Goal: Task Accomplishment & Management: Complete application form

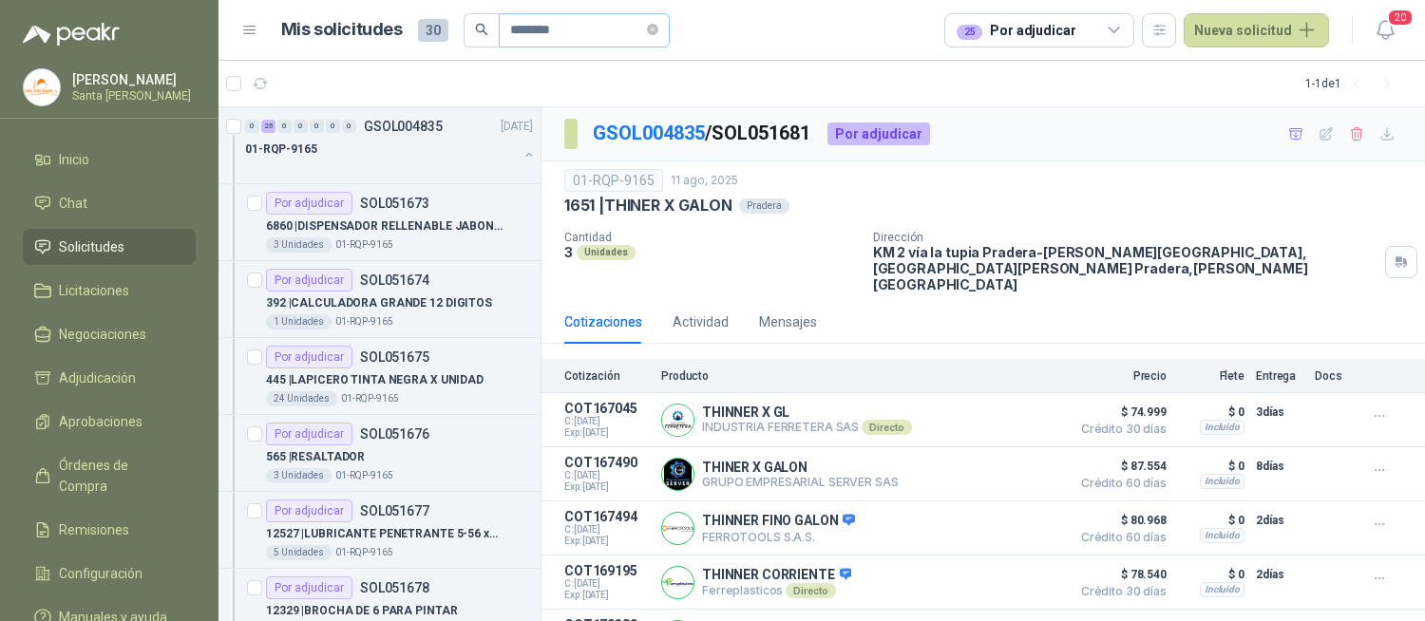
scroll to position [28, 0]
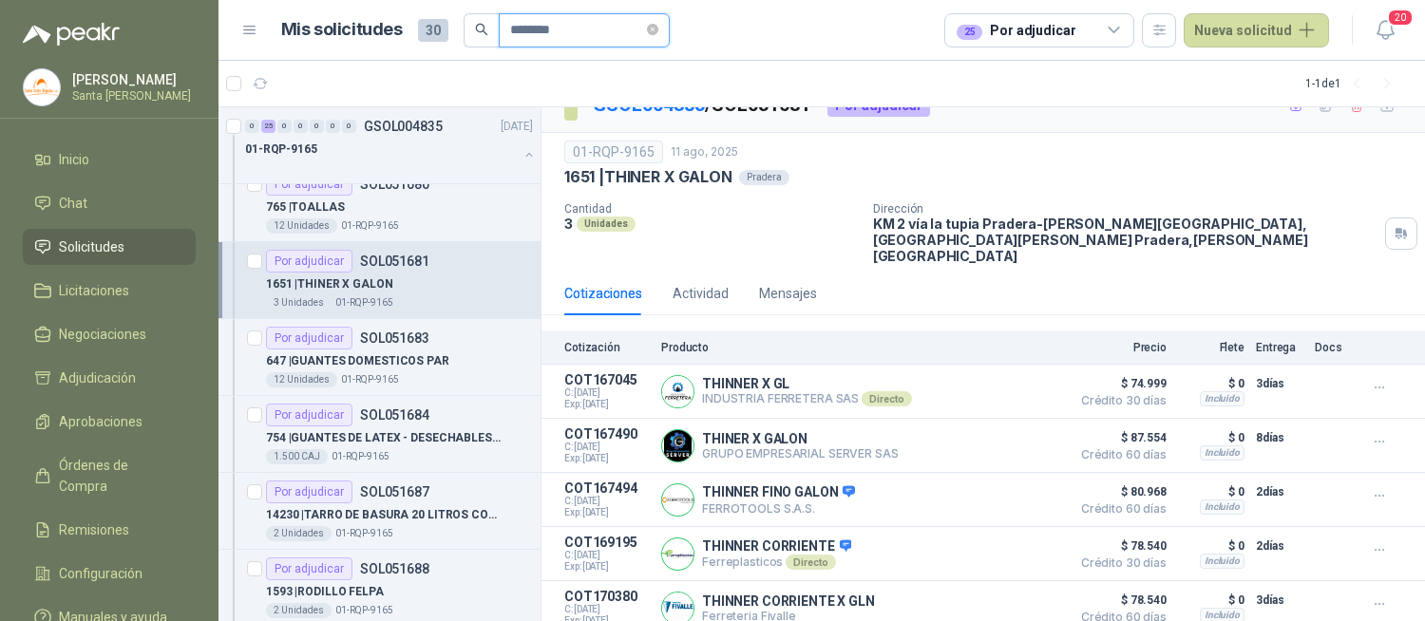
click at [591, 31] on input "********" at bounding box center [576, 30] width 133 height 32
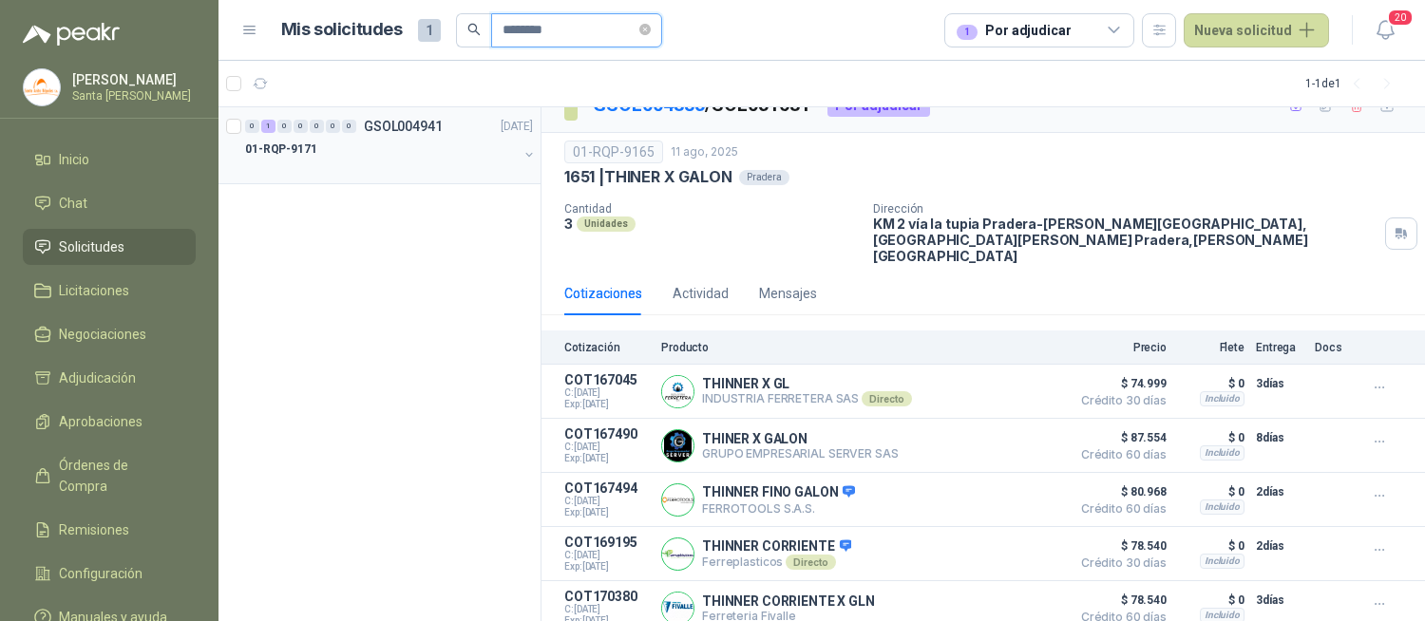
type input "********"
click at [403, 146] on div "01-RQP-9171" at bounding box center [381, 149] width 273 height 23
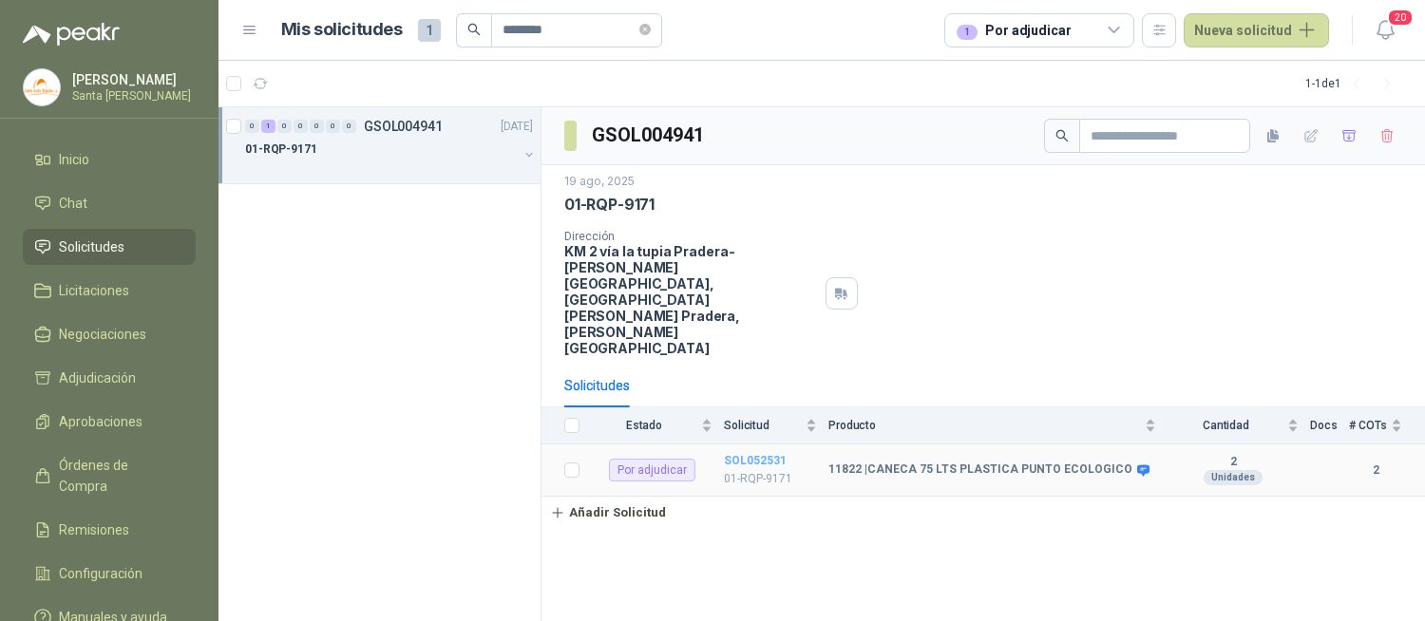
click at [771, 454] on b "SOL052531" at bounding box center [755, 460] width 63 height 13
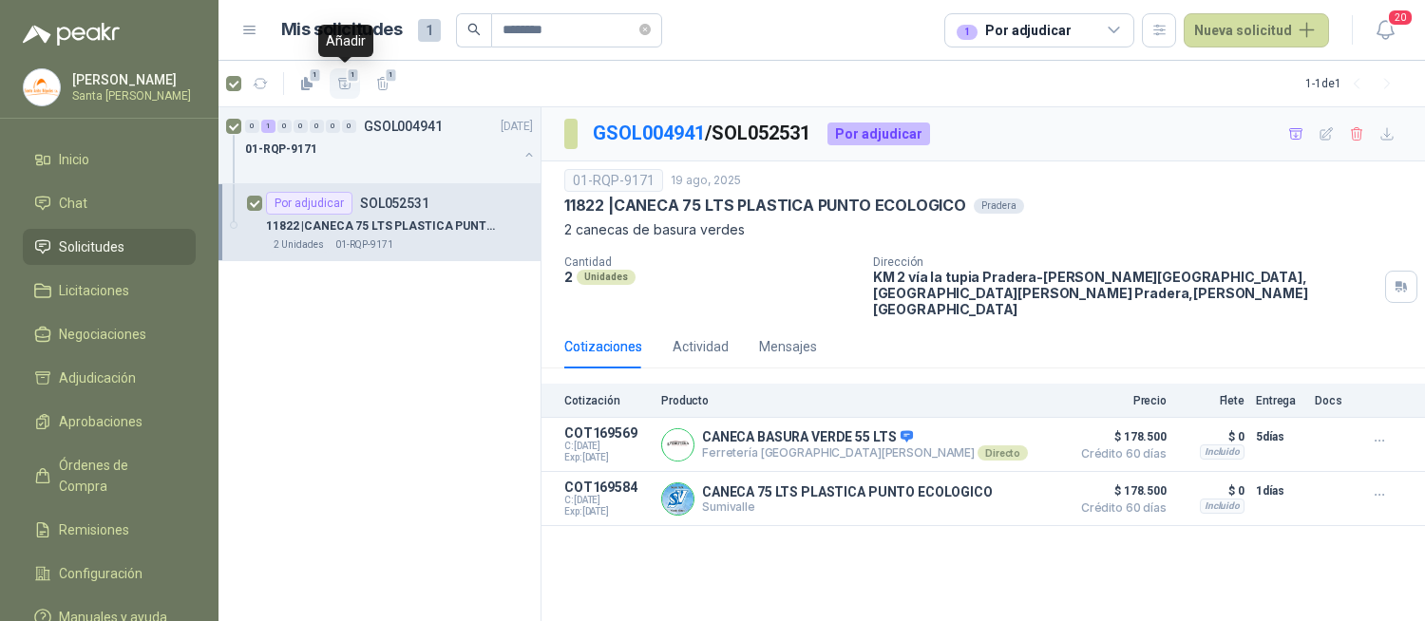
click at [347, 79] on span "1" at bounding box center [353, 74] width 13 height 15
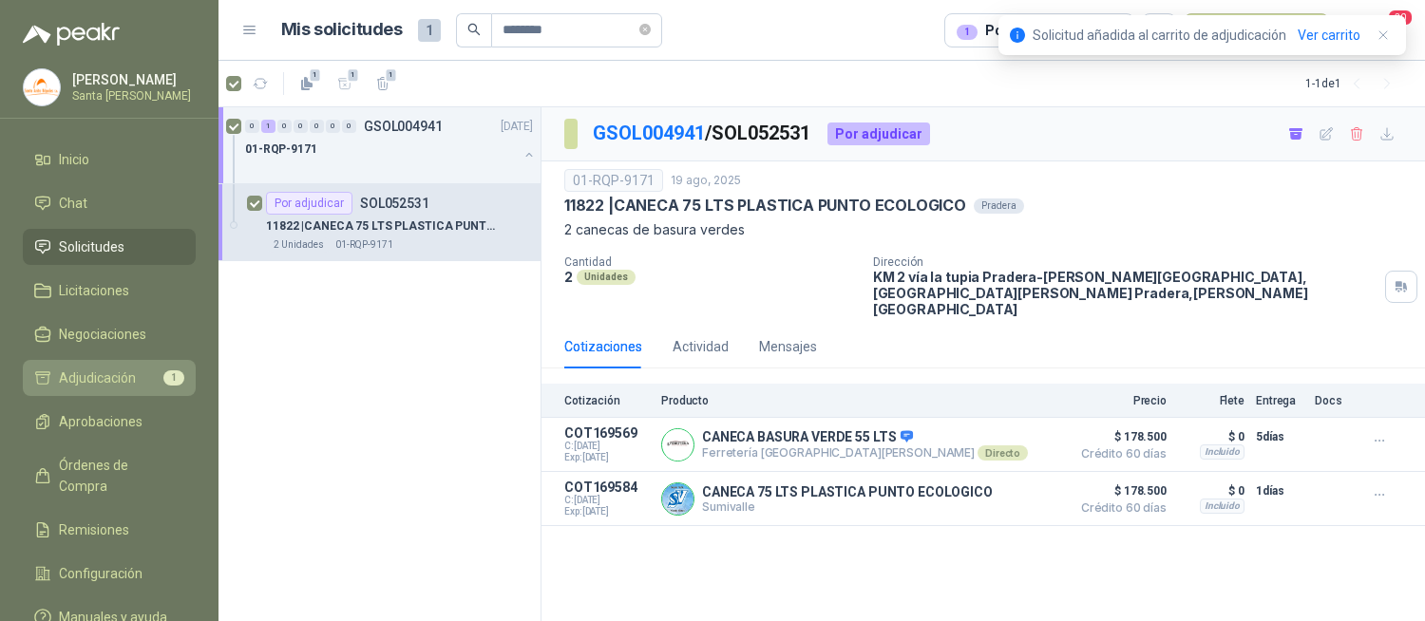
click at [148, 386] on li "Adjudicación 1" at bounding box center [109, 378] width 150 height 21
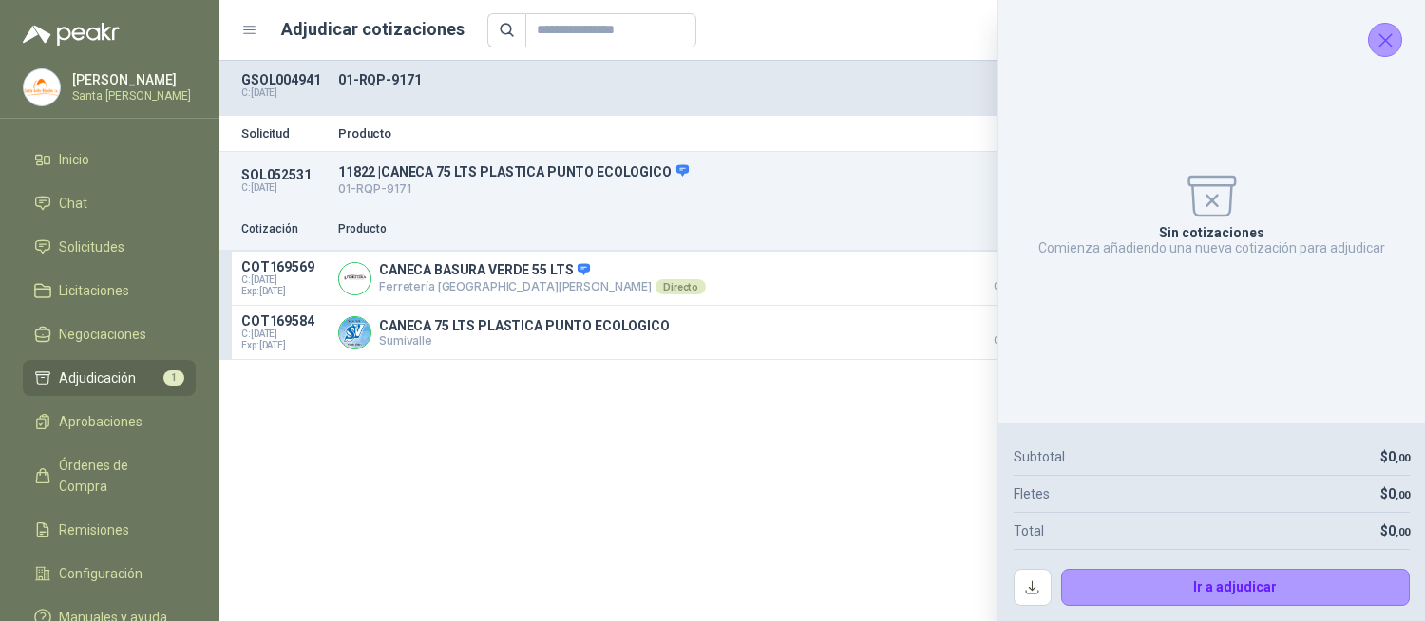
click at [1384, 38] on icon "Cerrar" at bounding box center [1385, 40] width 24 height 24
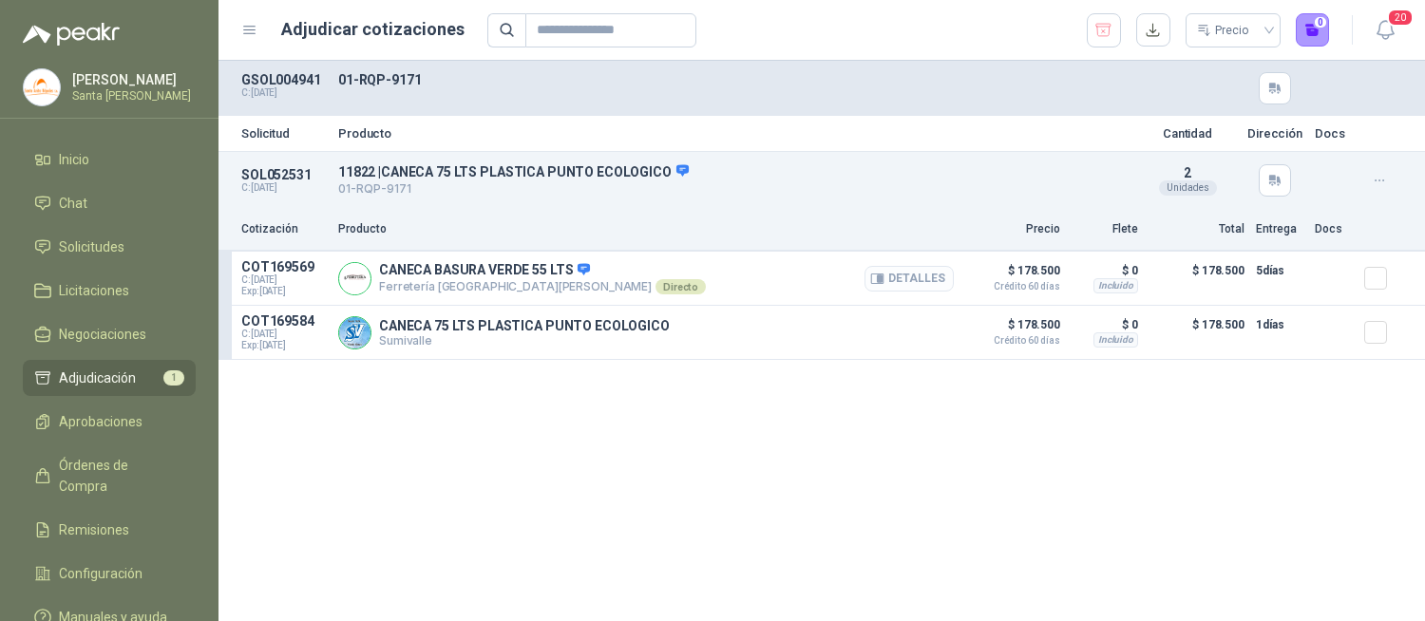
click at [890, 276] on button "Detalles" at bounding box center [908, 279] width 89 height 26
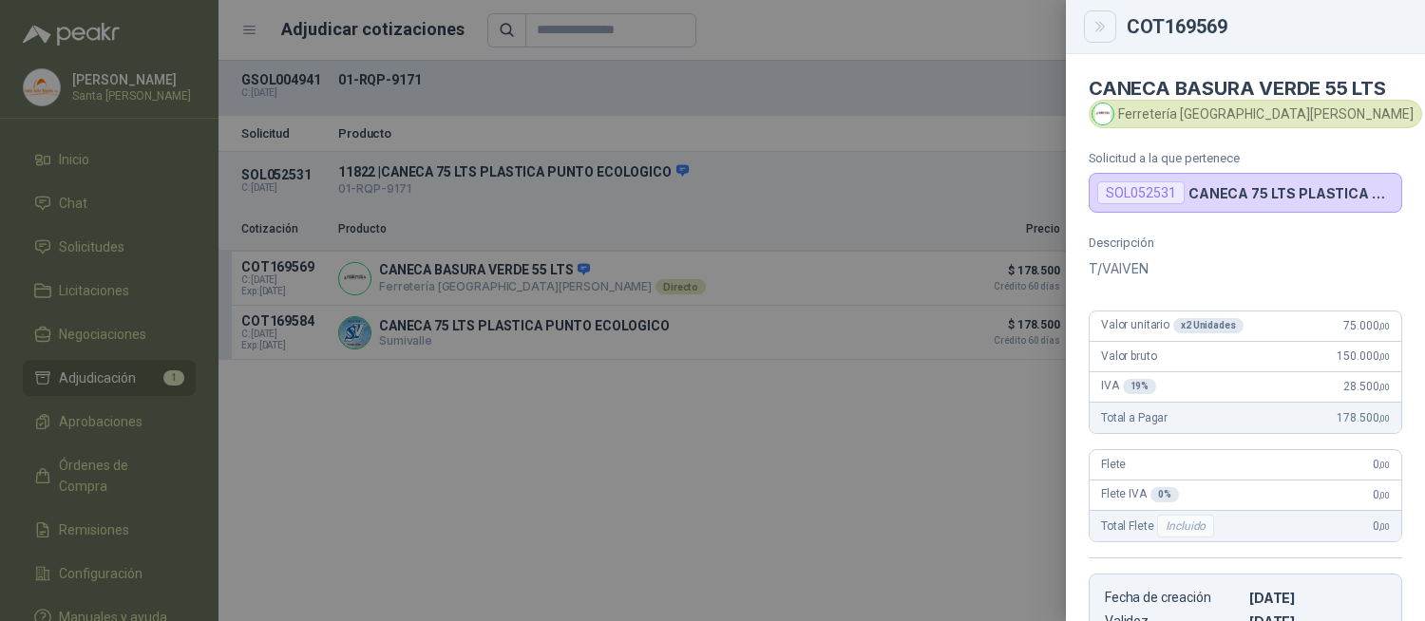
click at [1106, 29] on icon "Close" at bounding box center [1100, 27] width 16 height 16
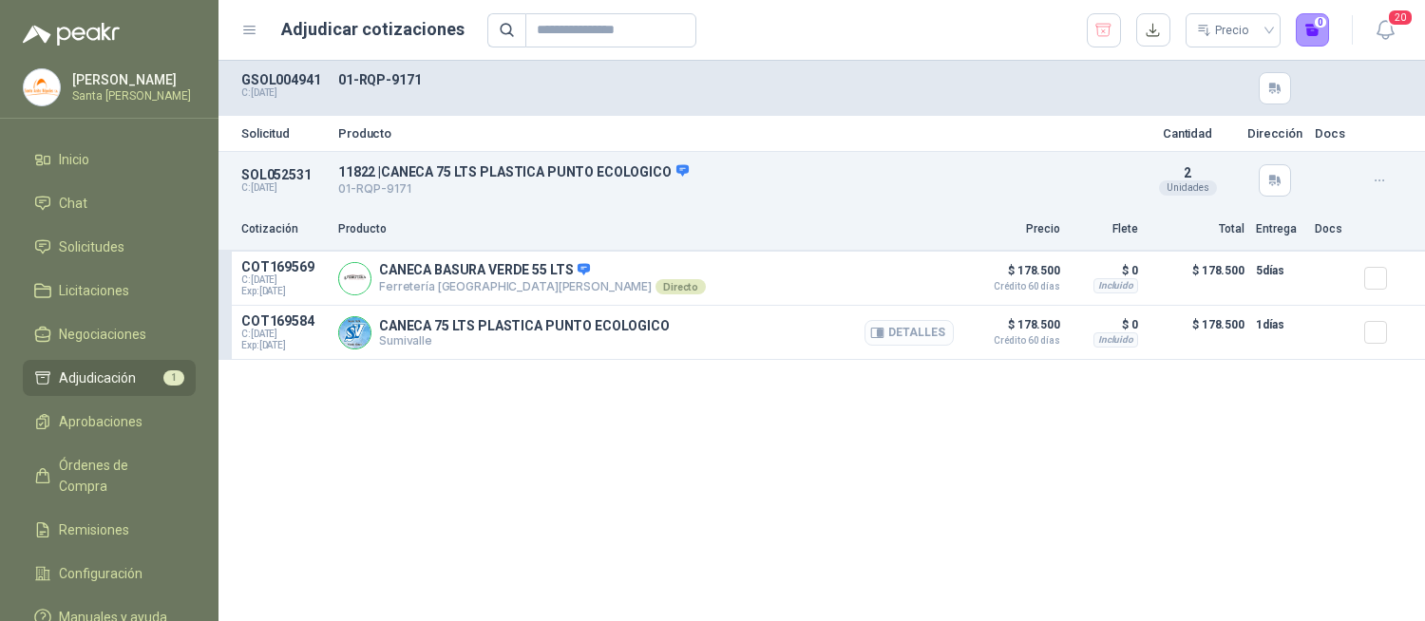
click at [900, 332] on button "Detalles" at bounding box center [908, 333] width 89 height 26
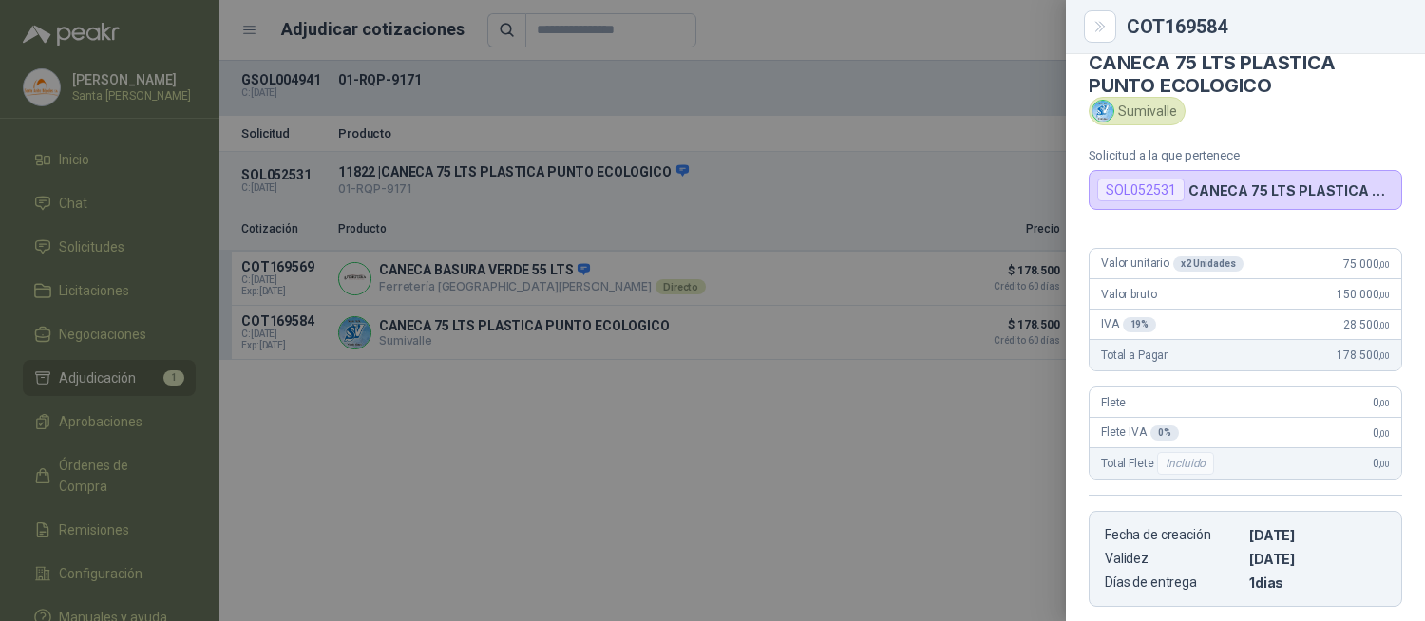
scroll to position [0, 0]
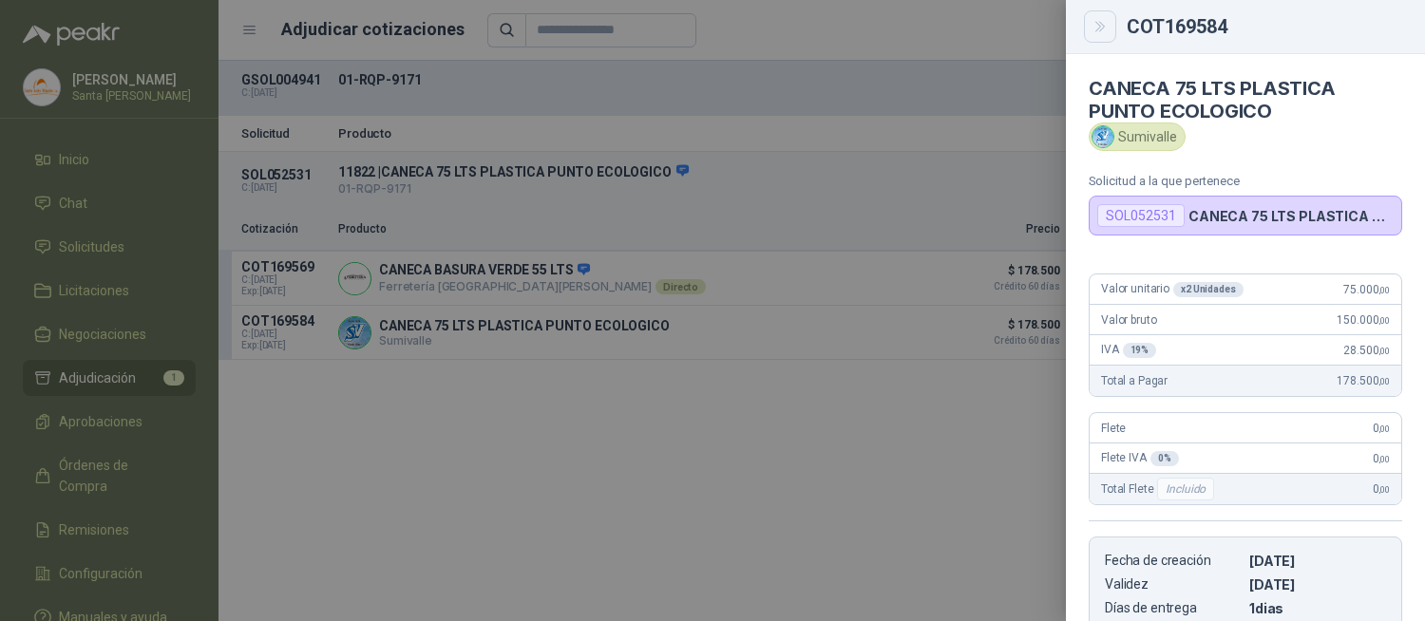
click at [1100, 20] on icon "Close" at bounding box center [1100, 27] width 16 height 16
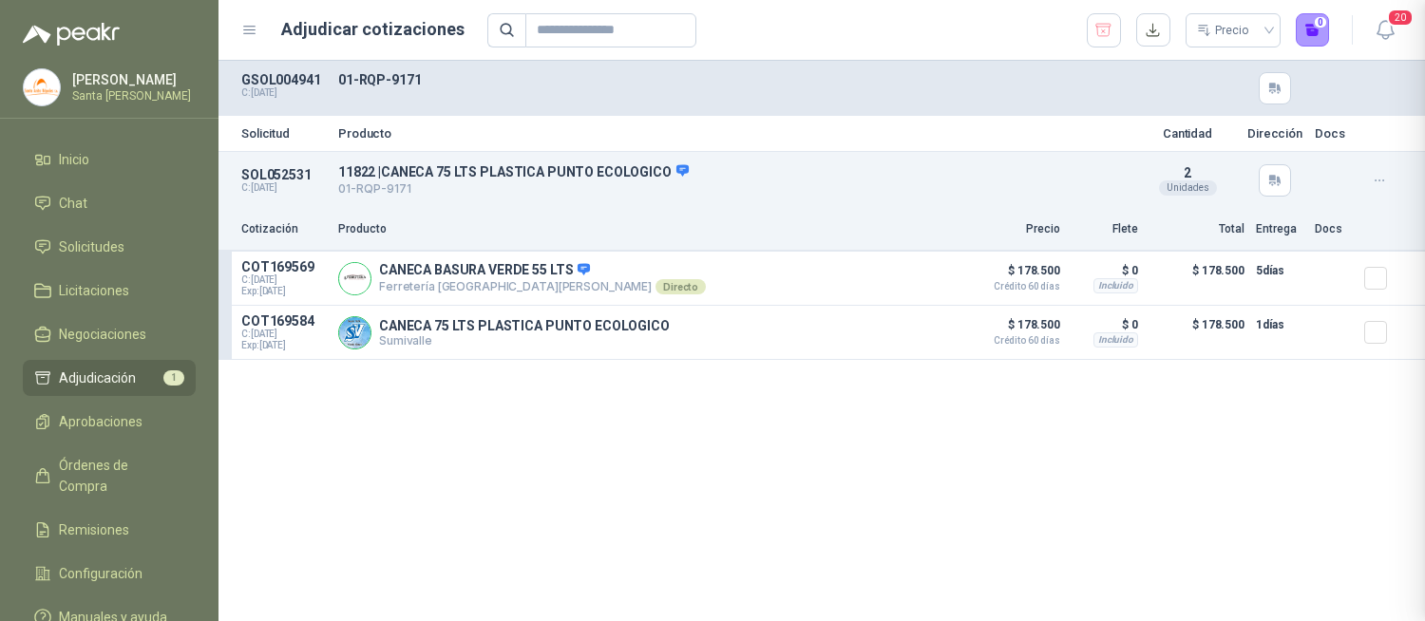
scroll to position [327, 0]
click at [1302, 33] on button "1" at bounding box center [1313, 30] width 34 height 34
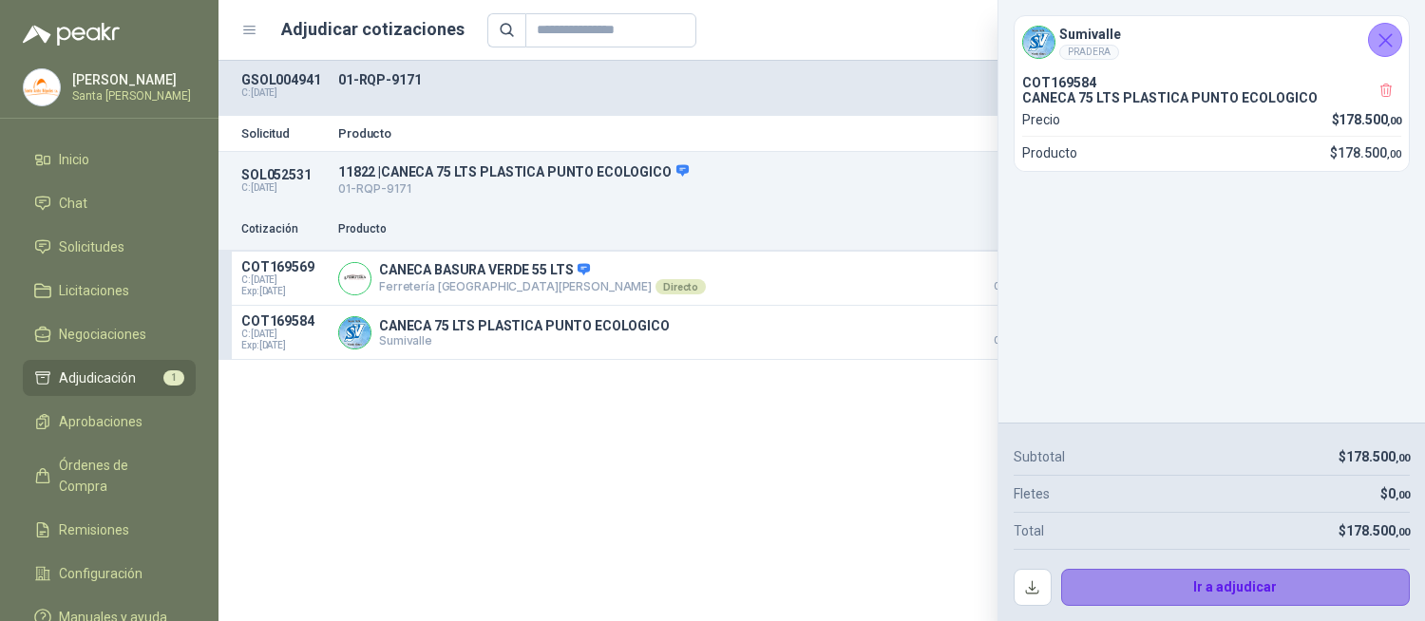
click at [1225, 576] on button "Ir a adjudicar" at bounding box center [1236, 588] width 350 height 38
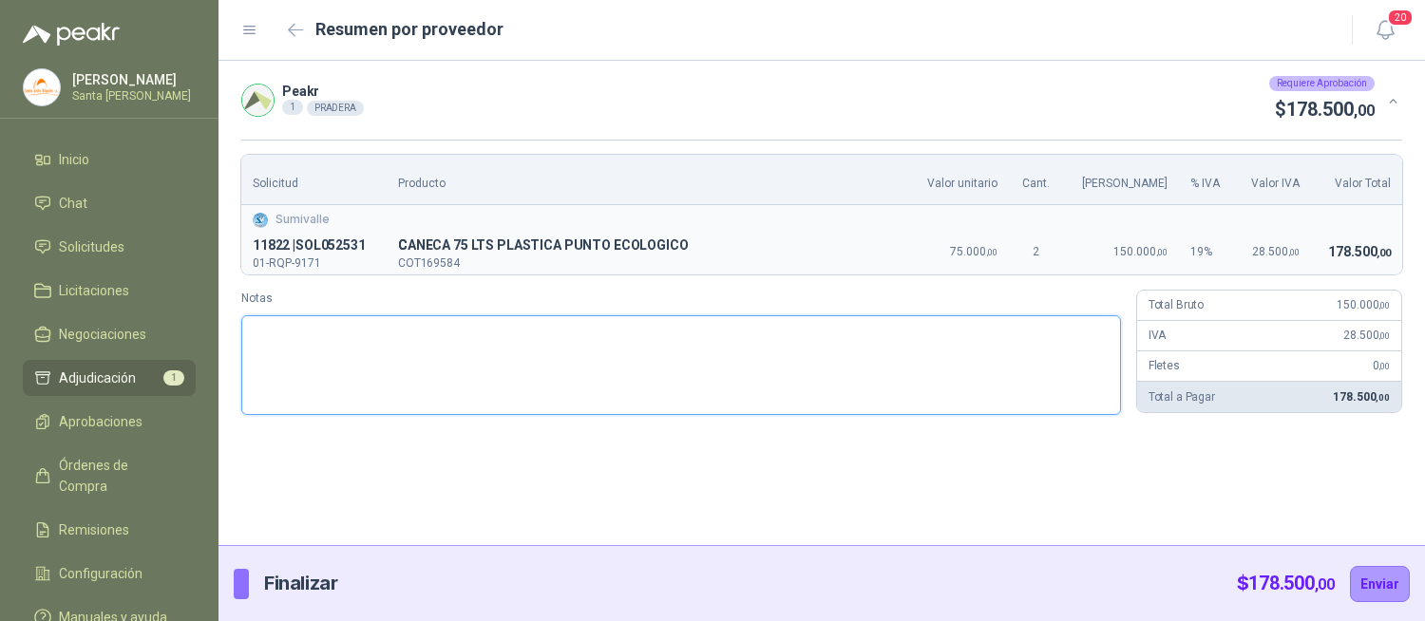
click at [323, 324] on textarea "Notas" at bounding box center [681, 365] width 880 height 100
type textarea "*"
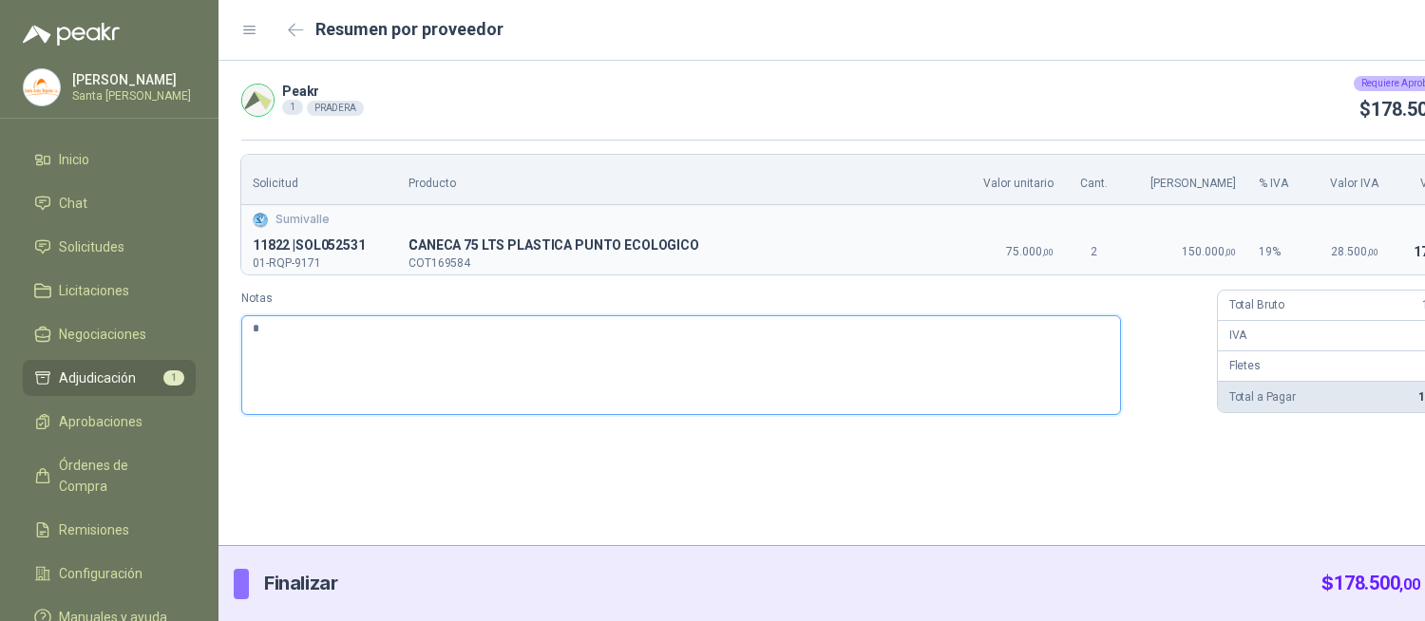
type textarea "**"
type textarea "***"
type textarea "****"
type textarea "*****"
type textarea "******"
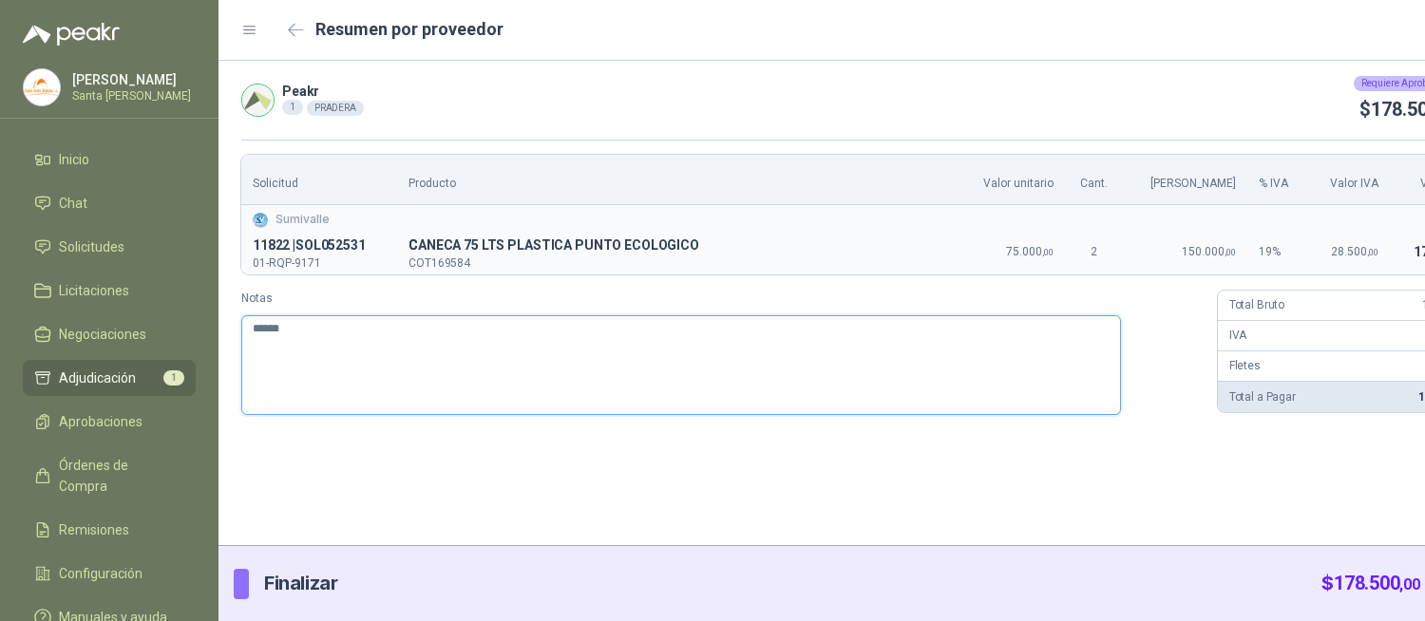
type textarea "*******"
type textarea "********"
type textarea "**********"
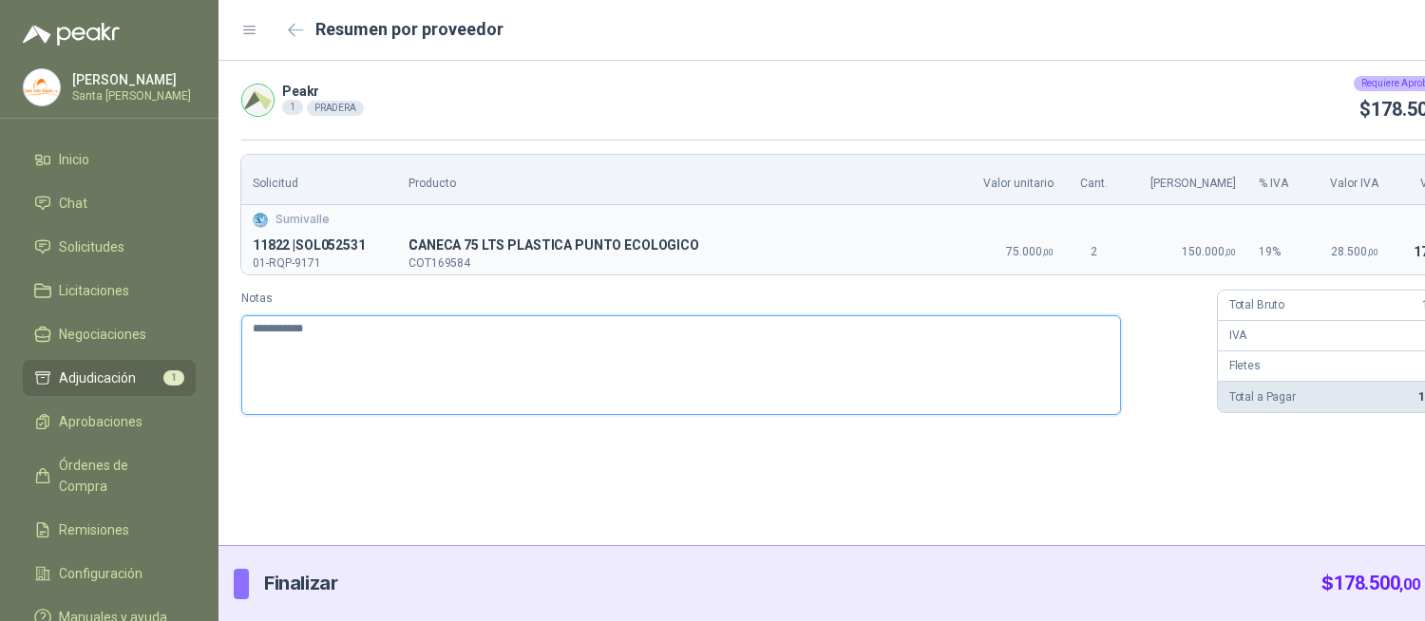
type textarea "**********"
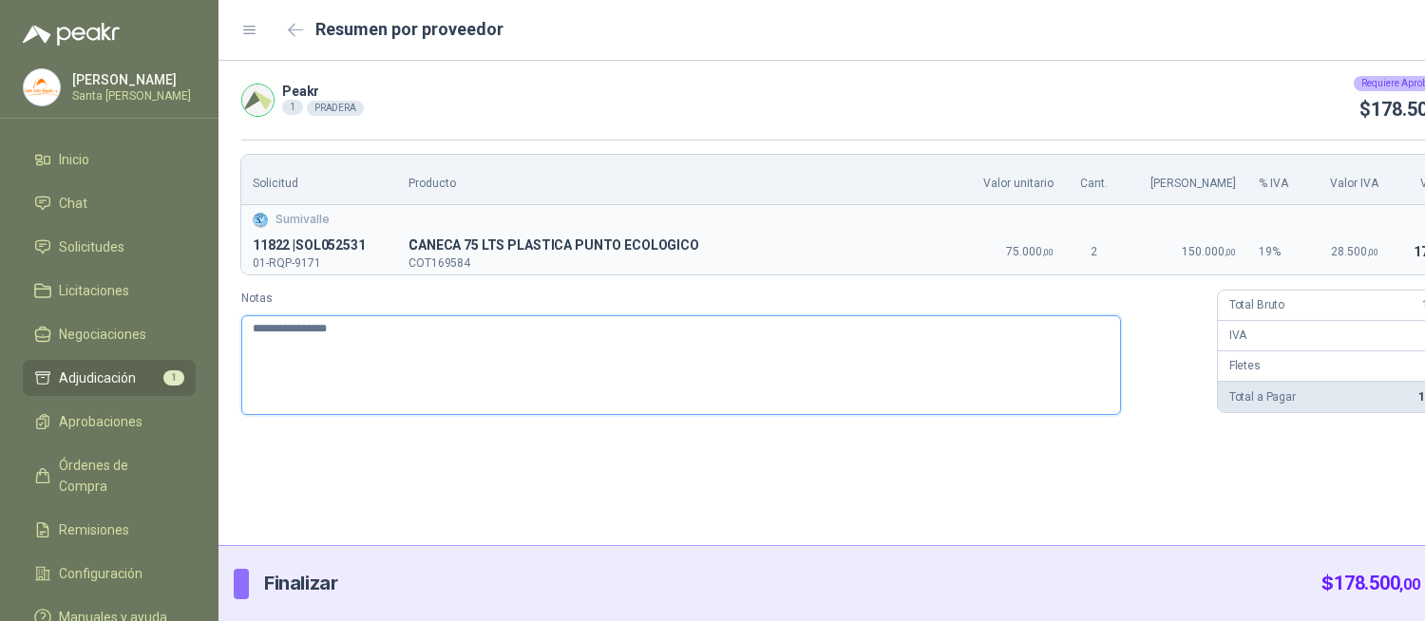
type textarea "**********"
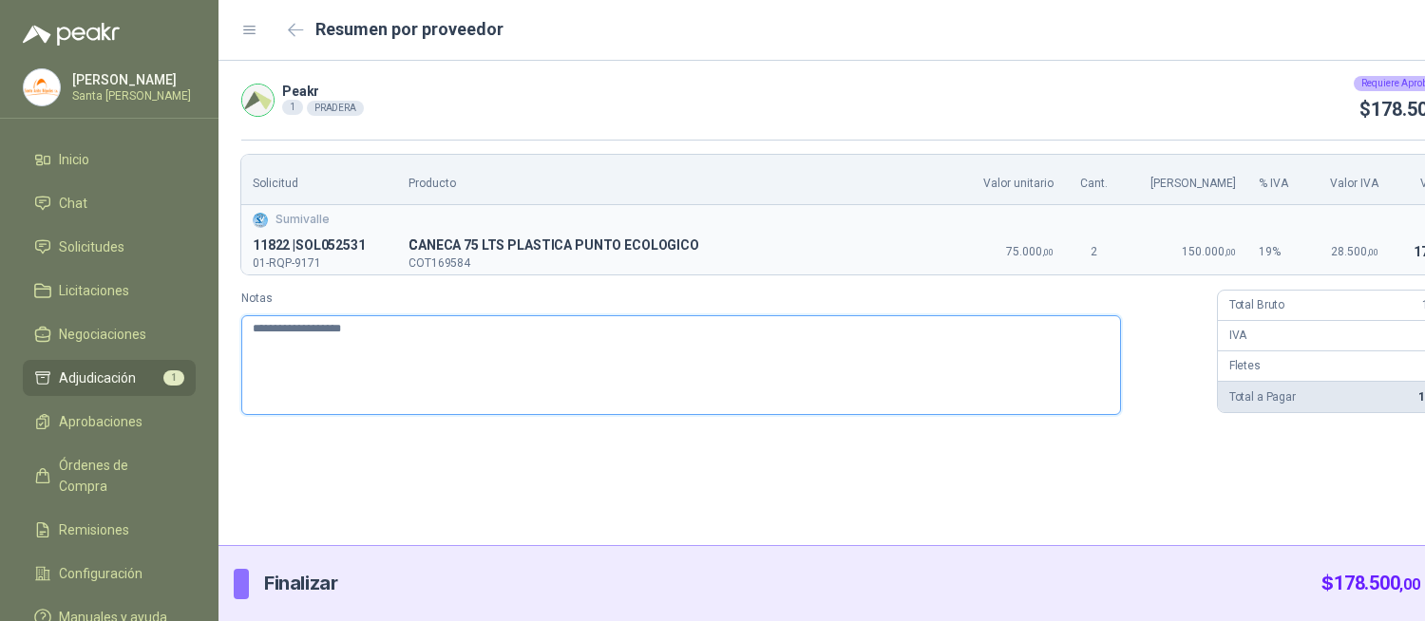
type textarea "**********"
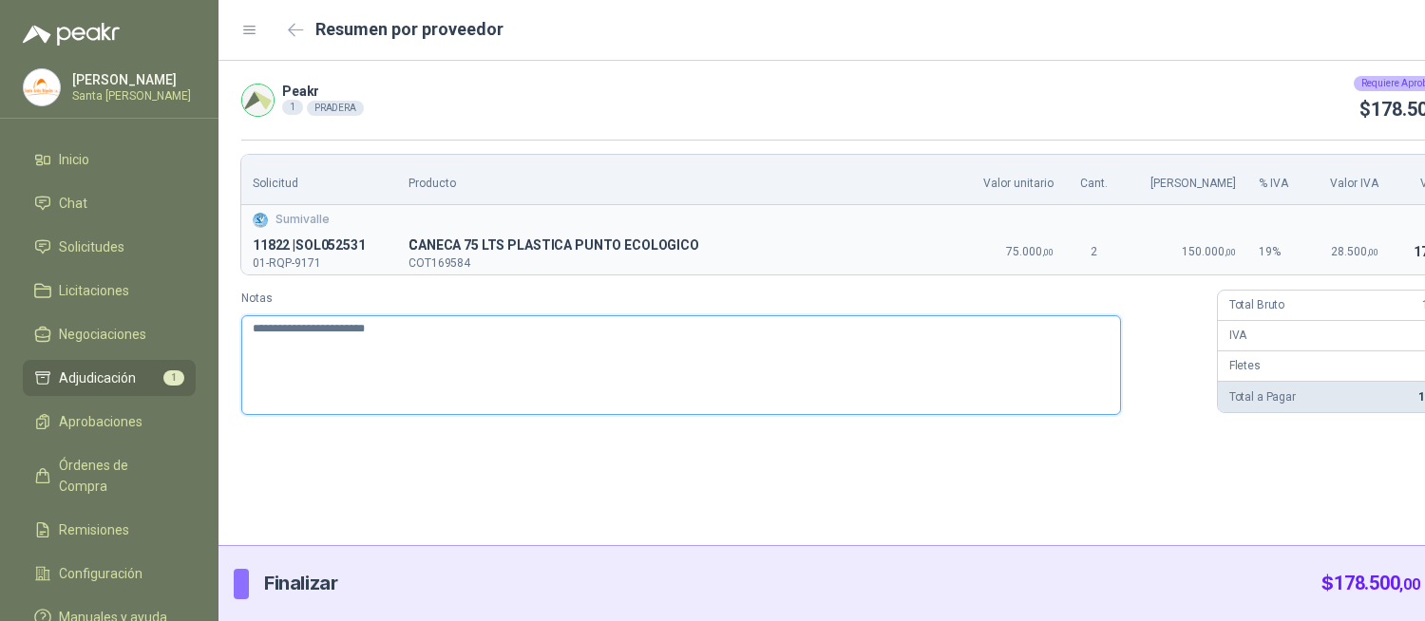
type textarea "**********"
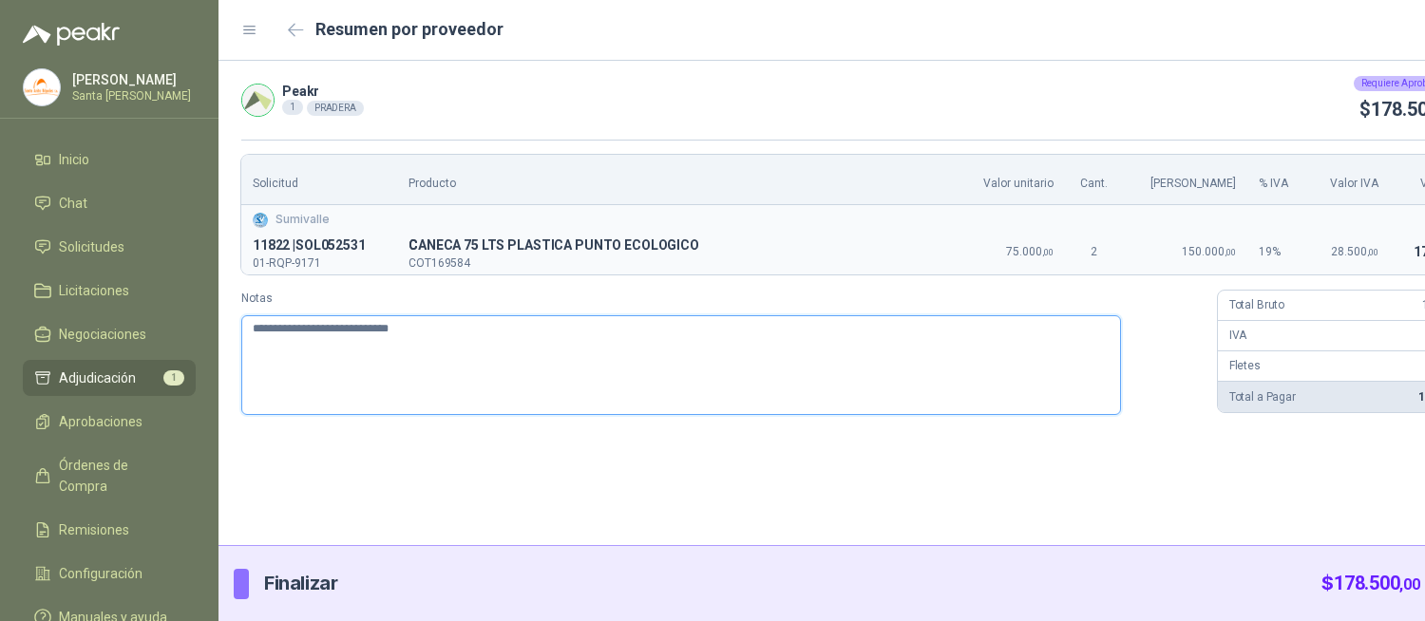
type textarea "**********"
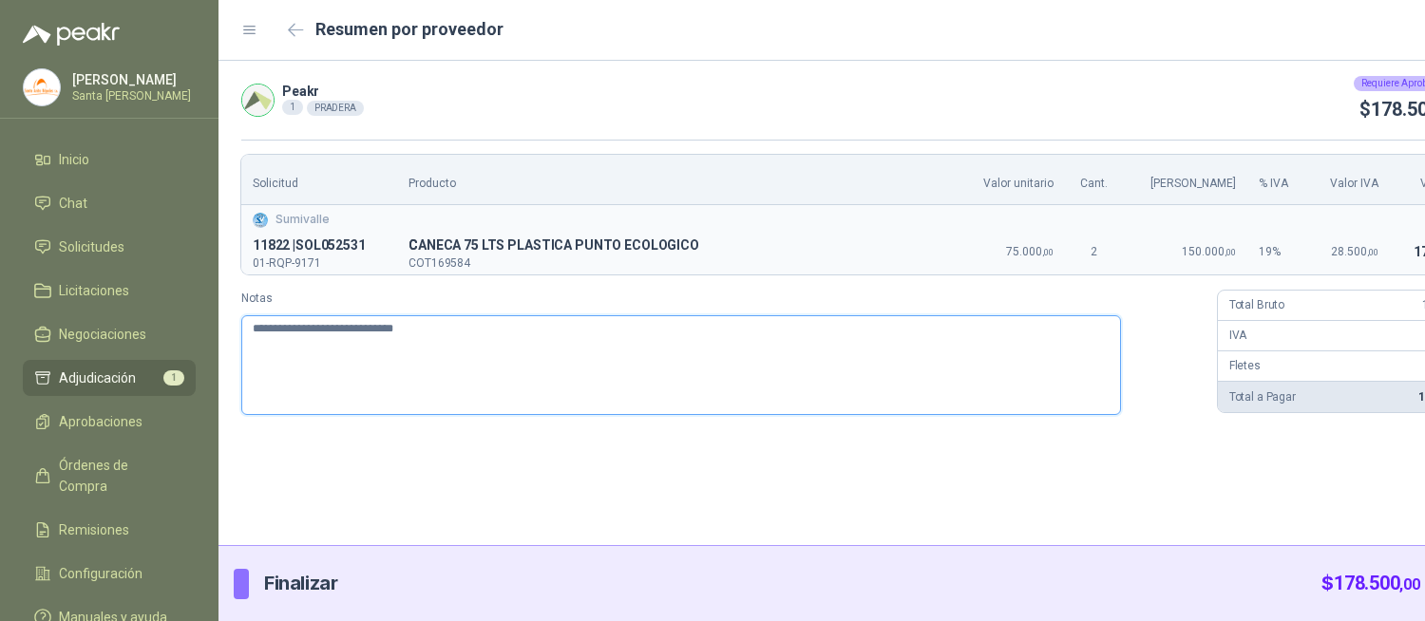
type textarea "**********"
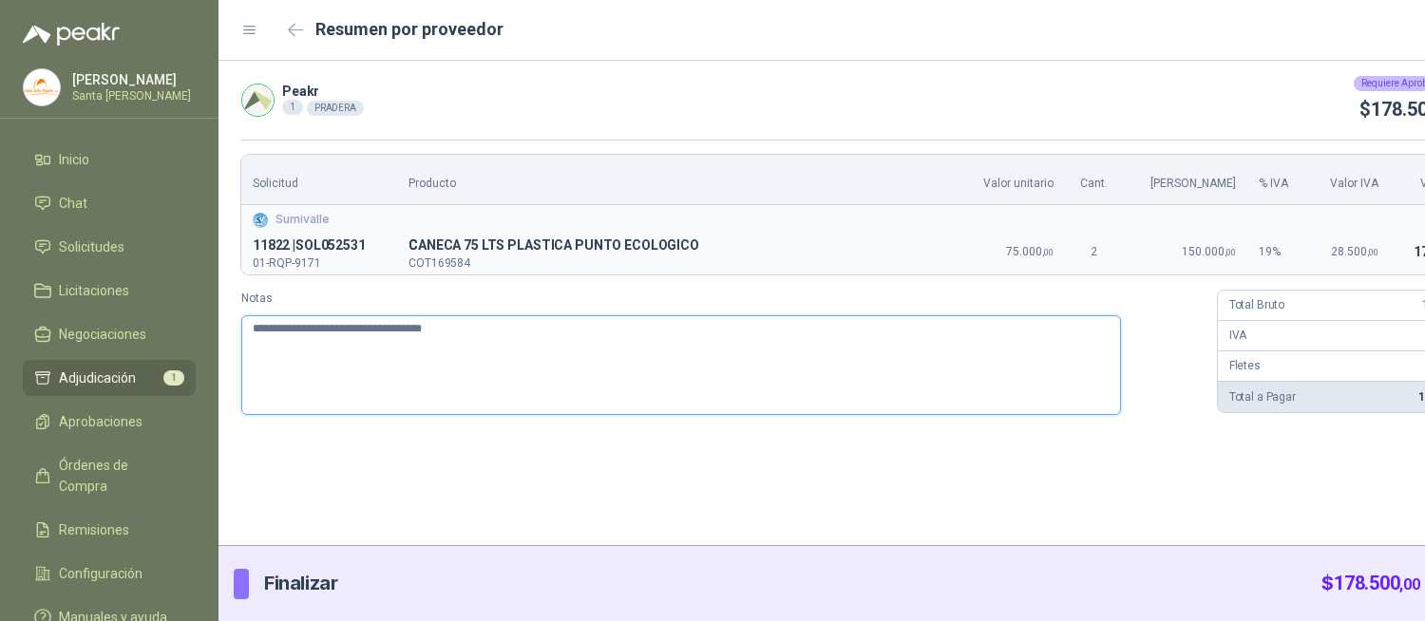
type textarea "**********"
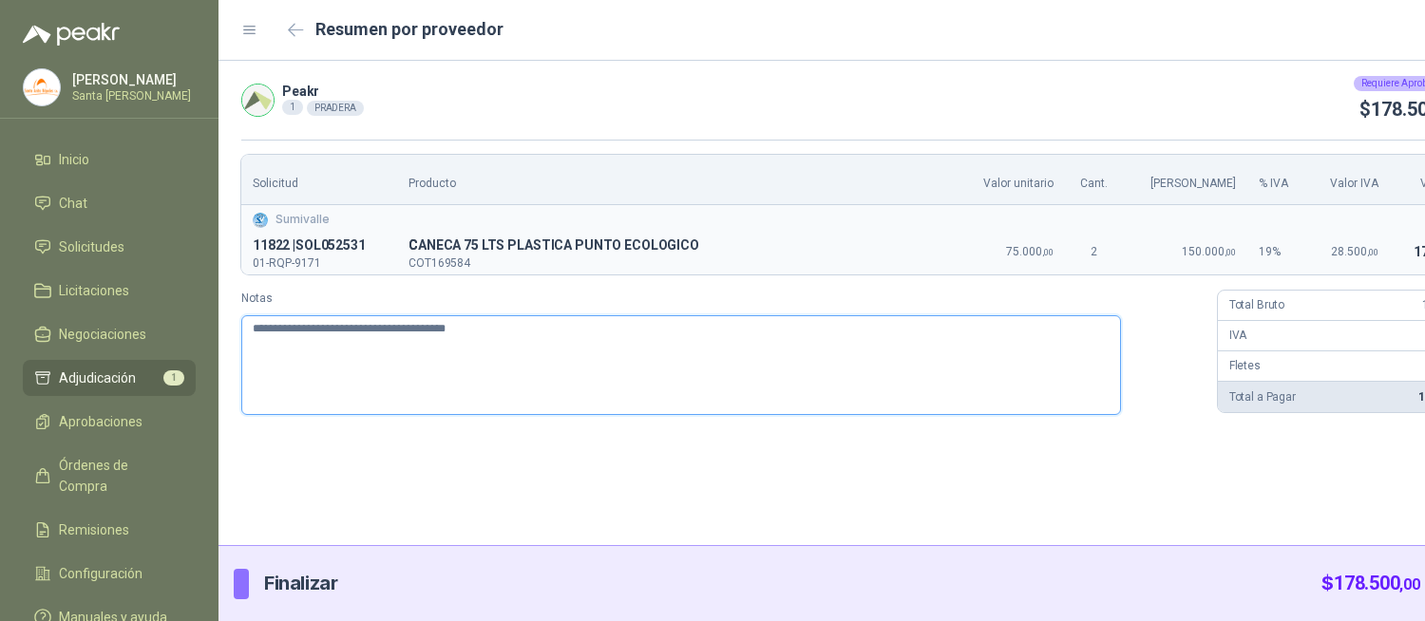
type textarea "**********"
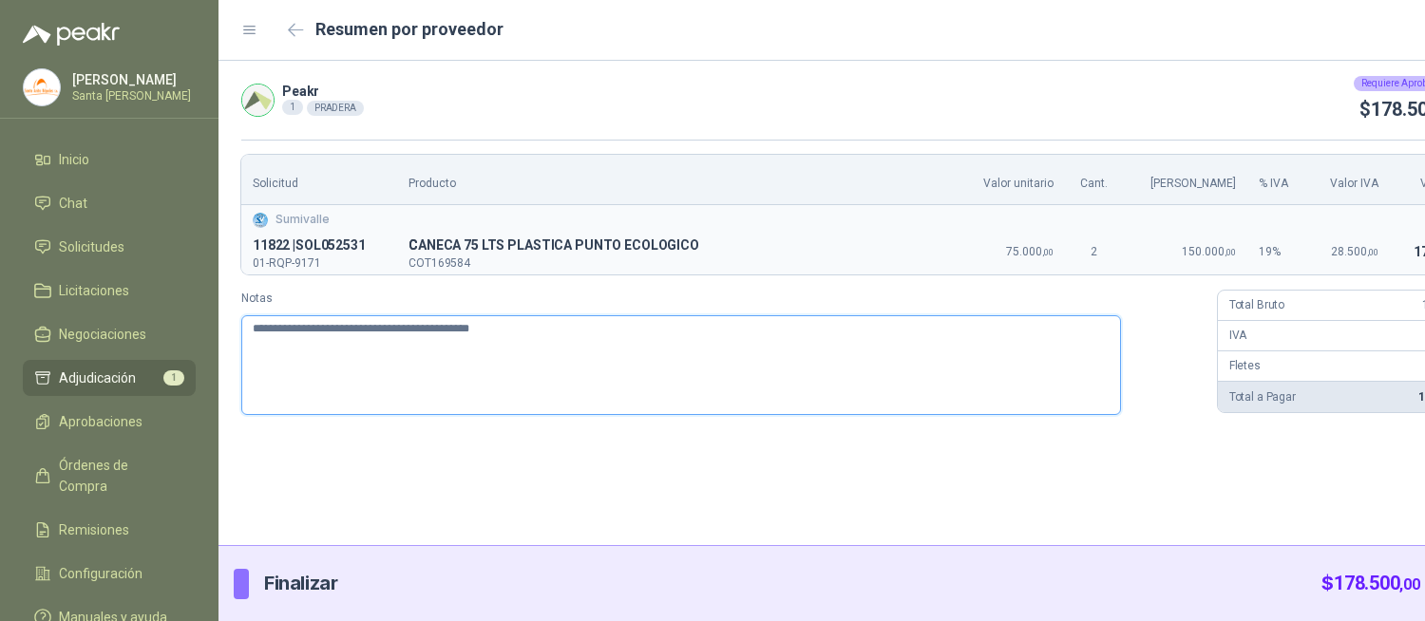
type textarea "**********"
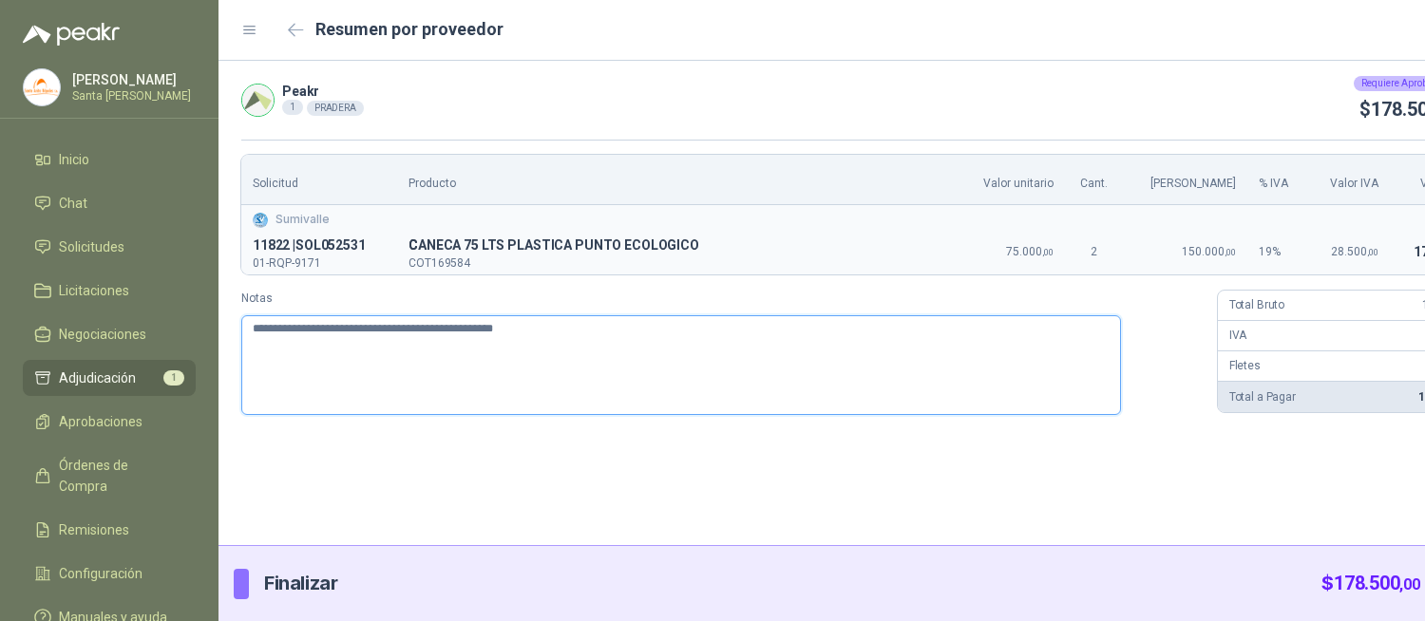
type textarea "**********"
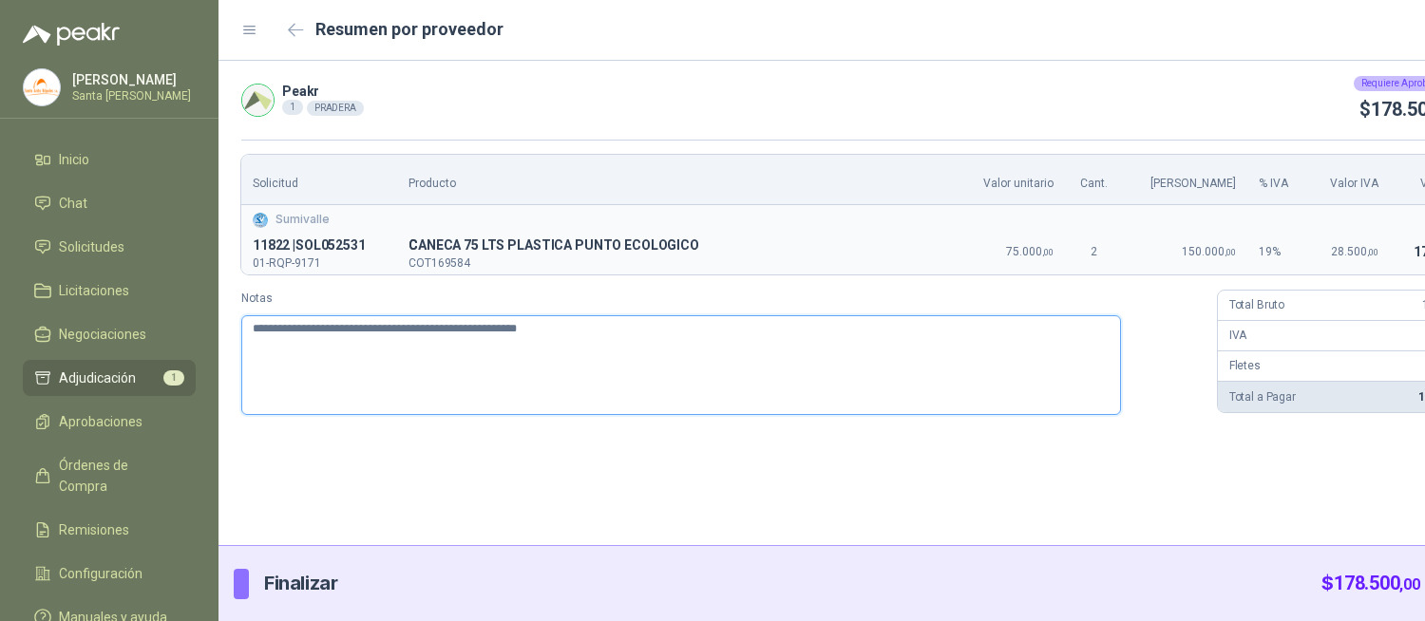
type textarea "**********"
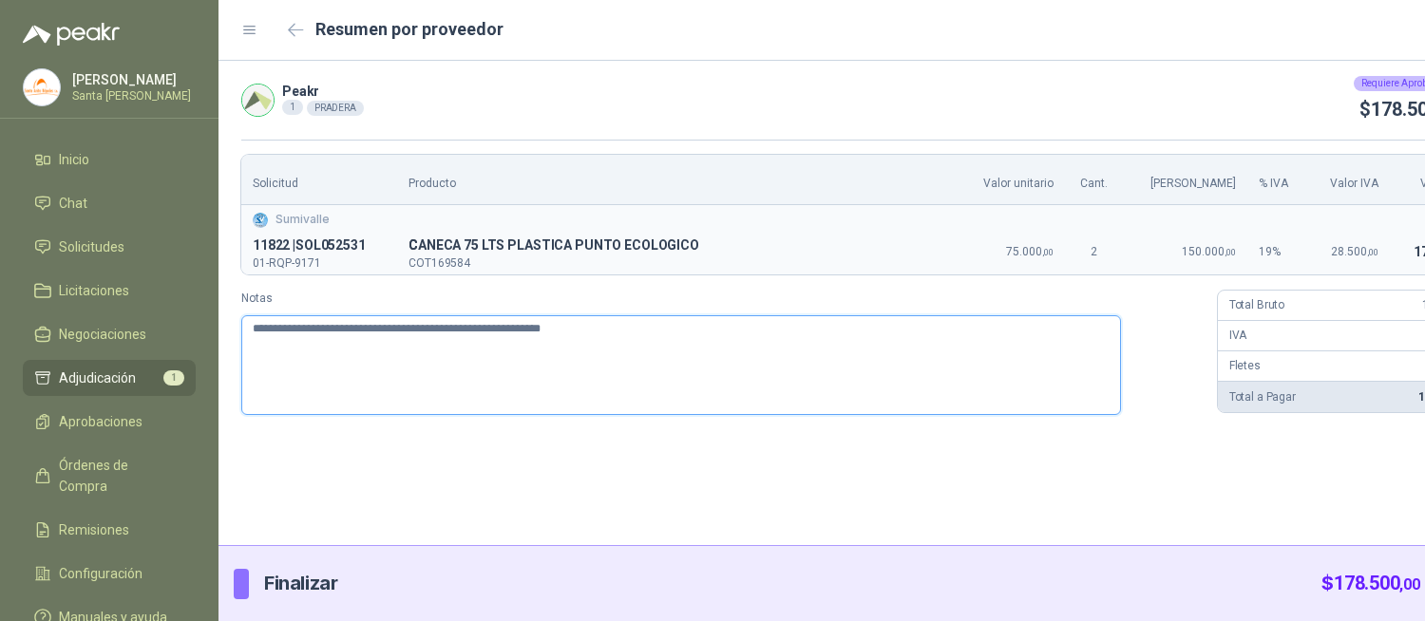
type textarea "**********"
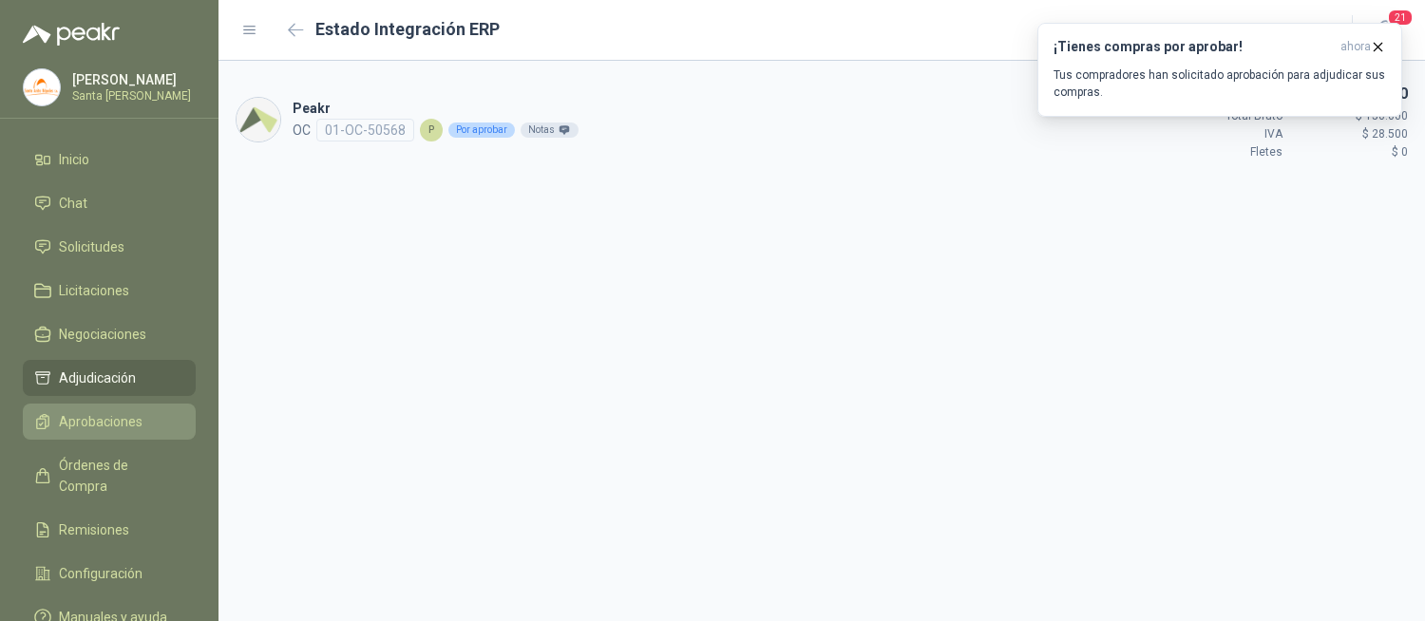
click at [104, 427] on span "Aprobaciones" at bounding box center [101, 421] width 84 height 21
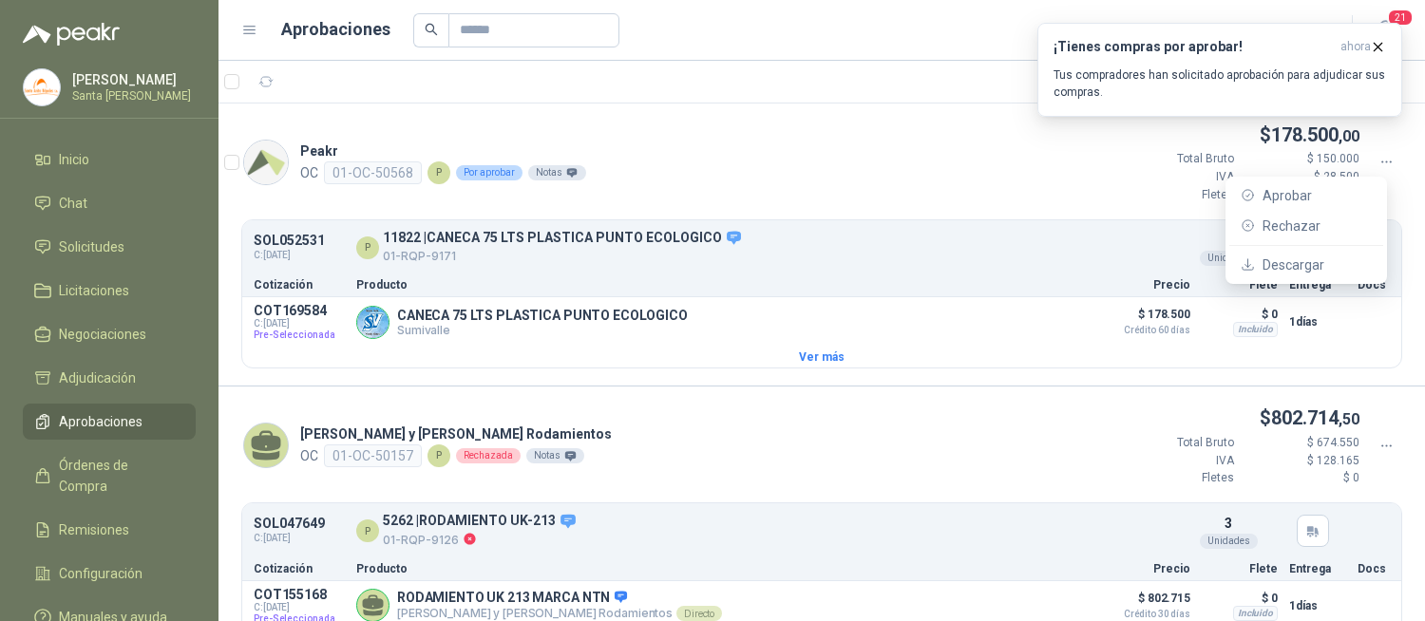
click at [1378, 164] on icon at bounding box center [1386, 162] width 17 height 17
click at [1320, 195] on span "Aprobar" at bounding box center [1316, 195] width 109 height 21
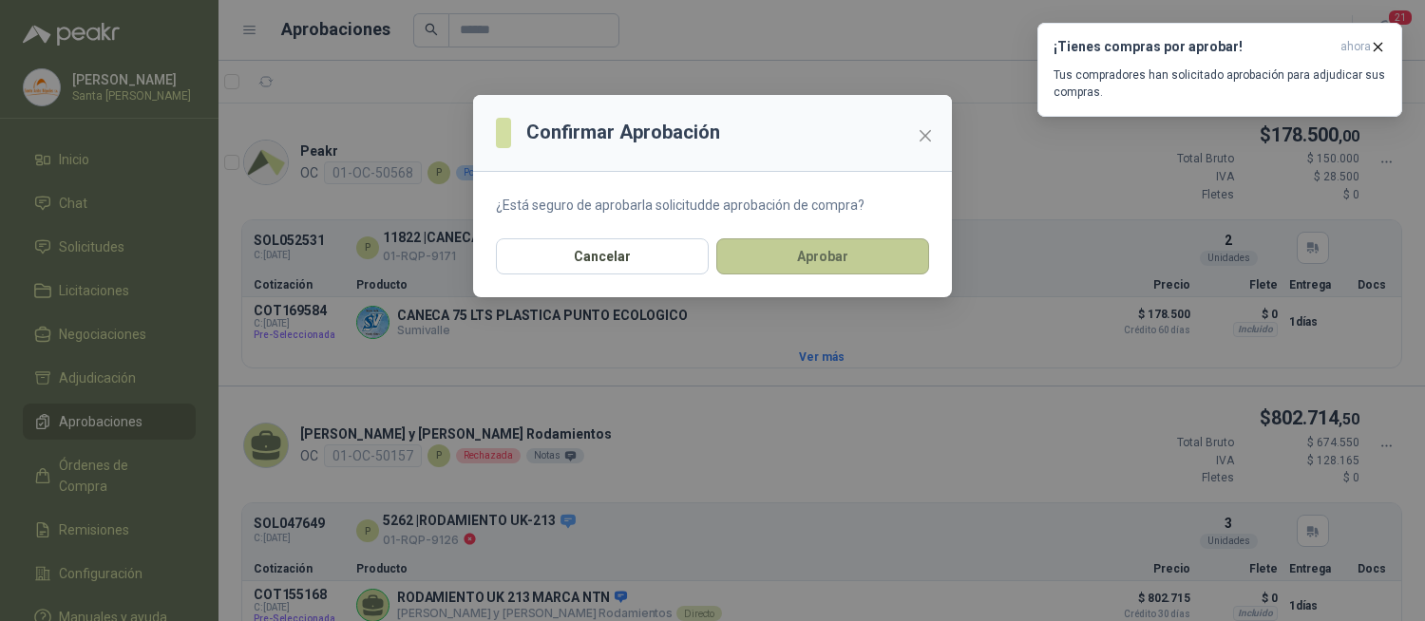
click at [809, 255] on button "Aprobar" at bounding box center [822, 256] width 213 height 36
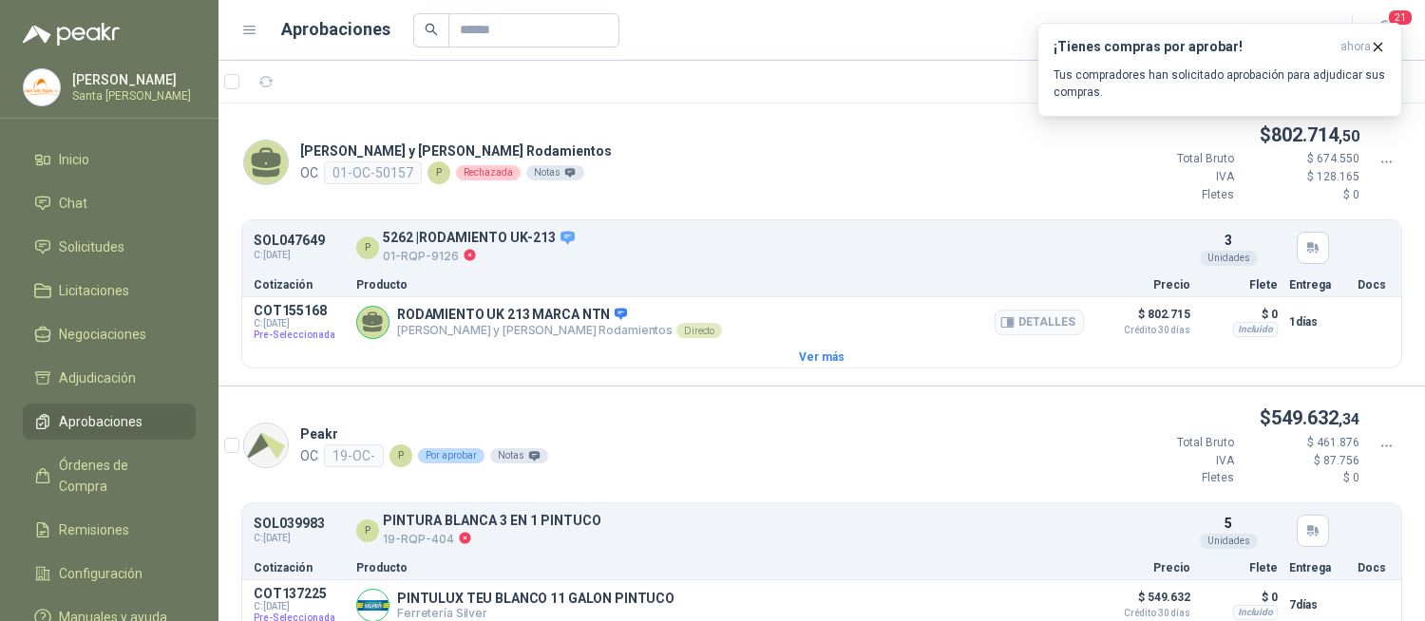
click at [808, 297] on article "COT155168 C: [DATE] Pre-Seleccionada RODAMIENTO UK 213 MARCA NTN [PERSON_NAME] …" at bounding box center [821, 321] width 1159 height 49
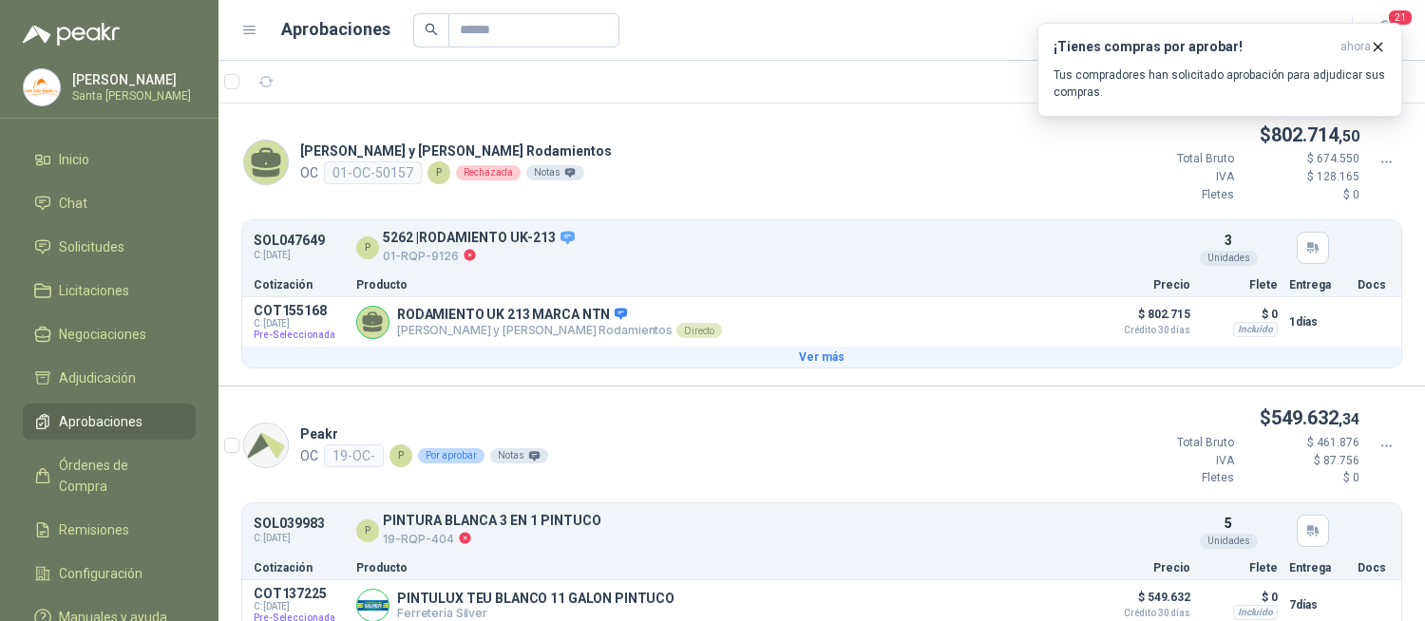
click at [878, 355] on button "Ver más" at bounding box center [821, 357] width 1159 height 21
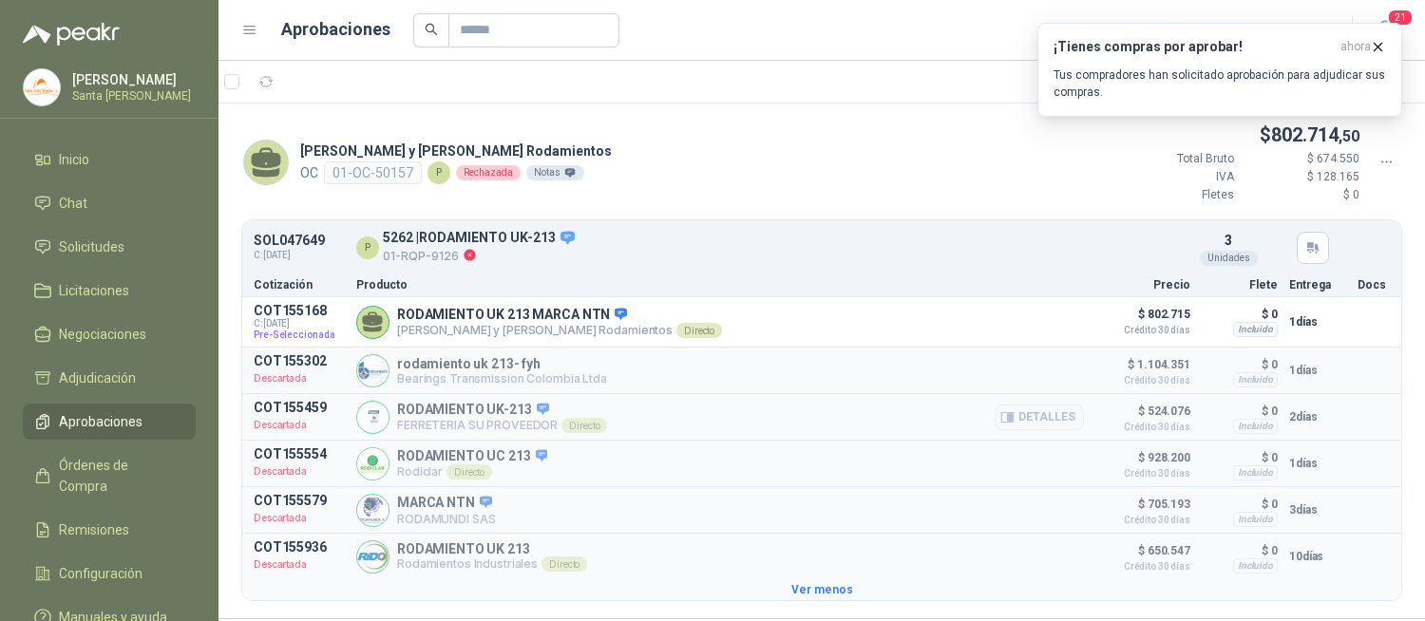
click at [973, 395] on article "COT155459 Descartada RODAMIENTO UK-213 FERRETERIA SU PROVEEDOR Directo Detalles…" at bounding box center [821, 417] width 1159 height 46
click at [96, 254] on span "Solicitudes" at bounding box center [92, 247] width 66 height 21
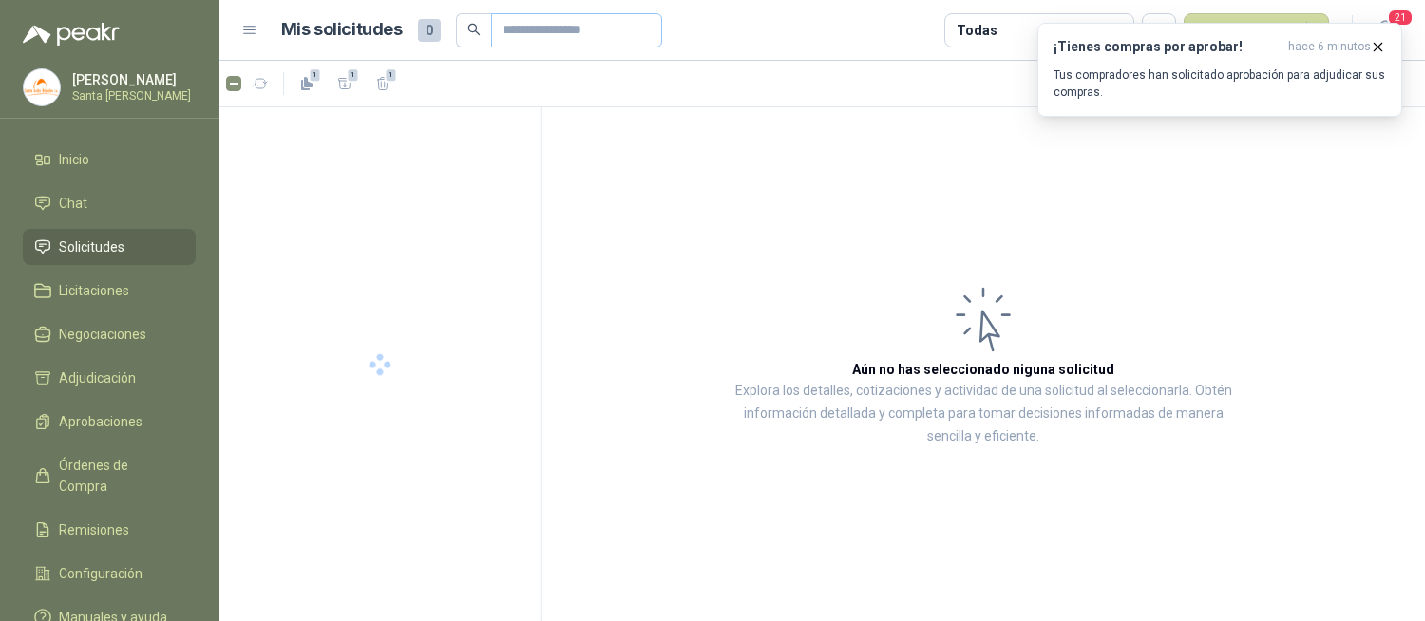
click at [517, 32] on span at bounding box center [576, 30] width 171 height 34
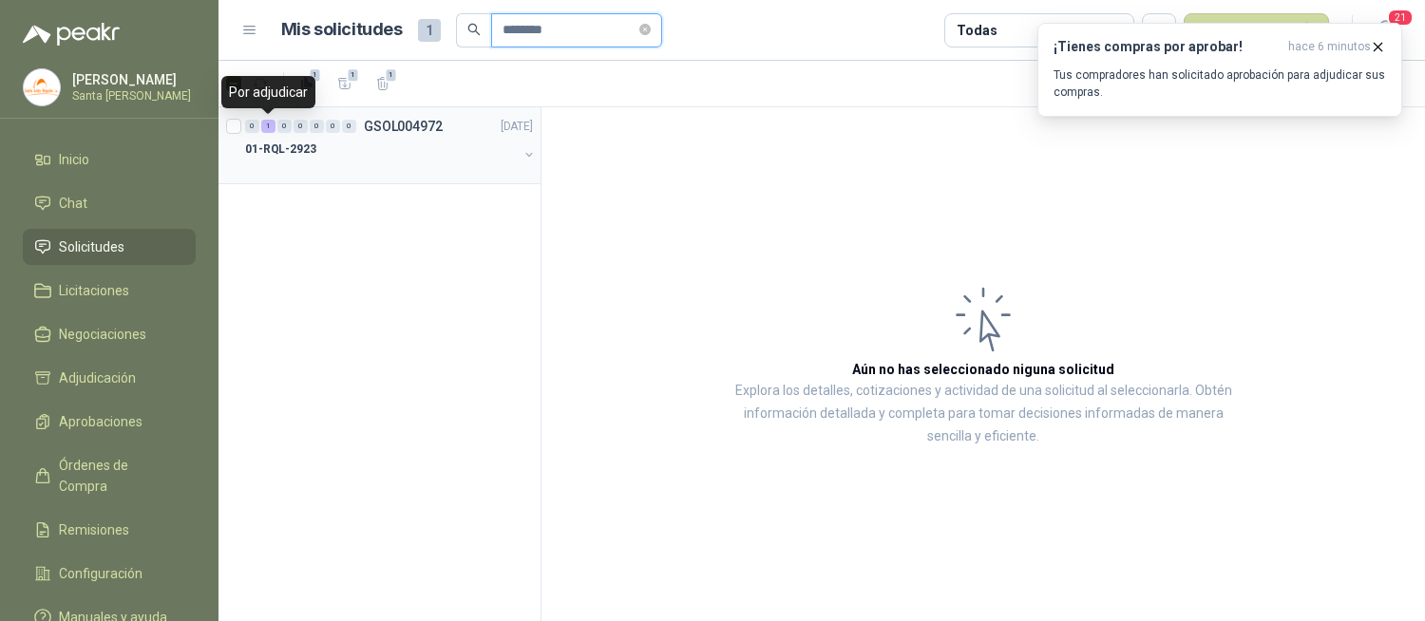
type input "********"
click at [317, 155] on div "01-RQL-2923" at bounding box center [381, 149] width 273 height 23
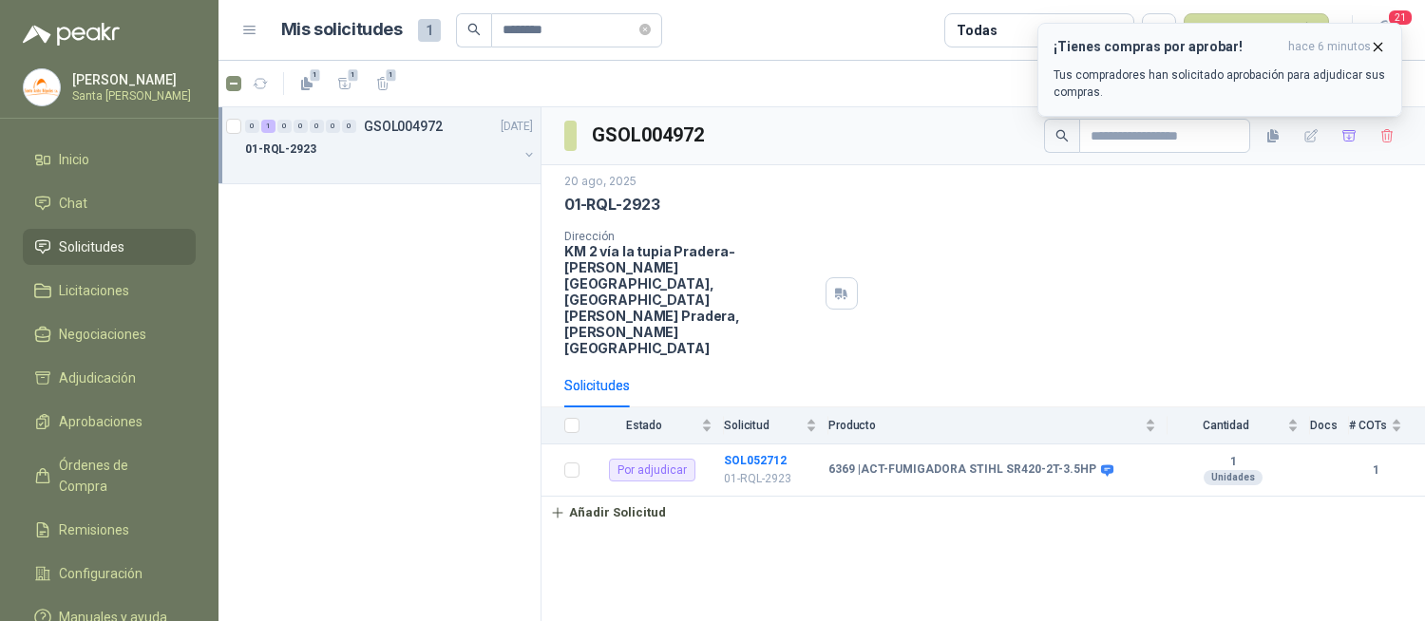
click at [1374, 42] on icon "button" at bounding box center [1378, 47] width 16 height 16
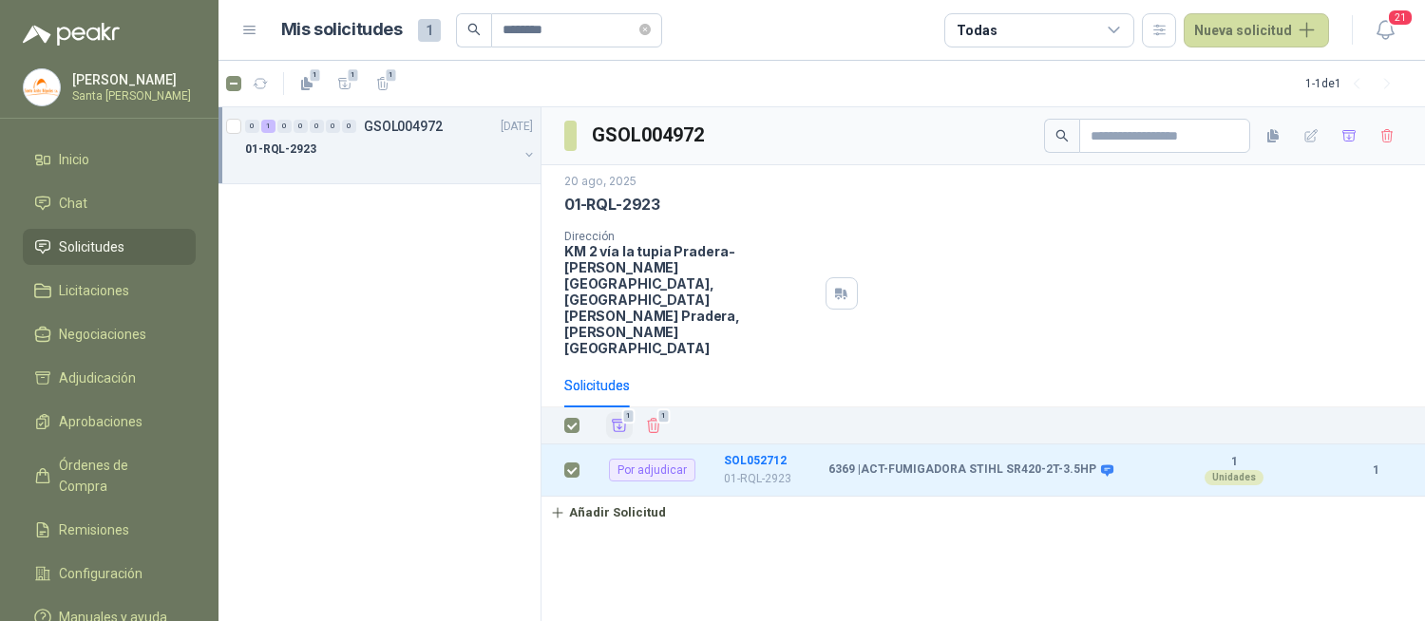
click at [625, 417] on icon "Añadir" at bounding box center [619, 425] width 17 height 17
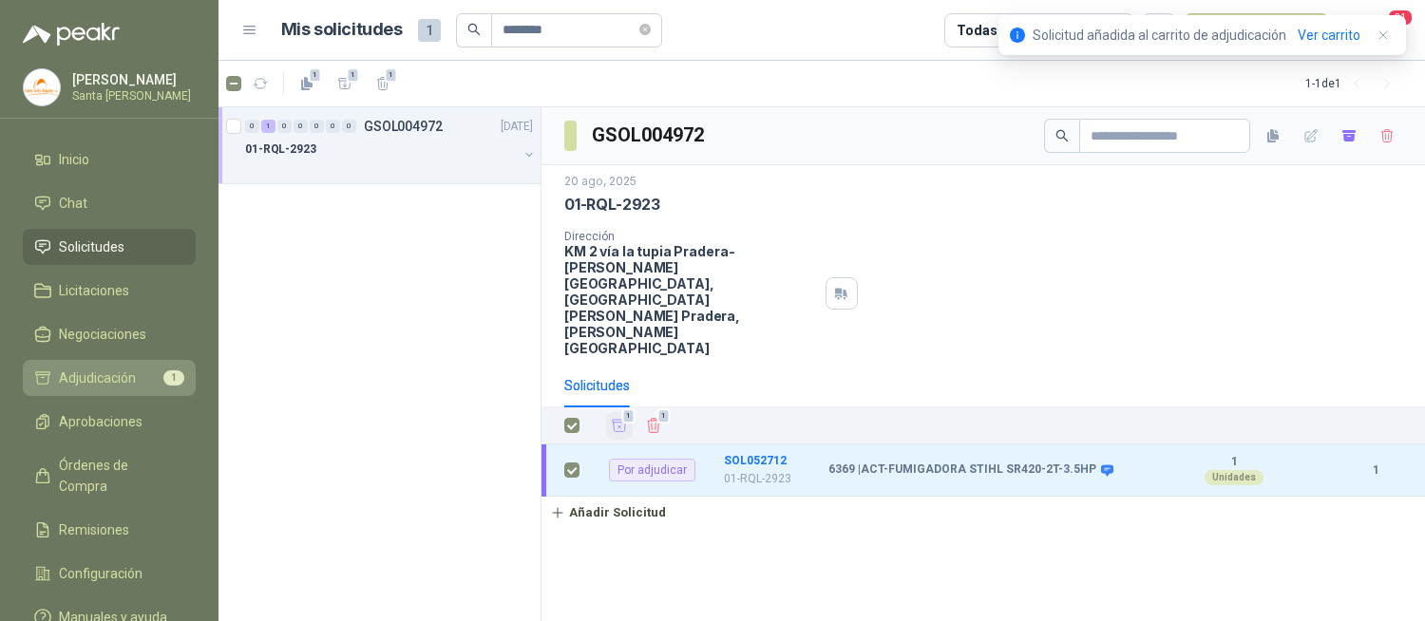
click at [115, 376] on span "Adjudicación" at bounding box center [97, 378] width 77 height 21
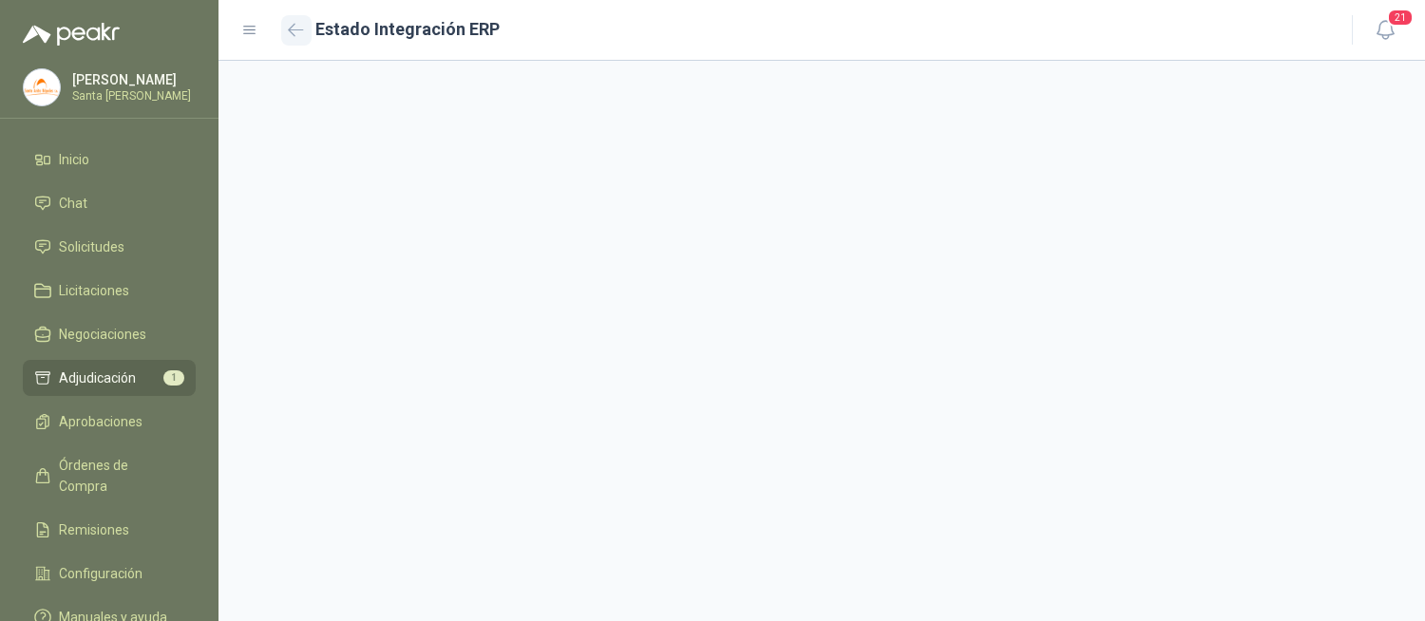
click at [289, 20] on button "button" at bounding box center [296, 30] width 30 height 30
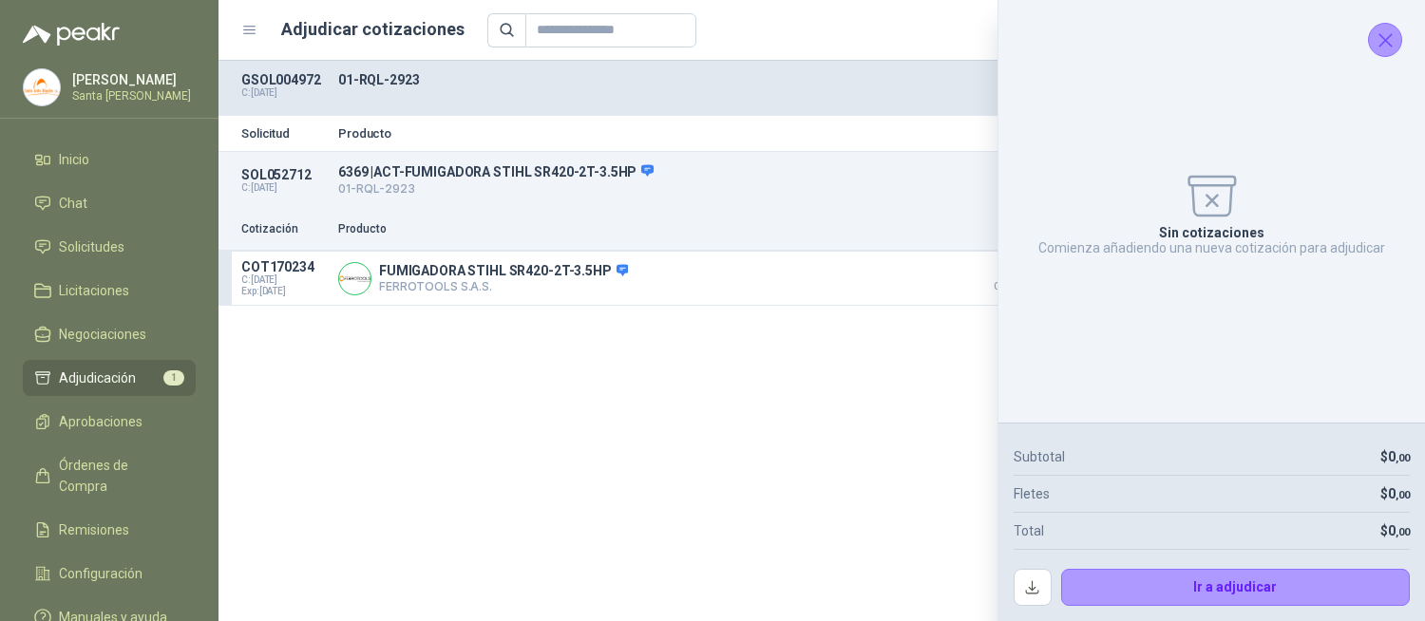
click at [1393, 34] on icon "Cerrar" at bounding box center [1385, 40] width 24 height 24
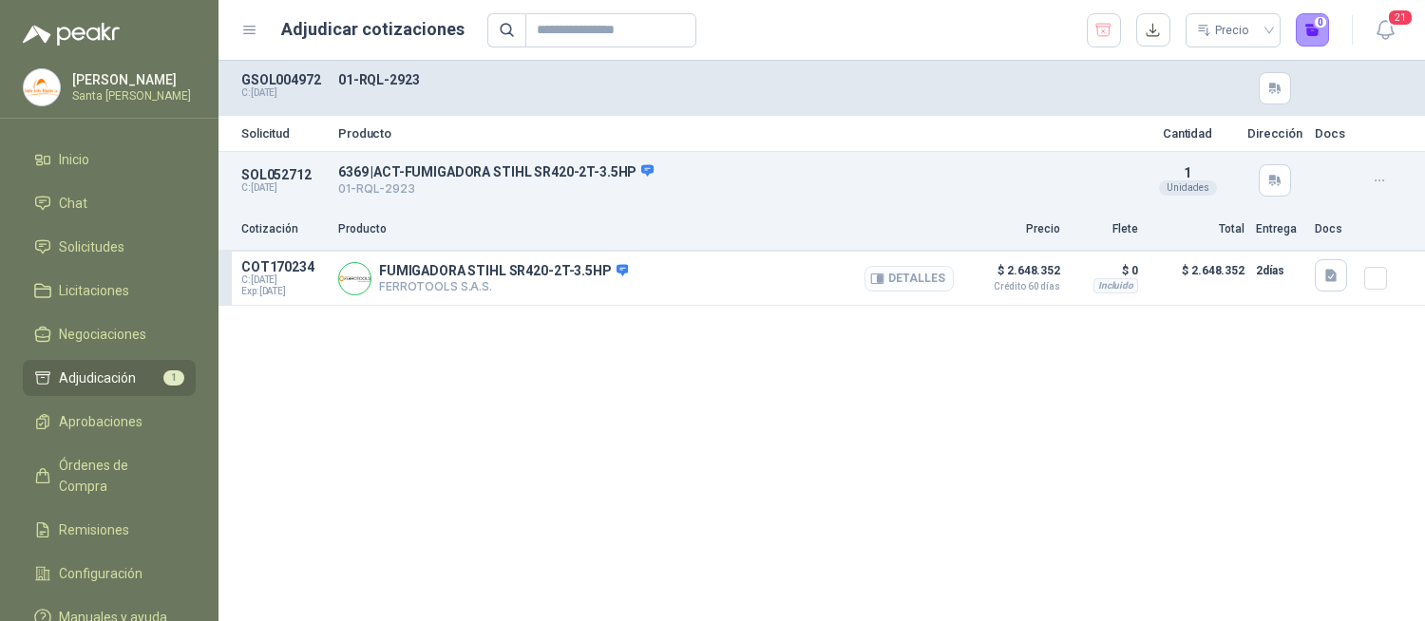
click at [879, 276] on icon "button" at bounding box center [877, 279] width 14 height 14
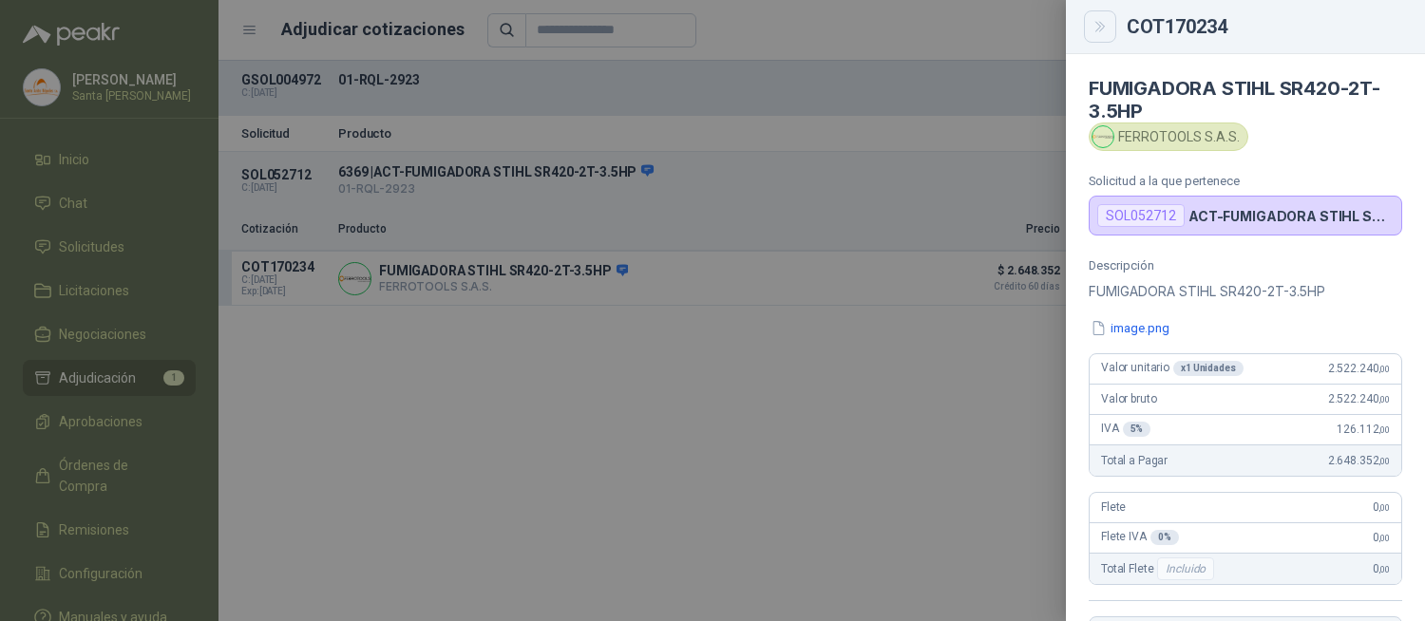
click at [1098, 38] on button "Close" at bounding box center [1100, 26] width 32 height 32
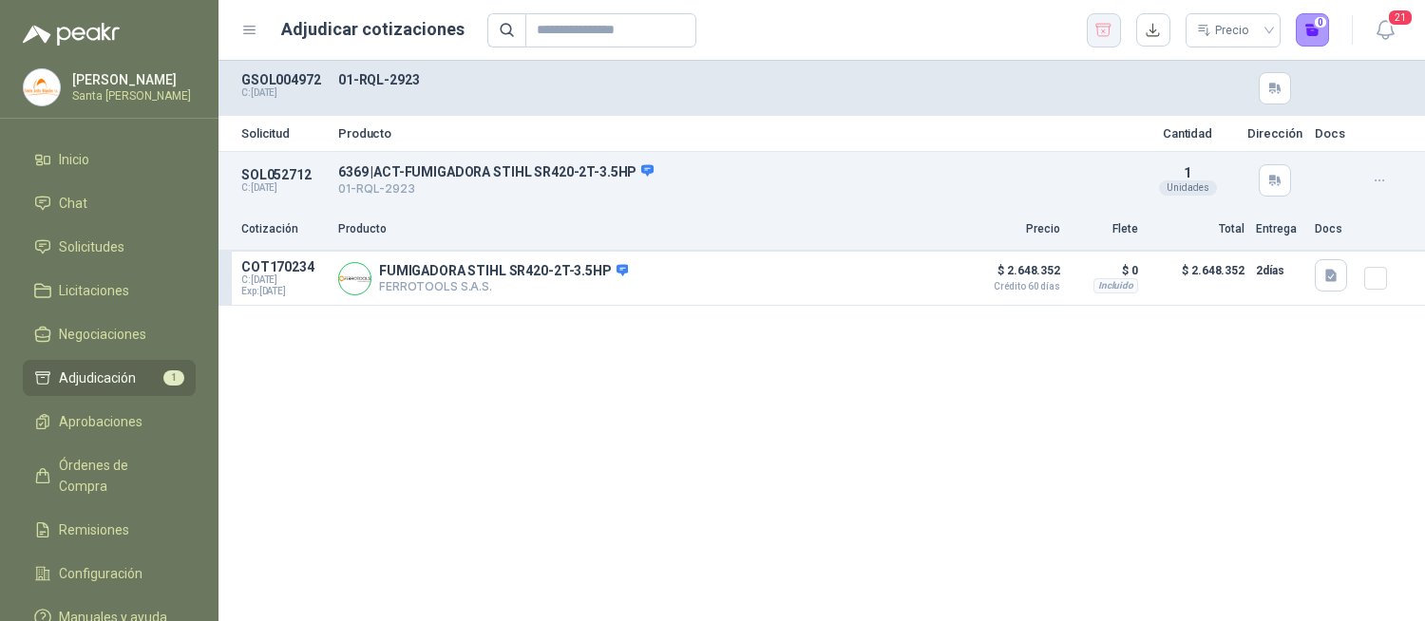
click at [1098, 38] on icon "button" at bounding box center [1103, 30] width 18 height 19
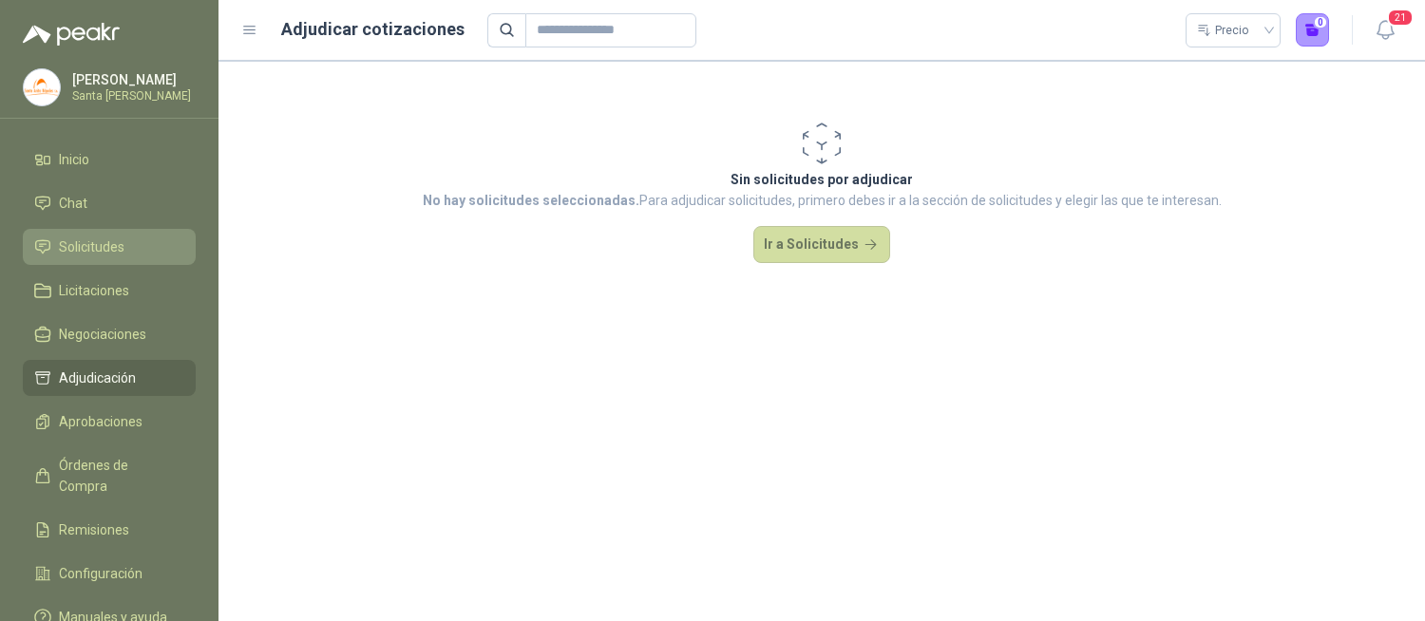
click at [128, 247] on li "Solicitudes" at bounding box center [109, 247] width 150 height 21
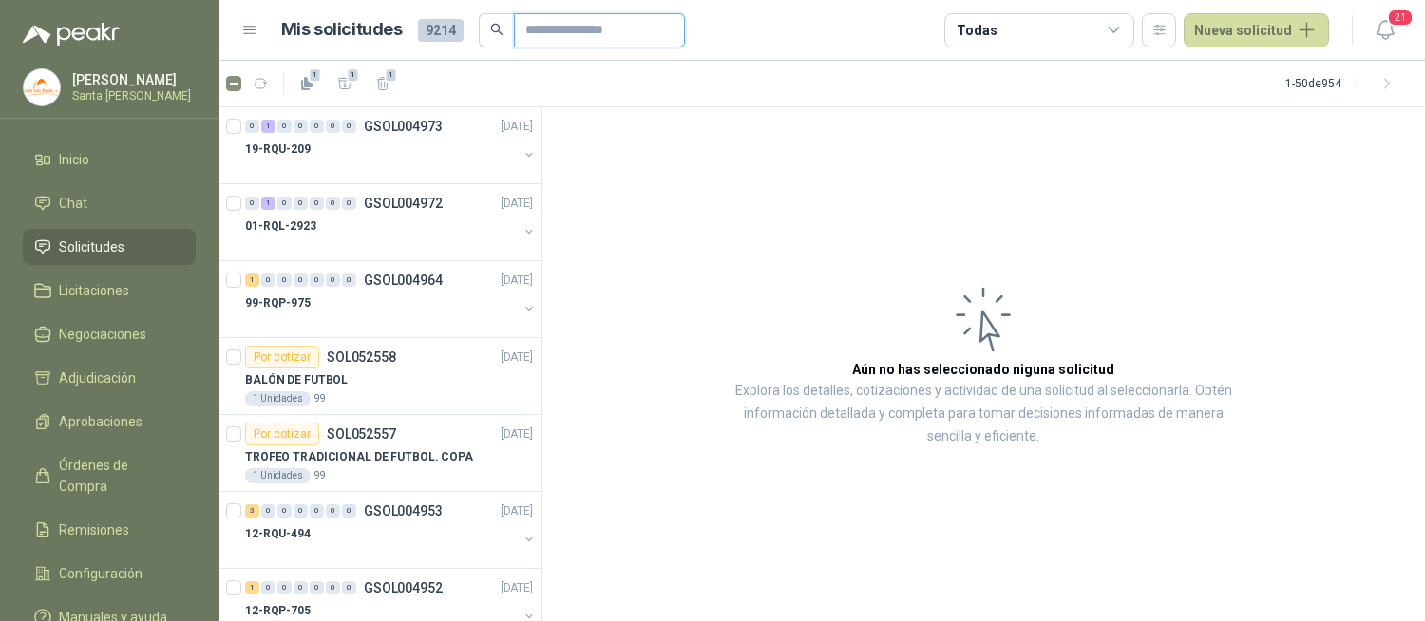
click at [584, 27] on input "text" at bounding box center [591, 30] width 133 height 32
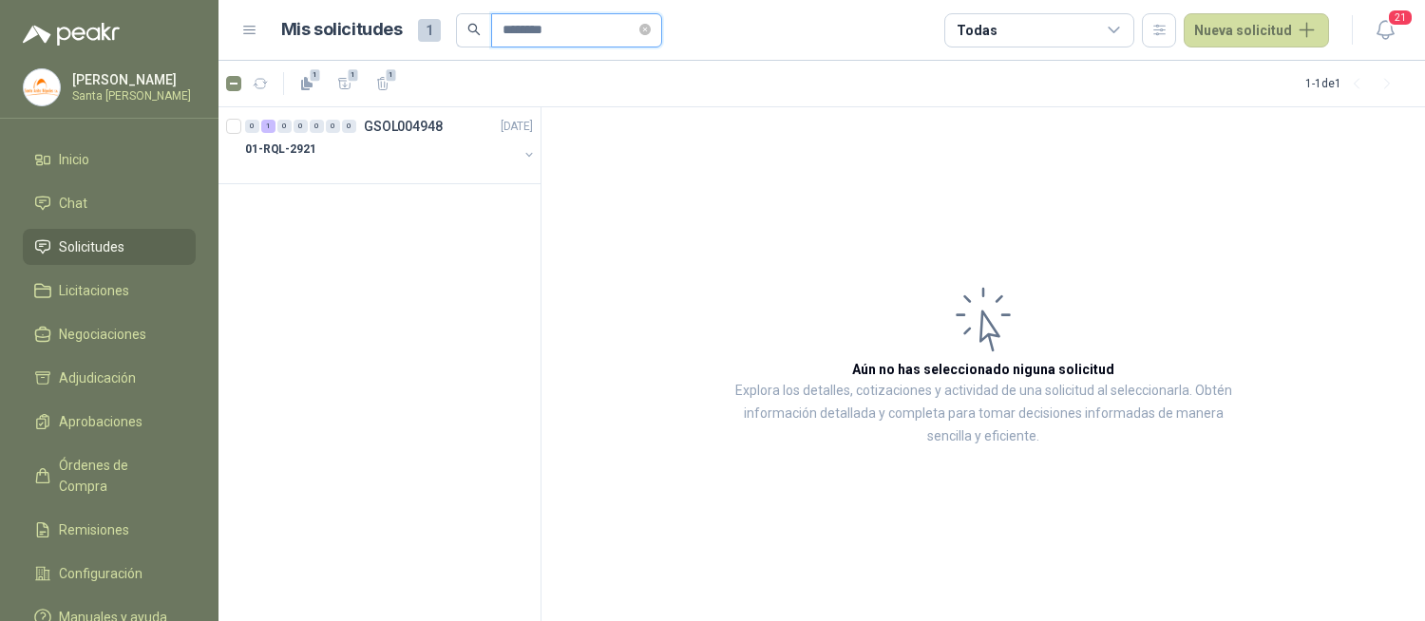
type input "********"
click at [323, 157] on div "01-RQL-2921" at bounding box center [381, 149] width 273 height 23
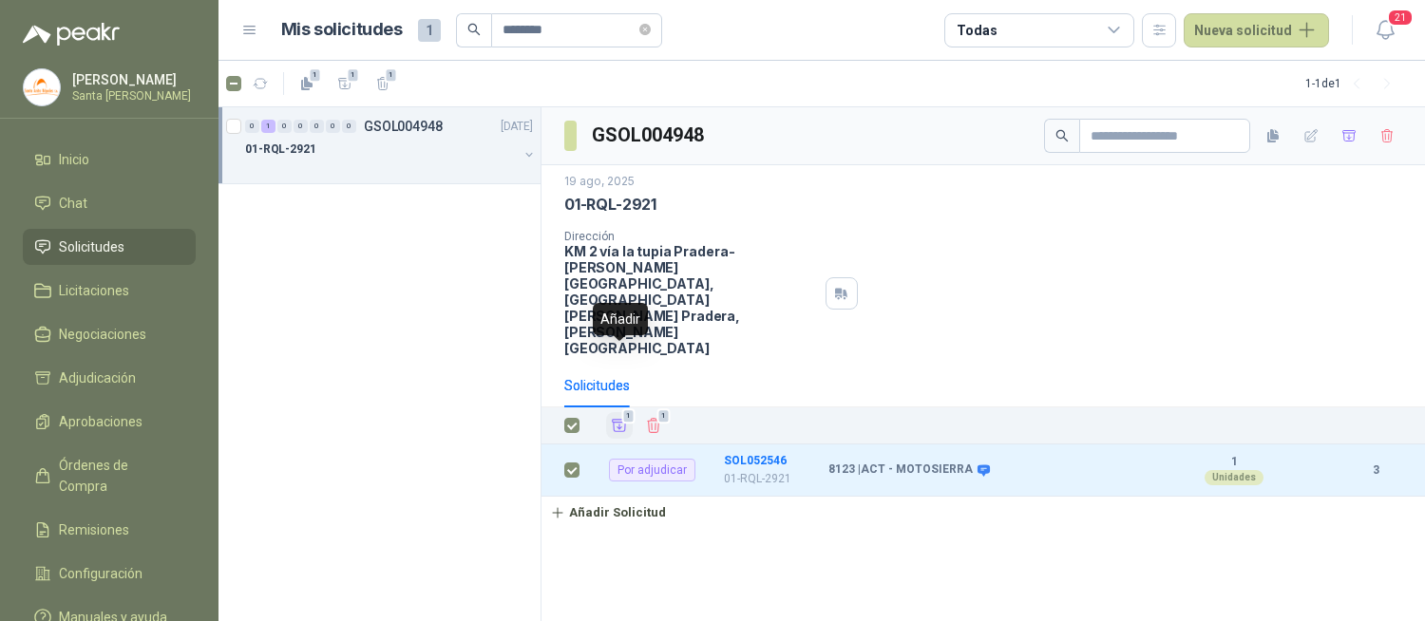
click at [614, 412] on button "1" at bounding box center [619, 425] width 27 height 27
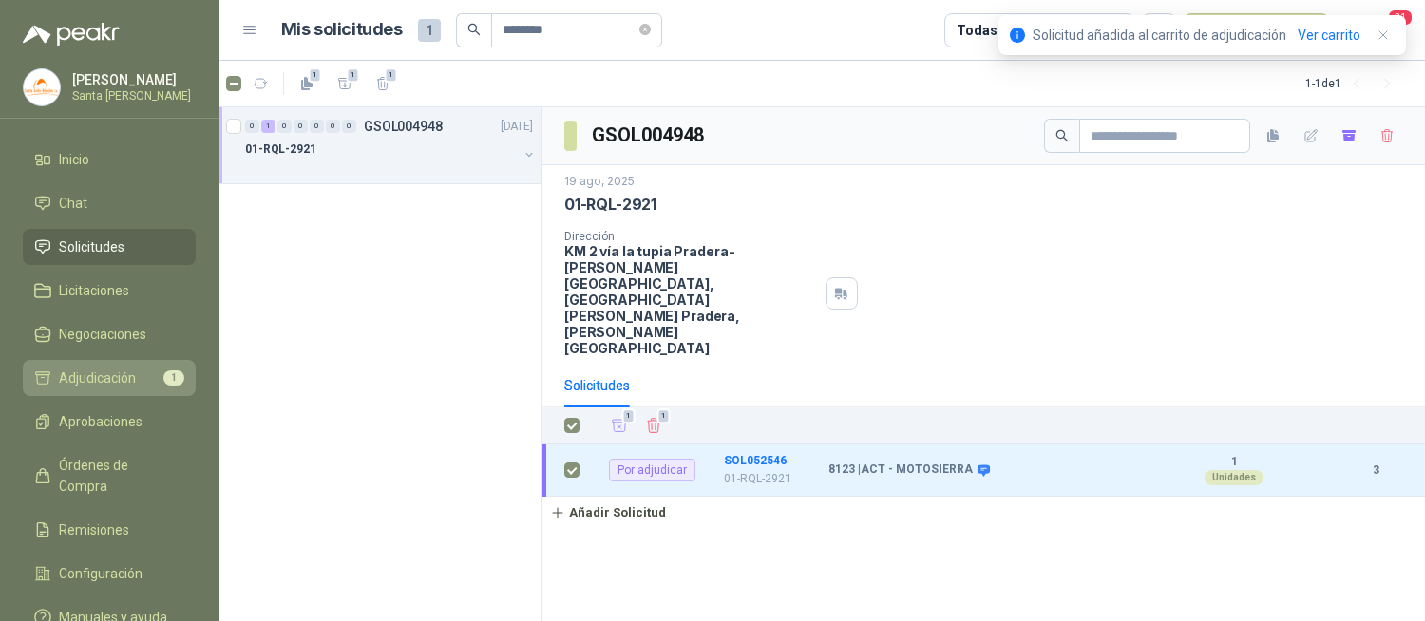
click at [137, 386] on li "Adjudicación 1" at bounding box center [109, 378] width 150 height 21
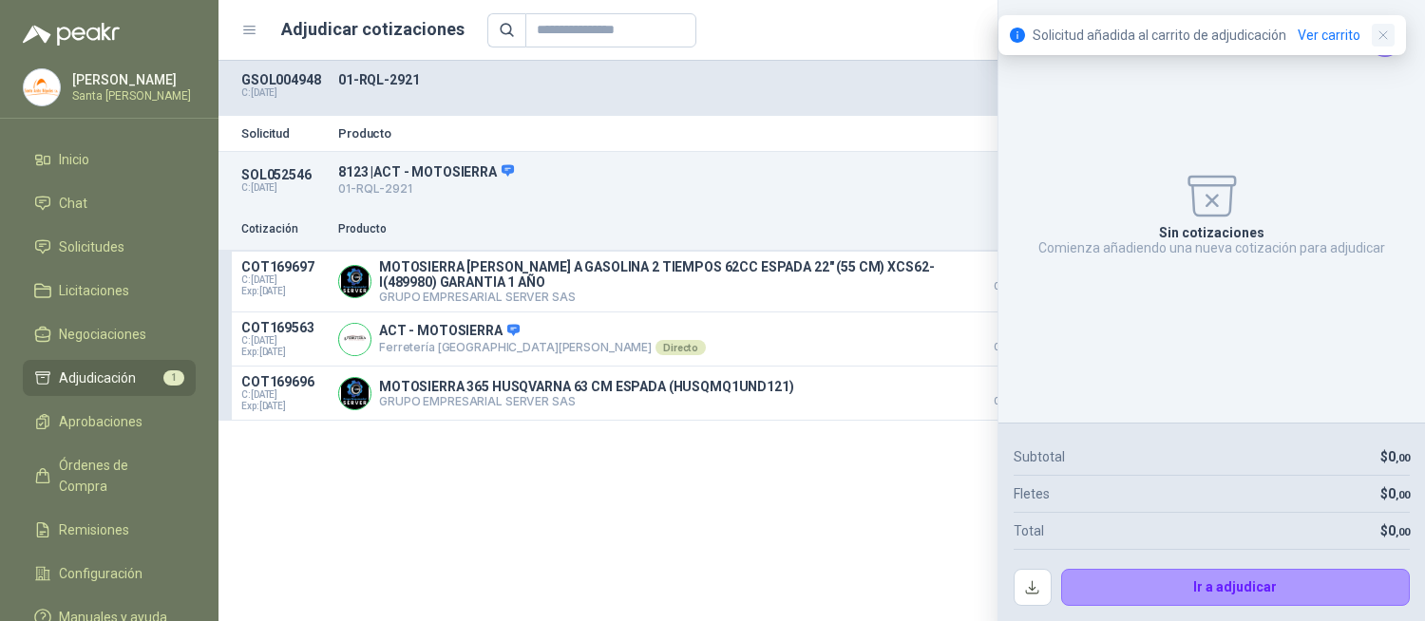
click at [1381, 41] on icon "button" at bounding box center [1383, 36] width 16 height 16
click at [1385, 47] on icon "Cerrar" at bounding box center [1385, 40] width 24 height 24
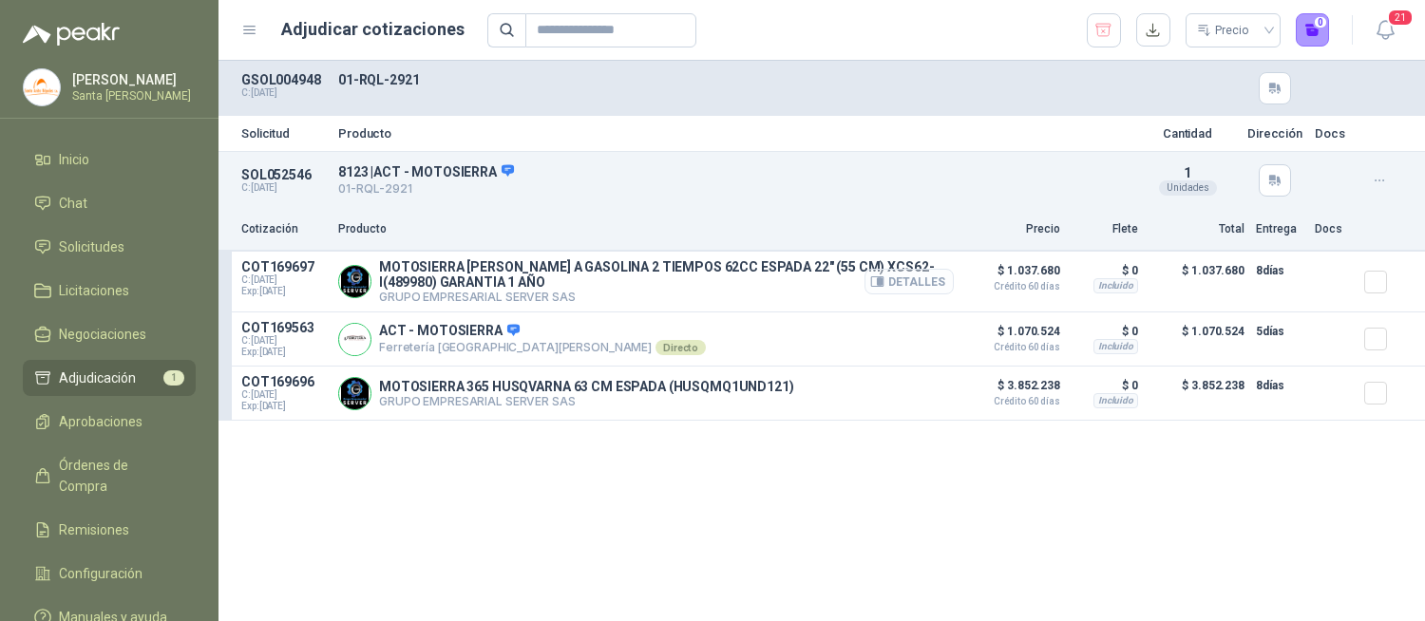
click at [887, 282] on button "Detalles" at bounding box center [908, 282] width 89 height 26
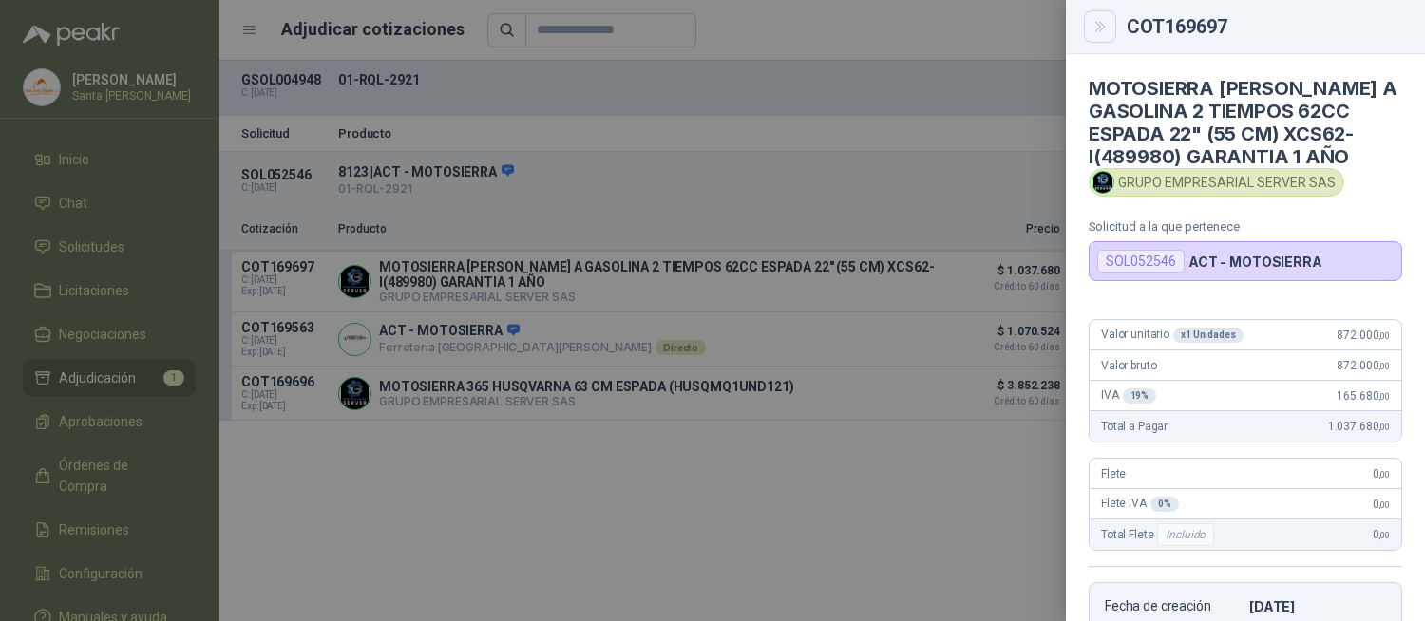
click at [1099, 15] on button "Close" at bounding box center [1100, 26] width 32 height 32
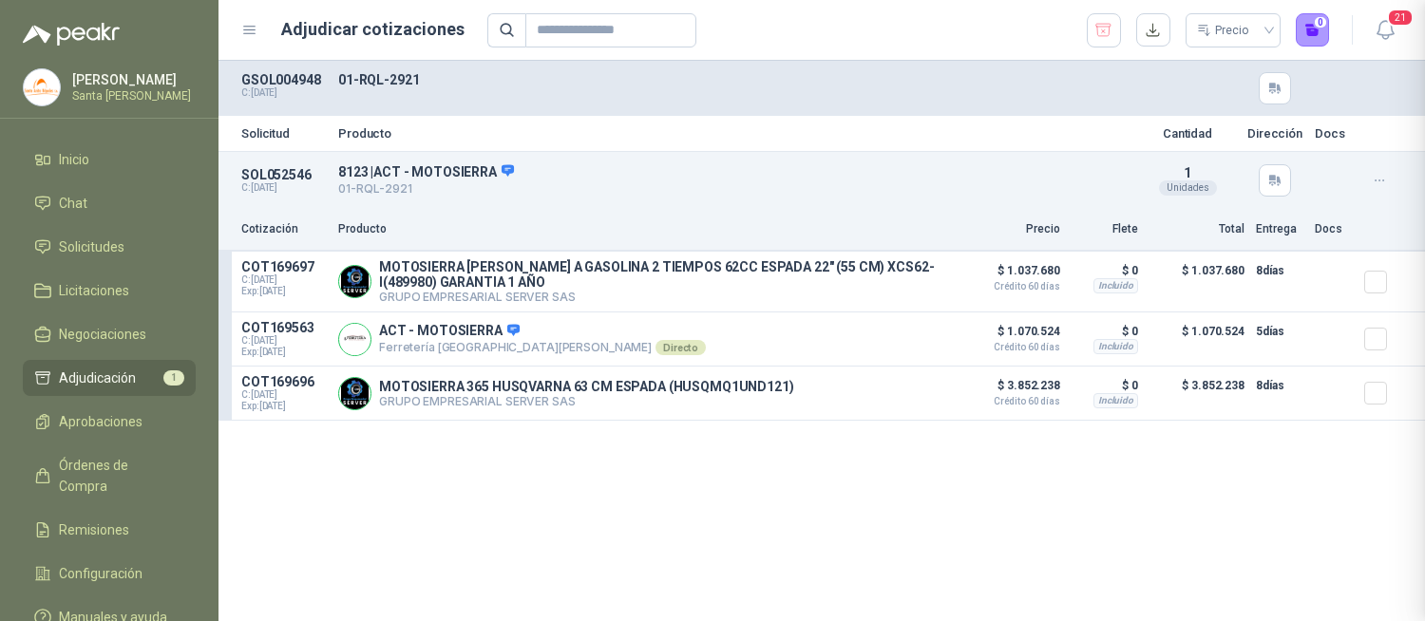
scroll to position [372, 0]
click at [878, 340] on icon "button" at bounding box center [877, 339] width 14 height 14
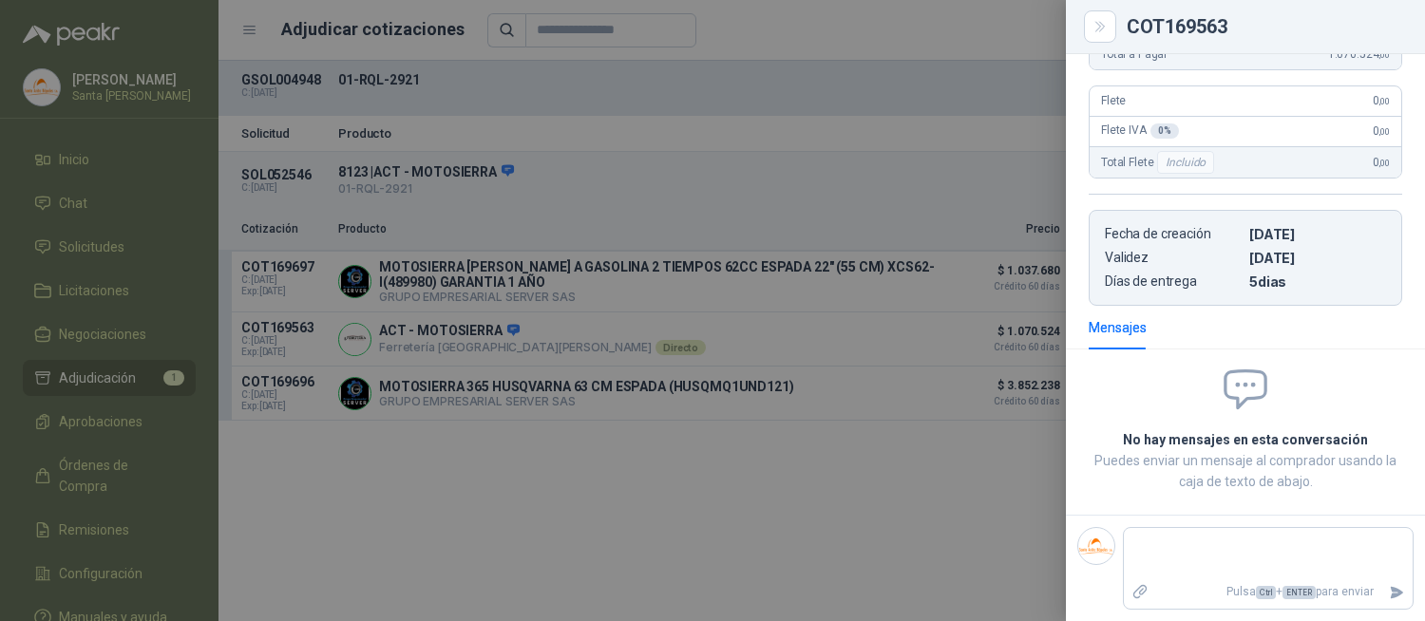
scroll to position [0, 0]
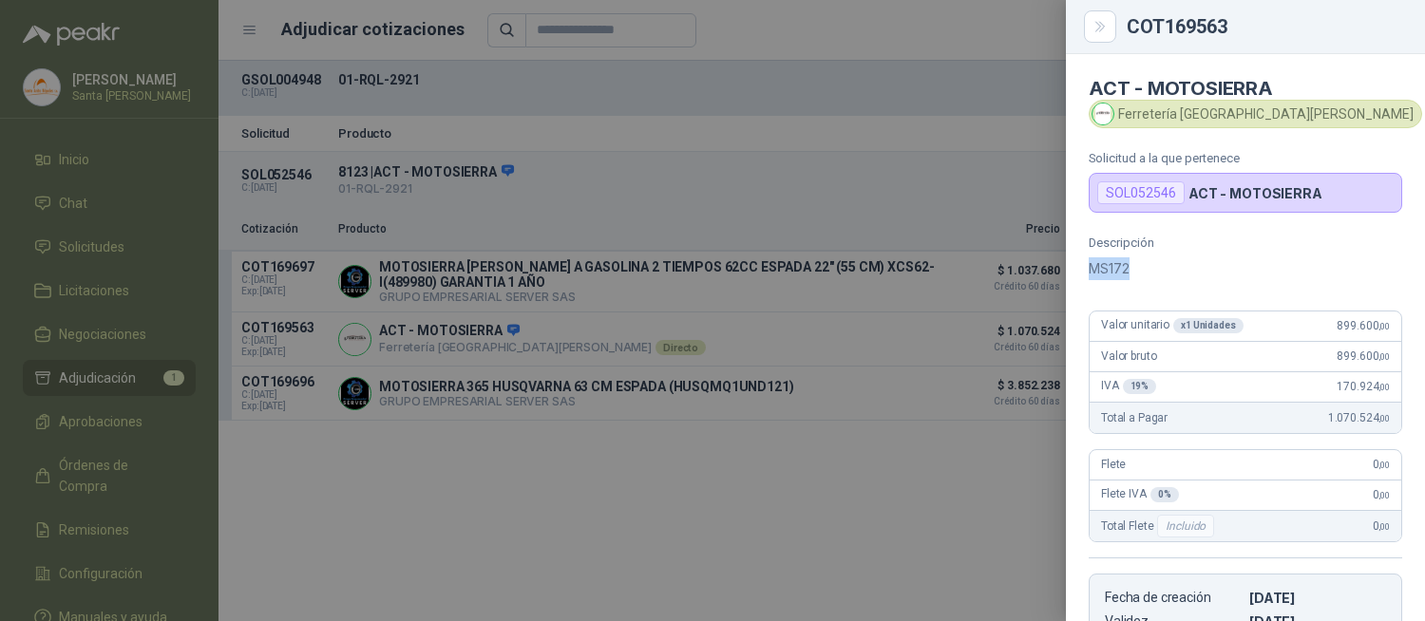
drag, startPoint x: 1133, startPoint y: 272, endPoint x: 1074, endPoint y: 273, distance: 58.9
click at [1074, 273] on div "Descripción MS172 Valor unitario x 1 Unidades 899.600 ,00 Valor bruto 899.600 ,…" at bounding box center [1245, 453] width 359 height 434
copy p "MS172"
click at [1093, 16] on button "Close" at bounding box center [1100, 26] width 32 height 32
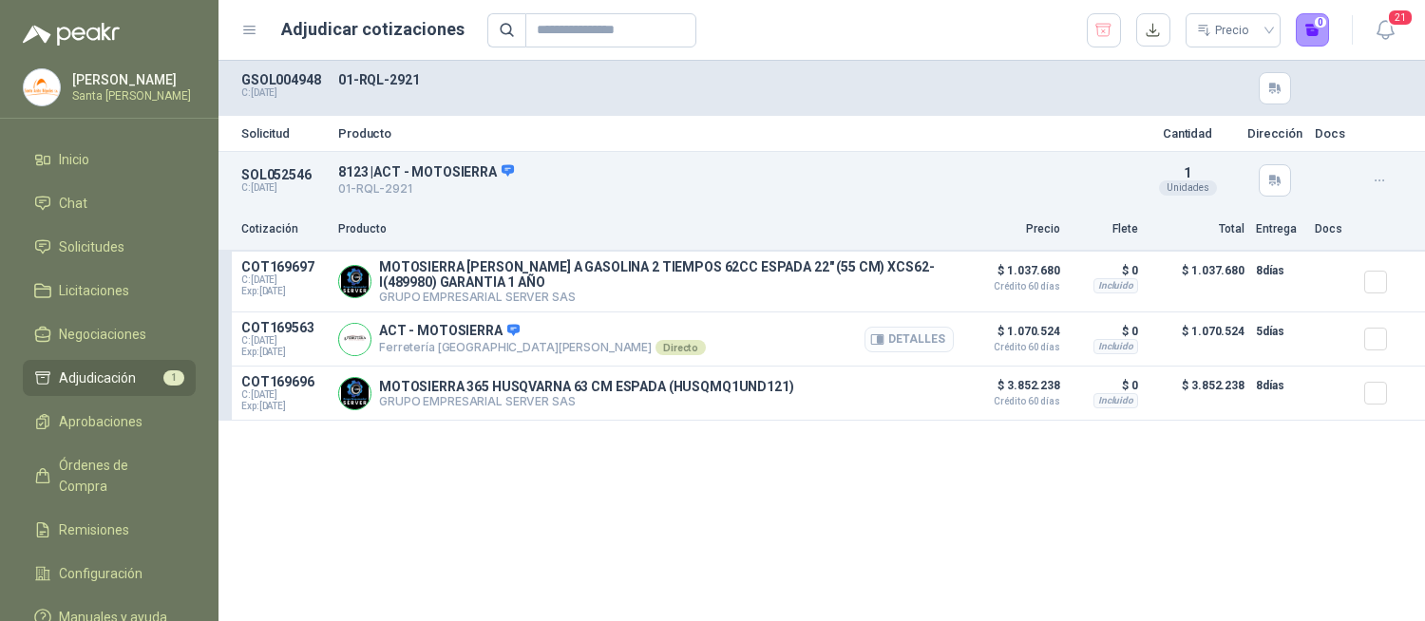
click at [917, 337] on button "Detalles" at bounding box center [908, 340] width 89 height 26
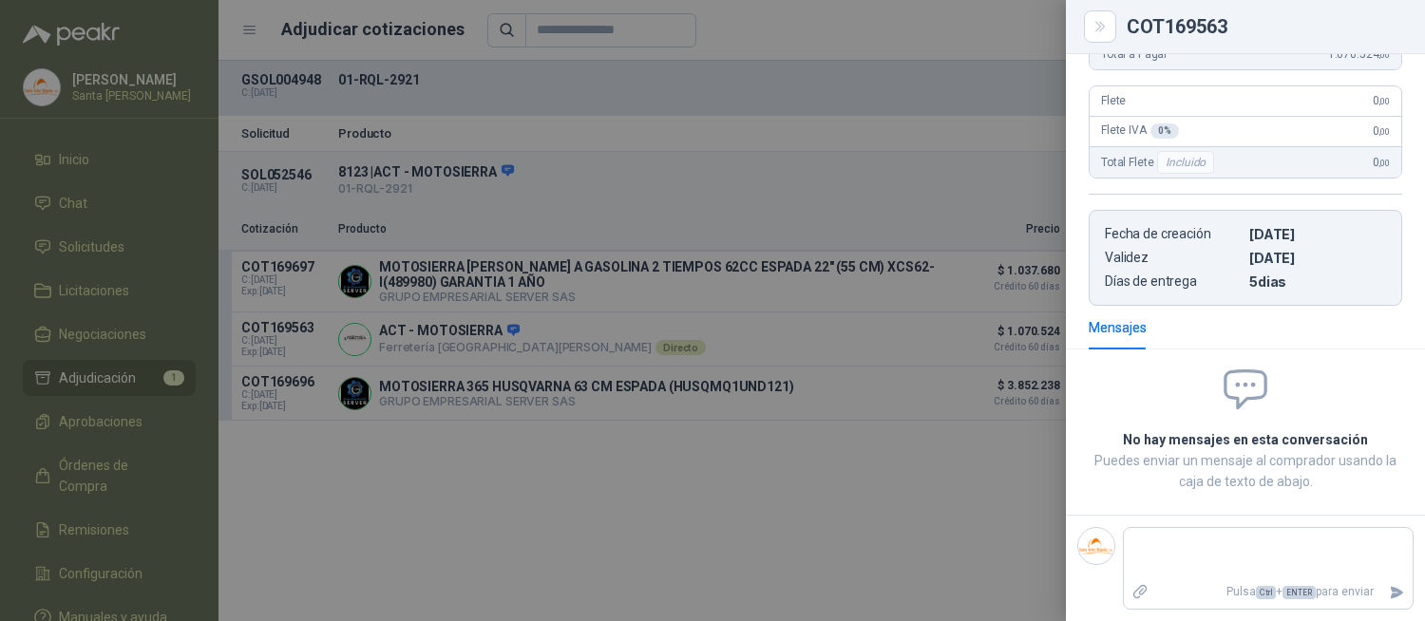
scroll to position [0, 0]
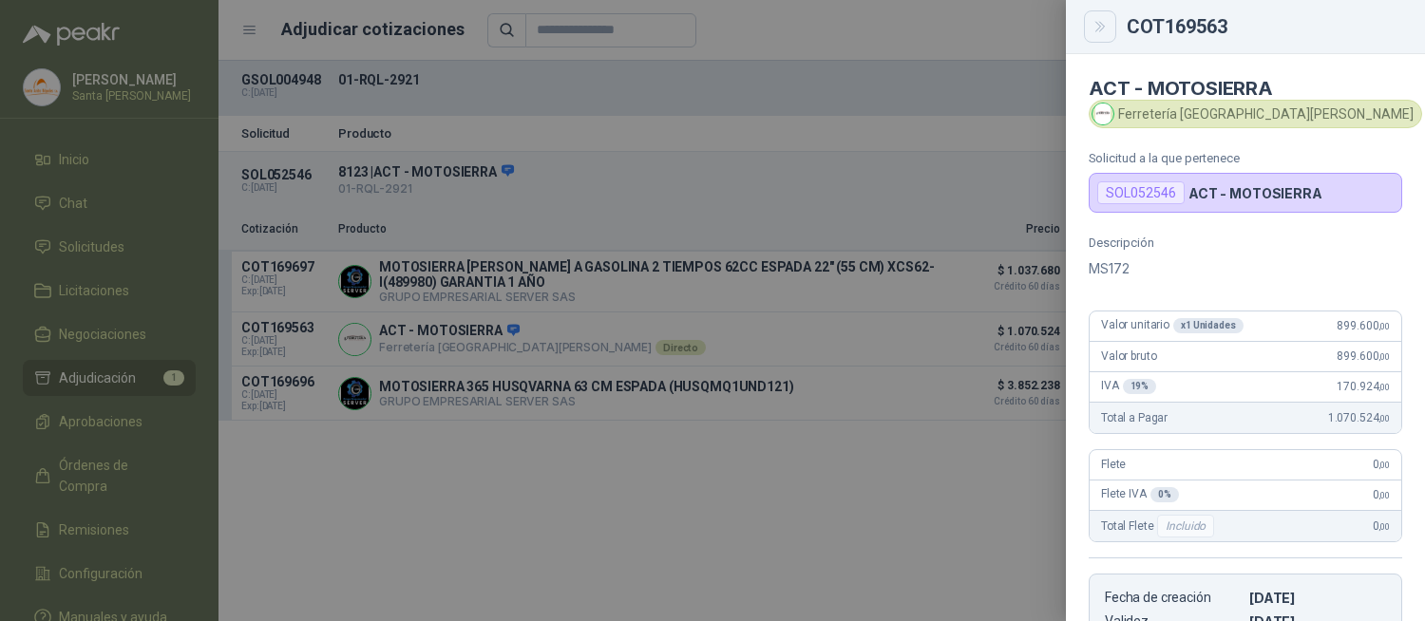
click at [1108, 25] on button "Close" at bounding box center [1100, 26] width 32 height 32
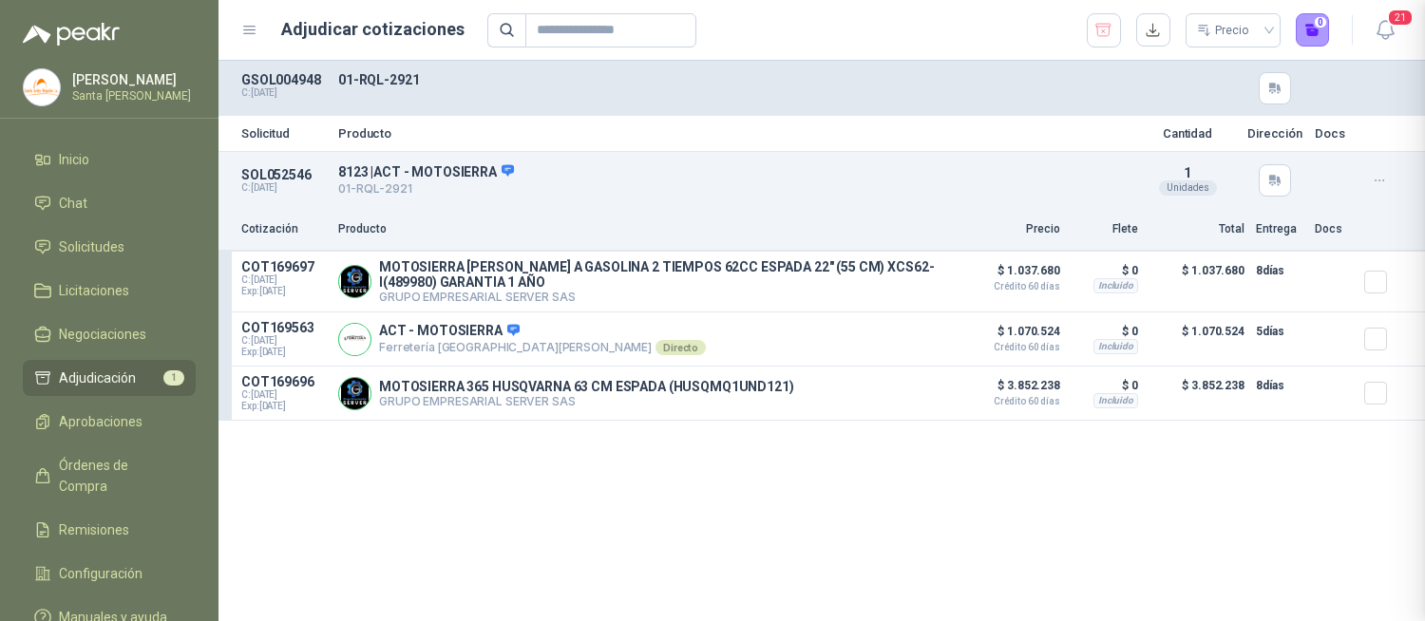
scroll to position [364, 0]
click at [1304, 17] on button "1" at bounding box center [1313, 30] width 34 height 34
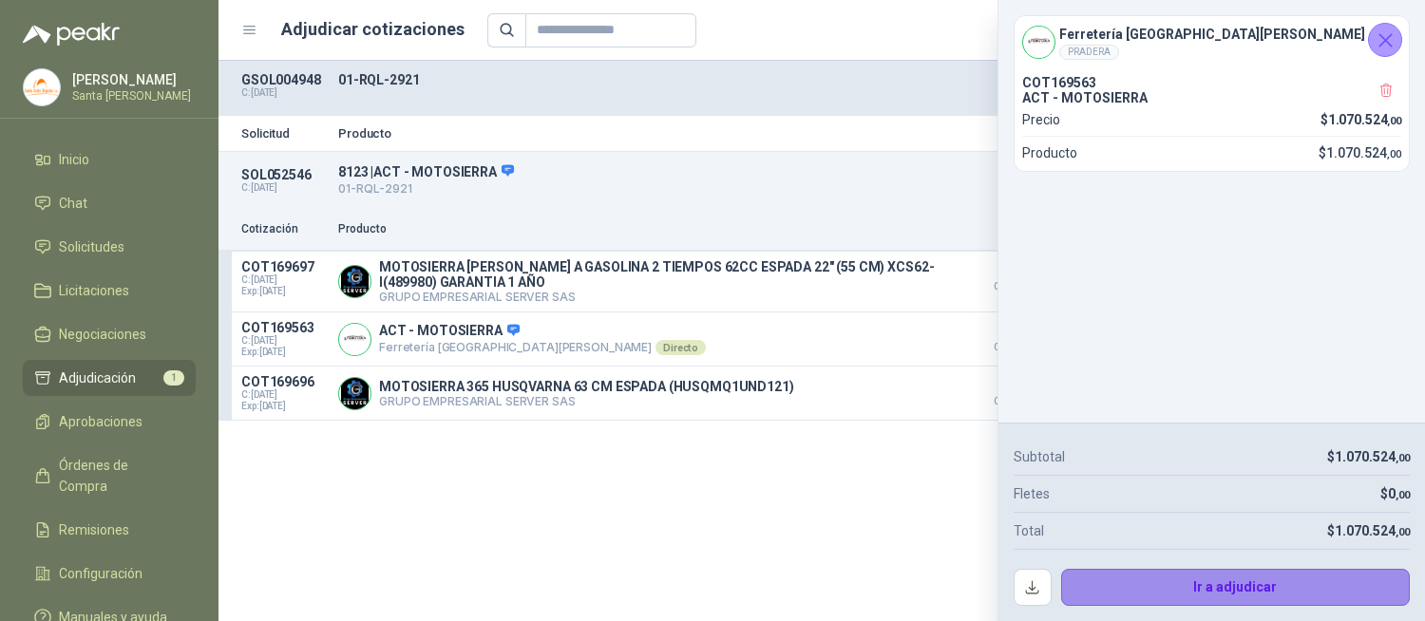
click at [1241, 584] on button "Ir a adjudicar" at bounding box center [1236, 588] width 350 height 38
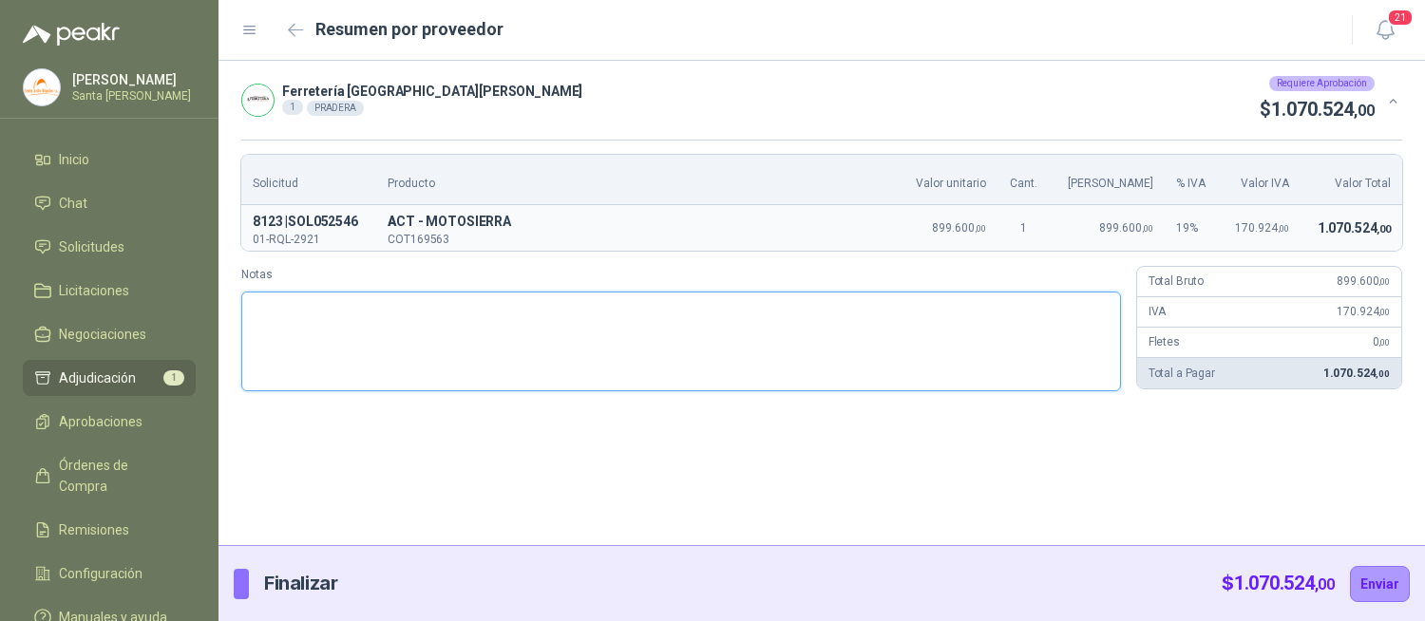
click at [373, 363] on textarea "Notas" at bounding box center [681, 342] width 880 height 100
type textarea "*"
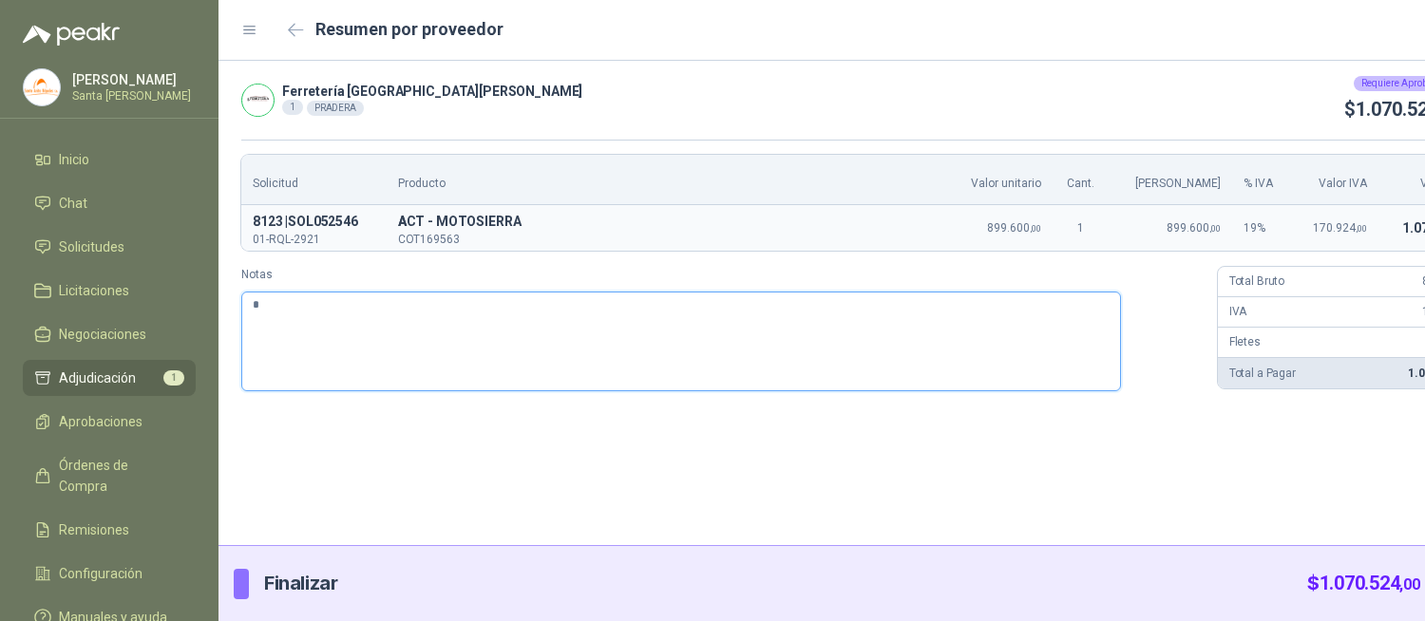
type textarea "**"
type textarea "*"
type textarea "**"
type textarea "***"
type textarea "****"
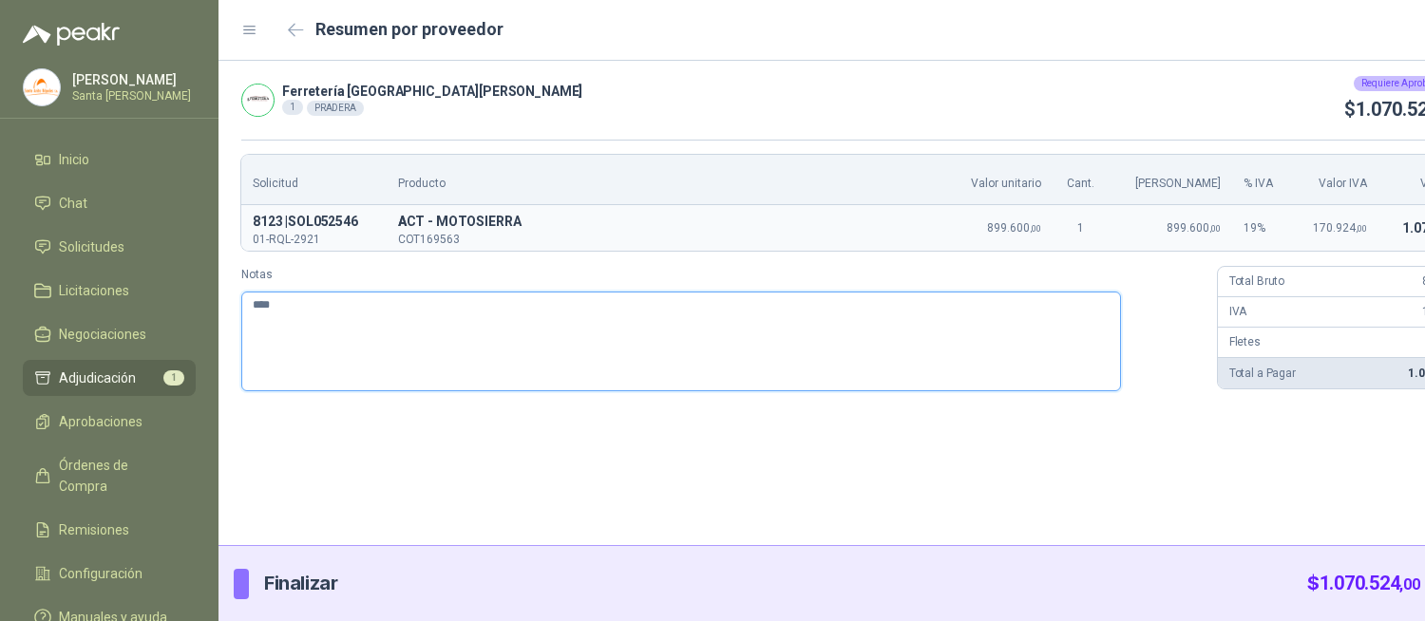
type textarea "*****"
type textarea "******"
type textarea "*******"
type textarea "******"
type textarea "*****"
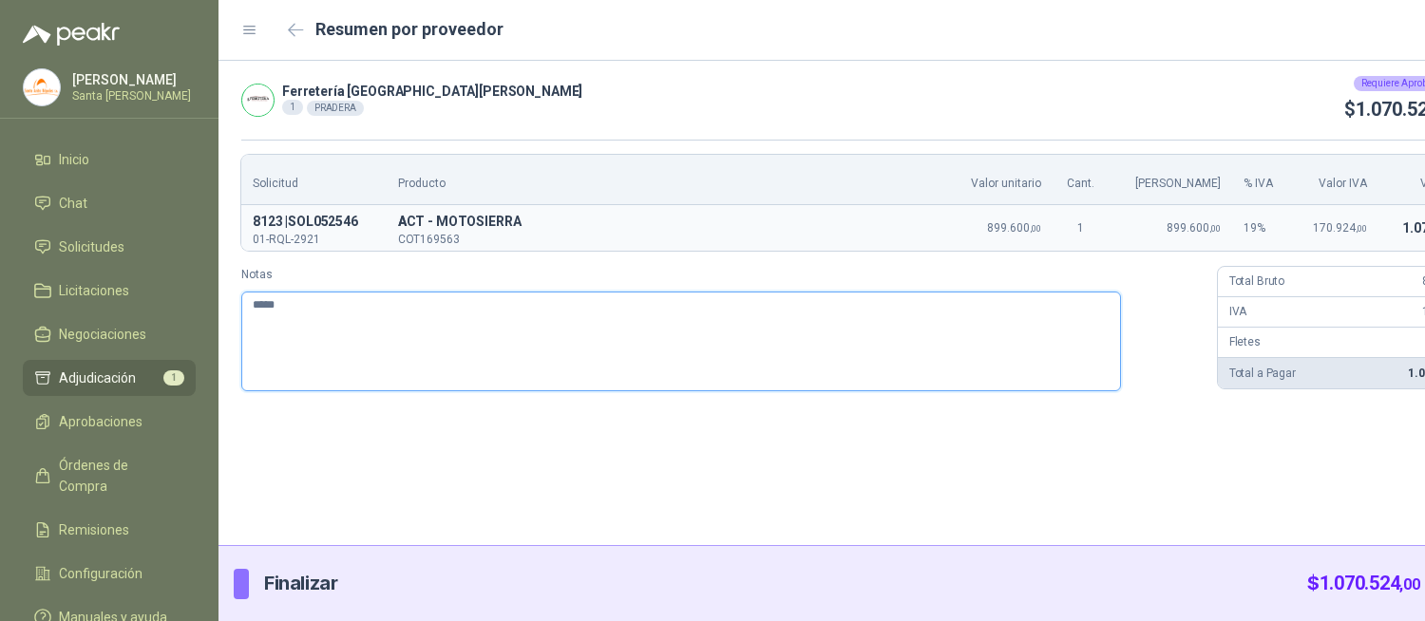
type textarea "******"
type textarea "*******"
type textarea "********"
type textarea "**********"
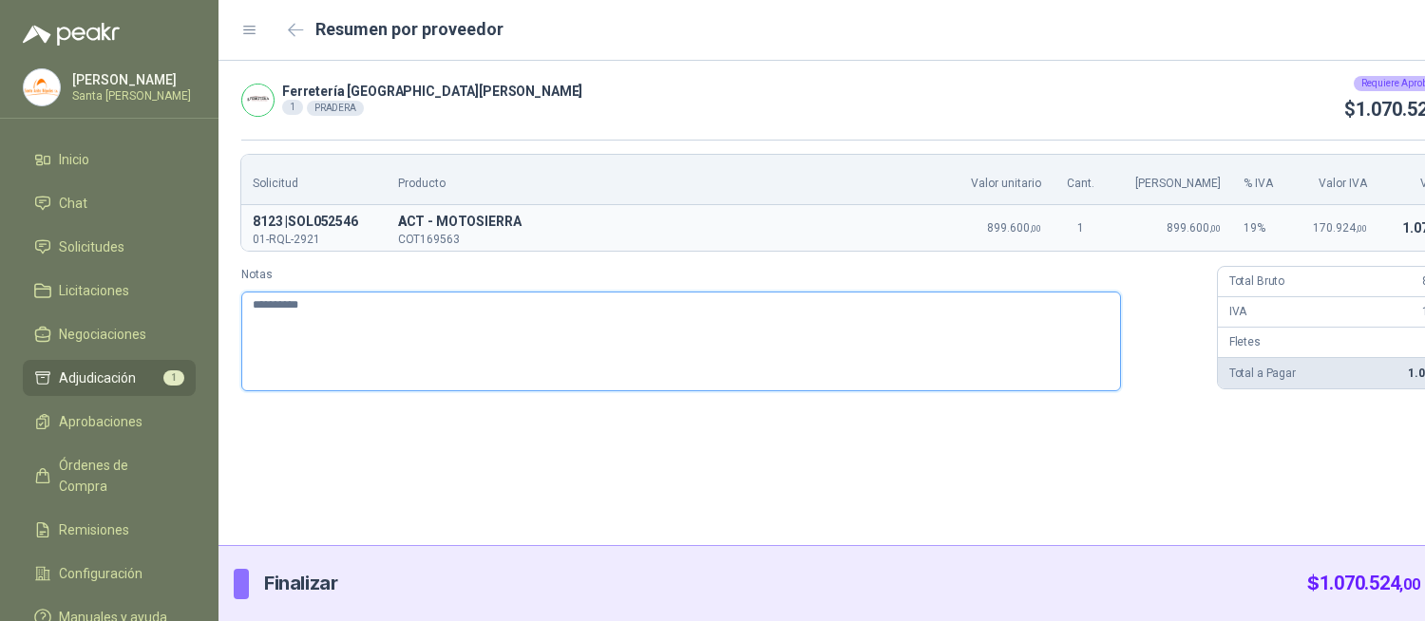
type textarea "**********"
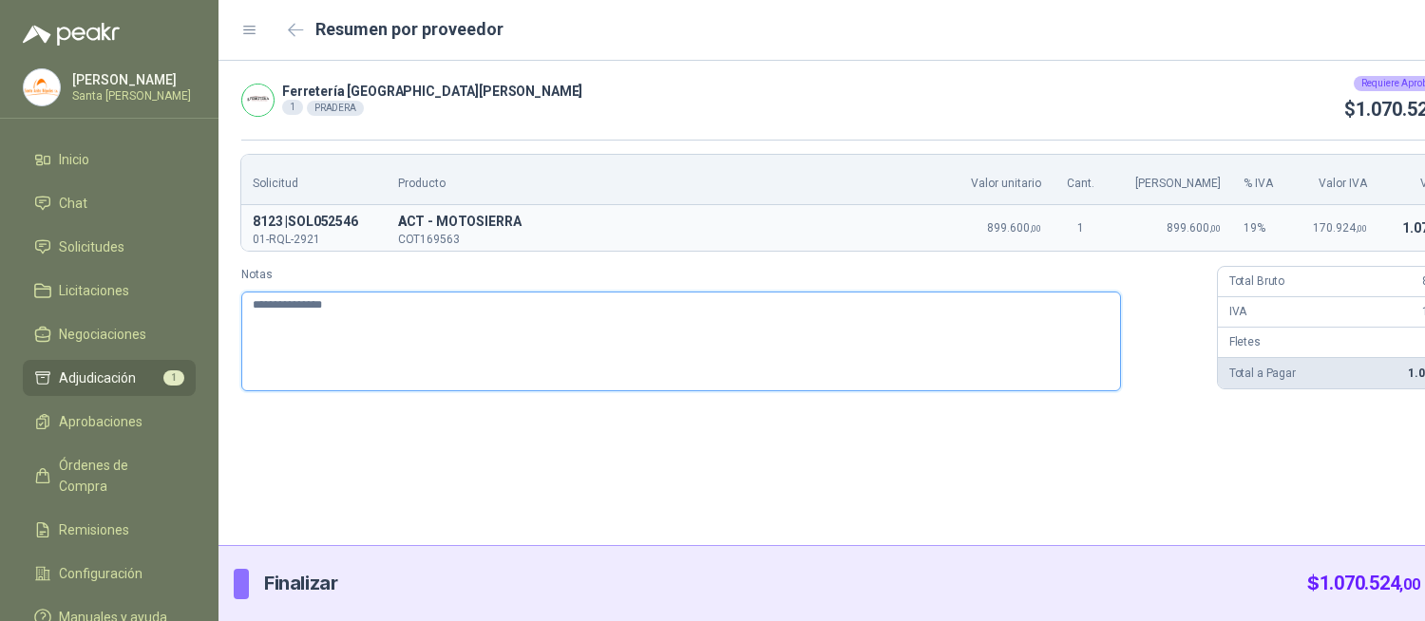
type textarea "**********"
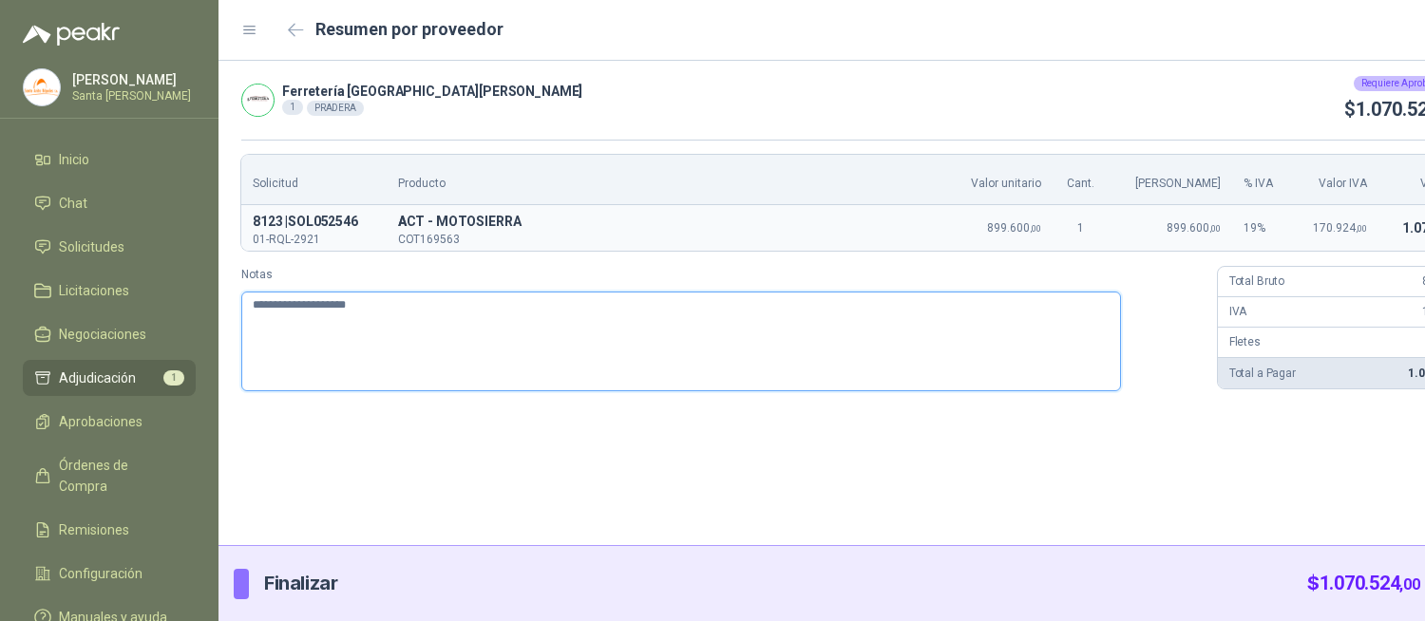
type textarea "**********"
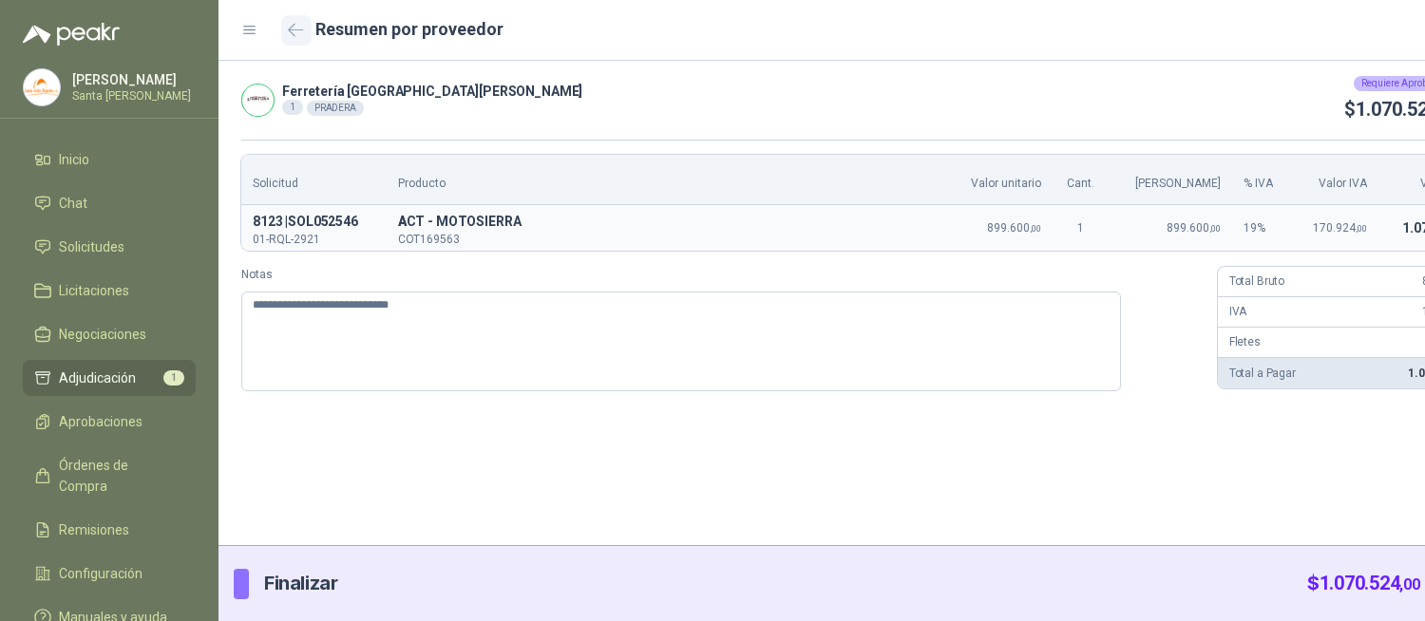
click at [292, 23] on icon "button" at bounding box center [296, 30] width 16 height 14
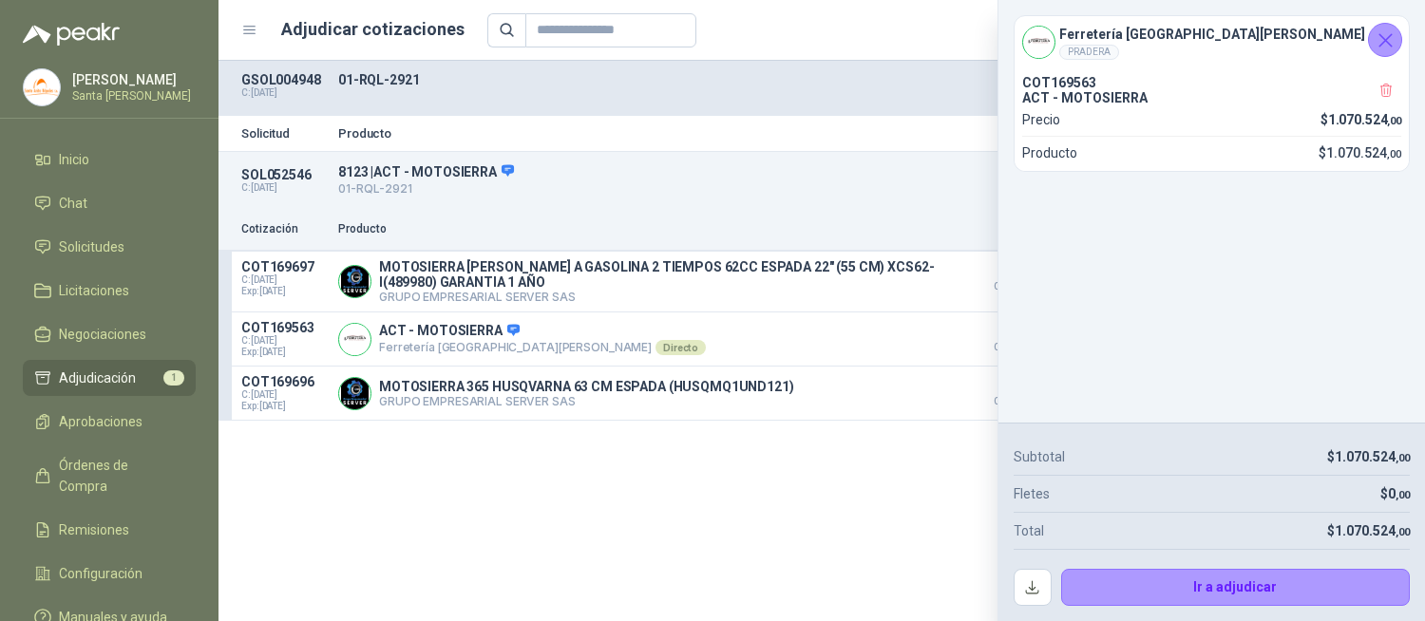
click at [1378, 51] on icon "Cerrar" at bounding box center [1385, 40] width 24 height 24
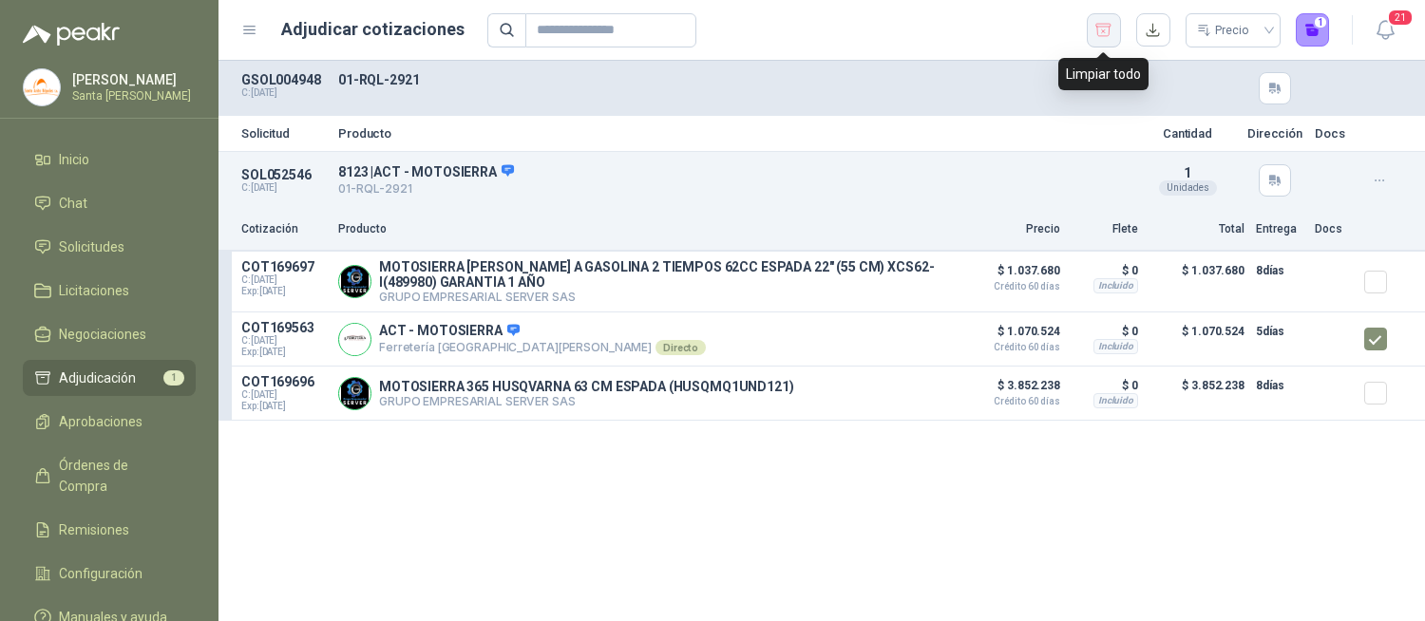
click at [1104, 25] on icon "button" at bounding box center [1103, 30] width 18 height 19
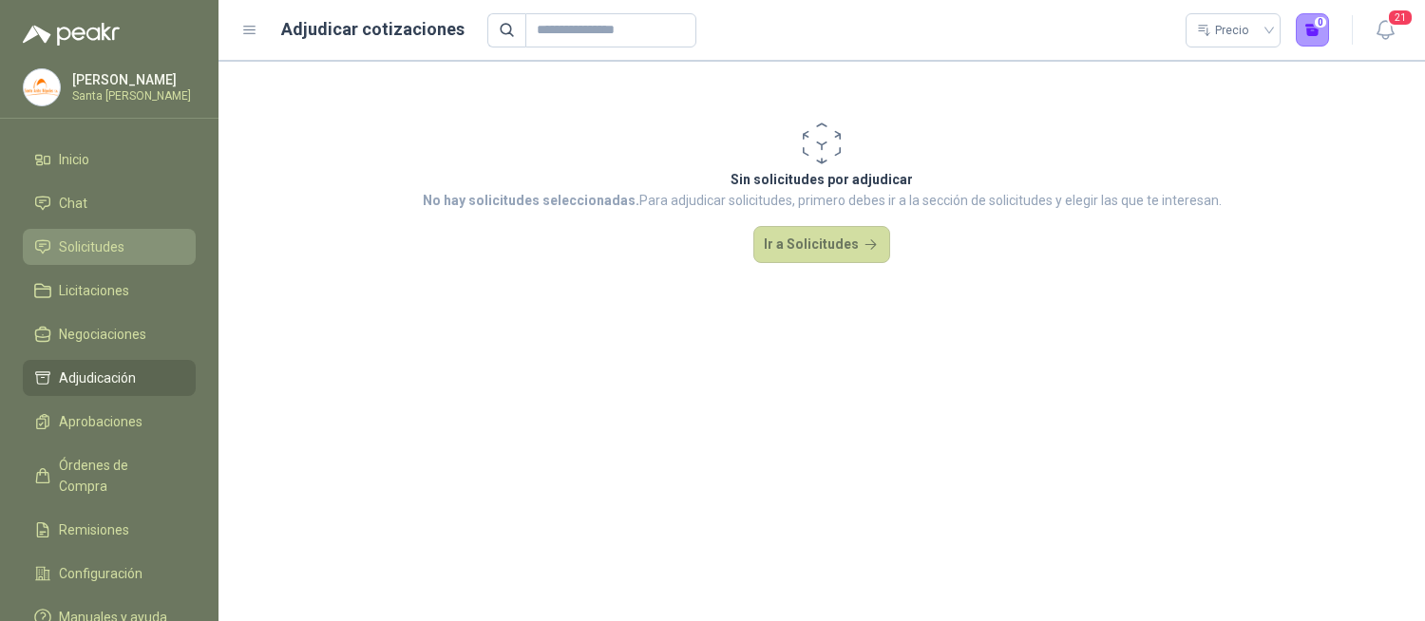
click at [103, 231] on link "Solicitudes" at bounding box center [109, 247] width 173 height 36
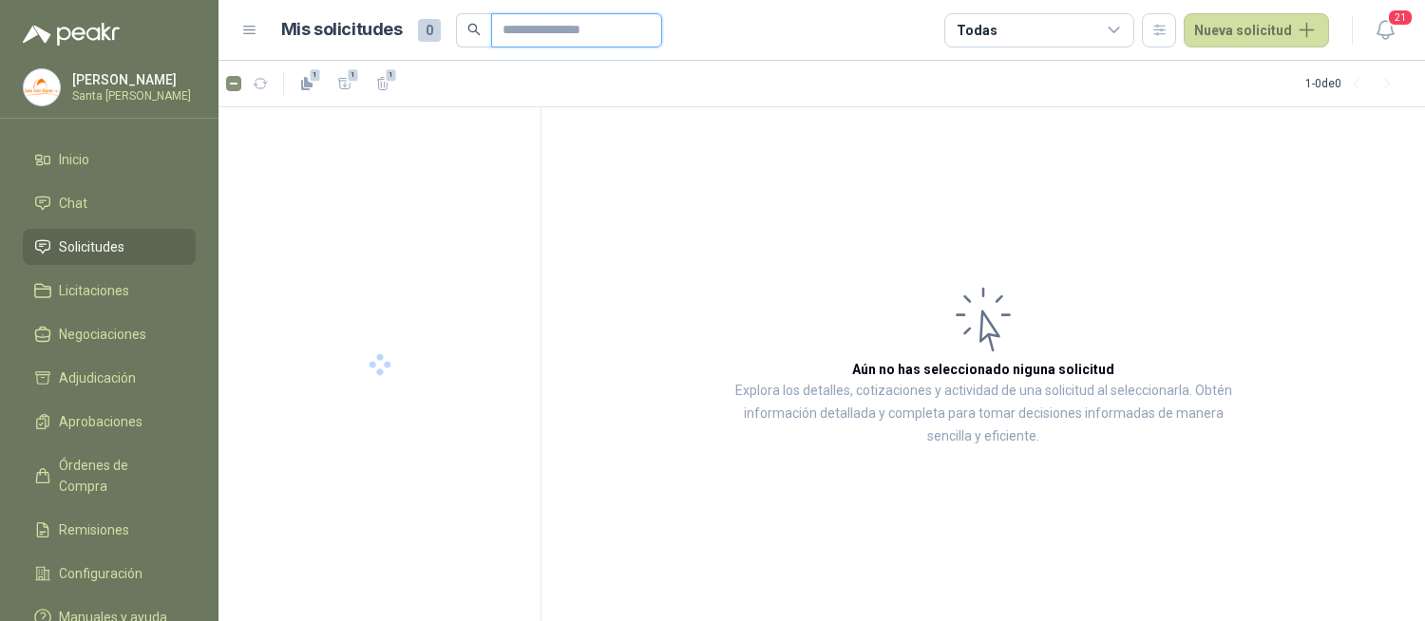
click at [534, 26] on input "text" at bounding box center [568, 30] width 133 height 32
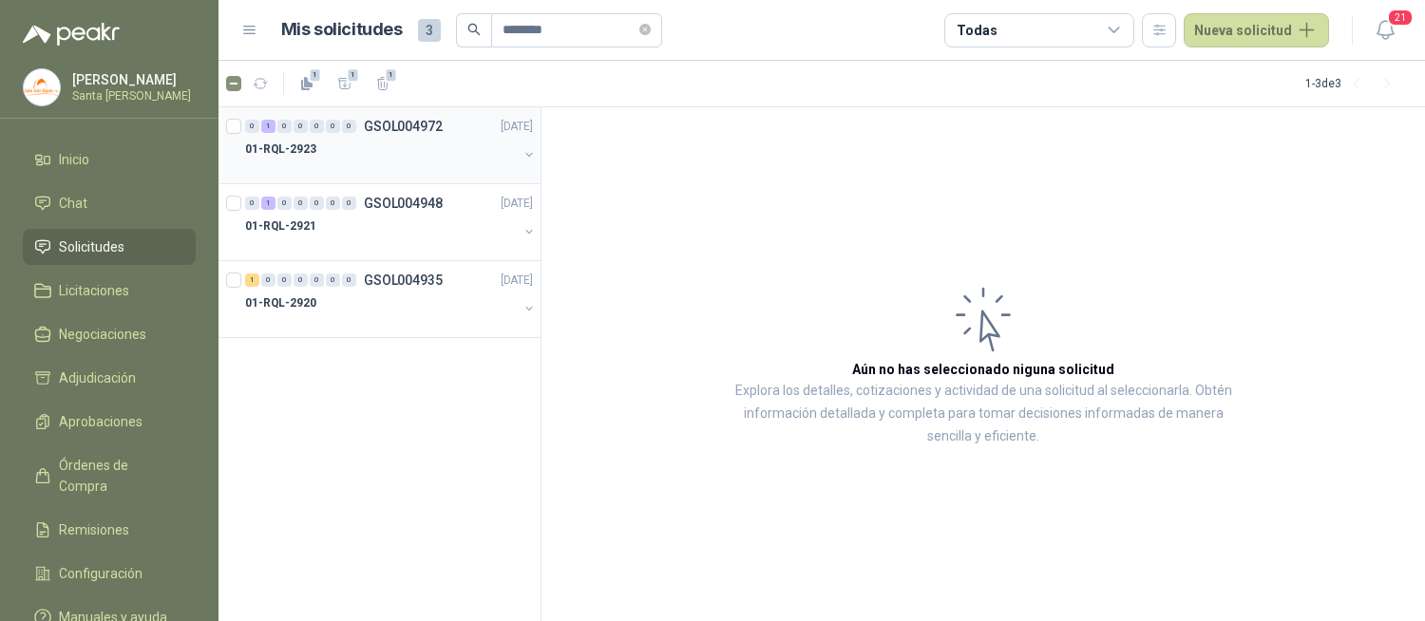
click at [335, 142] on div "01-RQL-2923" at bounding box center [381, 149] width 273 height 23
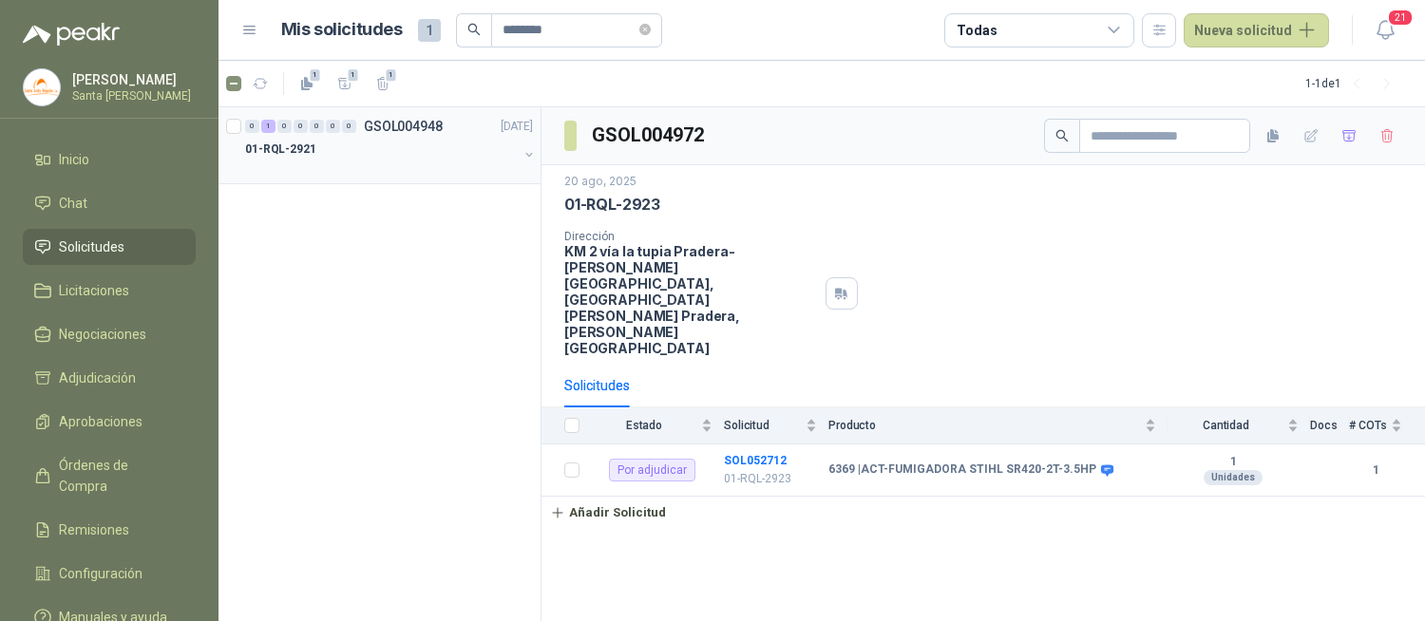
click at [378, 134] on div "0 1 0 0 0 0 0 GSOL004948 [DATE]" at bounding box center [391, 126] width 292 height 23
click at [1311, 142] on icon "button" at bounding box center [1311, 136] width 16 height 16
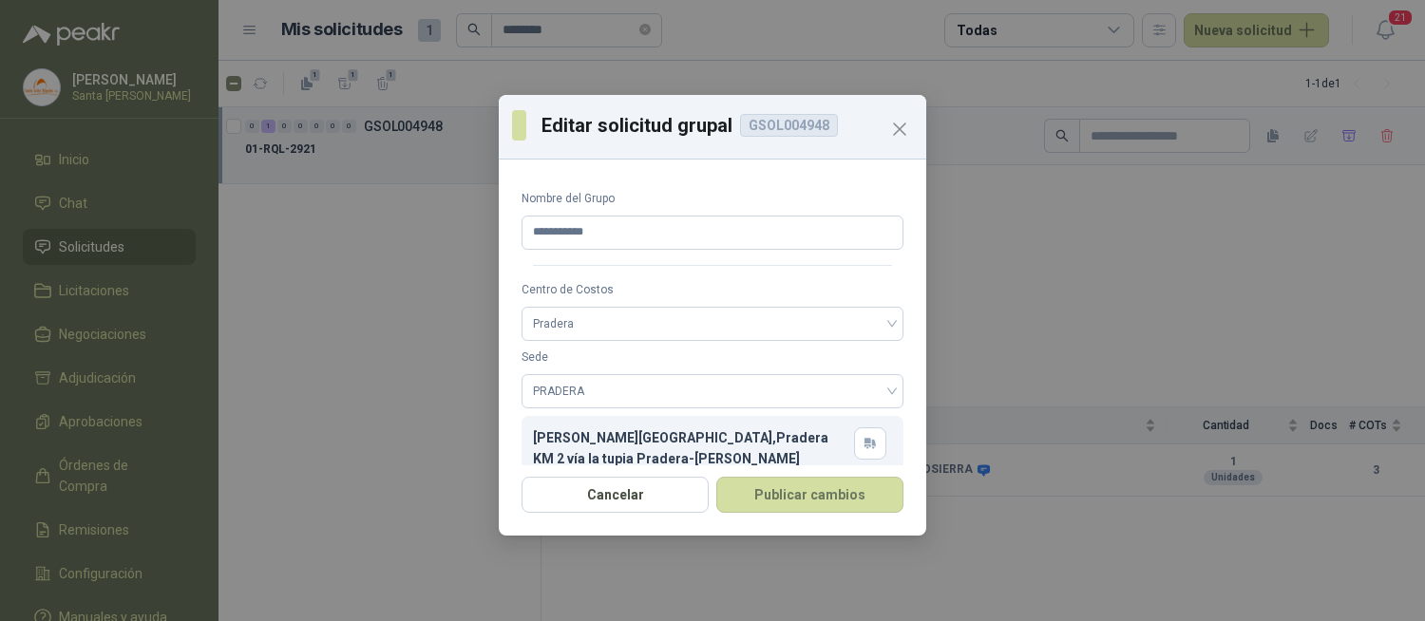
scroll to position [50, 0]
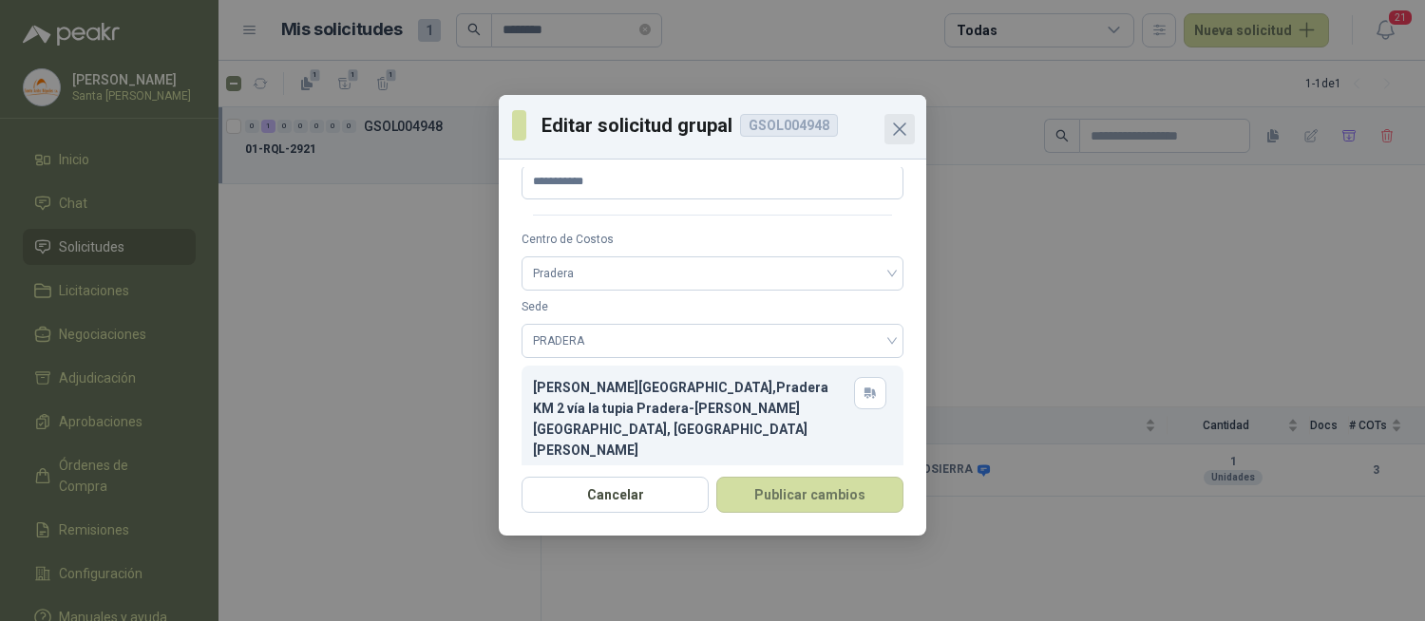
click at [899, 129] on icon "Close" at bounding box center [899, 128] width 11 height 11
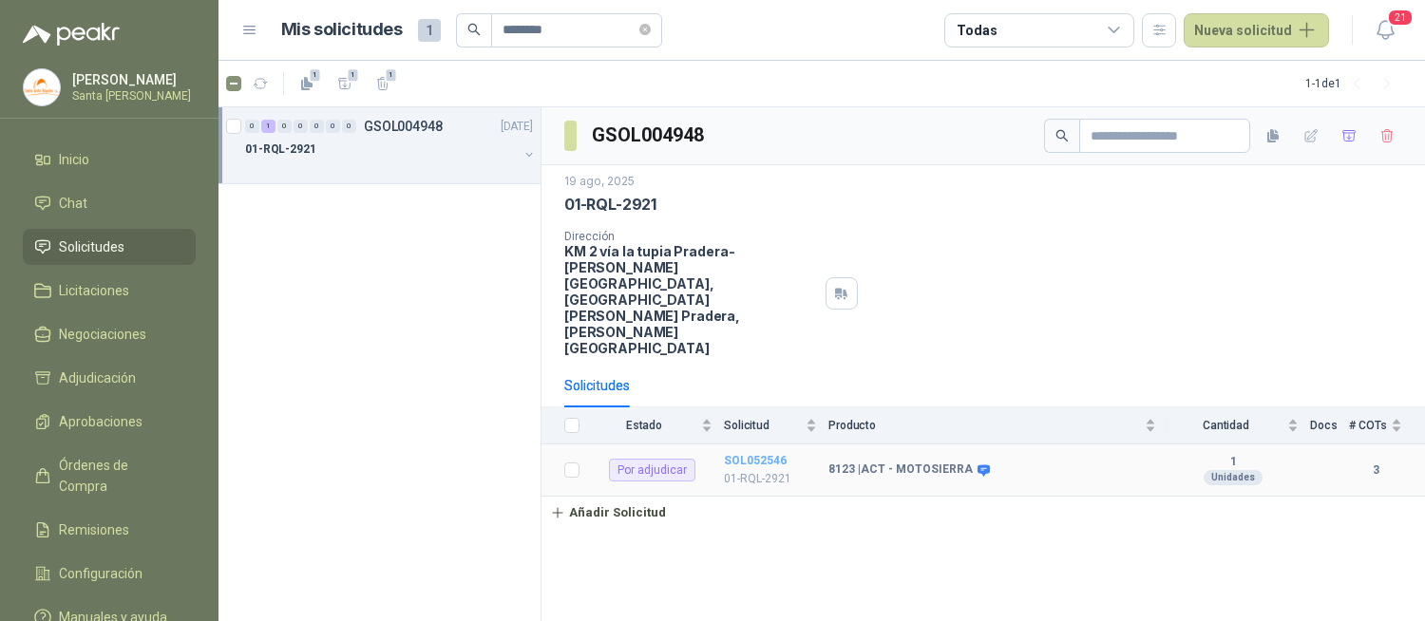
click at [755, 454] on b "SOL052546" at bounding box center [755, 460] width 63 height 13
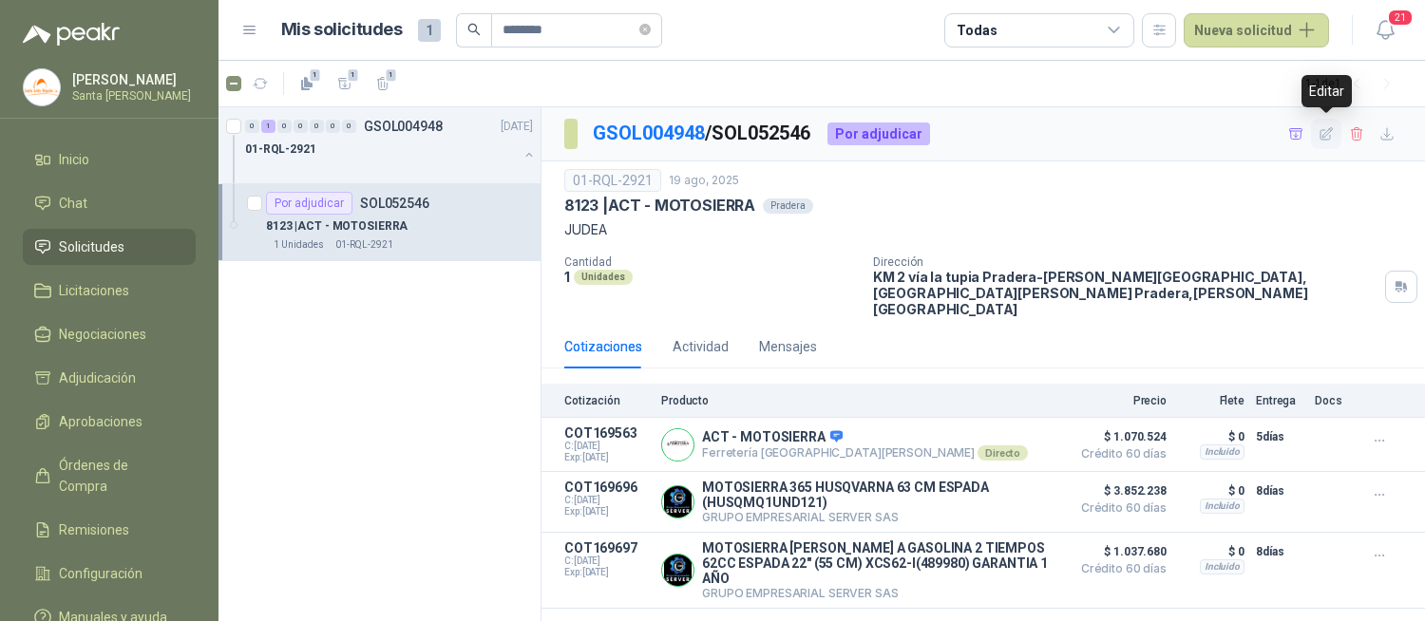
click at [1331, 136] on icon "button" at bounding box center [1326, 134] width 16 height 16
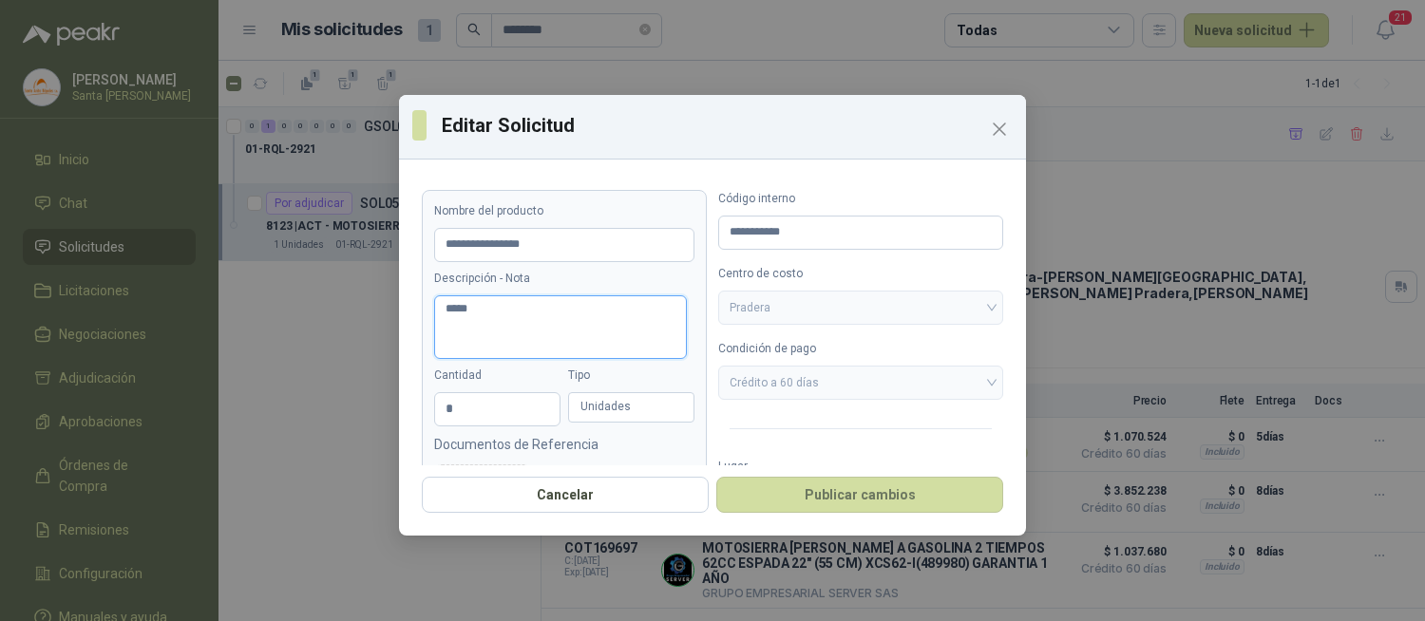
click at [537, 311] on textarea "*****" at bounding box center [560, 327] width 253 height 64
paste textarea "**********"
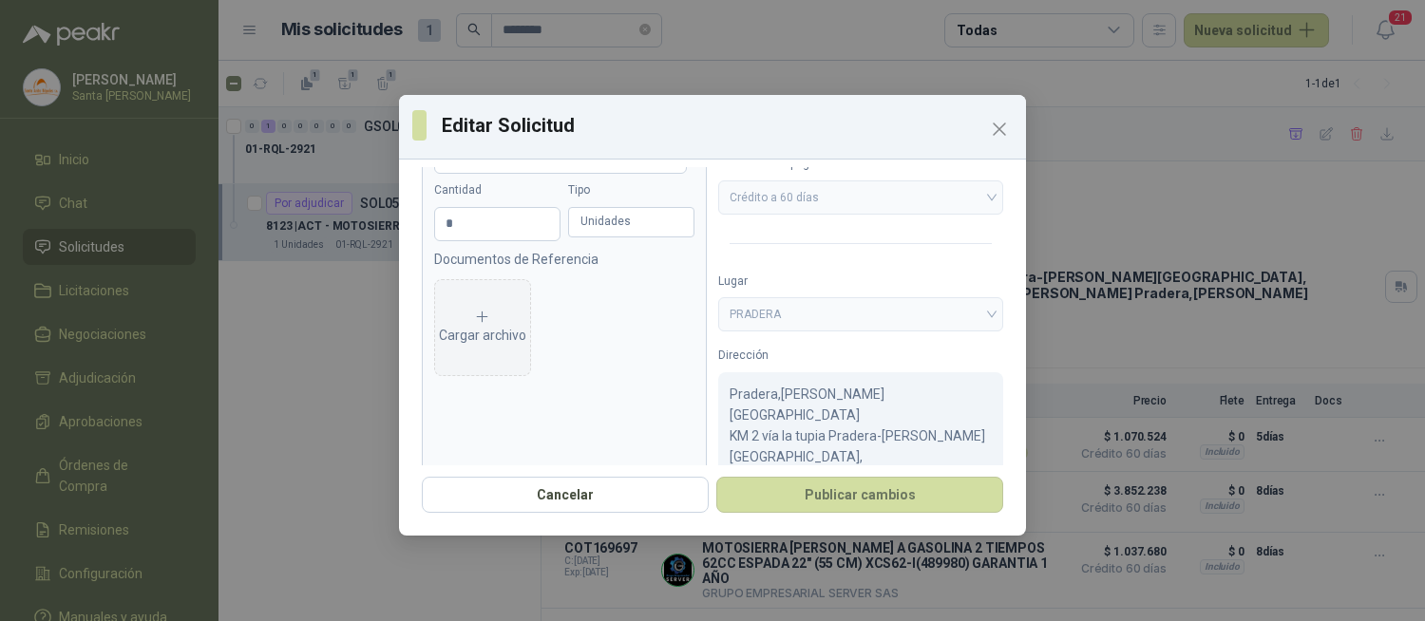
scroll to position [192, 0]
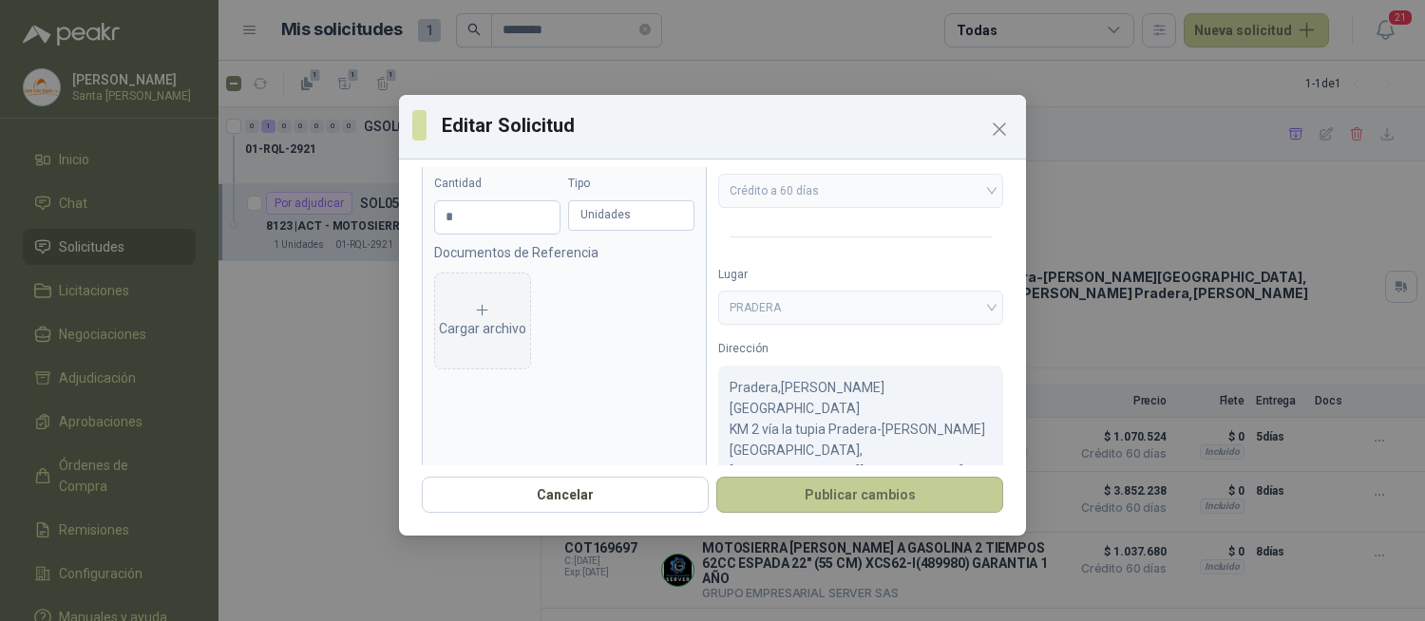
click at [881, 495] on button "Publicar cambios" at bounding box center [859, 495] width 287 height 36
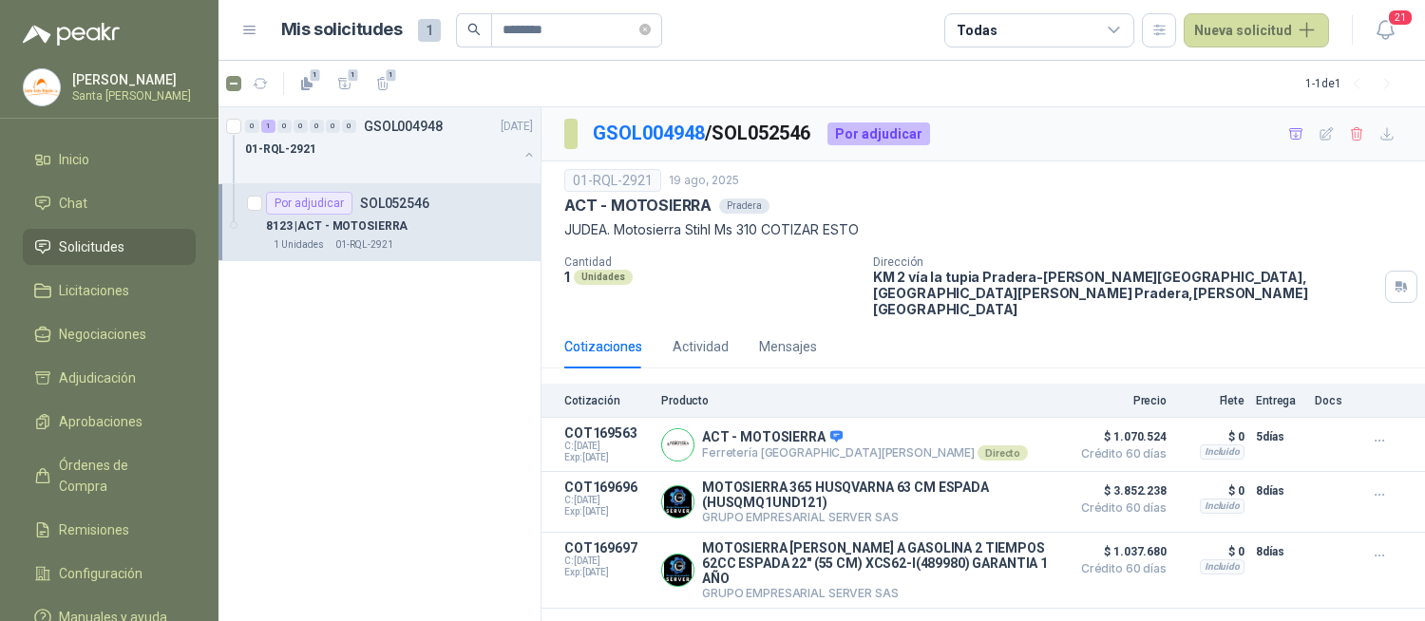
click at [85, 241] on span "Solicitudes" at bounding box center [92, 247] width 66 height 21
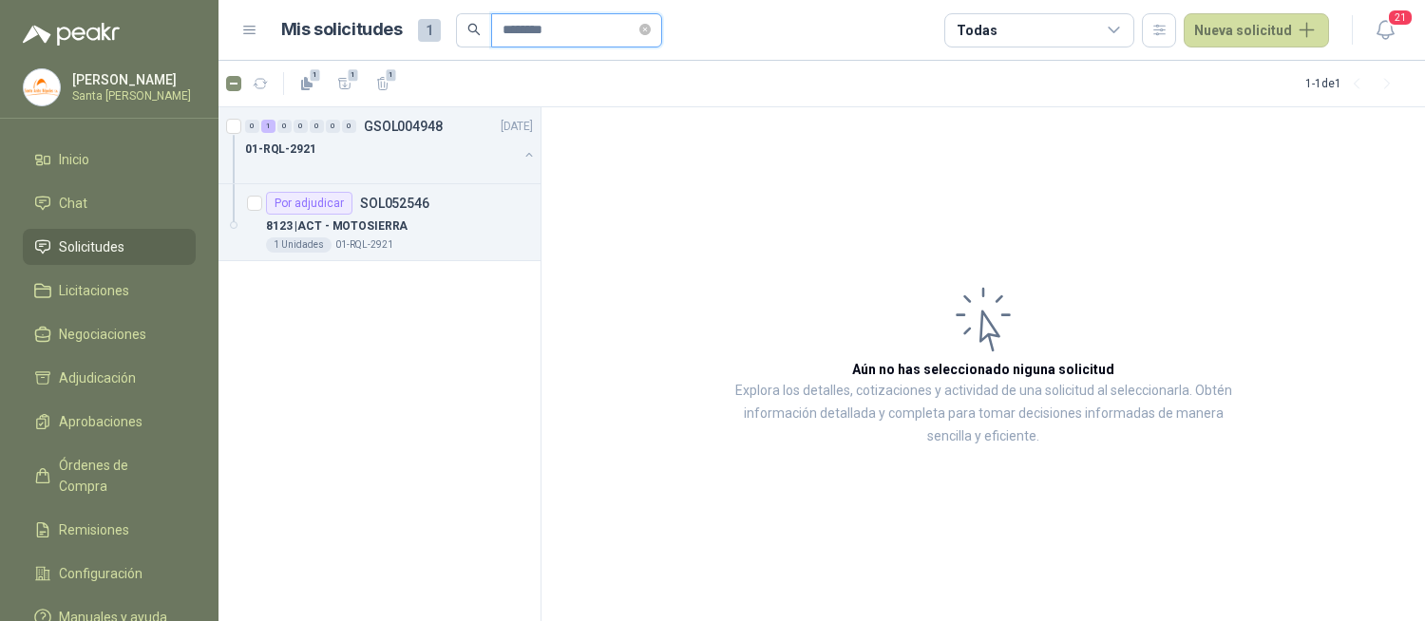
click at [571, 23] on input "********" at bounding box center [568, 30] width 133 height 32
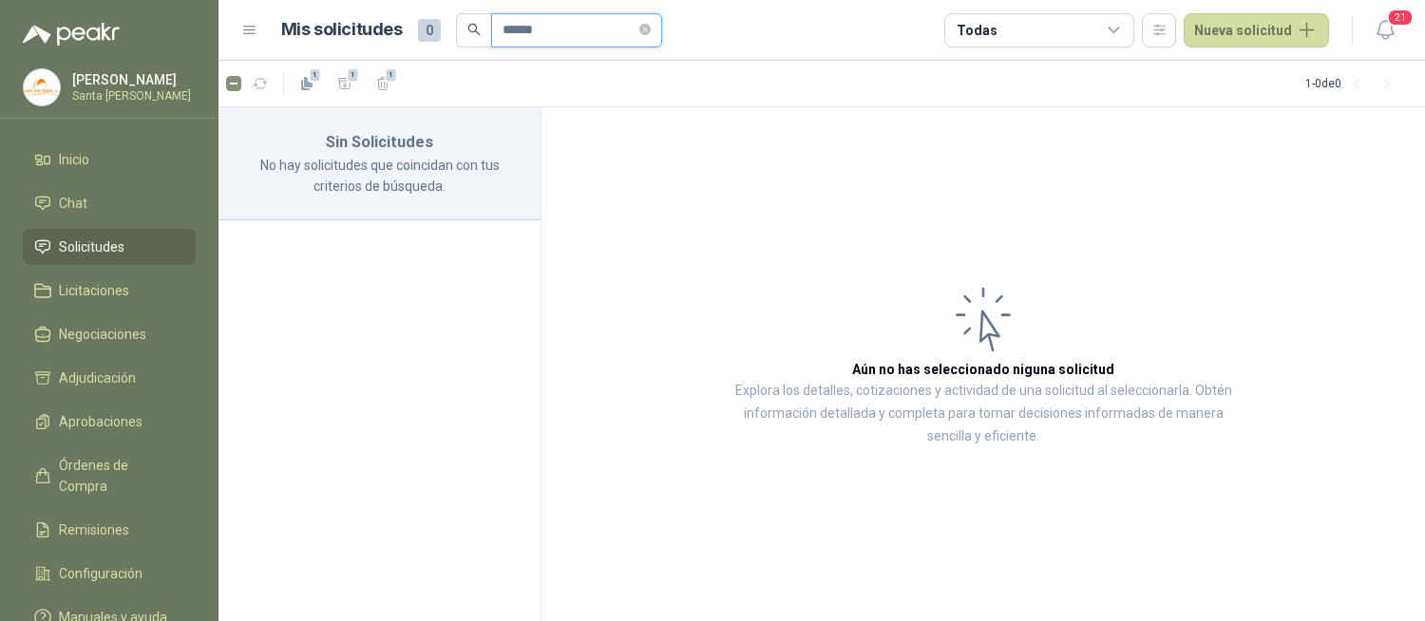
drag, startPoint x: 572, startPoint y: 23, endPoint x: 448, endPoint y: 43, distance: 125.1
click at [448, 43] on div "Mis solicitudes 0 ******" at bounding box center [471, 30] width 381 height 34
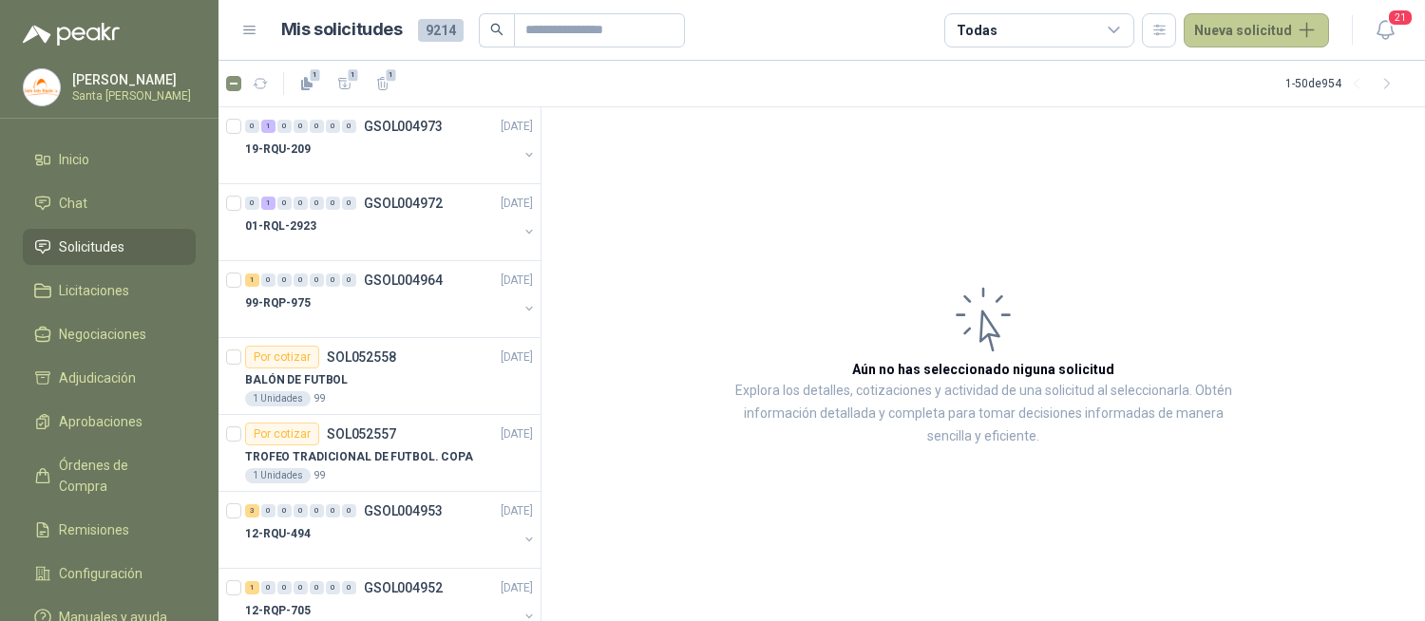
click at [1255, 17] on button "Nueva solicitud" at bounding box center [1256, 30] width 145 height 34
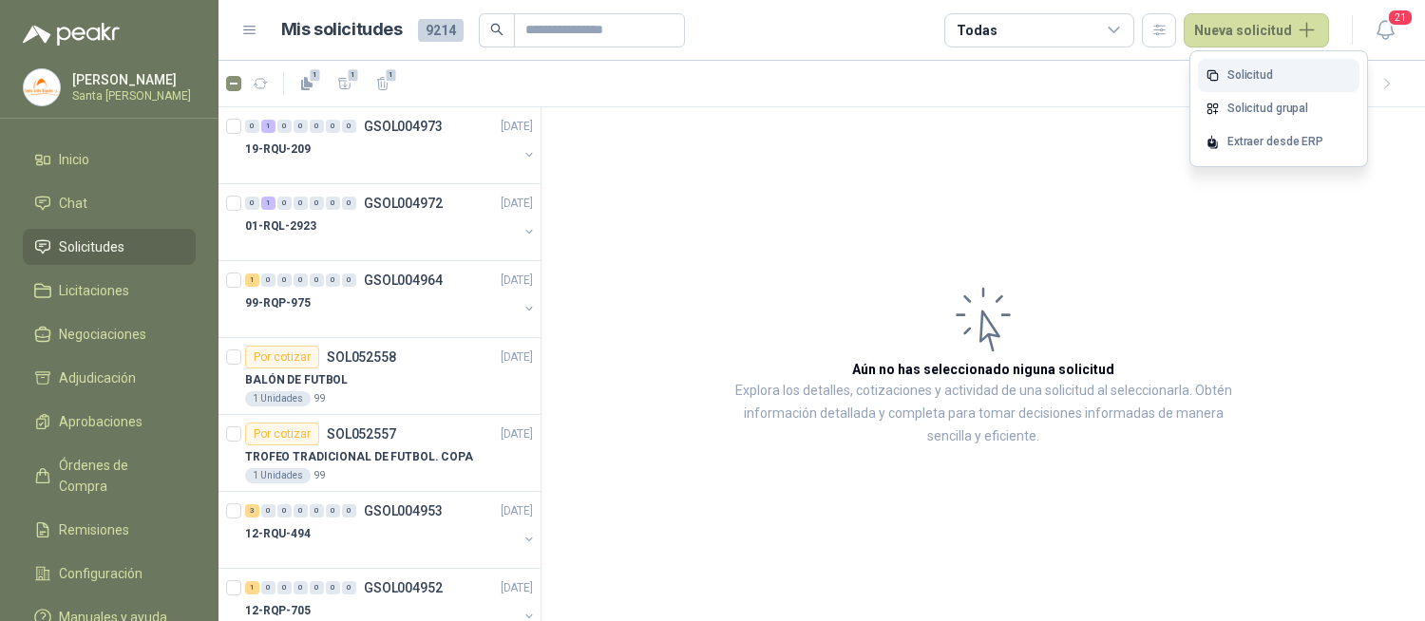
click at [1241, 72] on link "Solicitud" at bounding box center [1278, 75] width 161 height 33
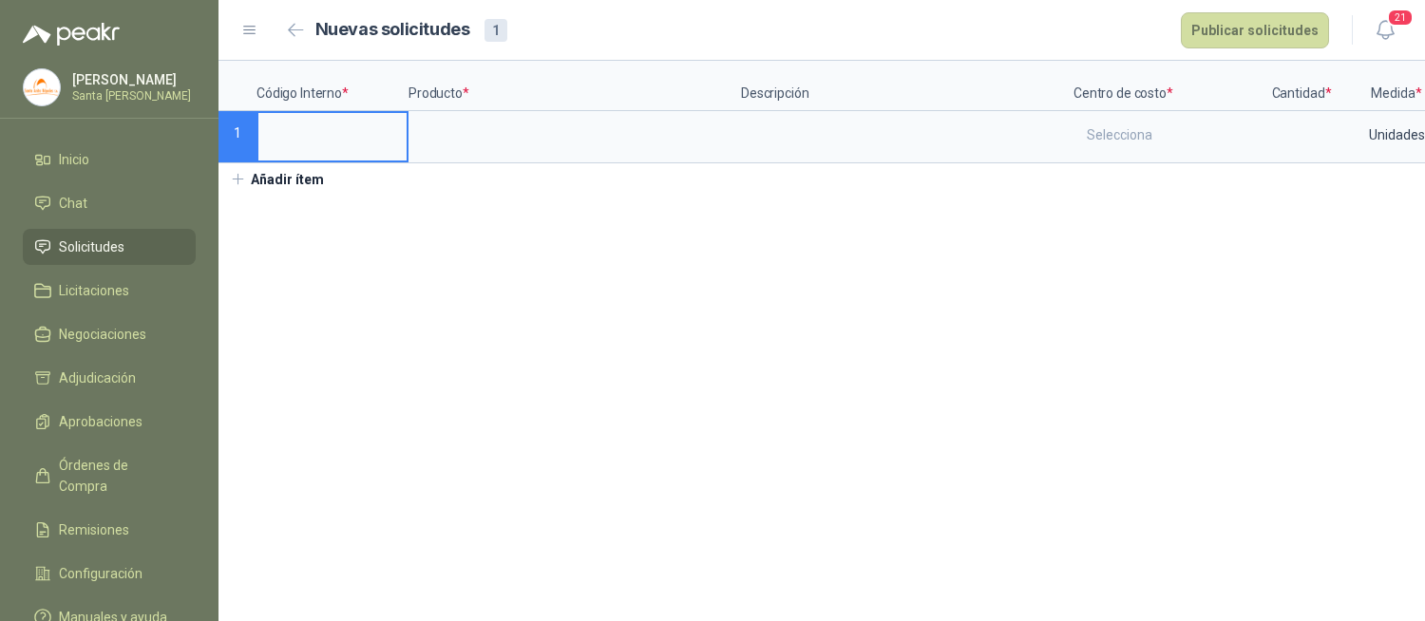
click at [319, 139] on input at bounding box center [332, 131] width 148 height 37
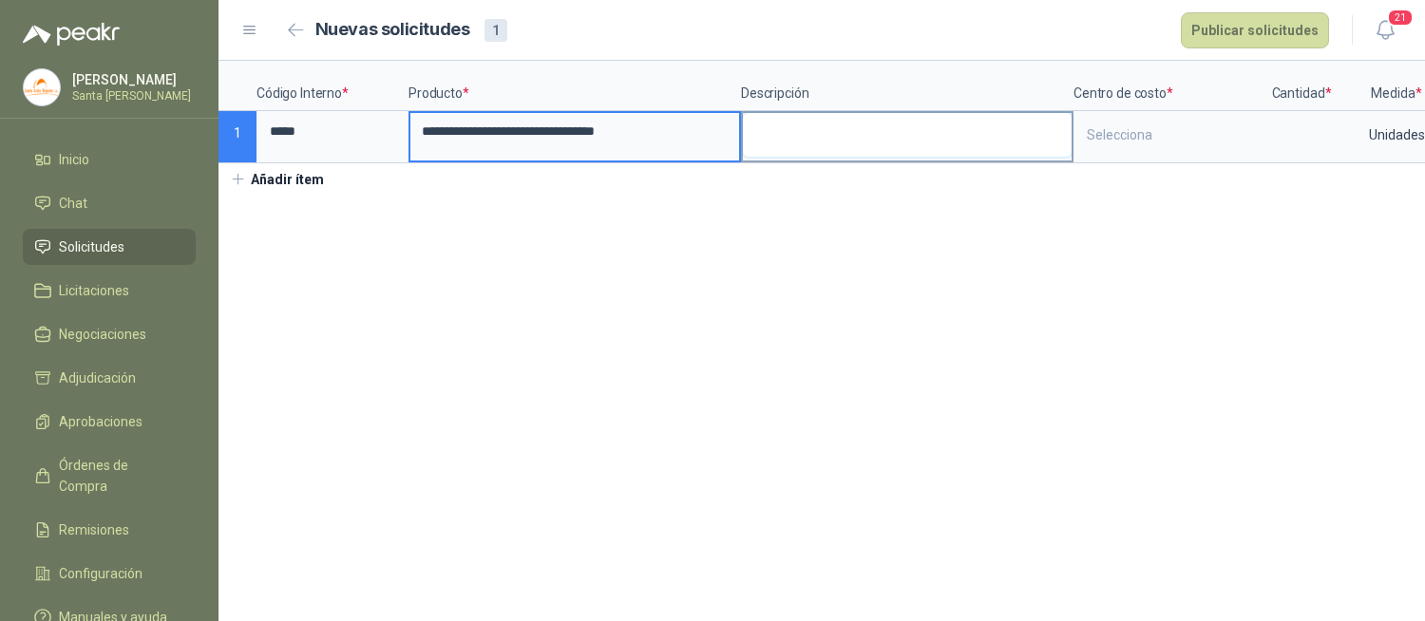
click at [824, 146] on textarea at bounding box center [907, 135] width 329 height 44
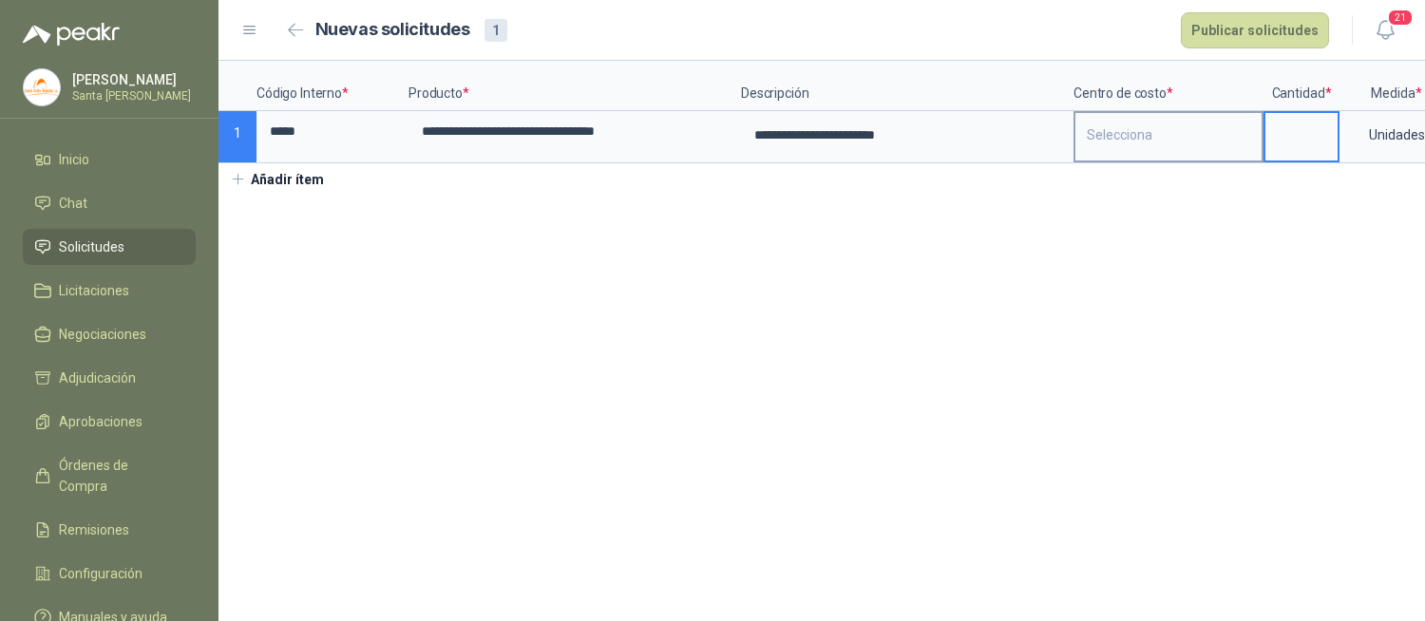
click at [1137, 118] on div "Selecciona" at bounding box center [1168, 135] width 186 height 44
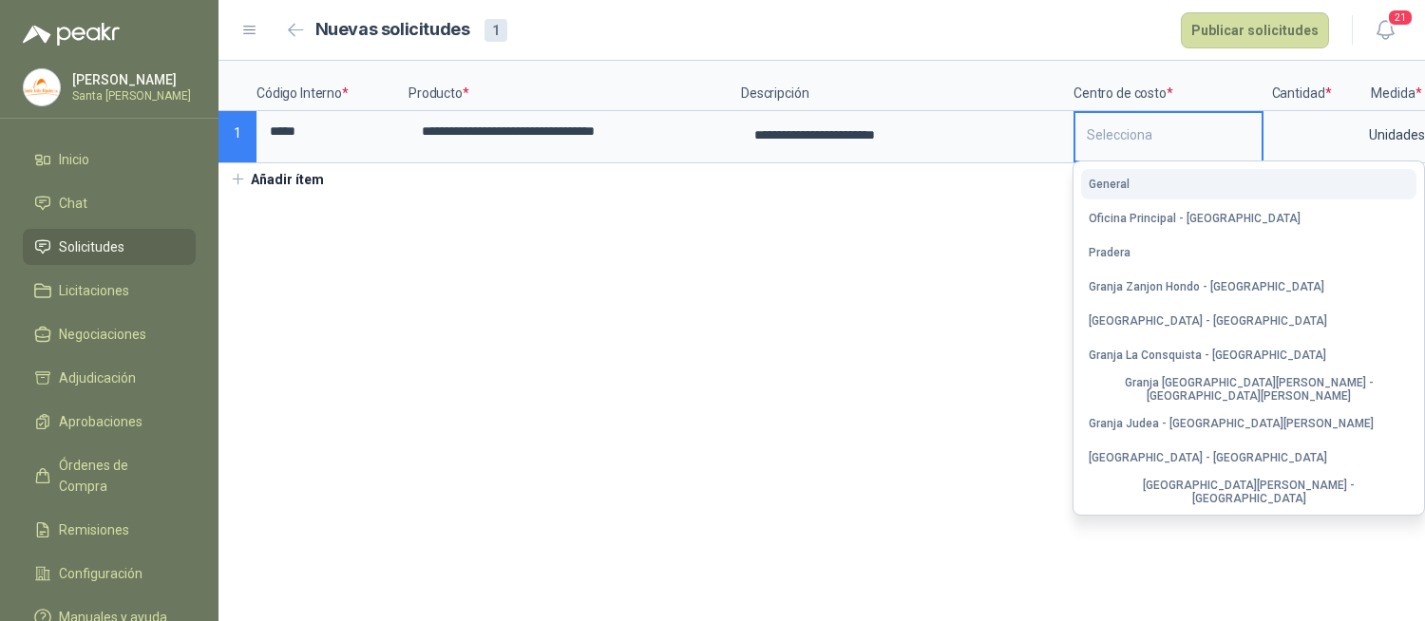
click at [1133, 176] on button "General" at bounding box center [1248, 184] width 335 height 30
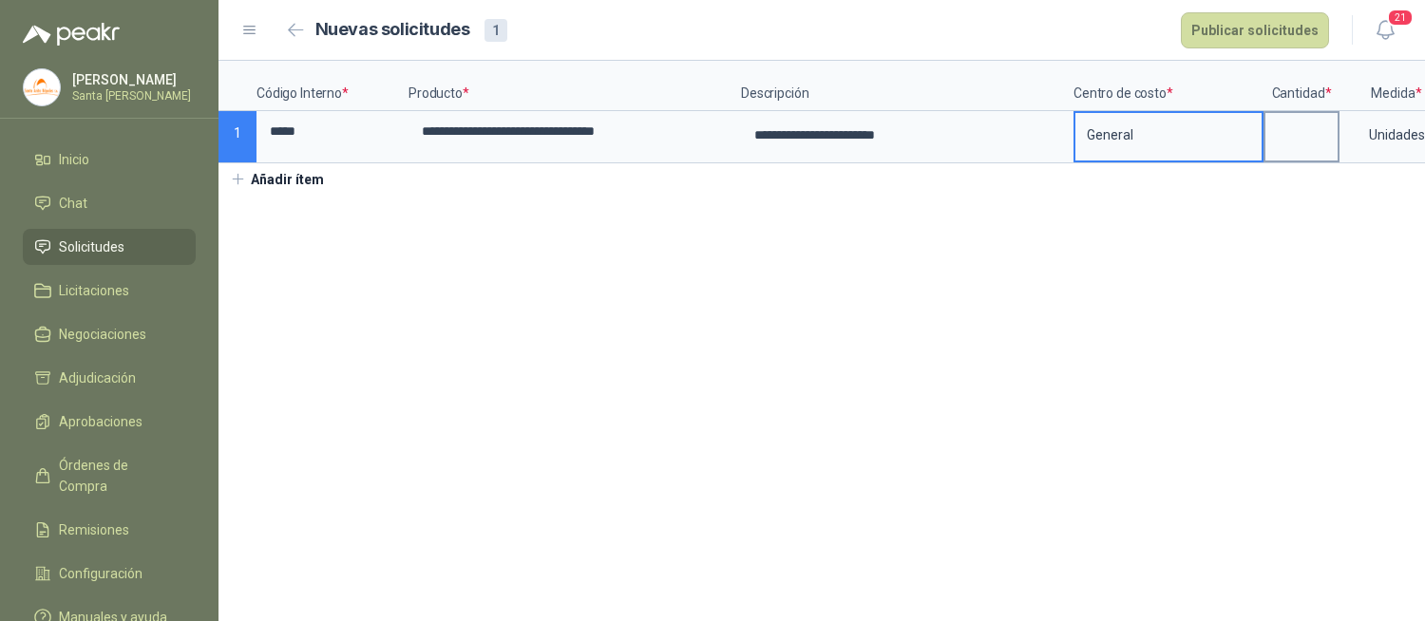
click at [1284, 129] on input at bounding box center [1301, 131] width 72 height 37
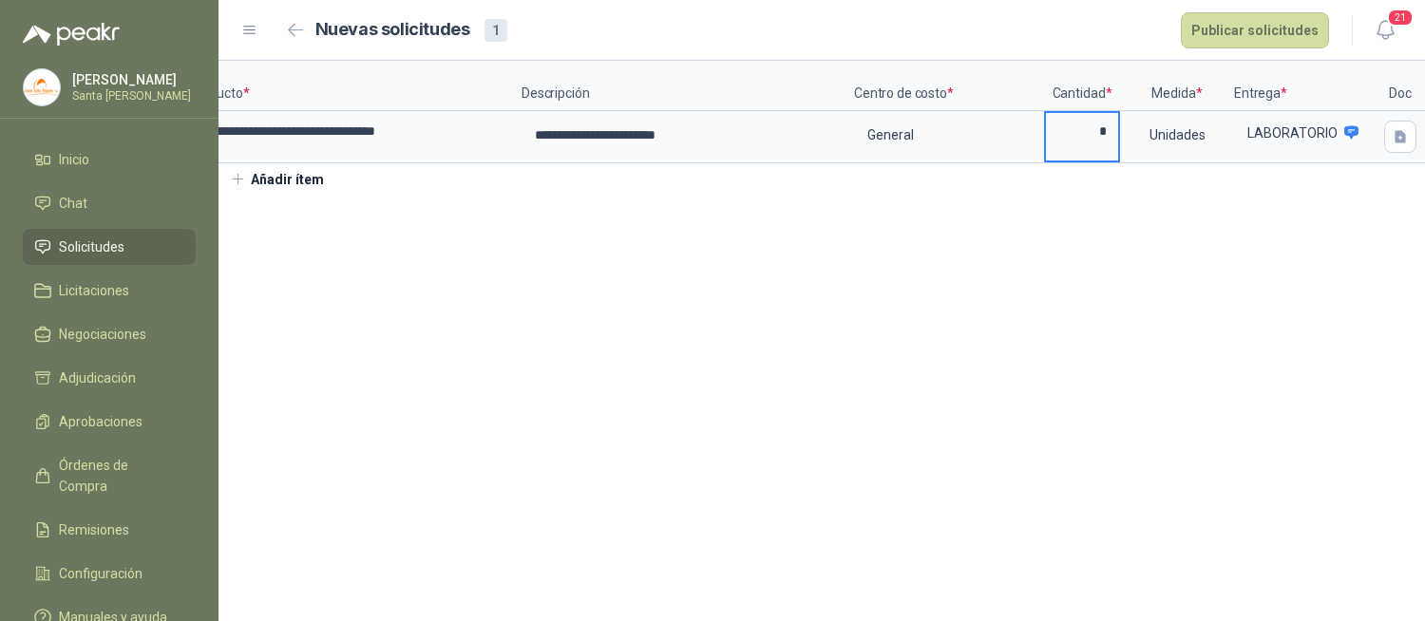
scroll to position [0, 266]
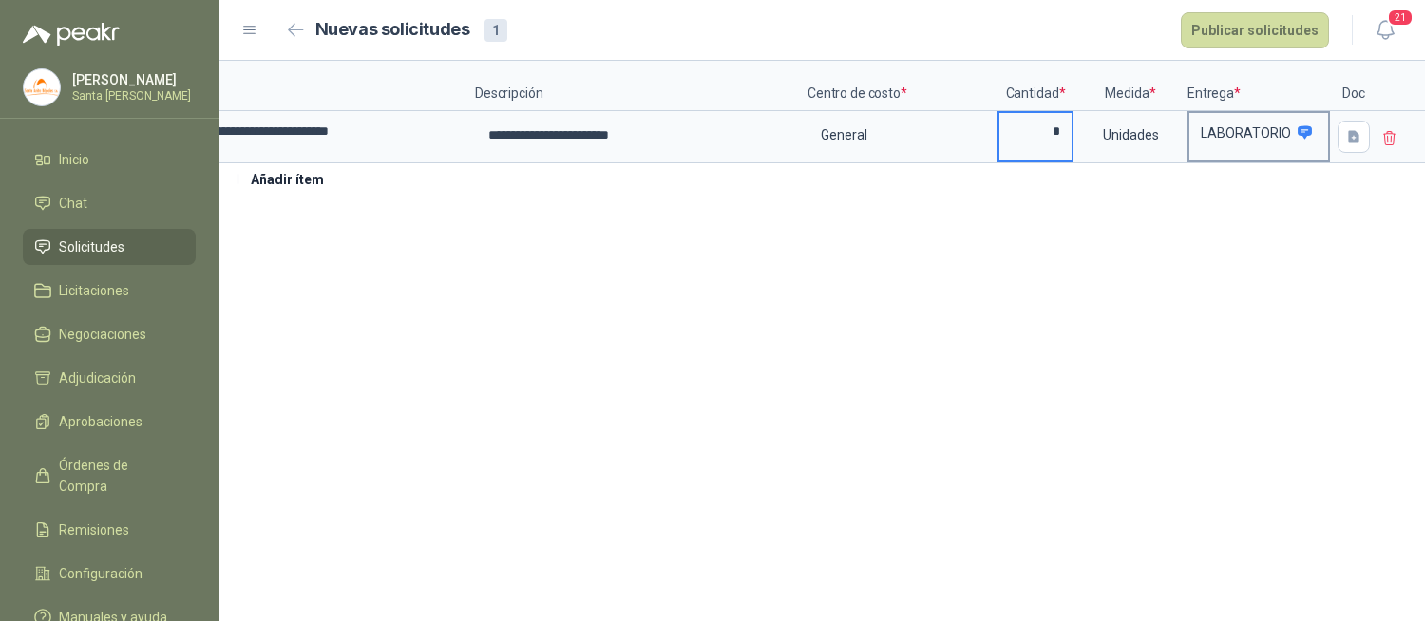
click at [1237, 129] on p "LABORATORIO" at bounding box center [1246, 132] width 90 height 13
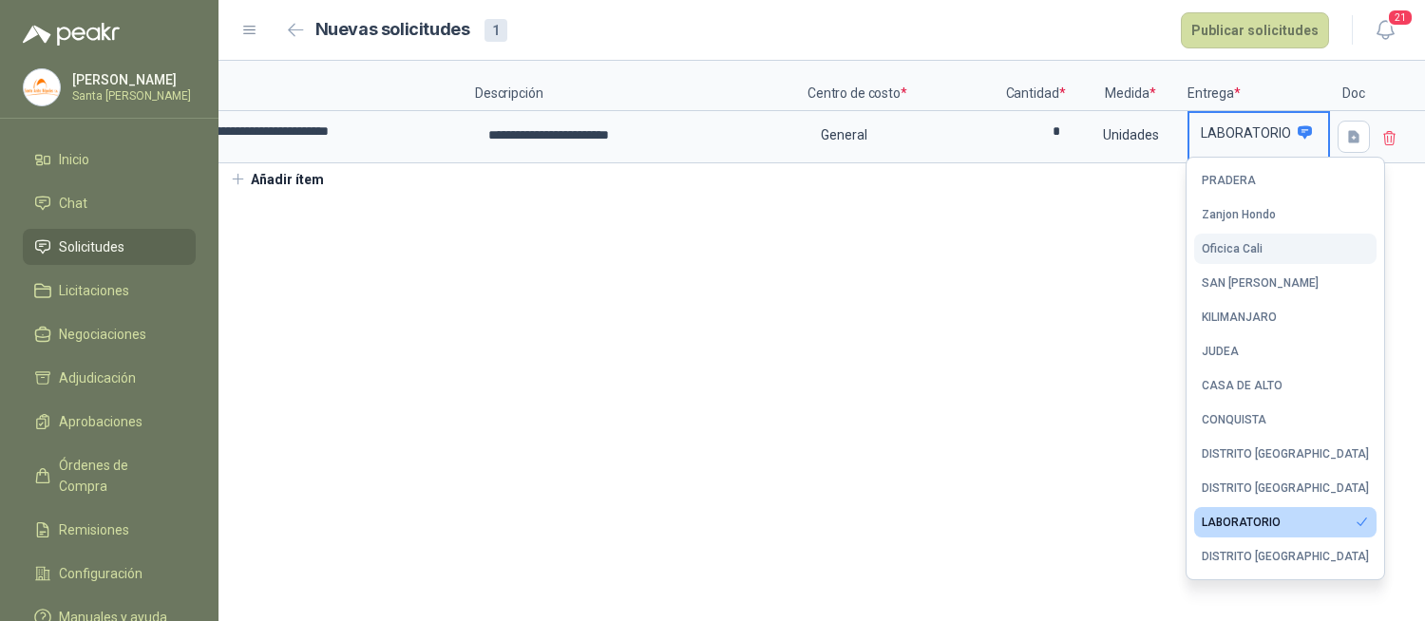
click at [1225, 239] on button "Oficica Cali" at bounding box center [1285, 249] width 182 height 30
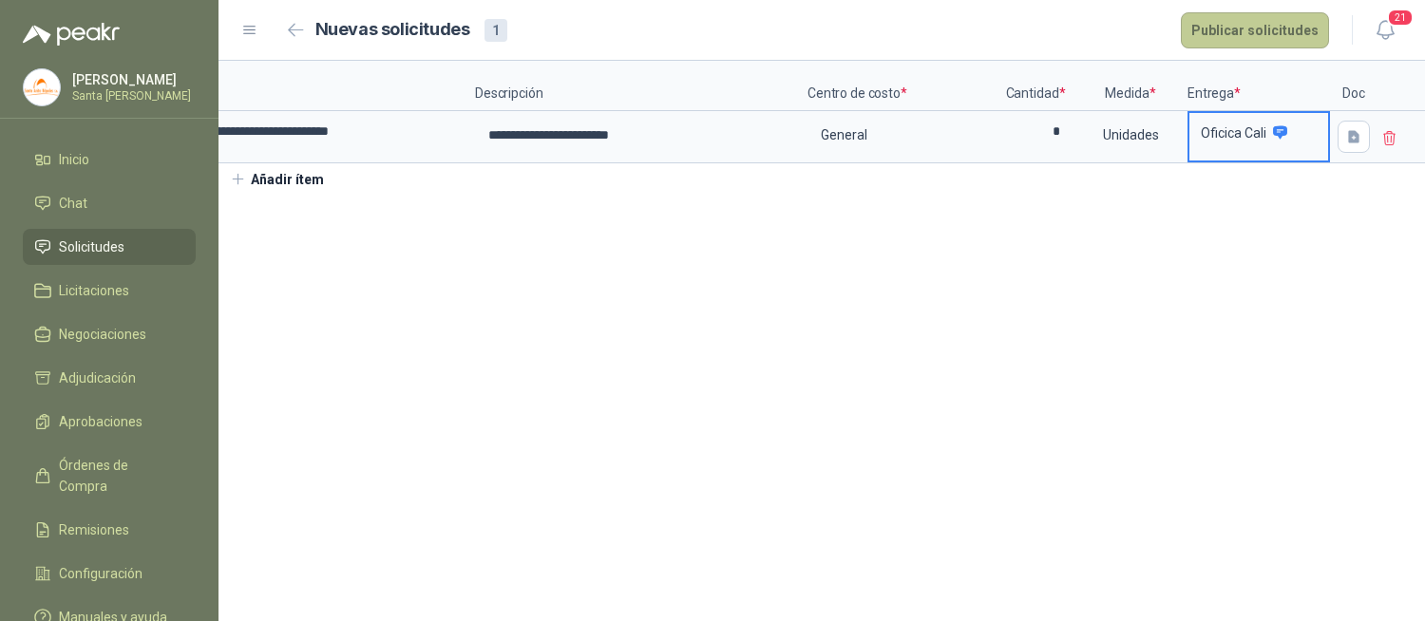
click at [1235, 33] on button "Publicar solicitudes" at bounding box center [1255, 30] width 148 height 36
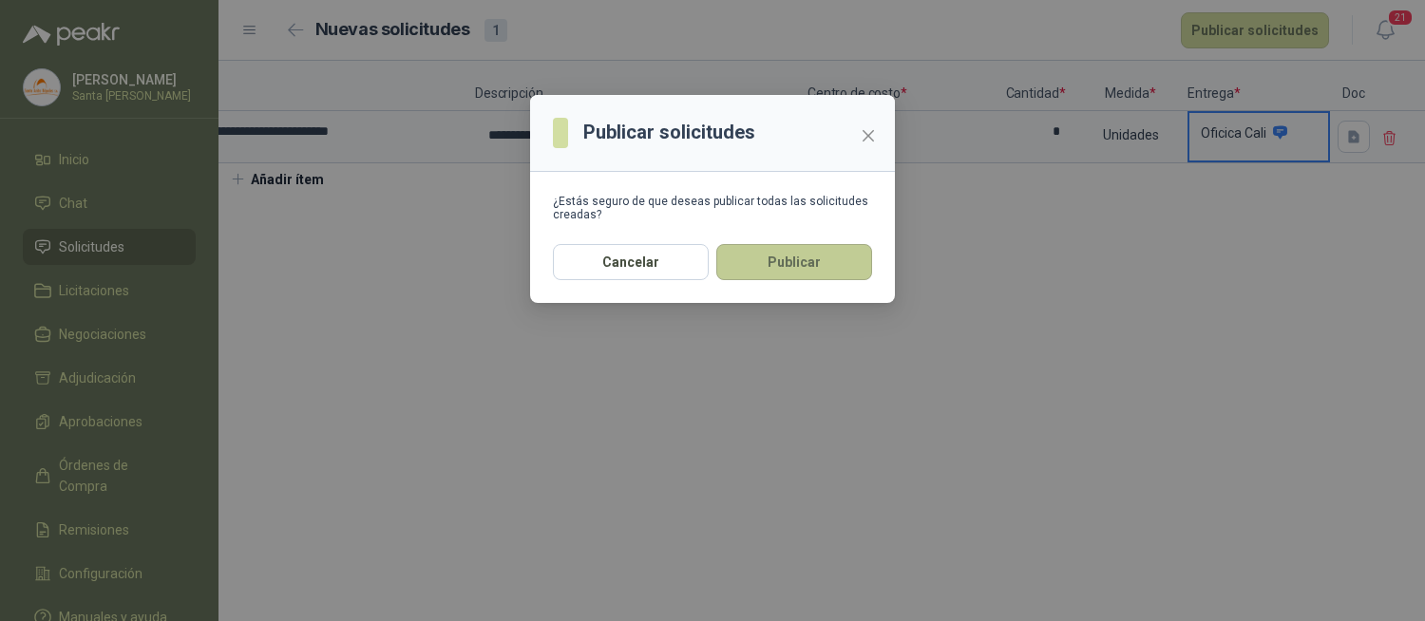
click at [814, 270] on button "Publicar" at bounding box center [794, 262] width 156 height 36
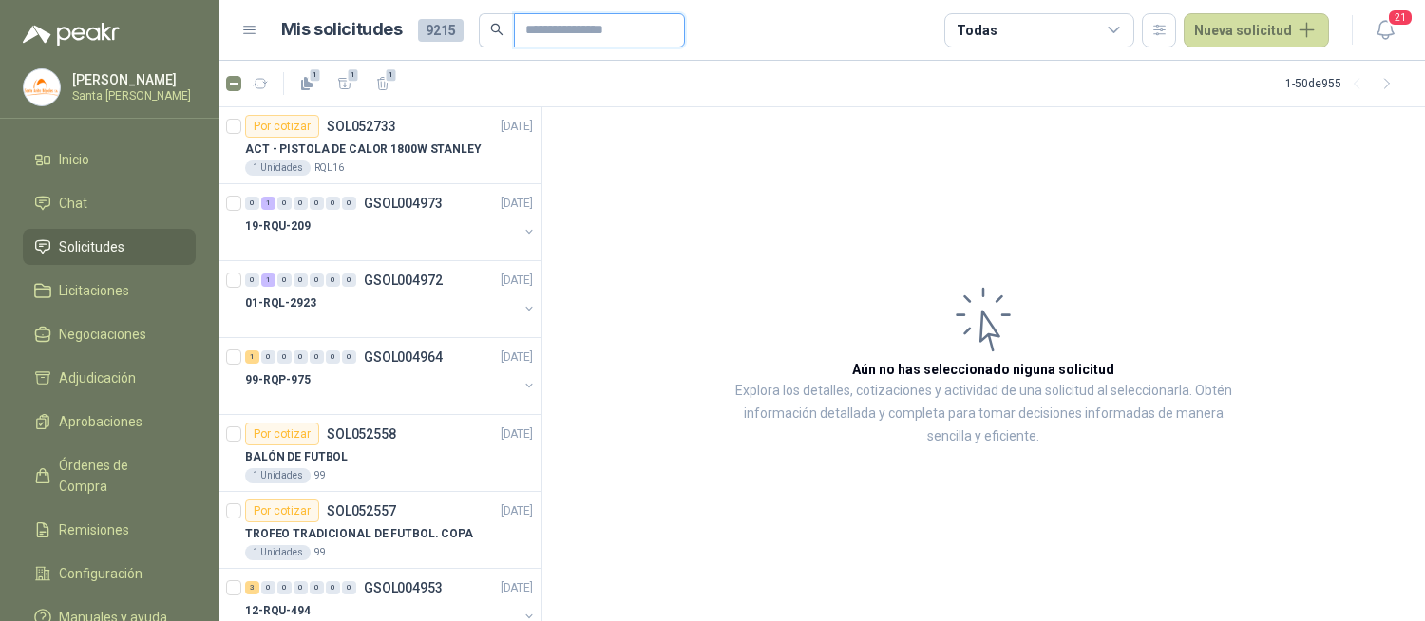
click at [567, 38] on input "text" at bounding box center [591, 30] width 133 height 32
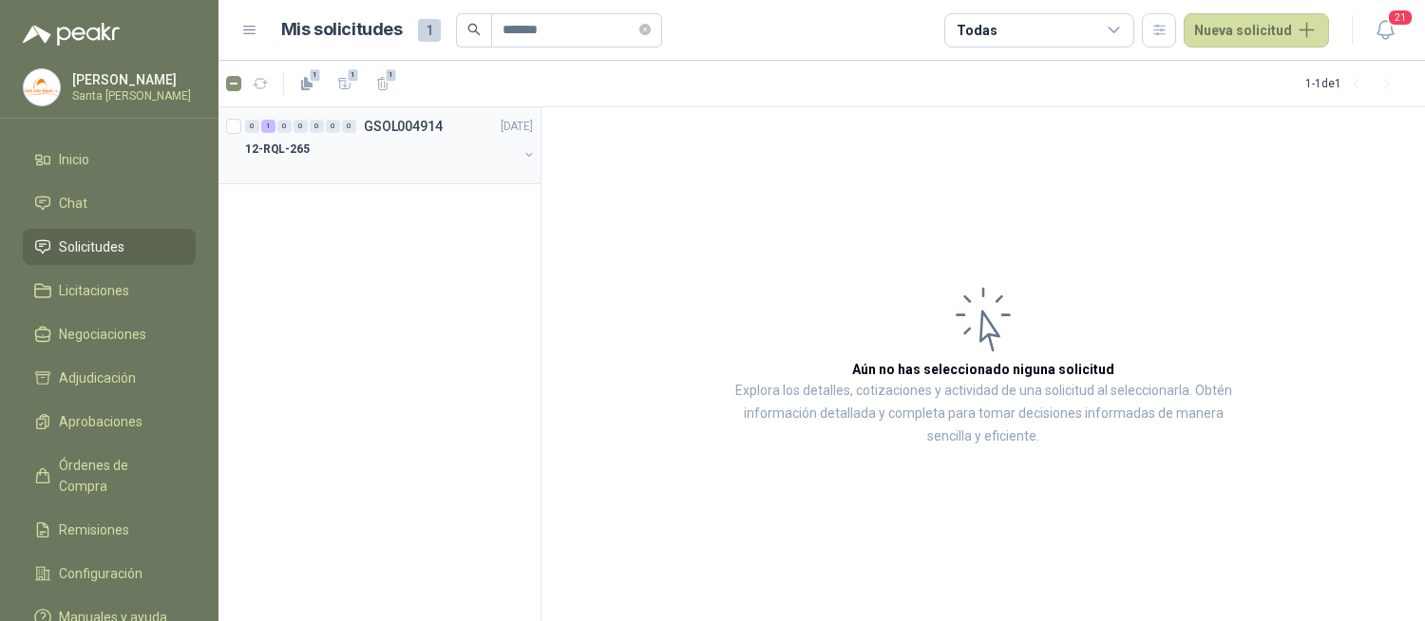
click at [323, 168] on div at bounding box center [381, 168] width 273 height 15
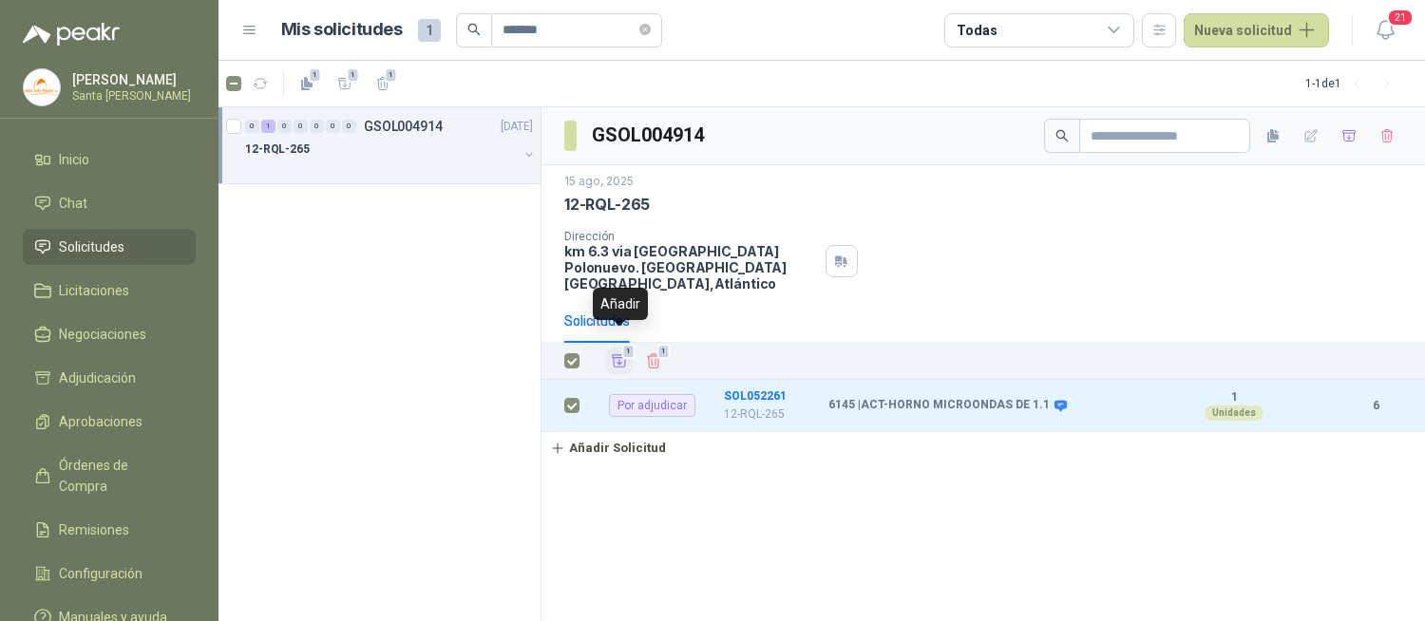
click at [611, 352] on icon "Añadir" at bounding box center [619, 360] width 17 height 17
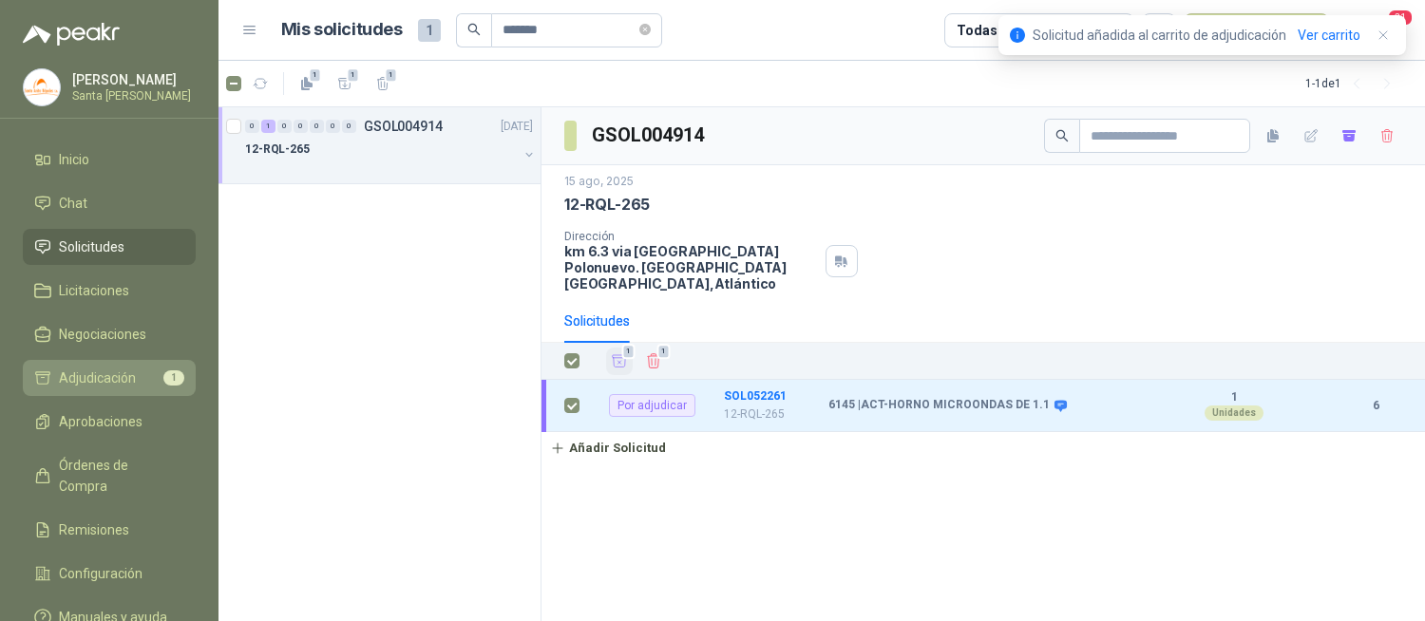
click at [82, 374] on span "Adjudicación" at bounding box center [97, 378] width 77 height 21
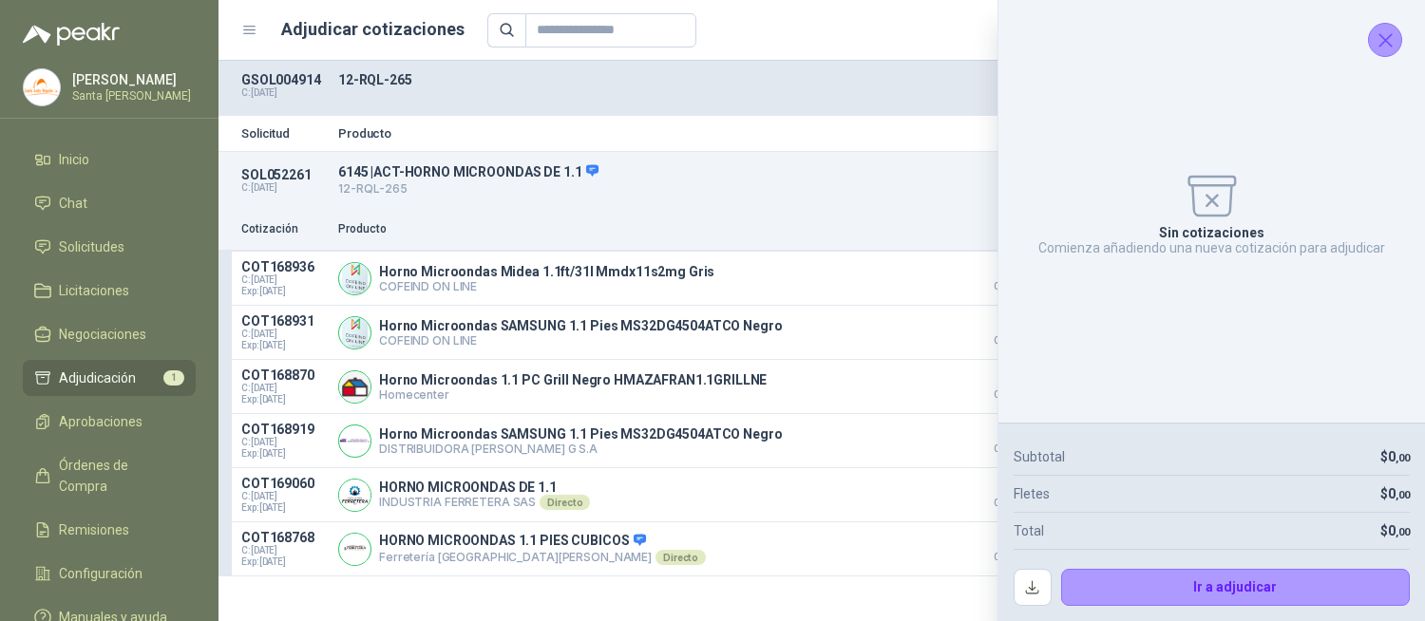
click at [1380, 41] on icon "Cerrar" at bounding box center [1385, 40] width 24 height 24
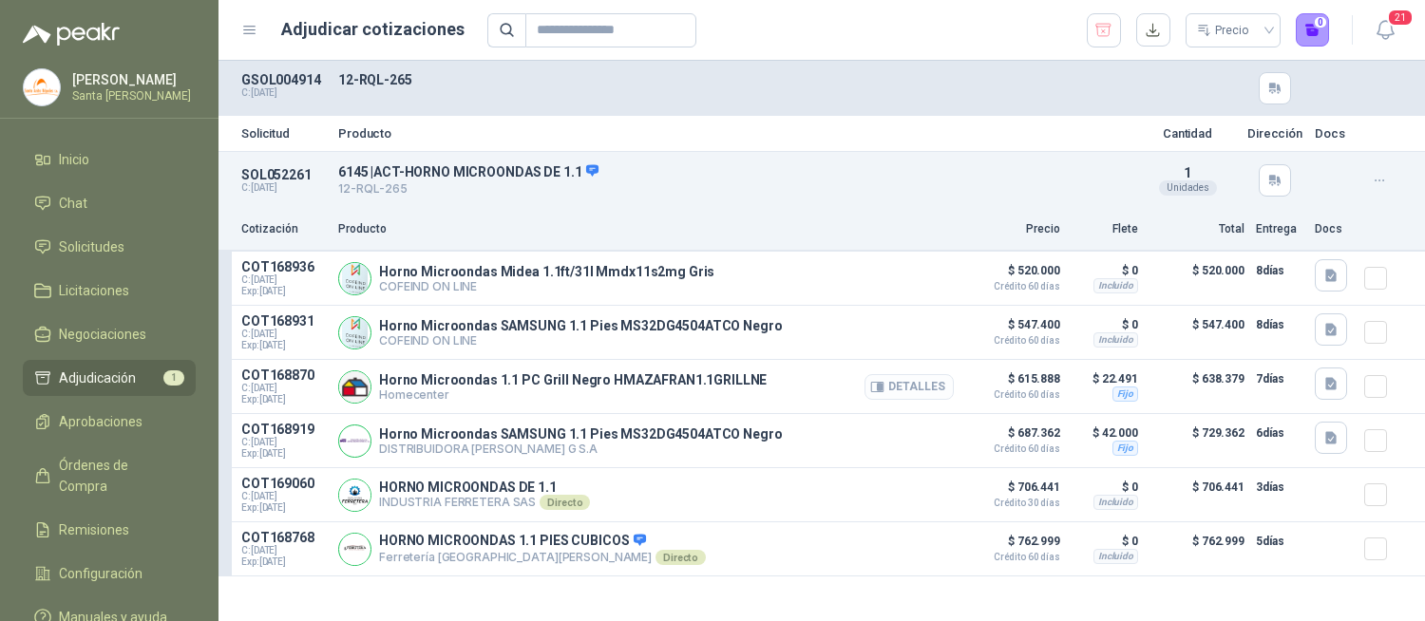
click at [908, 394] on button "Detalles" at bounding box center [908, 387] width 89 height 26
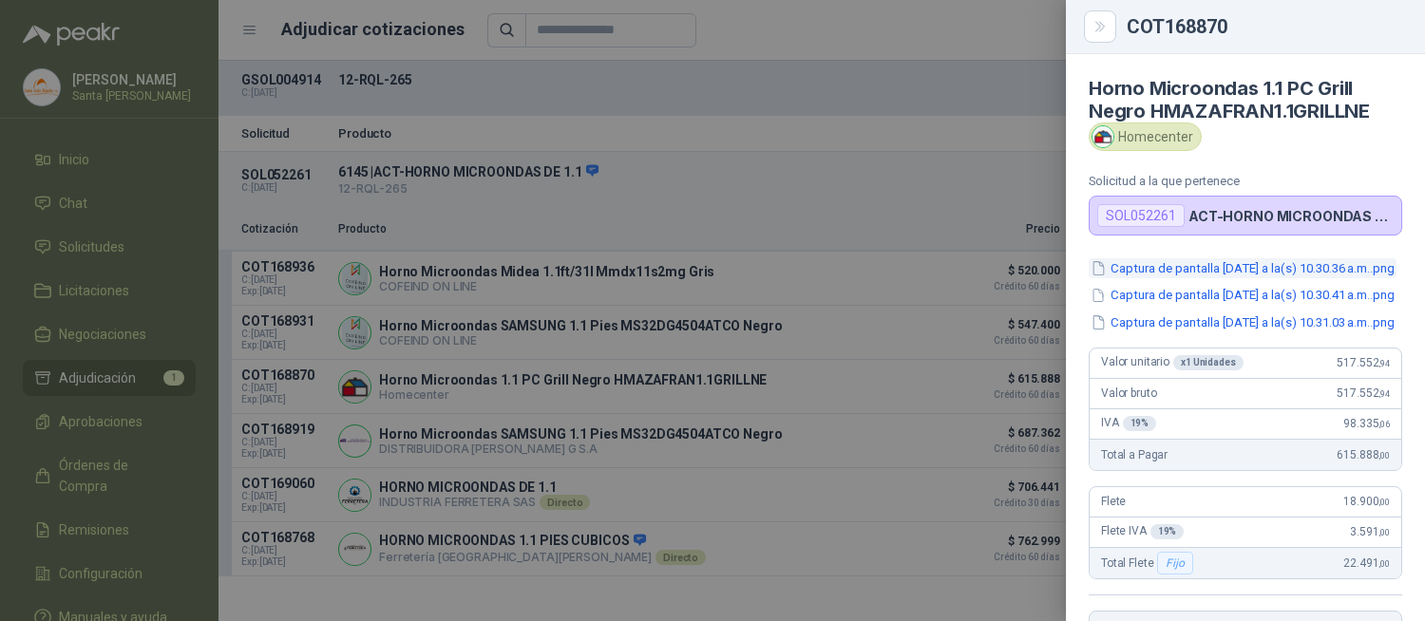
click at [1249, 278] on button "Captura de pantalla [DATE] a la(s) 10.30.36 a.m..png" at bounding box center [1243, 268] width 308 height 20
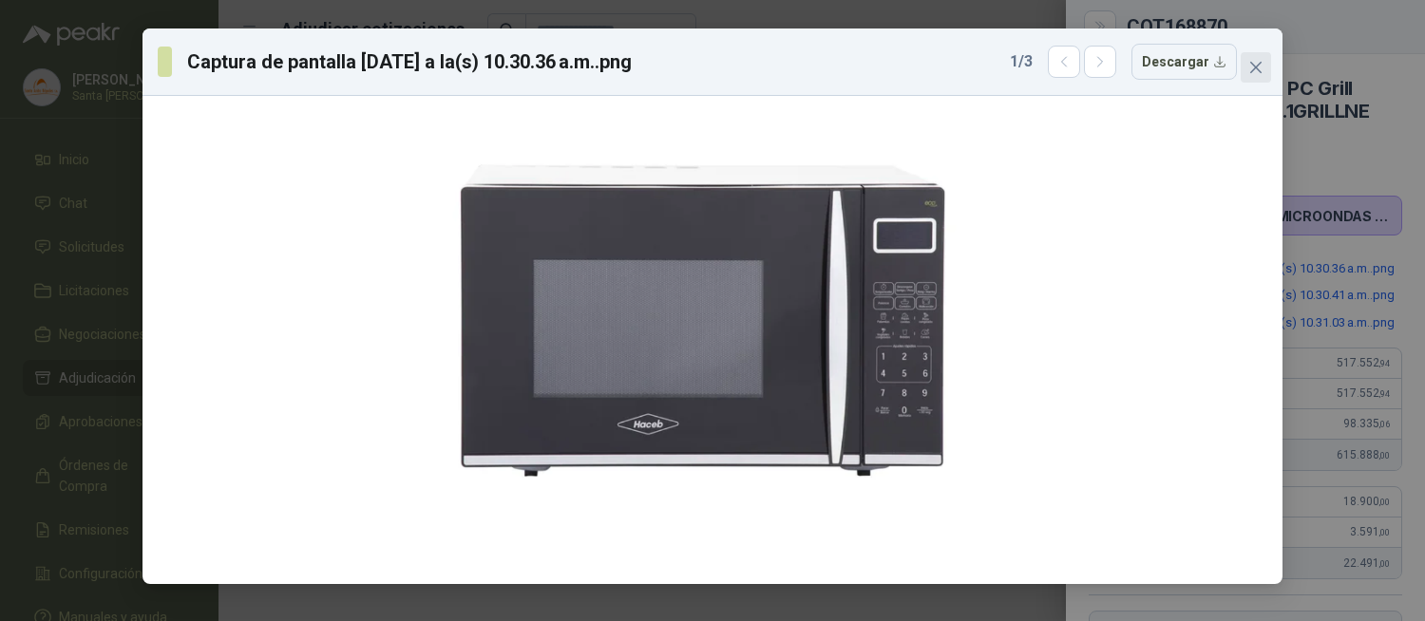
click at [1249, 77] on button "Close" at bounding box center [1255, 67] width 30 height 30
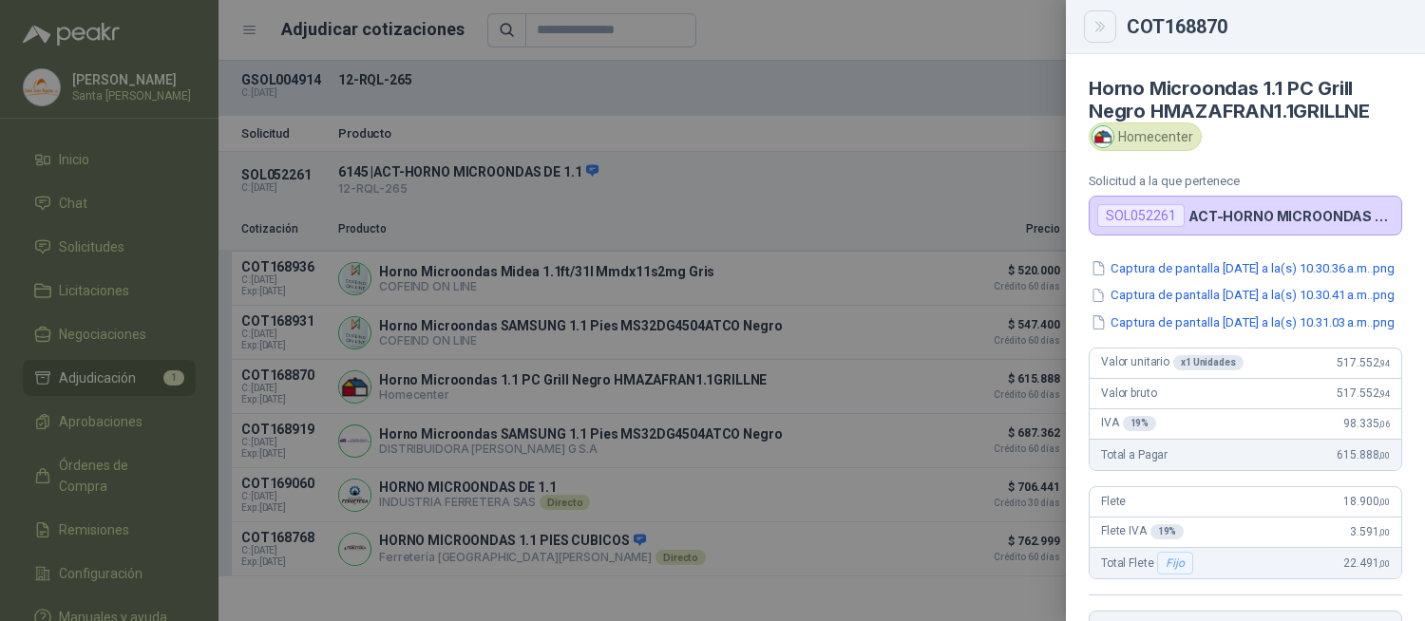
click at [1099, 33] on icon "Close" at bounding box center [1100, 27] width 16 height 16
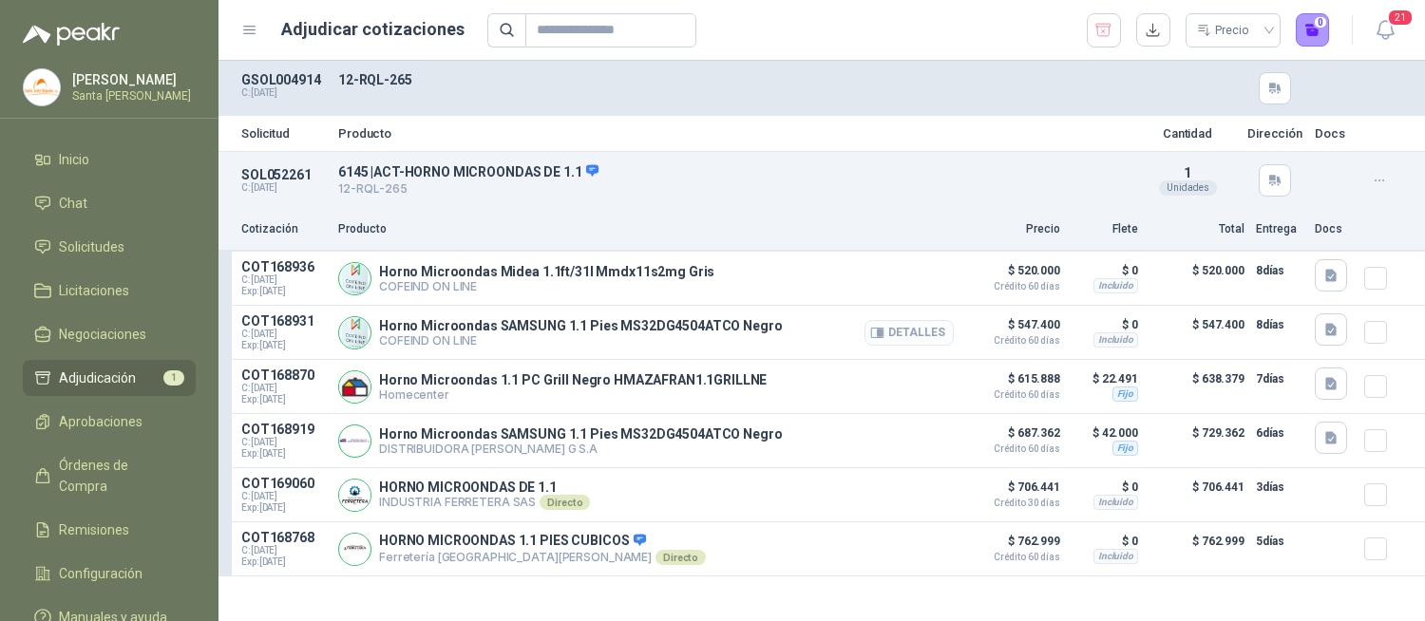
click at [890, 332] on button "Detalles" at bounding box center [908, 333] width 89 height 26
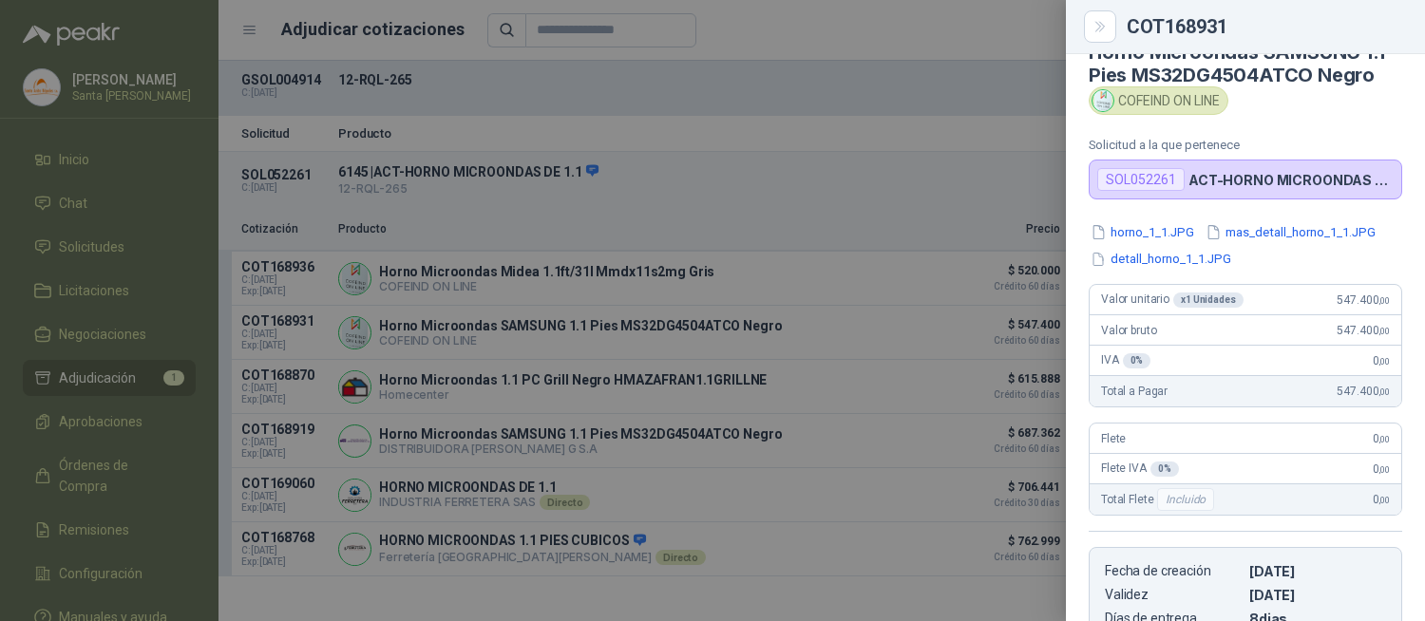
scroll to position [0, 0]
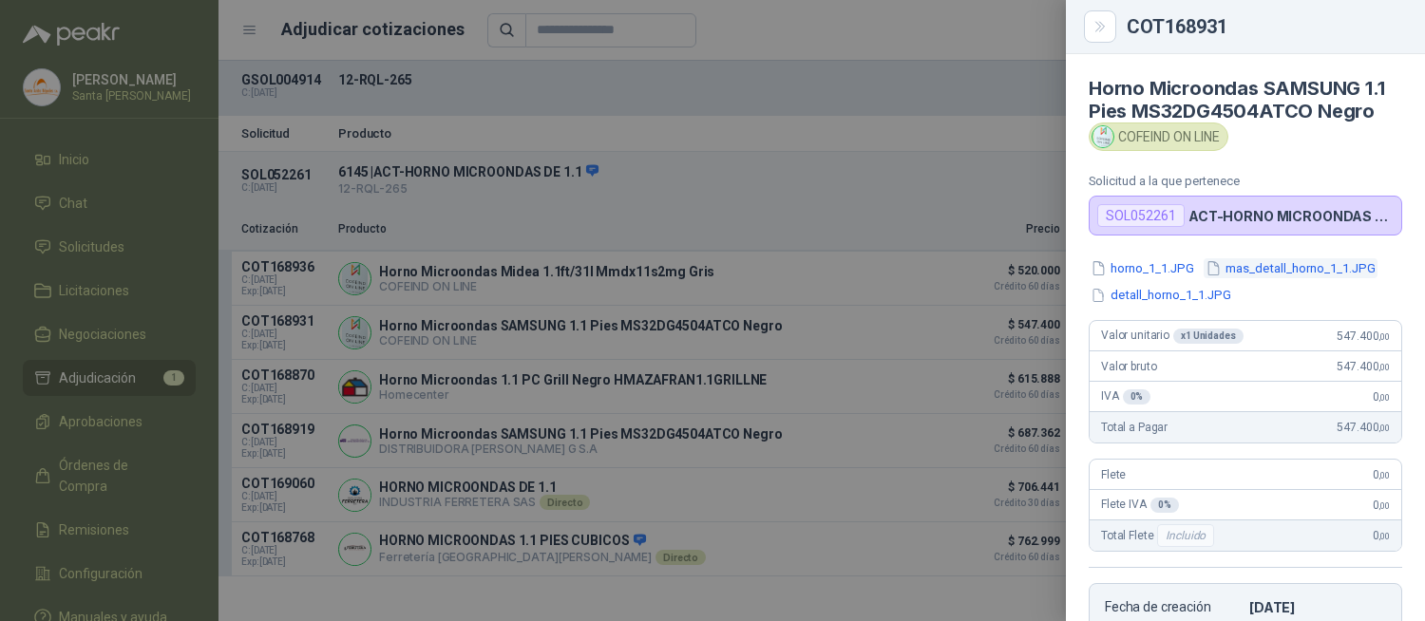
click at [1266, 270] on button "mas_detall_horno_1_1.JPG" at bounding box center [1290, 268] width 174 height 20
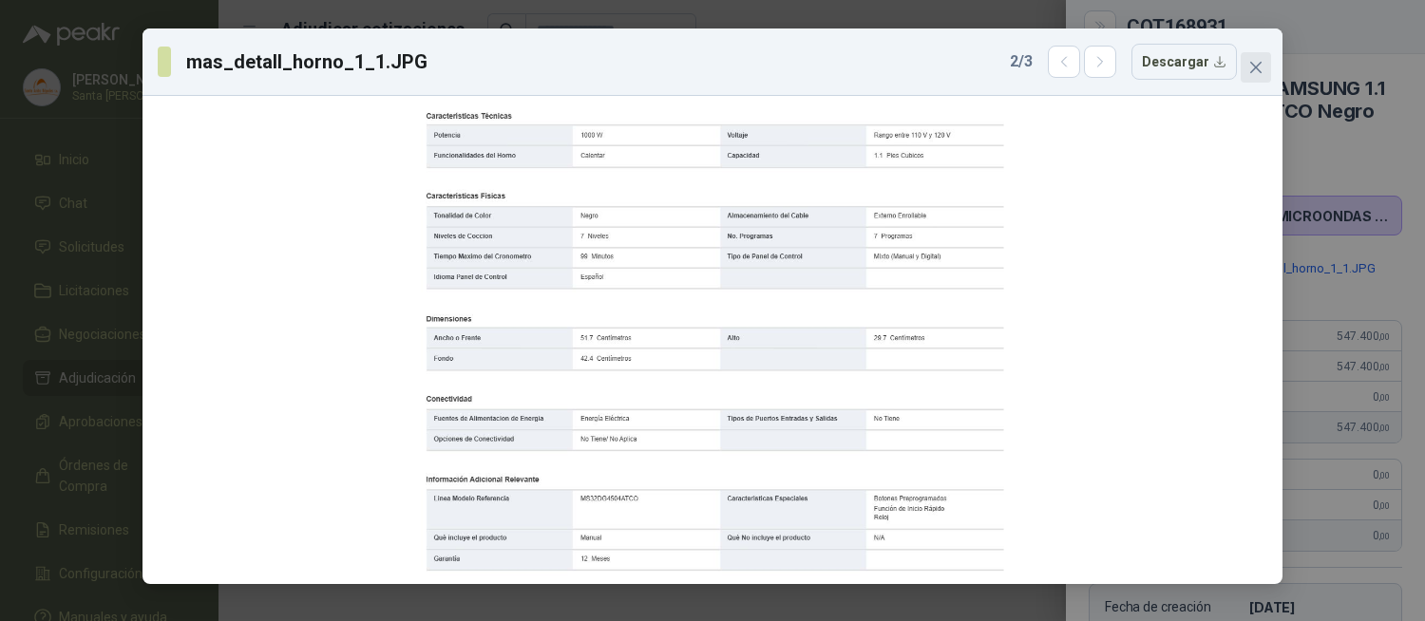
click at [1266, 76] on button "Close" at bounding box center [1255, 67] width 30 height 30
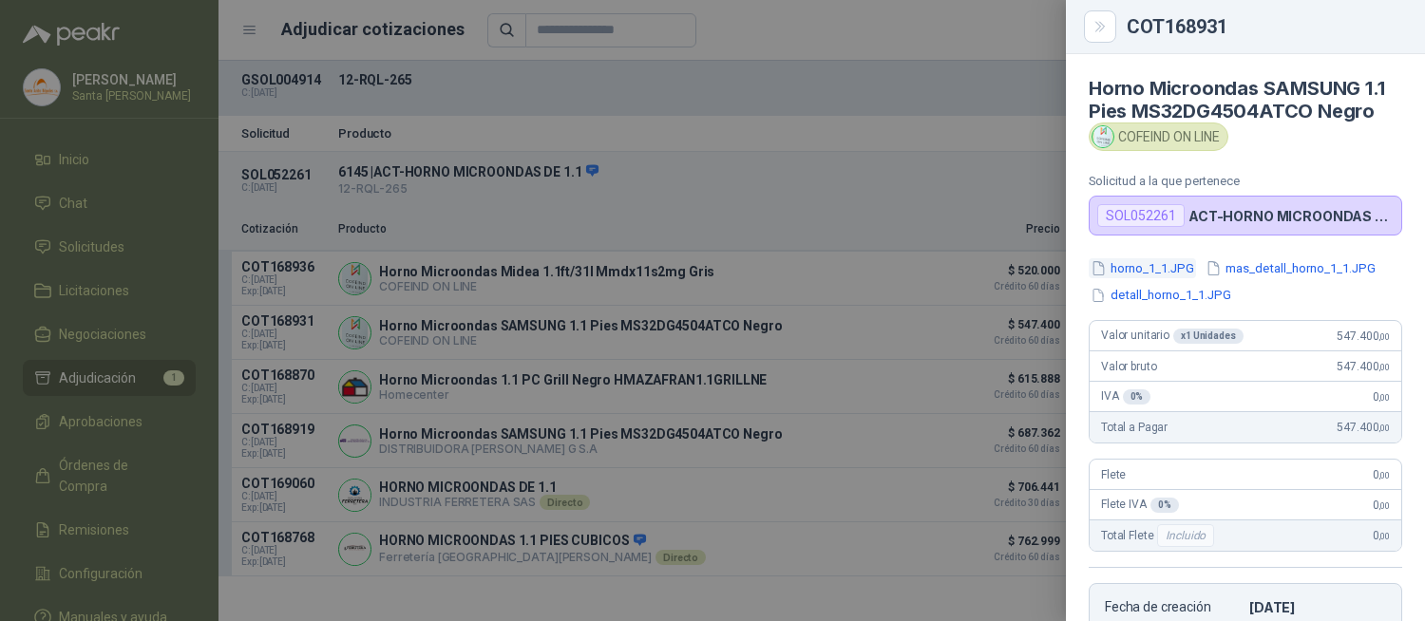
click at [1162, 276] on button "horno_1_1.JPG" at bounding box center [1142, 268] width 107 height 20
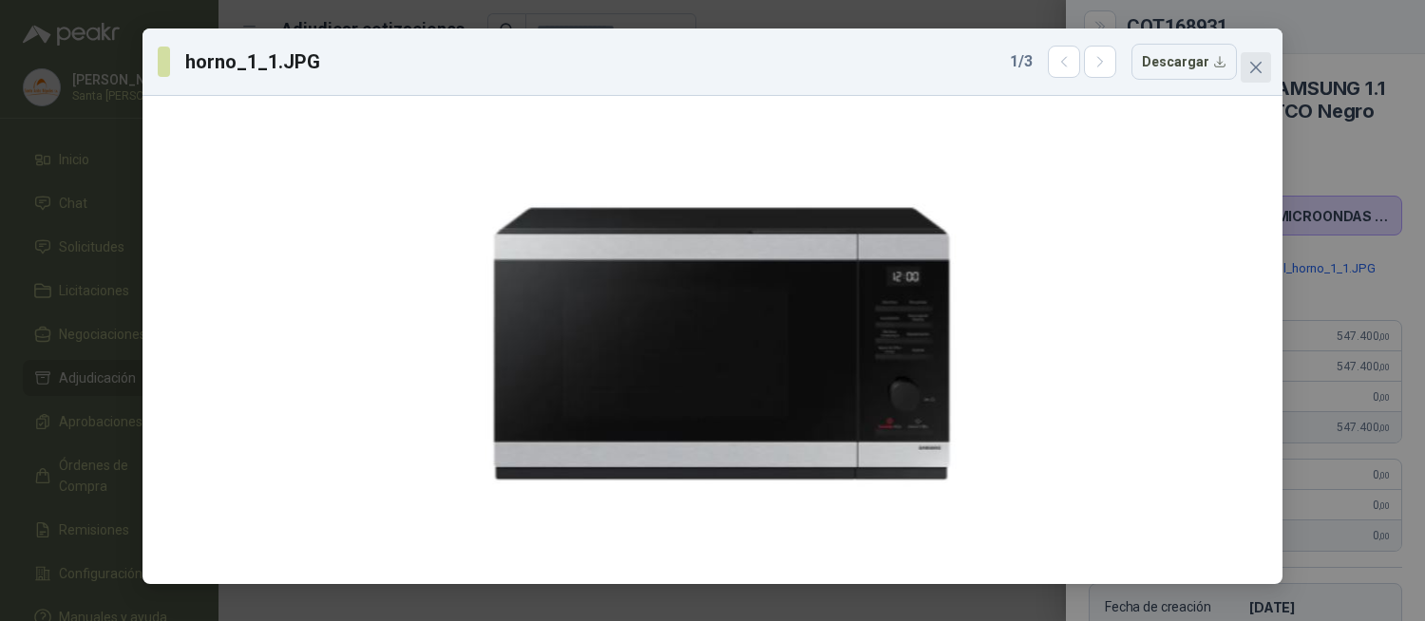
click at [1263, 77] on button "Close" at bounding box center [1255, 67] width 30 height 30
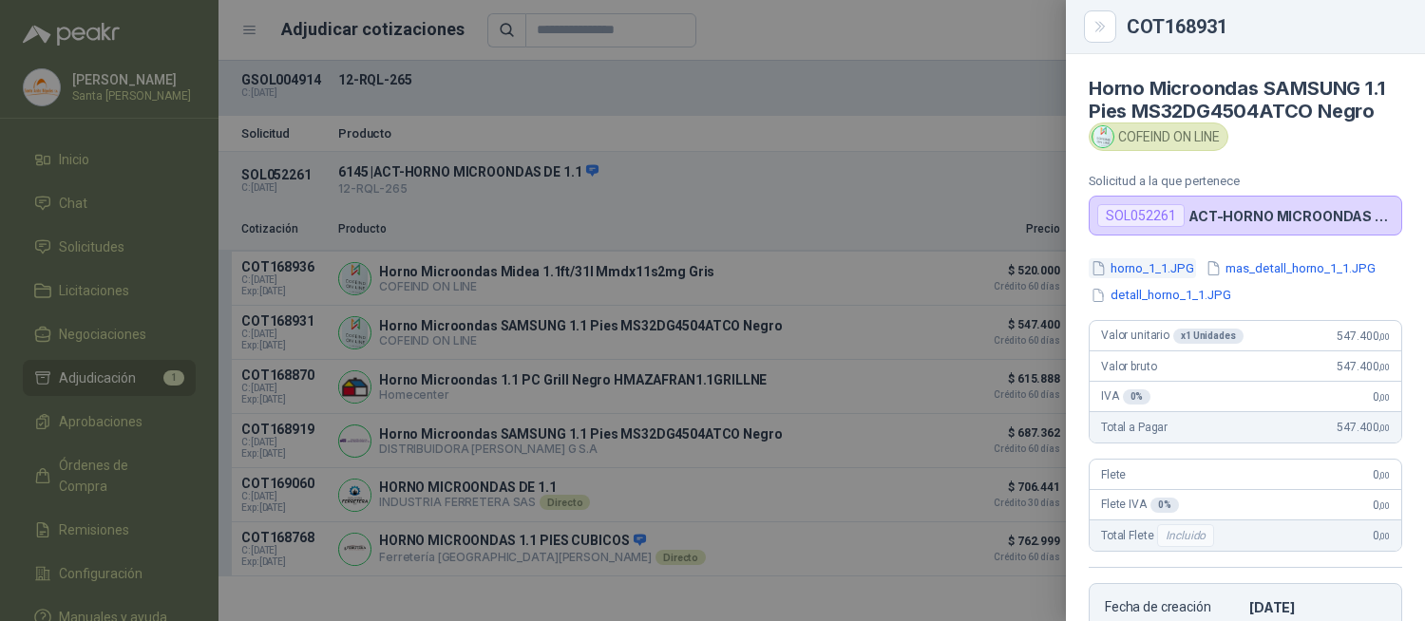
click at [1147, 271] on button "horno_1_1.JPG" at bounding box center [1142, 268] width 107 height 20
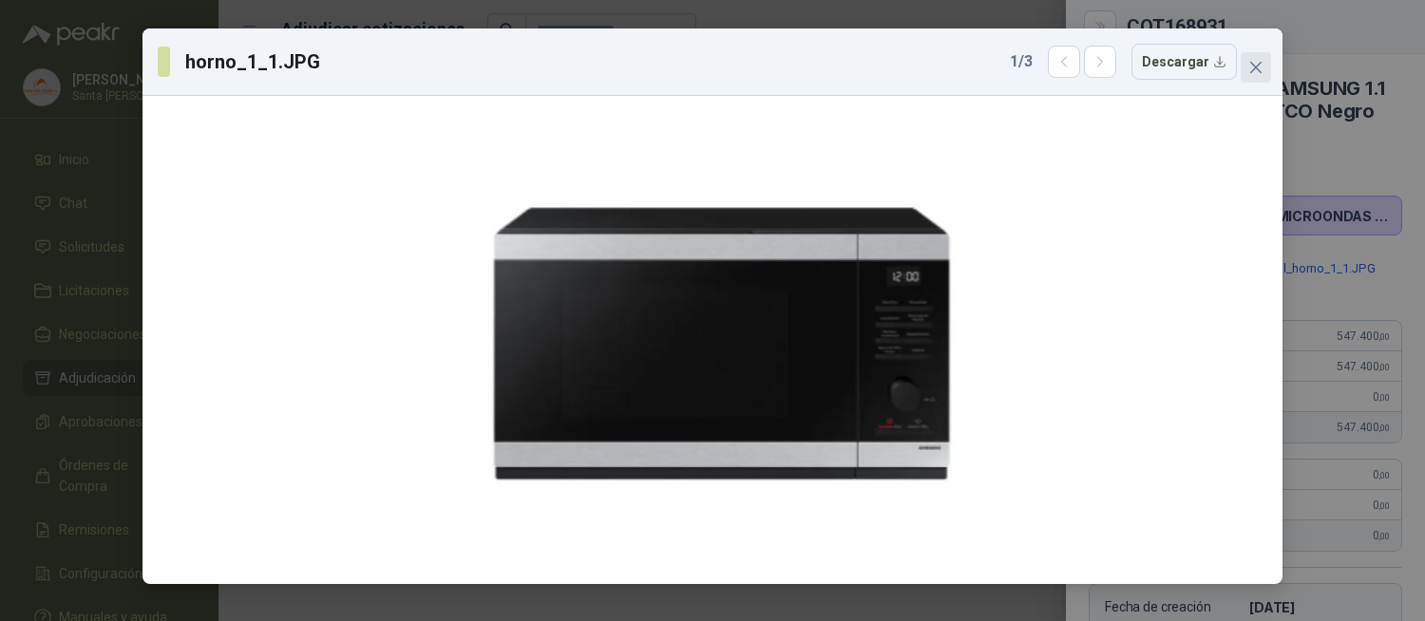
click at [1252, 62] on icon "close" at bounding box center [1255, 67] width 15 height 15
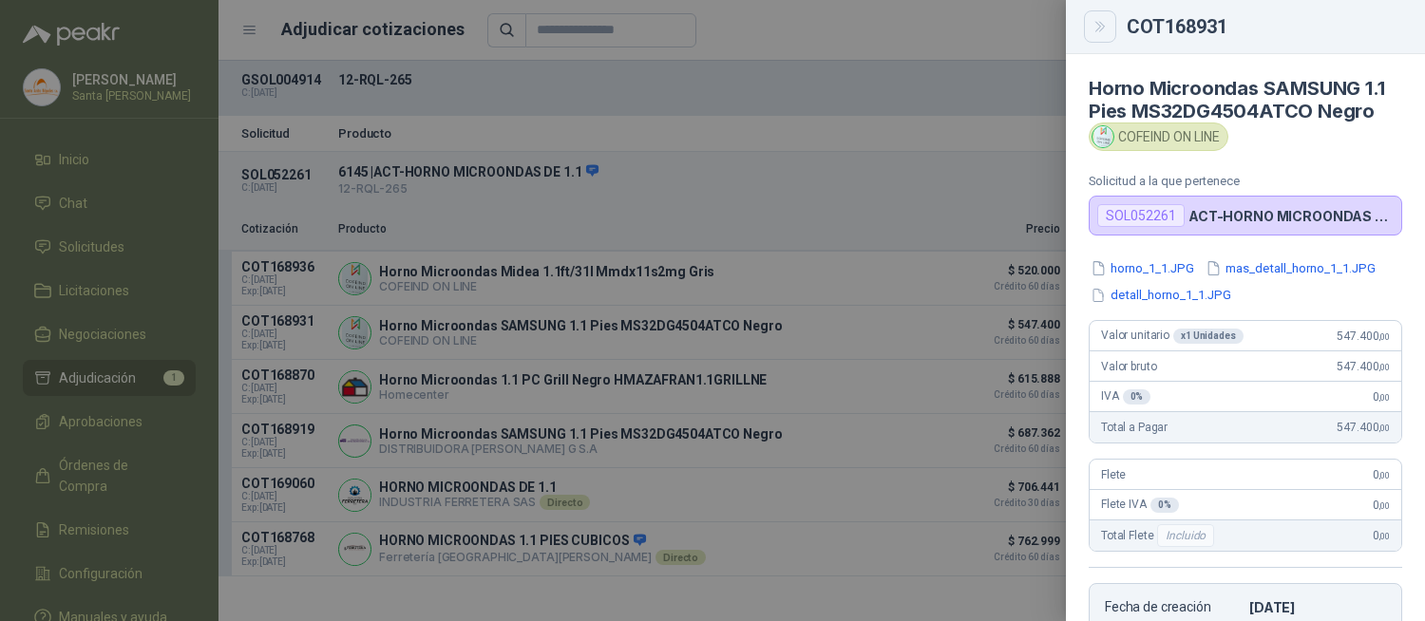
click at [1097, 27] on icon "Close" at bounding box center [1100, 27] width 16 height 16
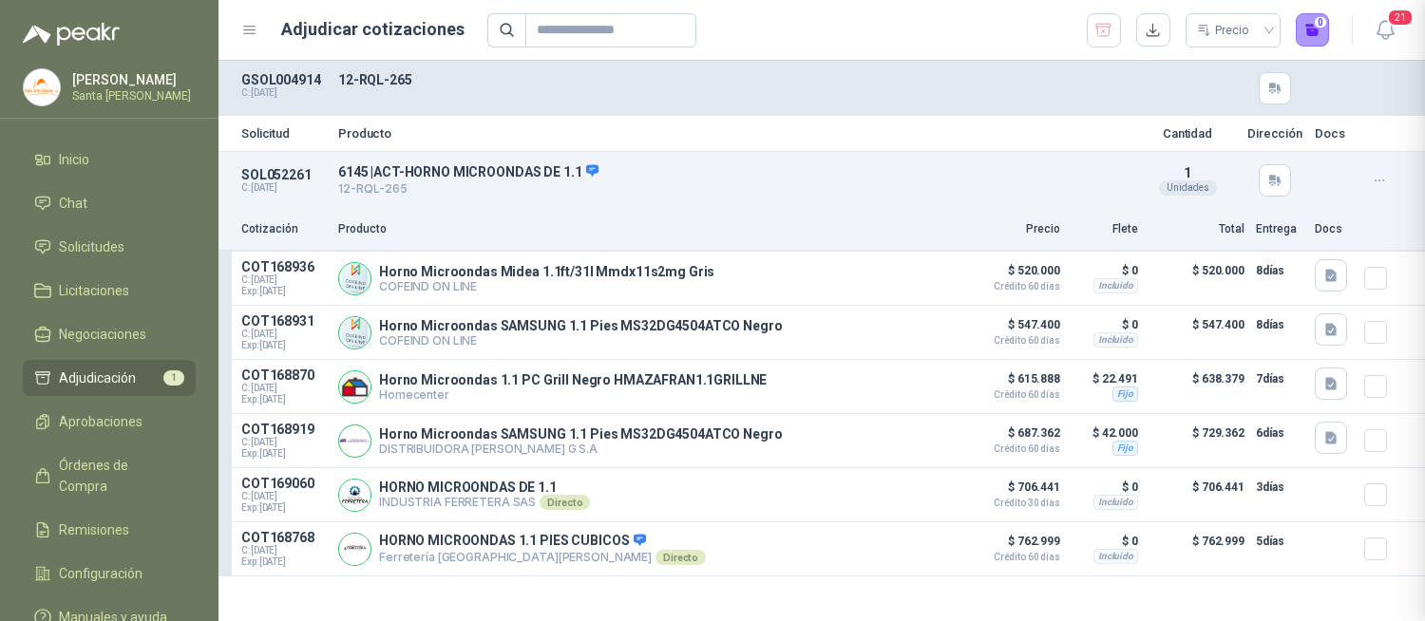
scroll to position [373, 0]
click at [910, 391] on button "Detalles" at bounding box center [908, 387] width 89 height 26
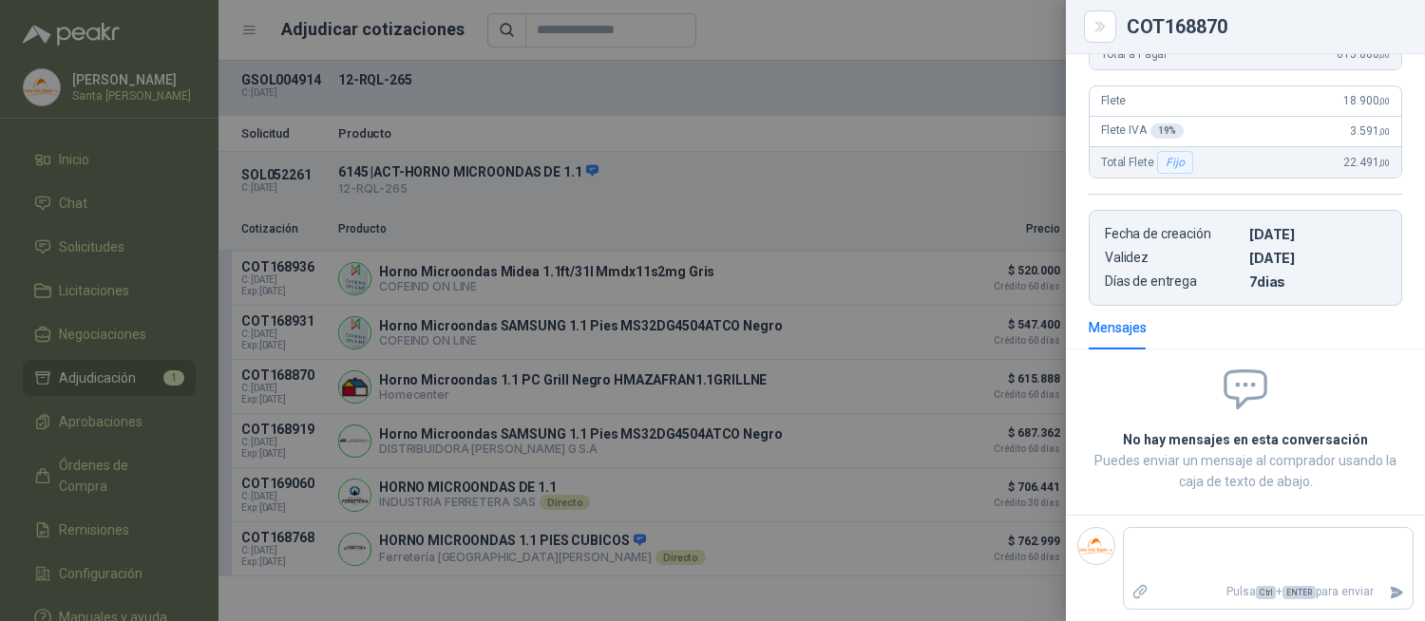
scroll to position [0, 0]
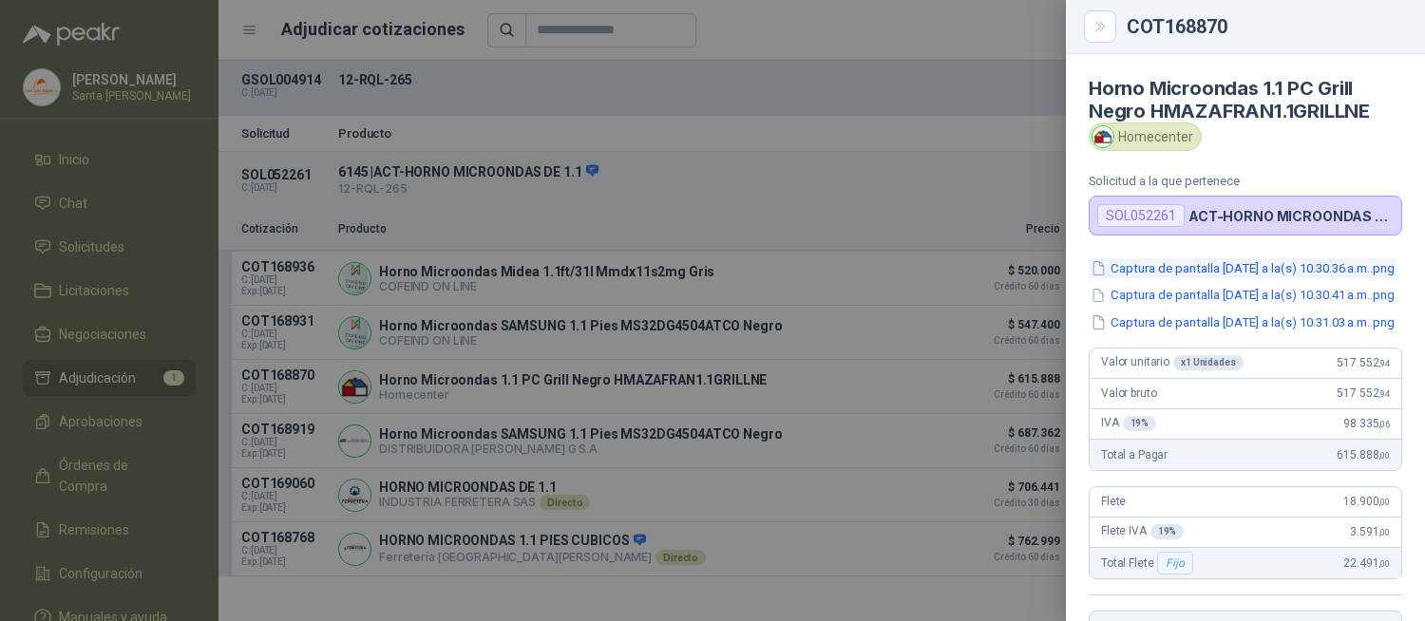
click at [1233, 268] on button "Captura de pantalla [DATE] a la(s) 10.30.36 a.m..png" at bounding box center [1243, 268] width 308 height 20
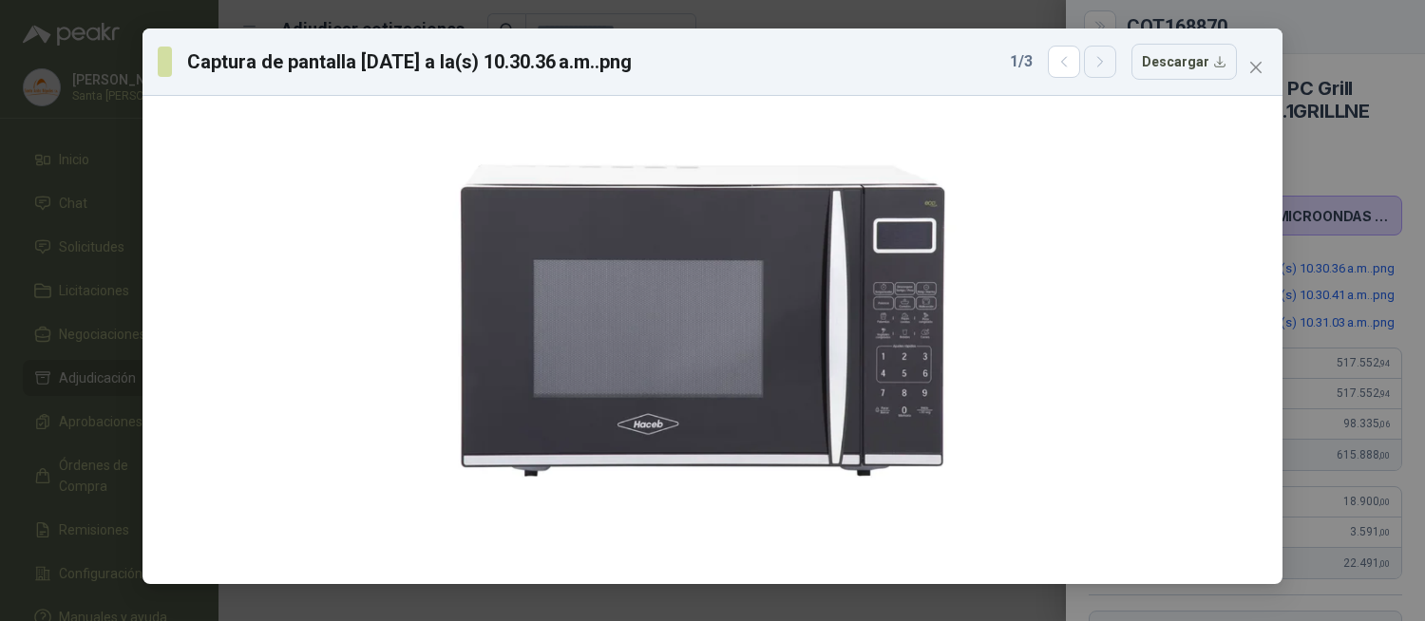
click at [1116, 68] on button "button" at bounding box center [1100, 62] width 32 height 32
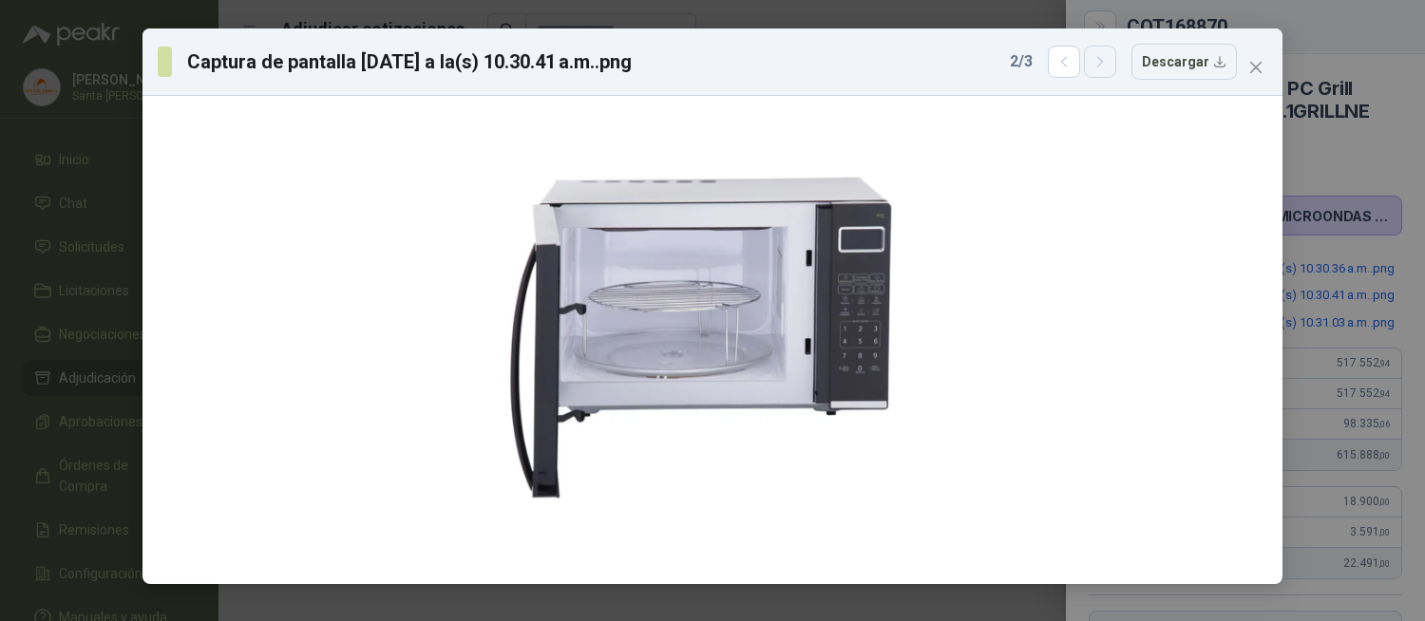
click at [1116, 68] on button "button" at bounding box center [1100, 62] width 32 height 32
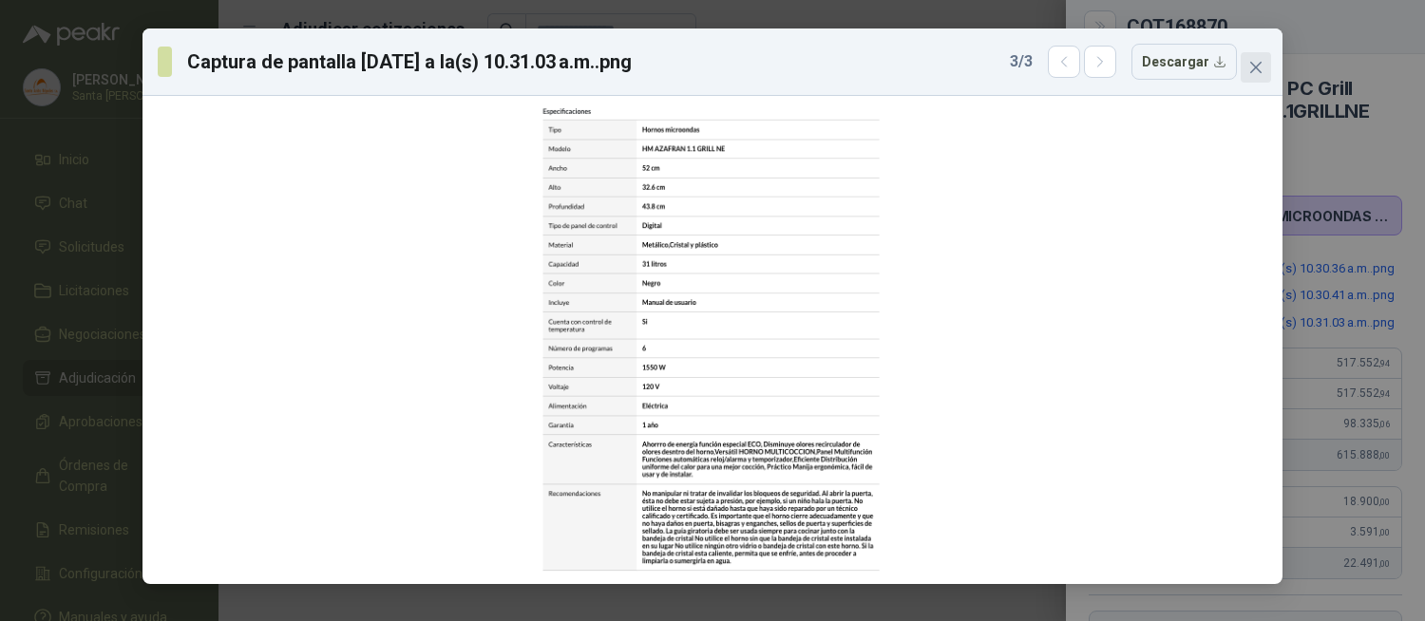
click at [1257, 71] on icon "close" at bounding box center [1255, 67] width 15 height 15
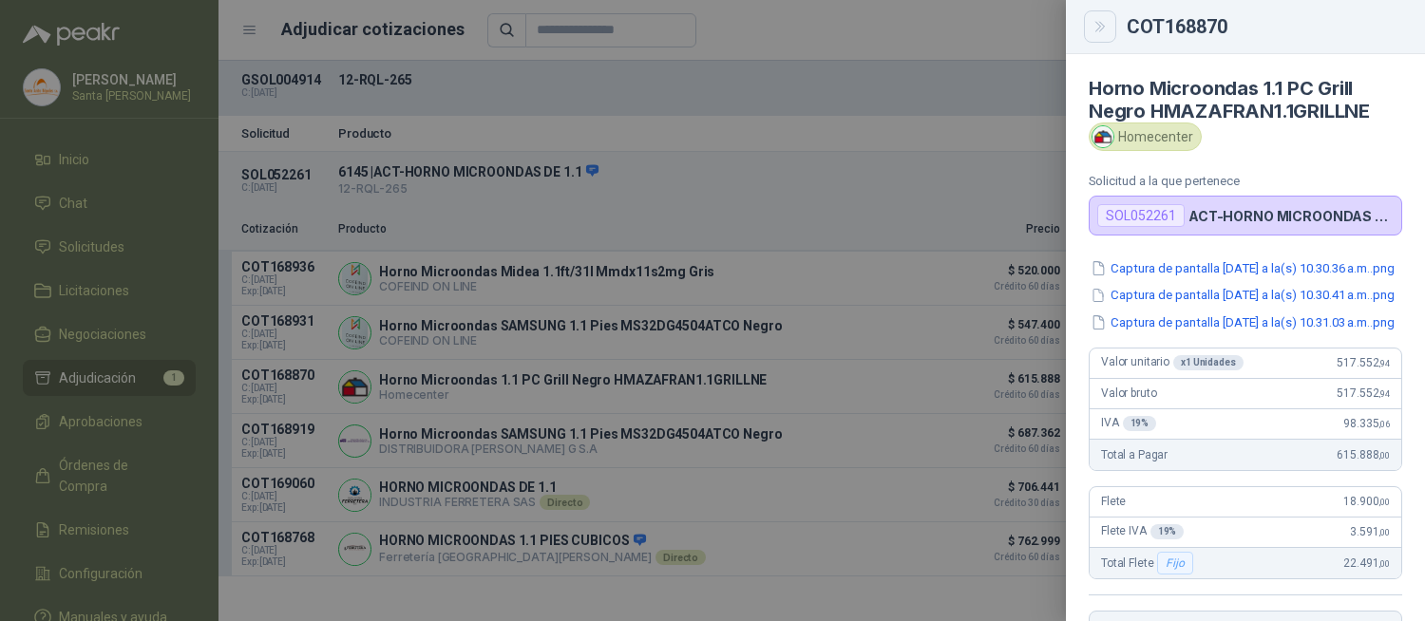
click at [1104, 25] on icon "Close" at bounding box center [1100, 27] width 16 height 16
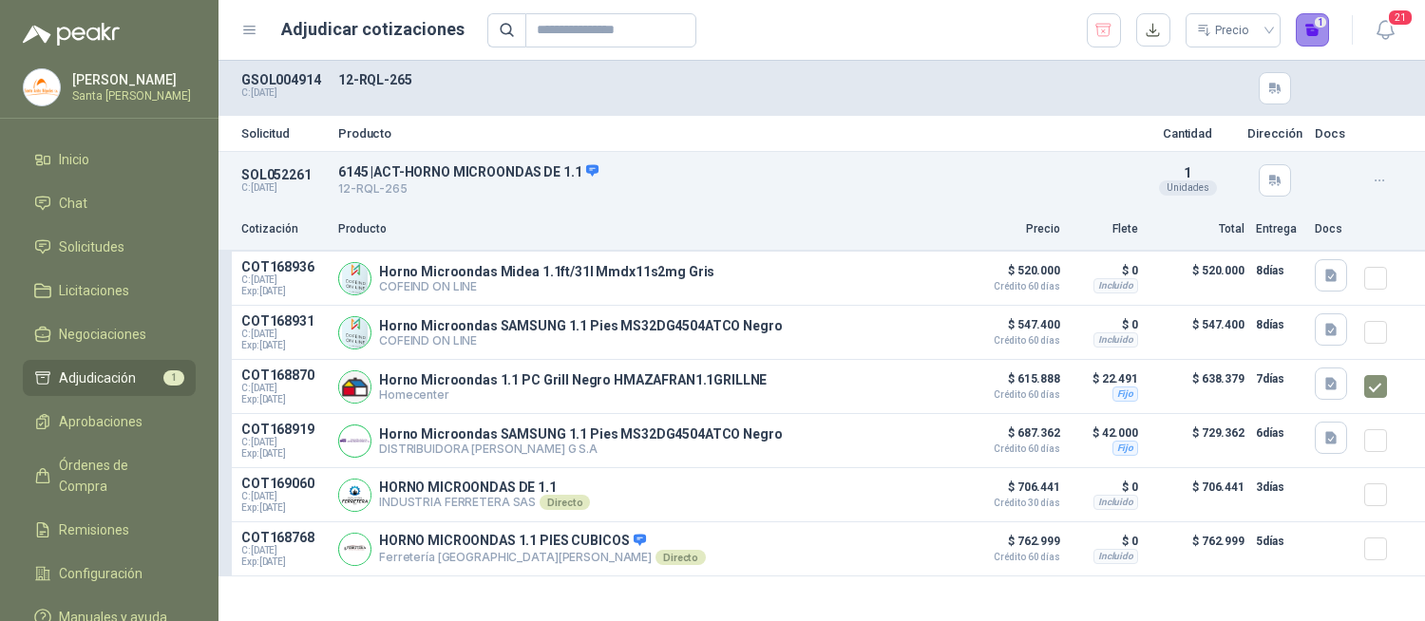
click at [1296, 23] on button "1" at bounding box center [1313, 30] width 34 height 34
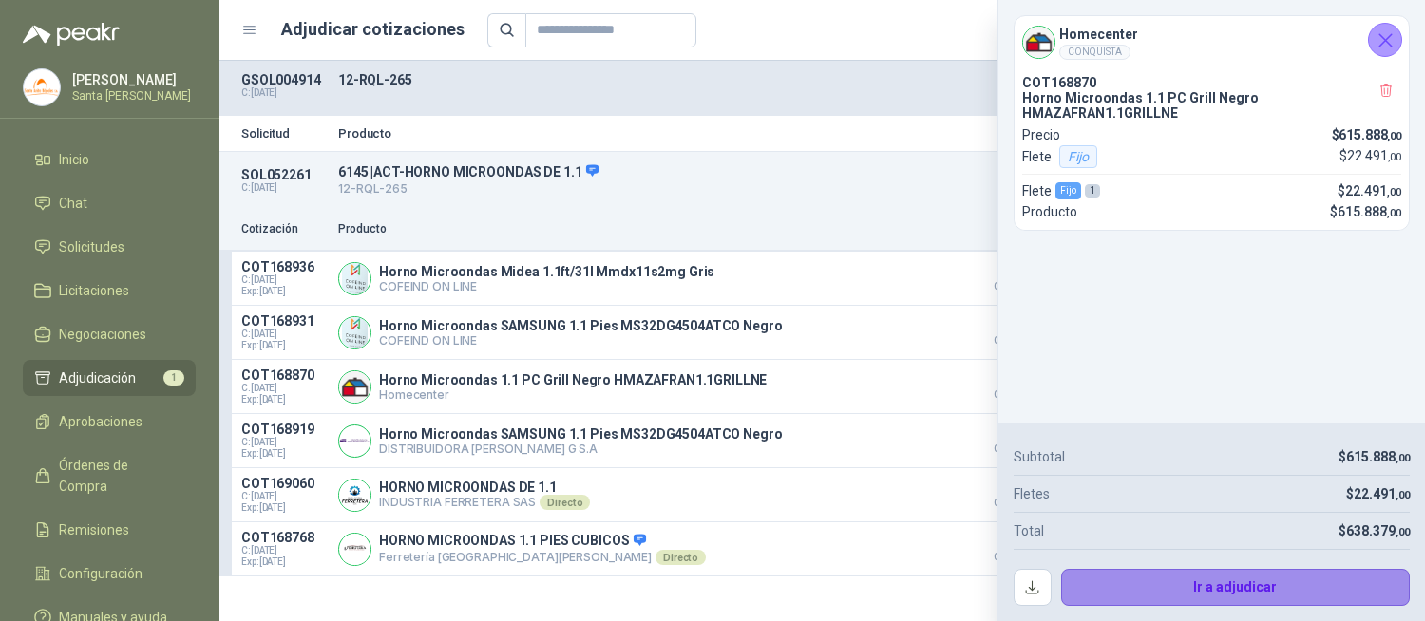
click at [1189, 579] on button "Ir a adjudicar" at bounding box center [1236, 588] width 350 height 38
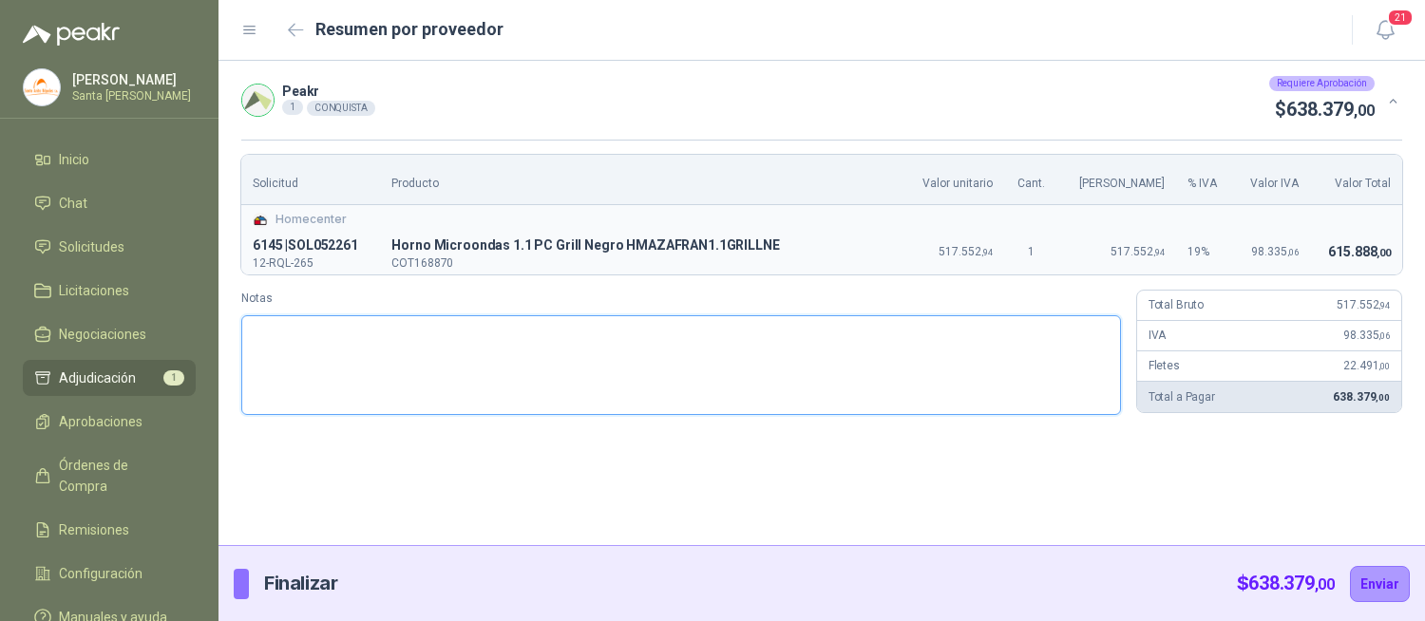
click at [479, 377] on textarea "Notas" at bounding box center [681, 365] width 880 height 100
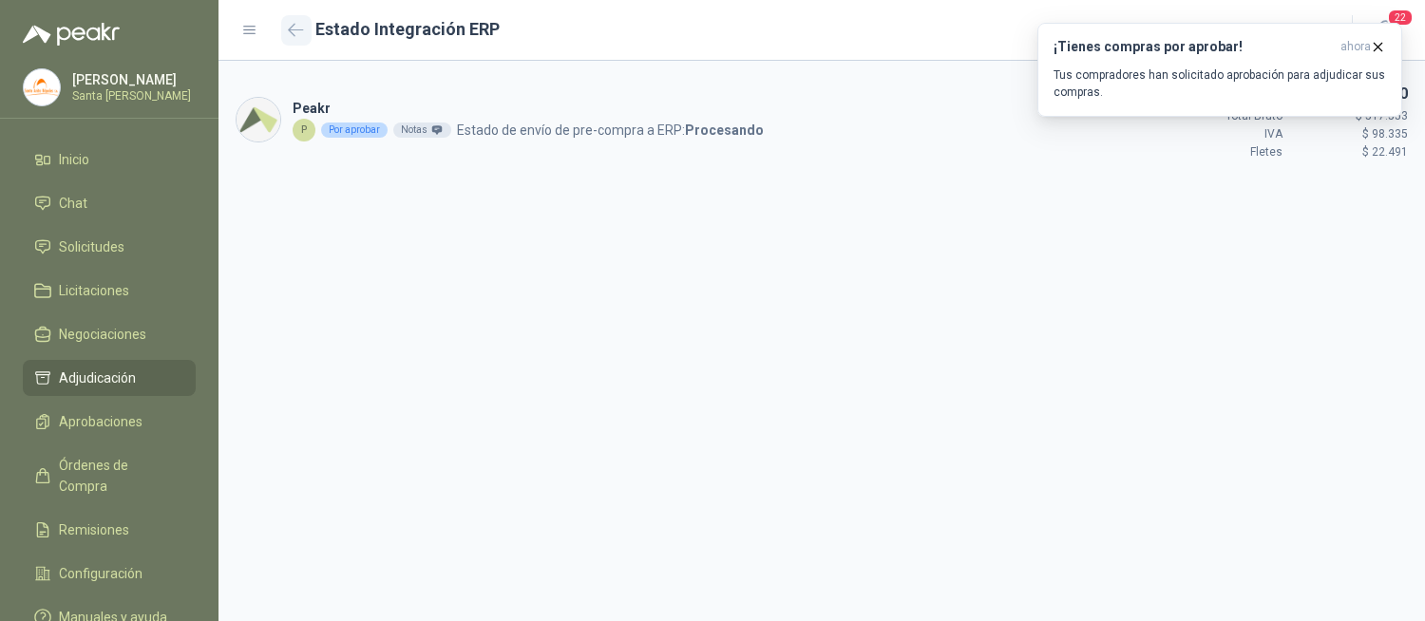
click at [300, 31] on icon "button" at bounding box center [296, 30] width 16 height 14
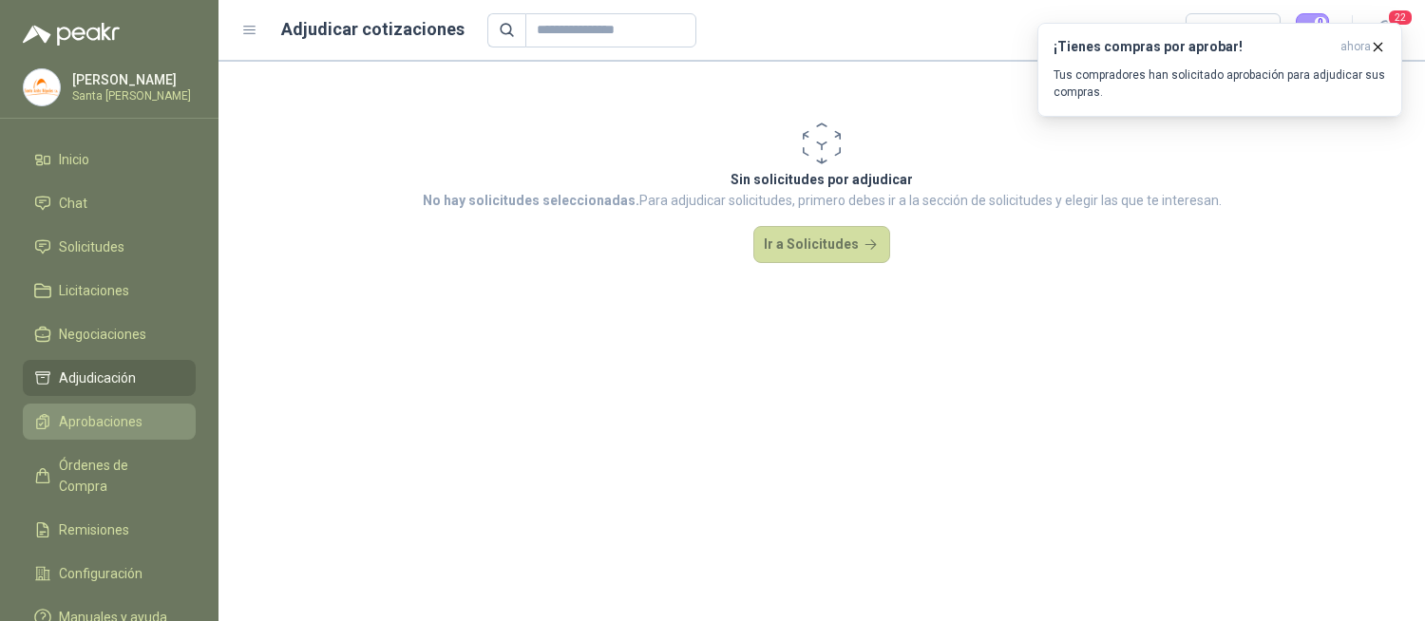
click at [108, 429] on span "Aprobaciones" at bounding box center [101, 421] width 84 height 21
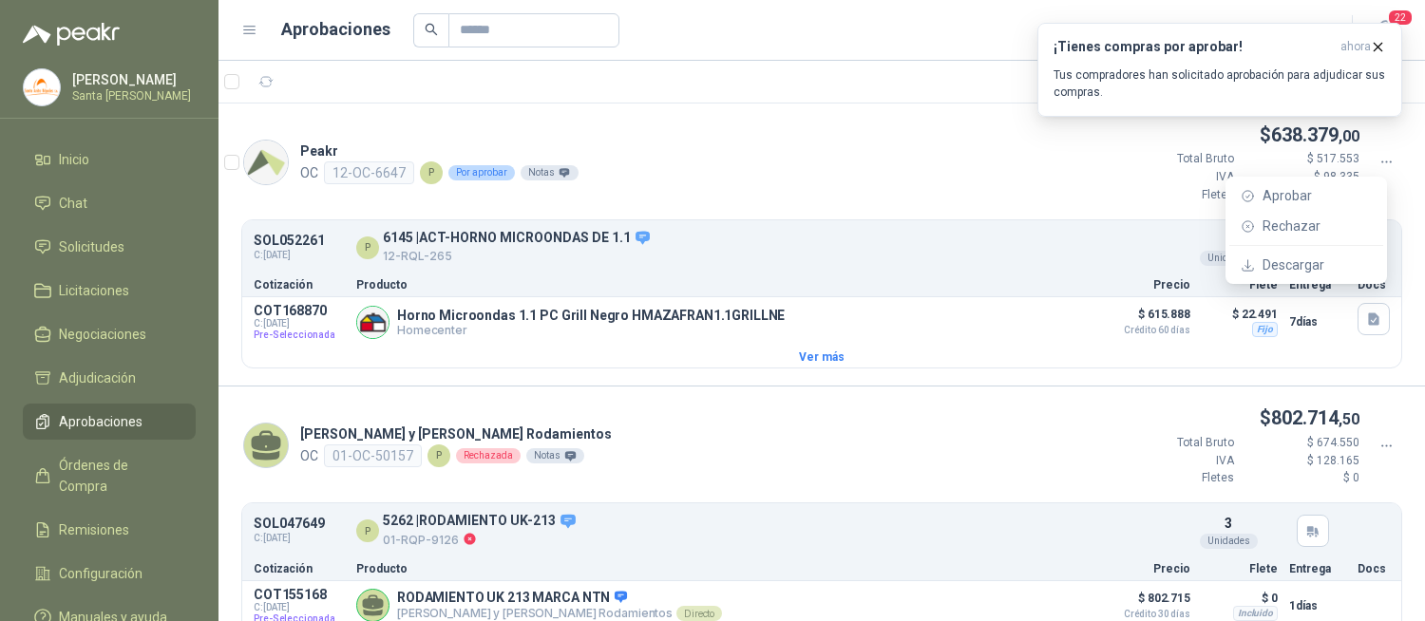
click at [1378, 159] on icon at bounding box center [1386, 162] width 17 height 17
click at [1301, 202] on span "Aprobar" at bounding box center [1316, 195] width 109 height 21
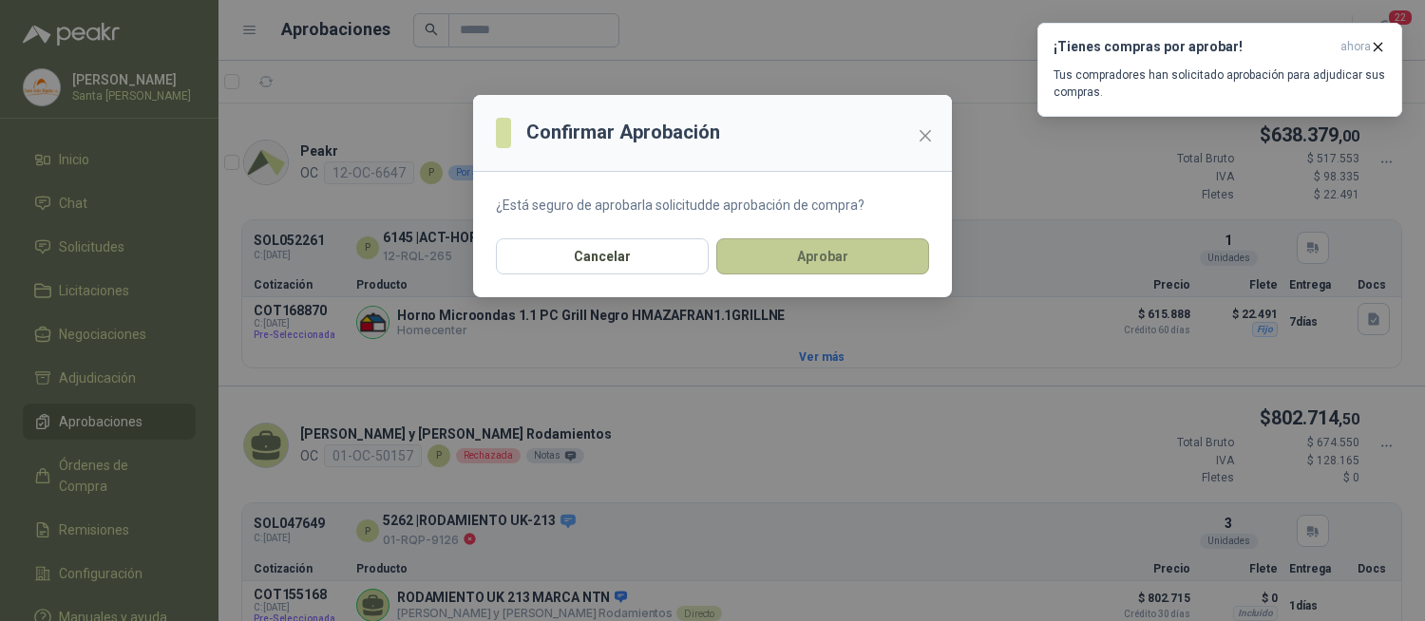
click at [881, 271] on button "Aprobar" at bounding box center [822, 256] width 213 height 36
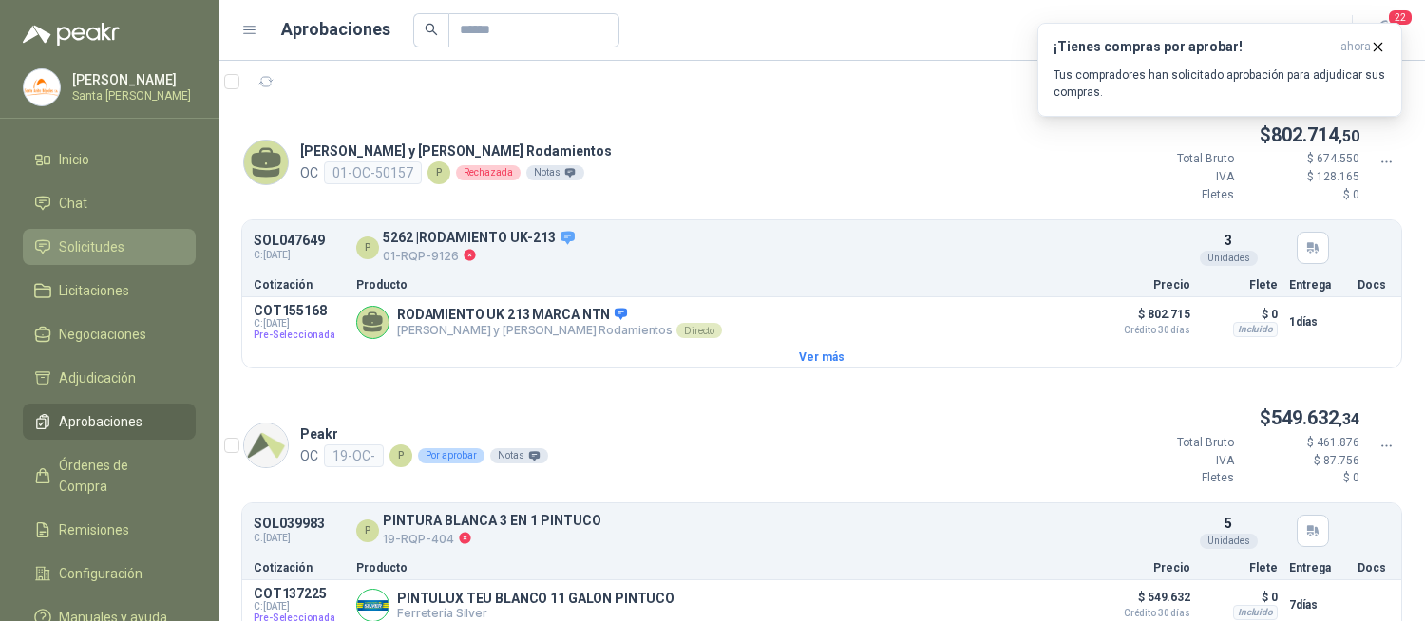
click at [86, 256] on span "Solicitudes" at bounding box center [92, 247] width 66 height 21
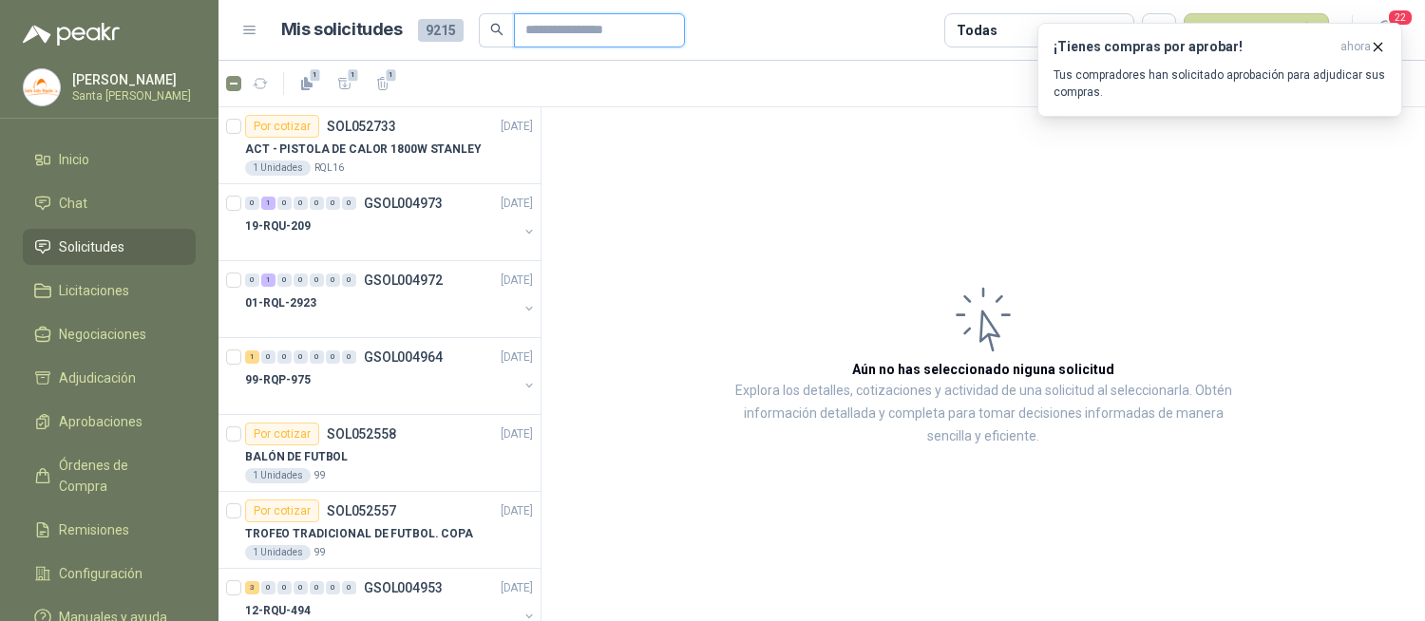
click at [561, 31] on input "text" at bounding box center [591, 30] width 133 height 32
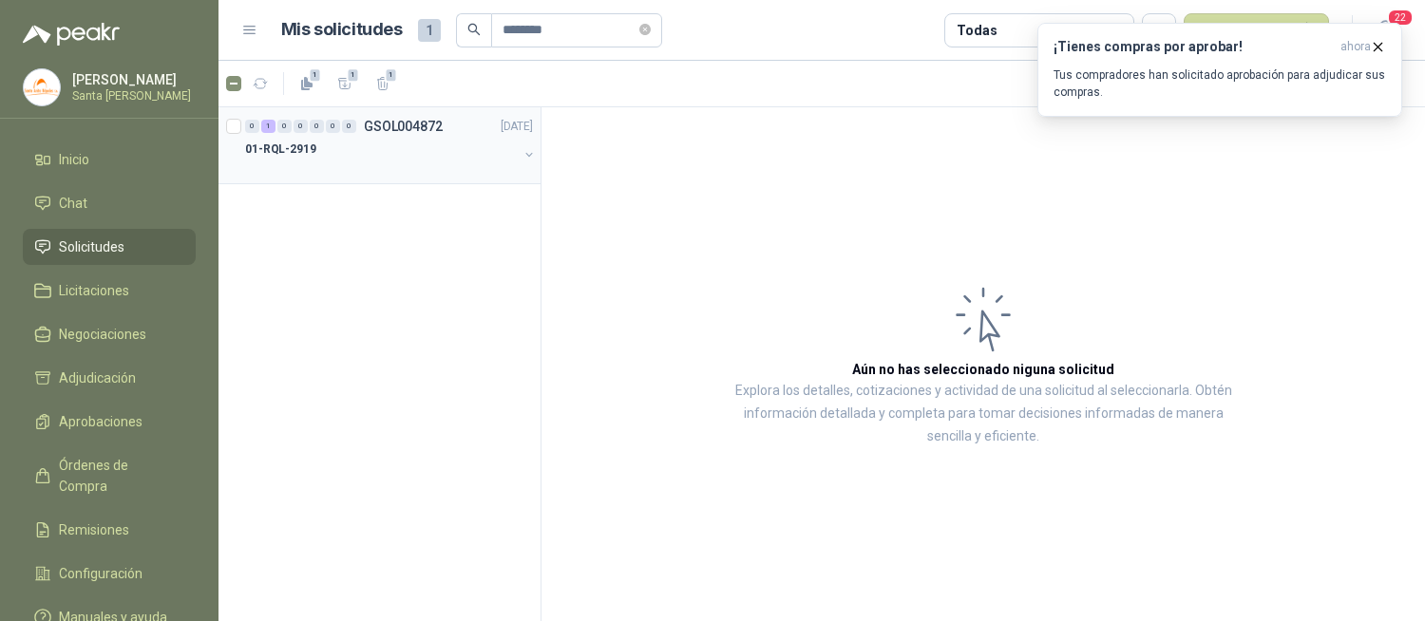
click at [310, 136] on div "0 1 0 0 0 0 0 GSOL004872 [DATE]" at bounding box center [391, 126] width 292 height 23
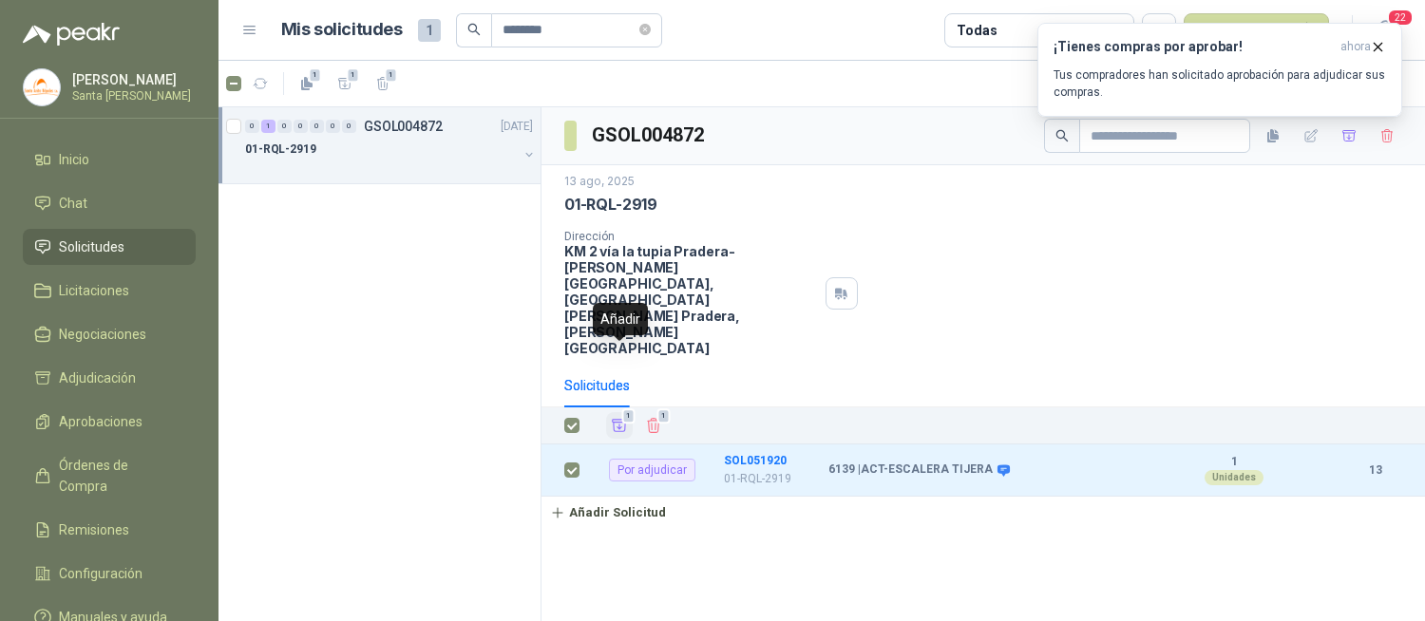
click at [611, 417] on icon "Añadir" at bounding box center [619, 425] width 17 height 17
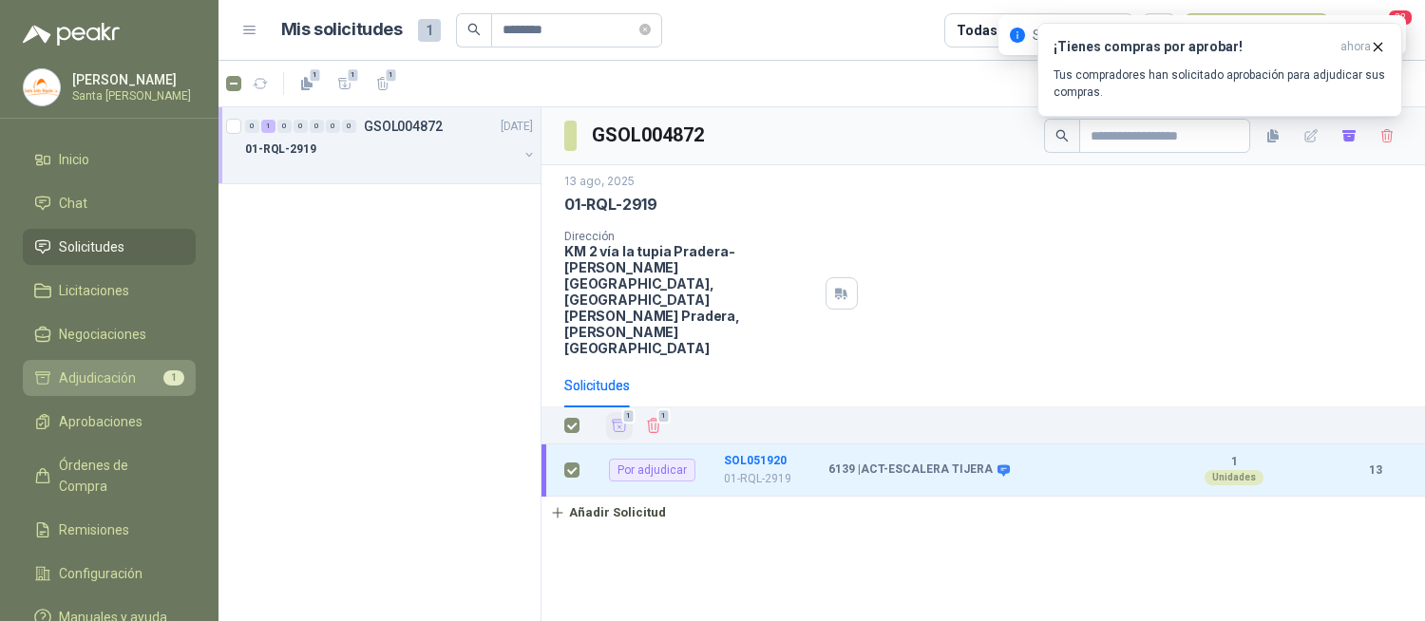
click at [38, 377] on icon at bounding box center [42, 377] width 17 height 17
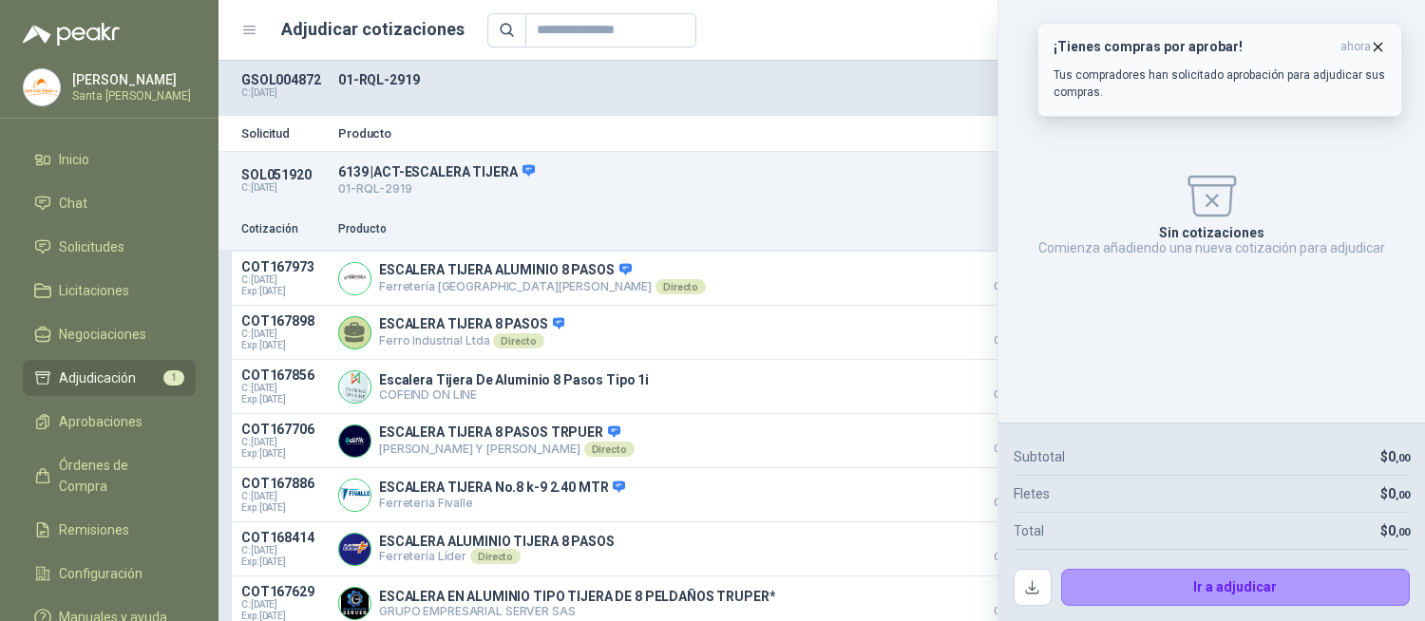
click at [1382, 43] on icon "button" at bounding box center [1378, 47] width 16 height 16
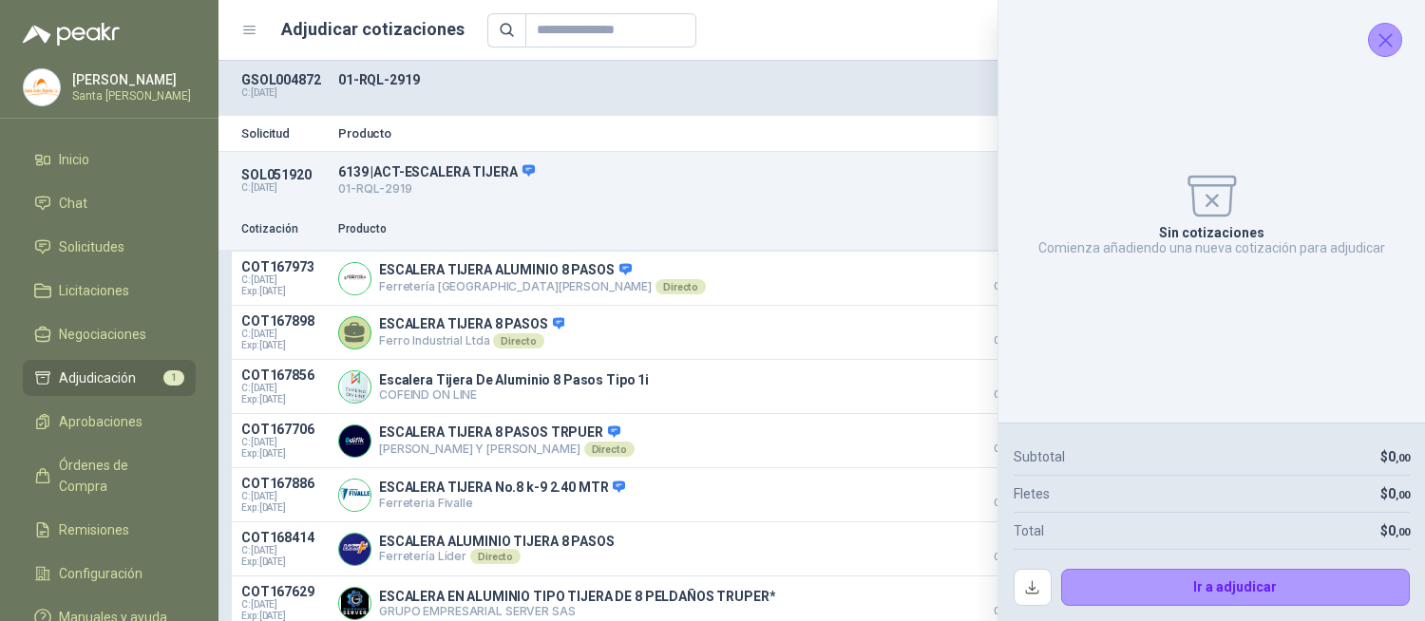
click at [1384, 41] on icon "Cerrar" at bounding box center [1385, 40] width 24 height 24
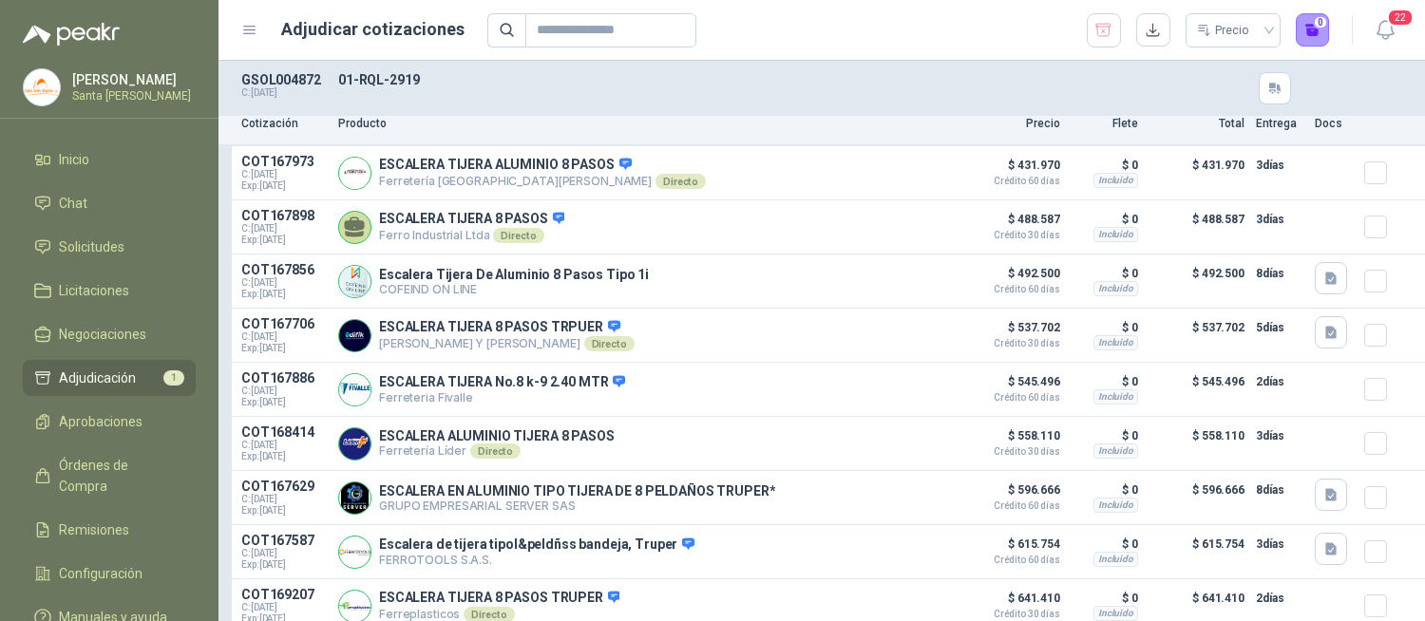
scroll to position [44, 0]
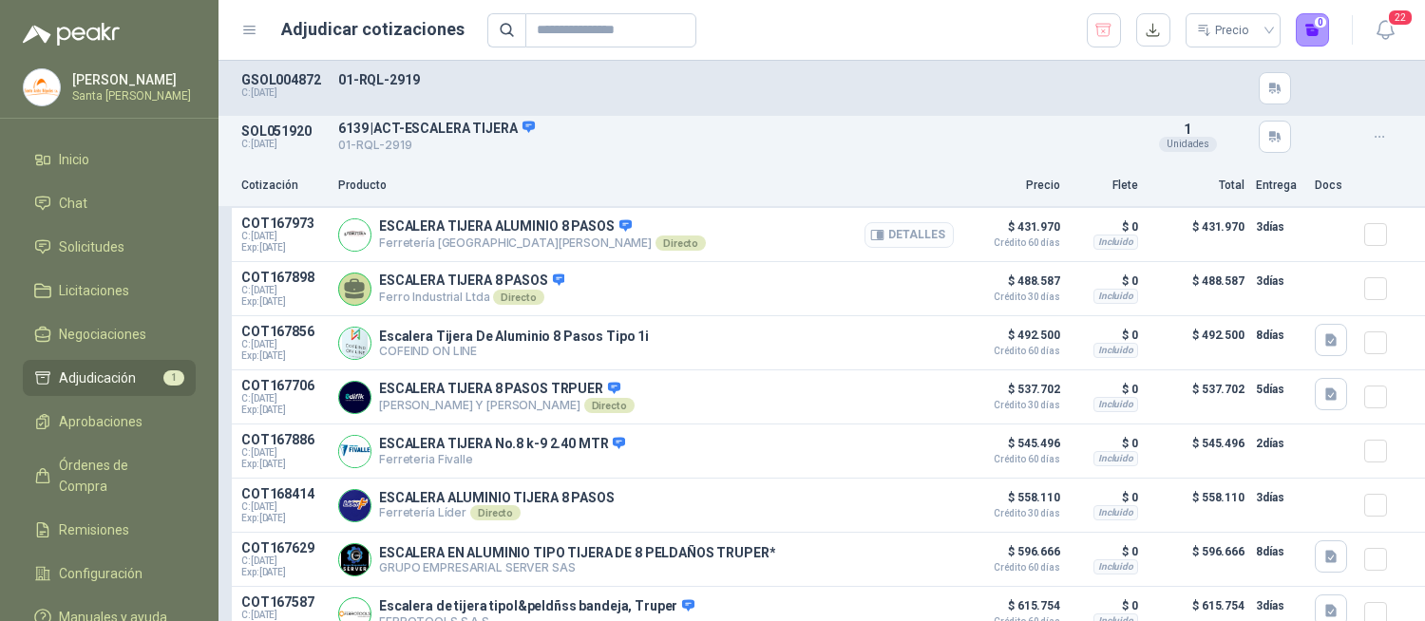
click at [872, 231] on button "Detalles" at bounding box center [908, 235] width 89 height 26
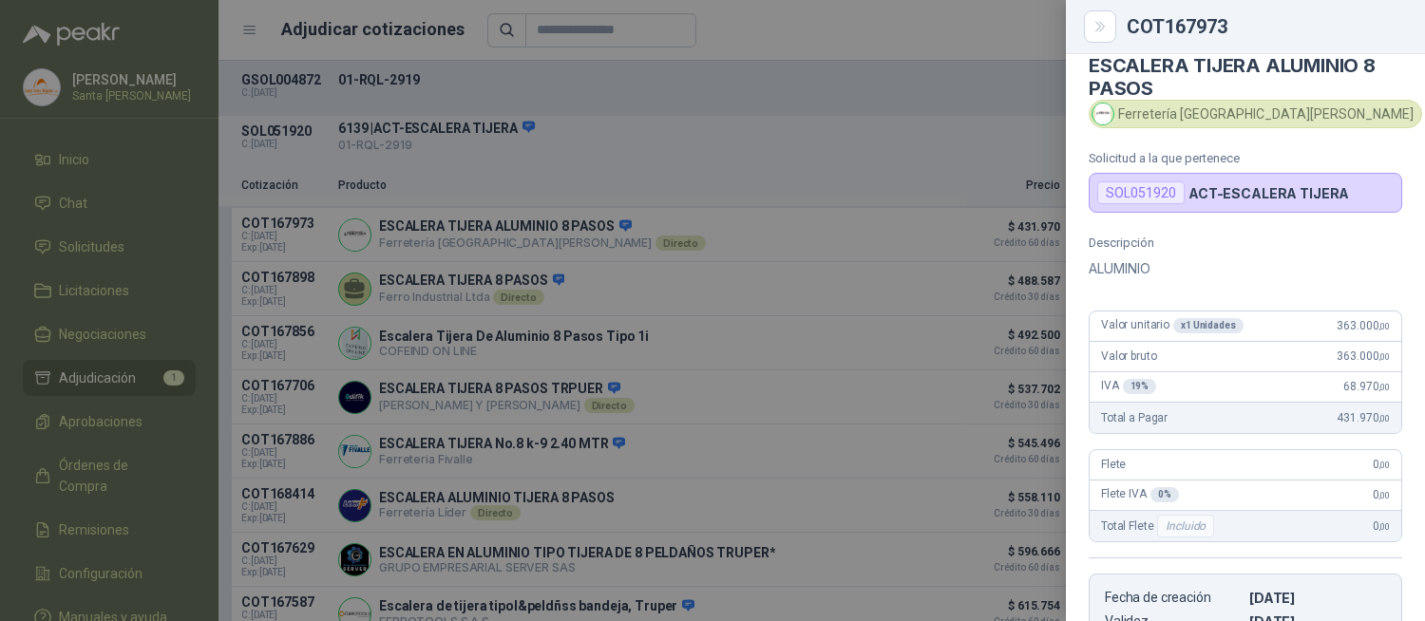
scroll to position [0, 0]
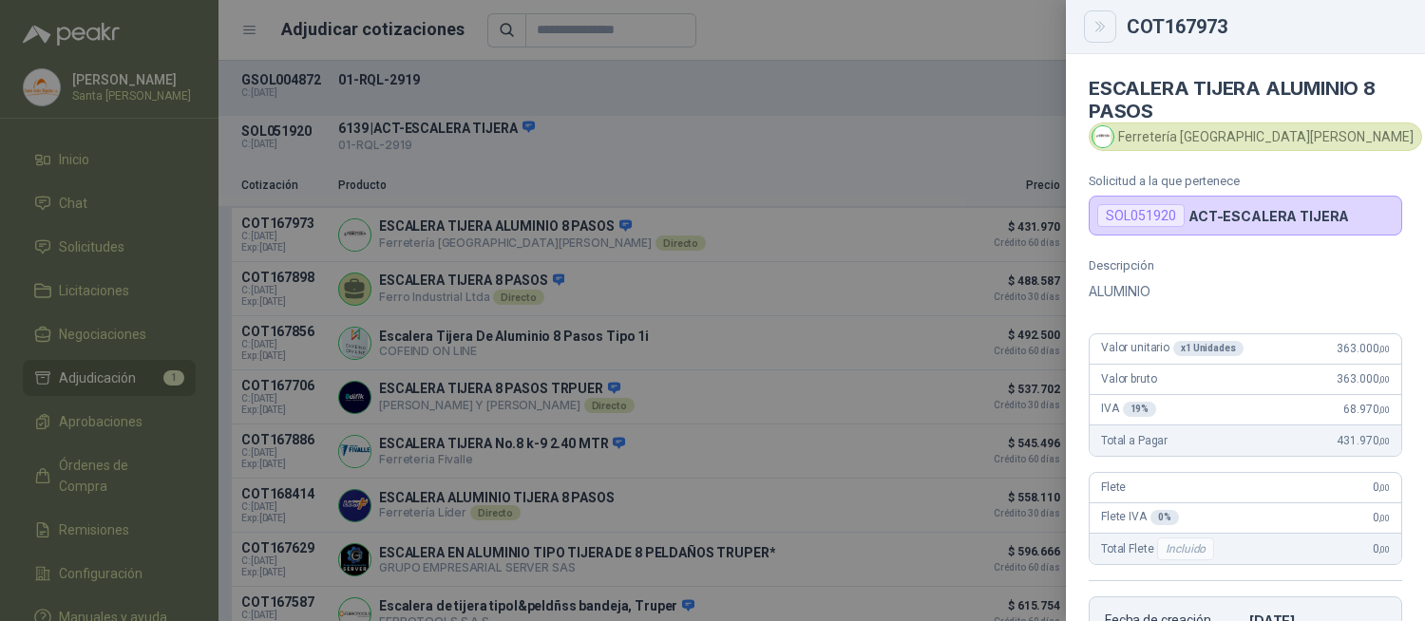
click at [1097, 34] on button "Close" at bounding box center [1100, 26] width 32 height 32
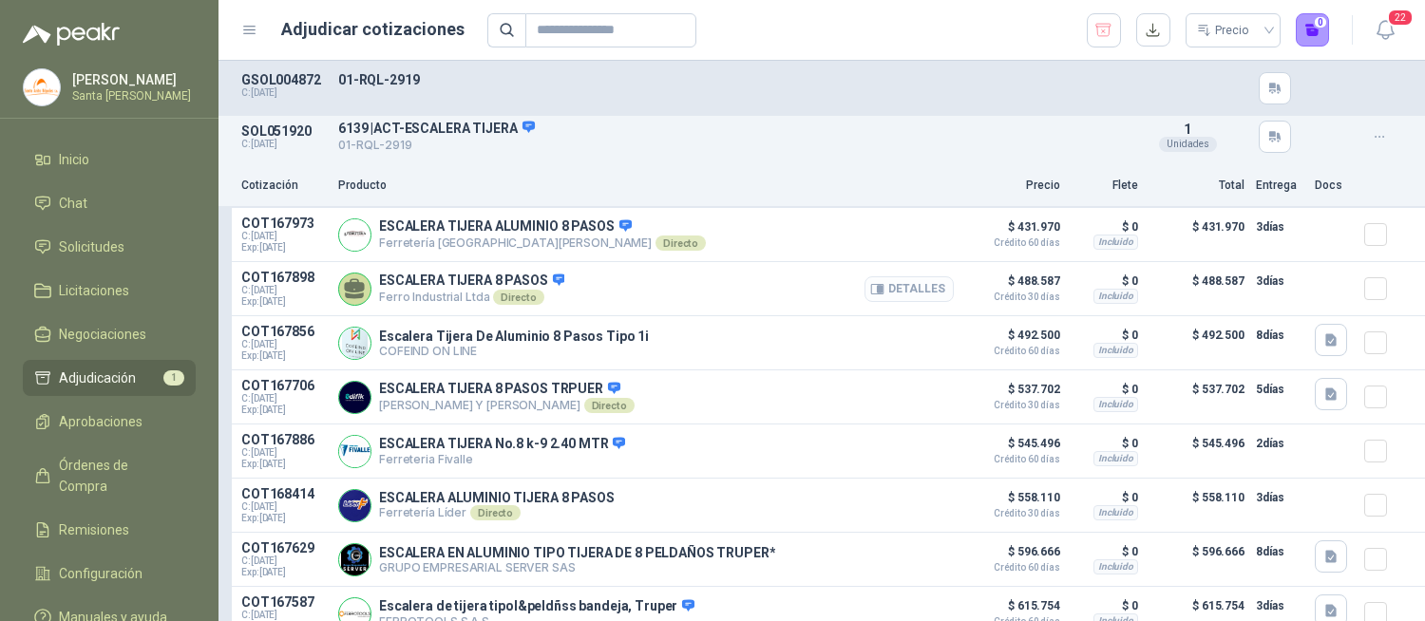
click at [877, 291] on button "Detalles" at bounding box center [908, 289] width 89 height 26
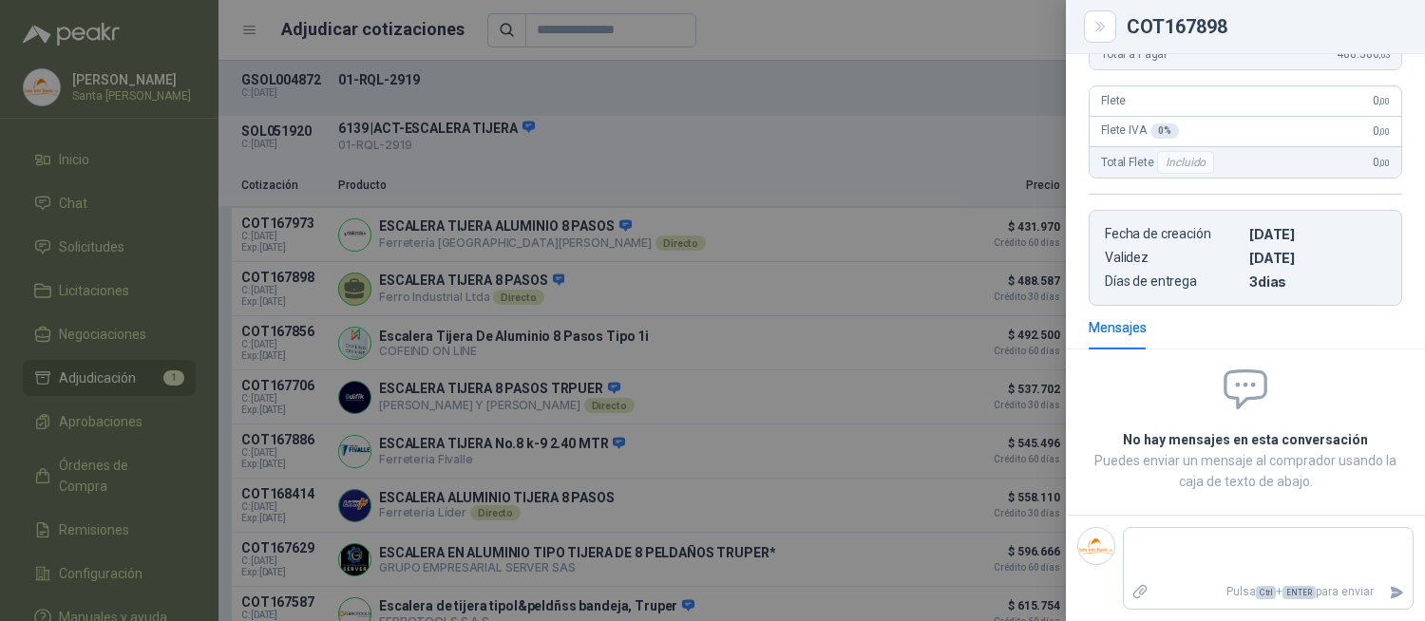
scroll to position [0, 0]
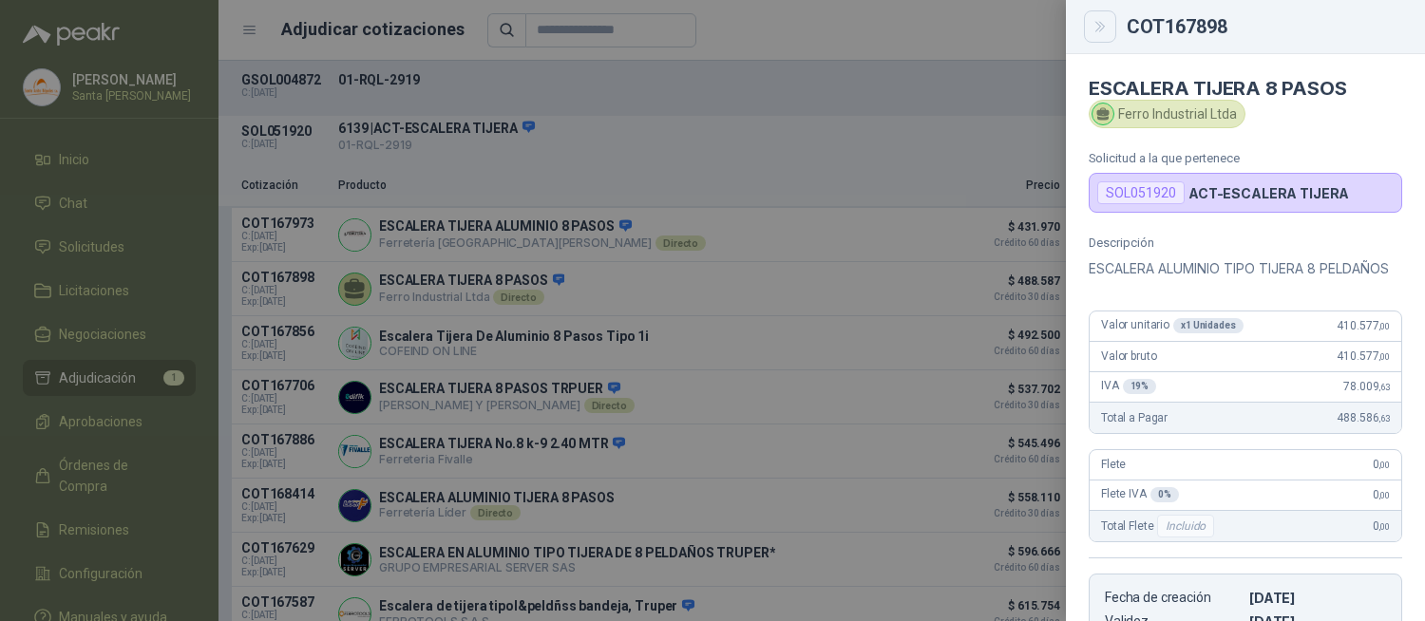
click at [1106, 30] on icon "Close" at bounding box center [1100, 27] width 16 height 16
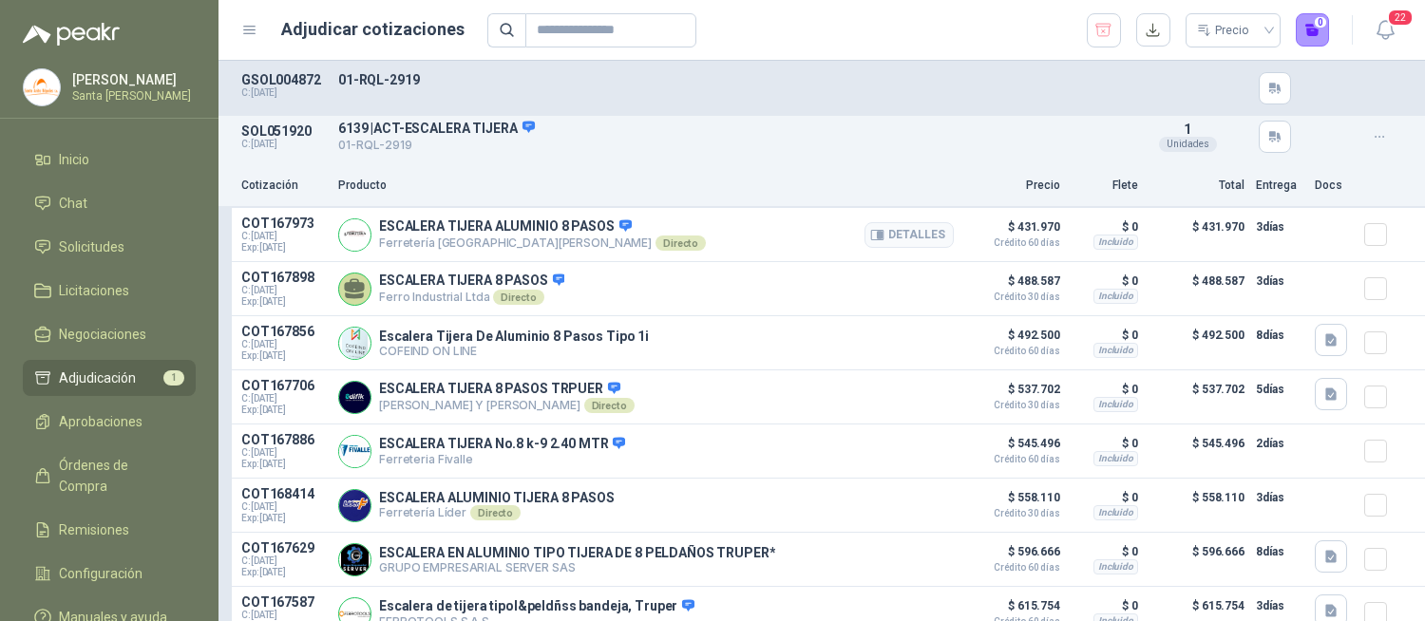
click at [1369, 245] on div at bounding box center [1383, 235] width 38 height 38
click at [1307, 13] on button "1" at bounding box center [1313, 30] width 34 height 34
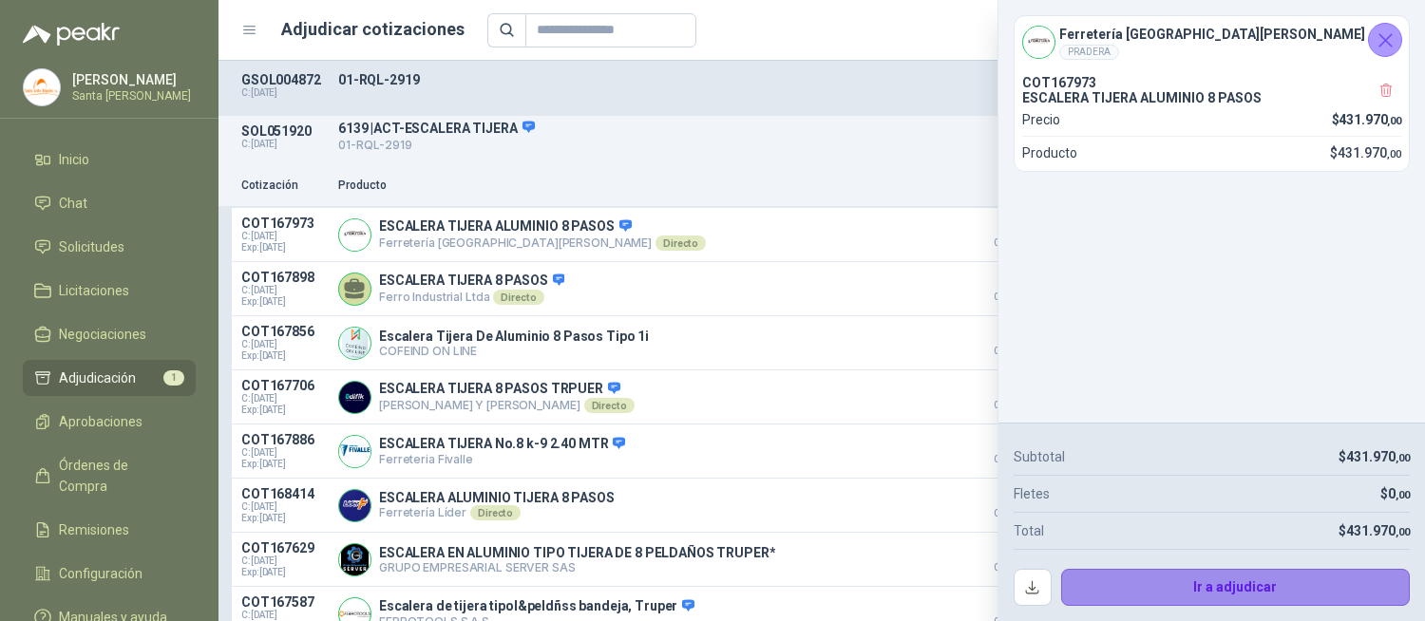
click at [1146, 580] on button "Ir a adjudicar" at bounding box center [1236, 588] width 350 height 38
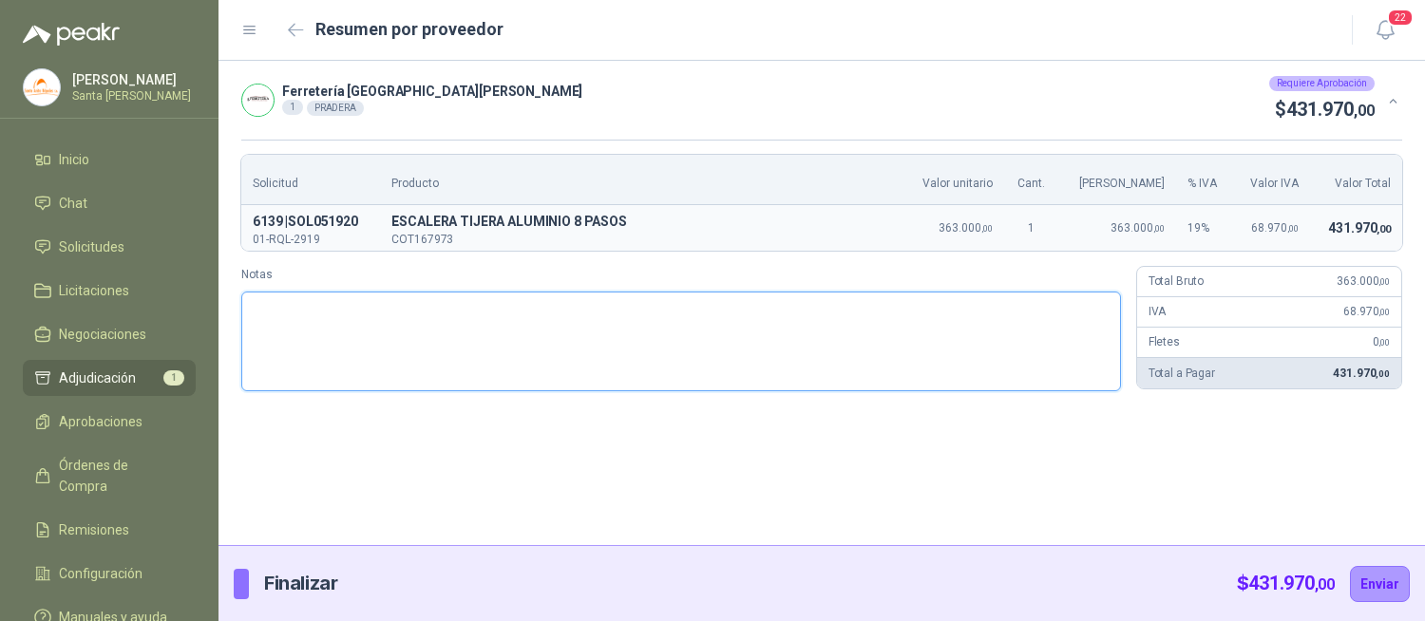
click at [323, 374] on textarea "Notas" at bounding box center [681, 342] width 880 height 100
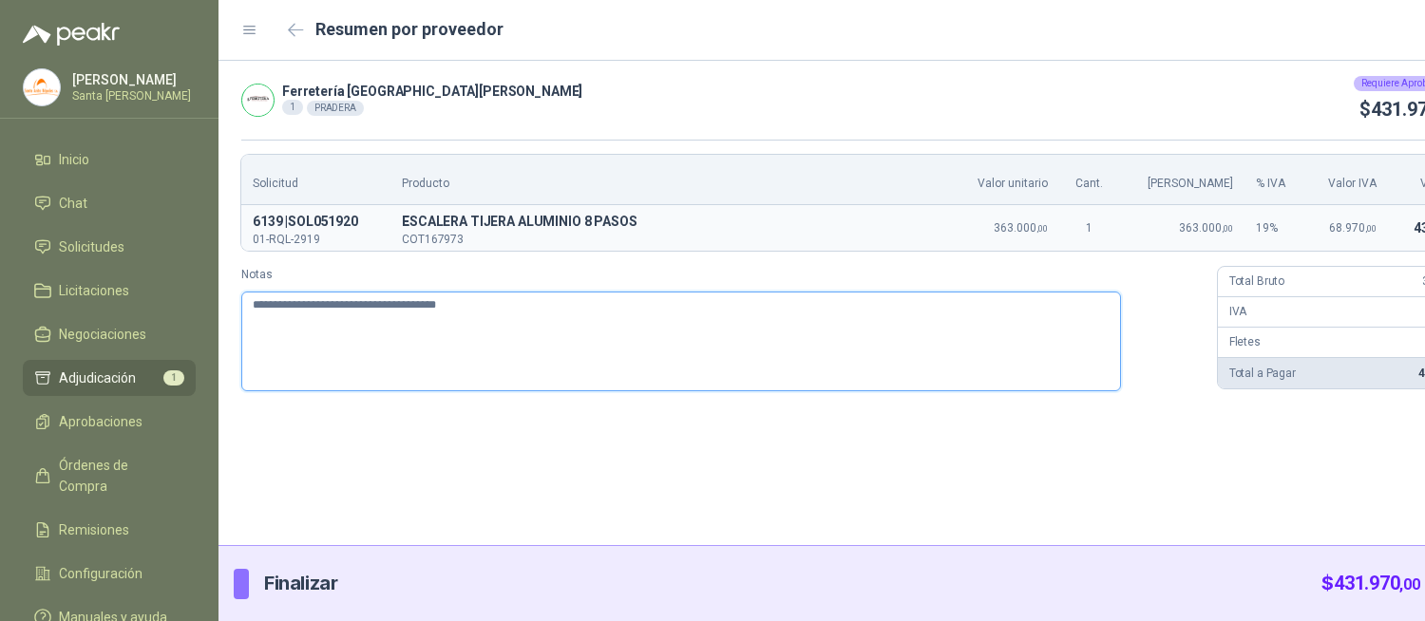
click at [686, 339] on textarea "**********" at bounding box center [681, 342] width 880 height 100
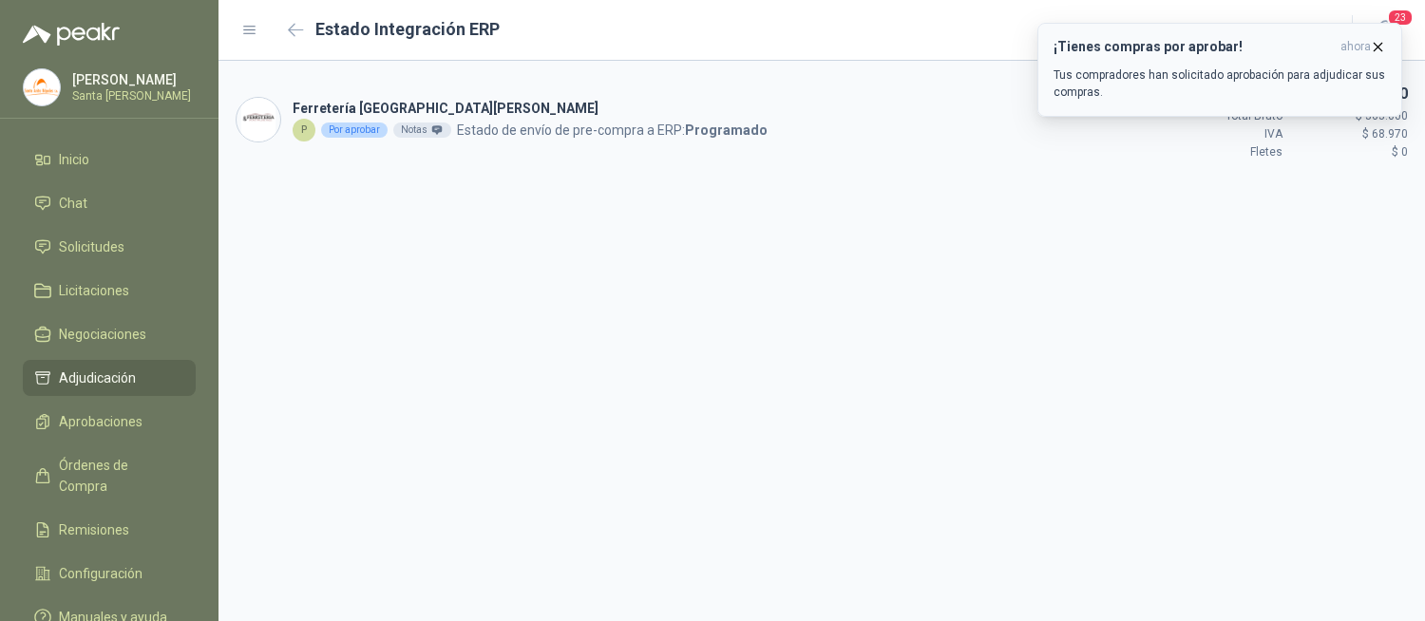
click at [1379, 50] on icon "button" at bounding box center [1378, 47] width 16 height 16
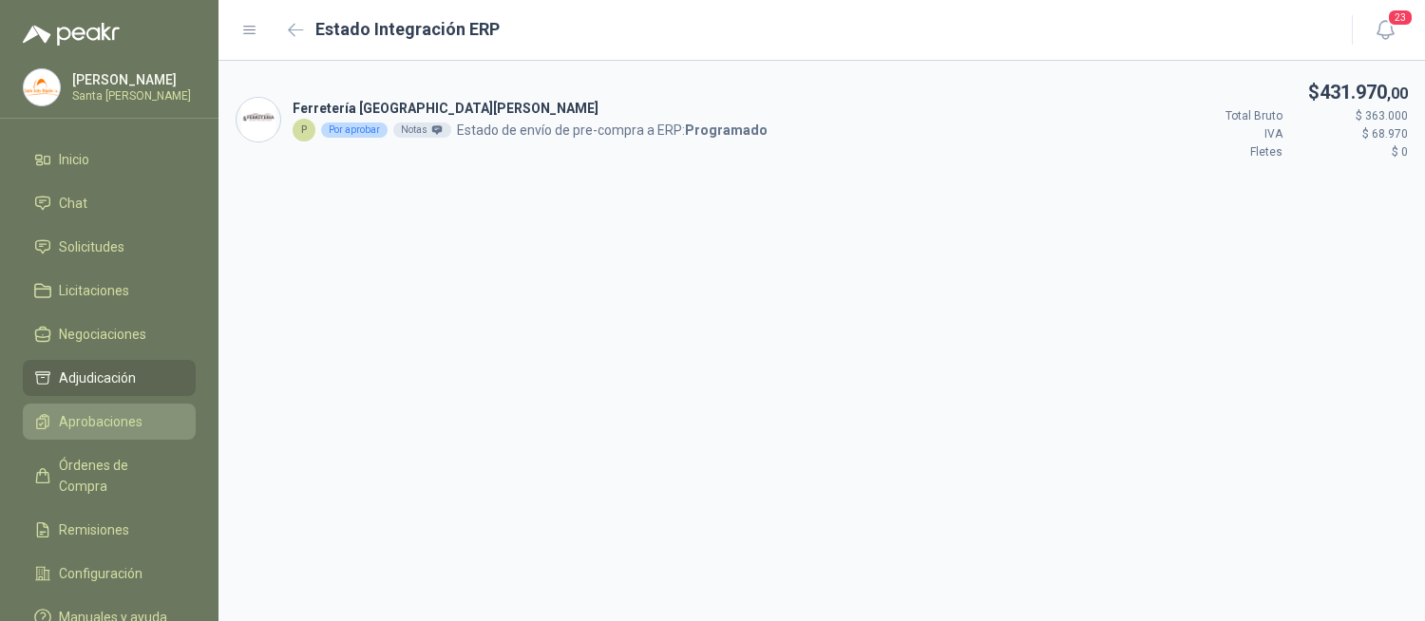
click at [114, 418] on span "Aprobaciones" at bounding box center [101, 421] width 84 height 21
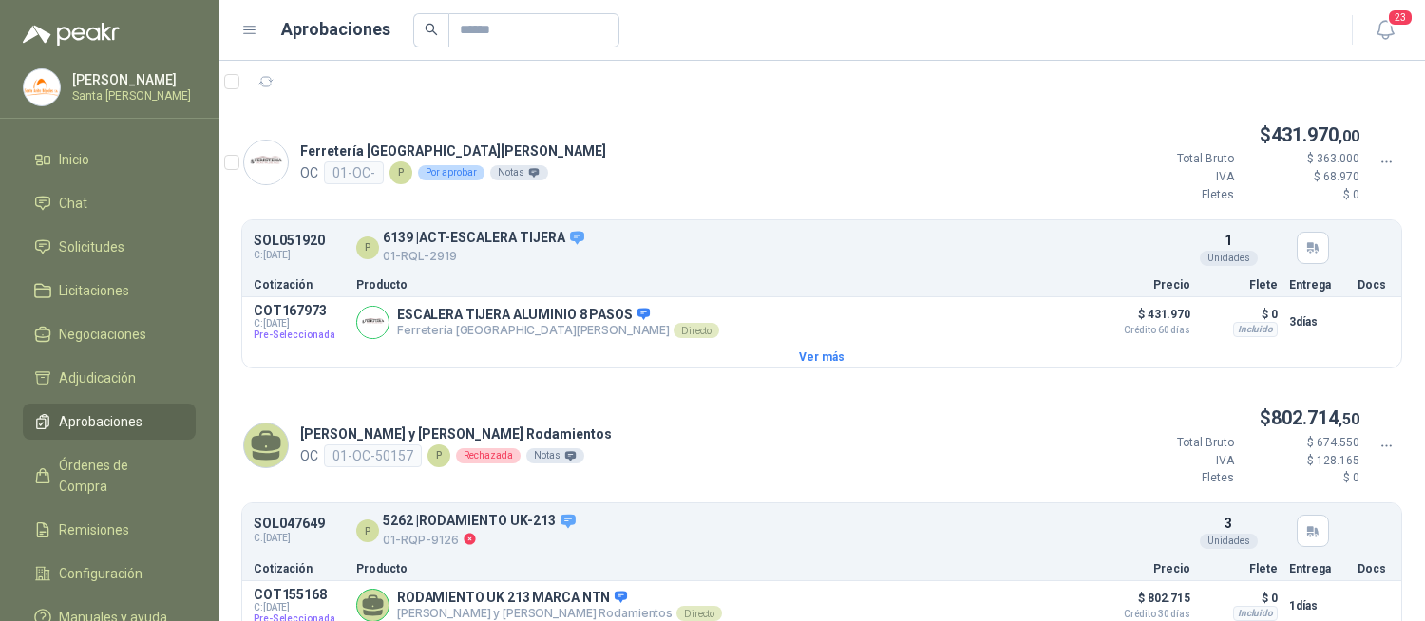
click at [1378, 157] on icon at bounding box center [1386, 162] width 17 height 17
click at [1378, 158] on icon at bounding box center [1386, 162] width 17 height 17
click at [709, 32] on div at bounding box center [871, 30] width 917 height 34
click at [1011, 328] on button "Detalles" at bounding box center [1038, 323] width 89 height 26
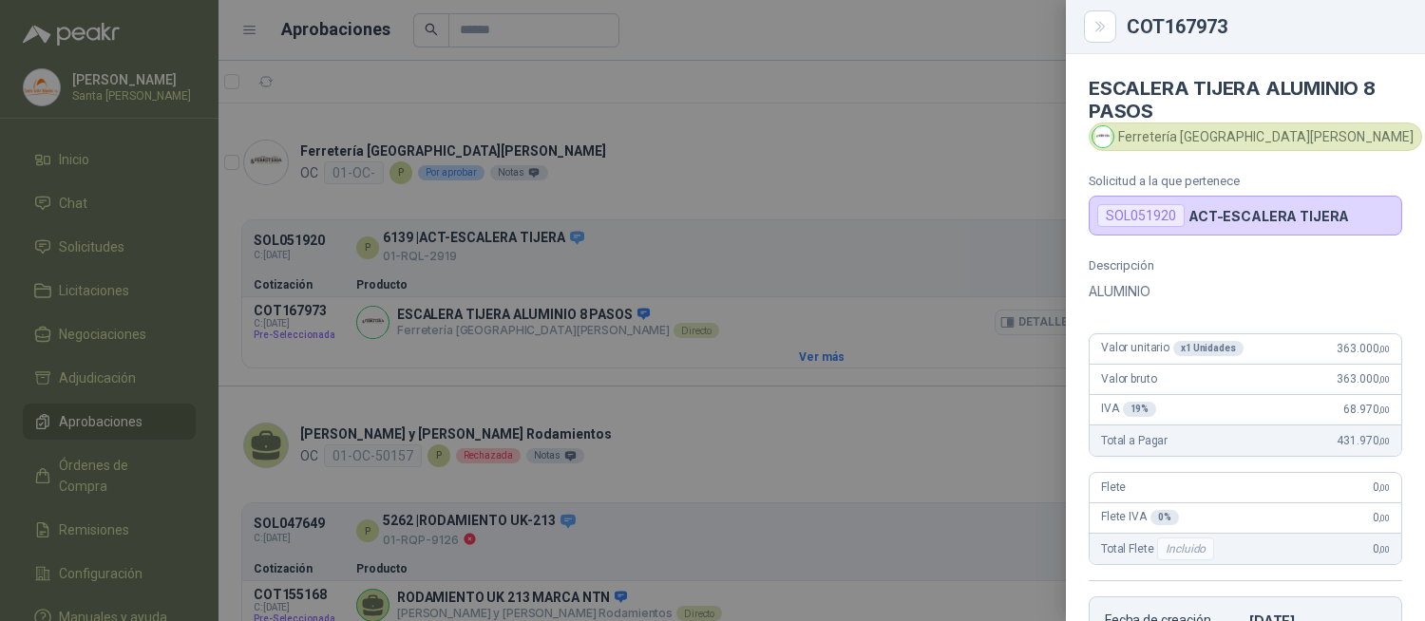
scroll to position [377, 0]
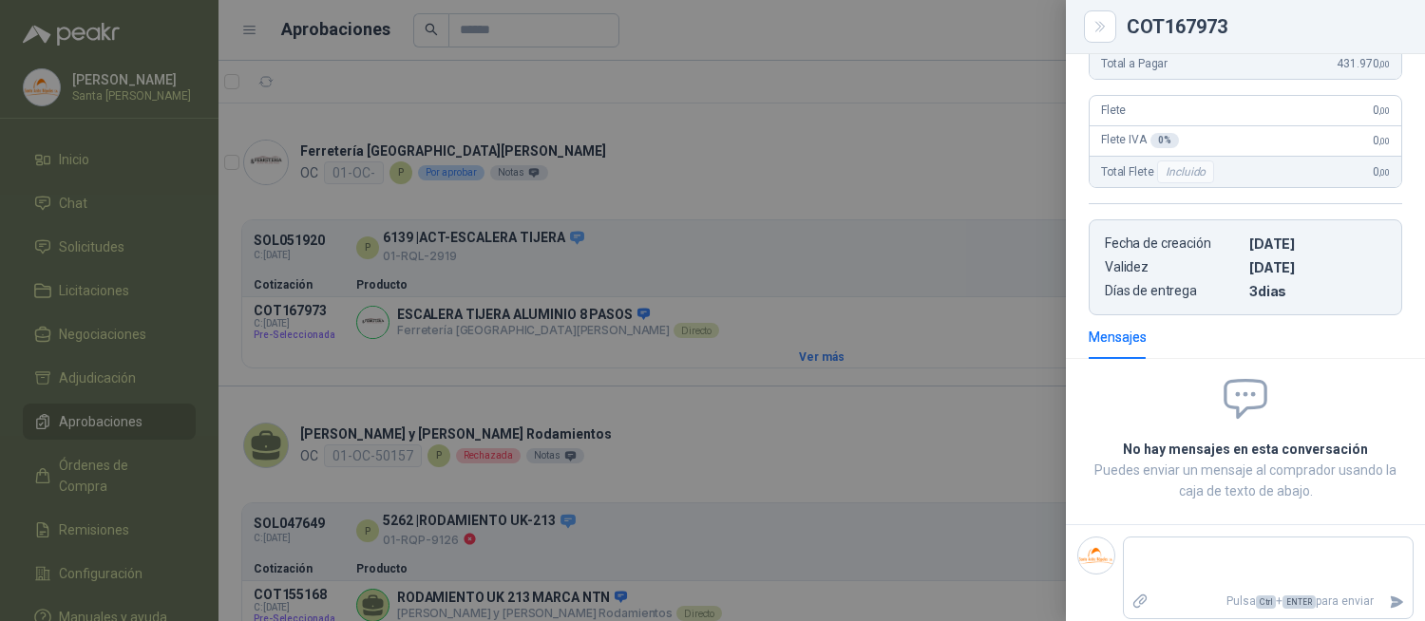
drag, startPoint x: 1409, startPoint y: 391, endPoint x: 1423, endPoint y: 230, distance: 162.1
click at [1423, 230] on div "ESCALERA TIJERA ALUMINIO 8 PASOS Ferretería Industrial [PERSON_NAME] Solicitud …" at bounding box center [1245, 337] width 359 height 567
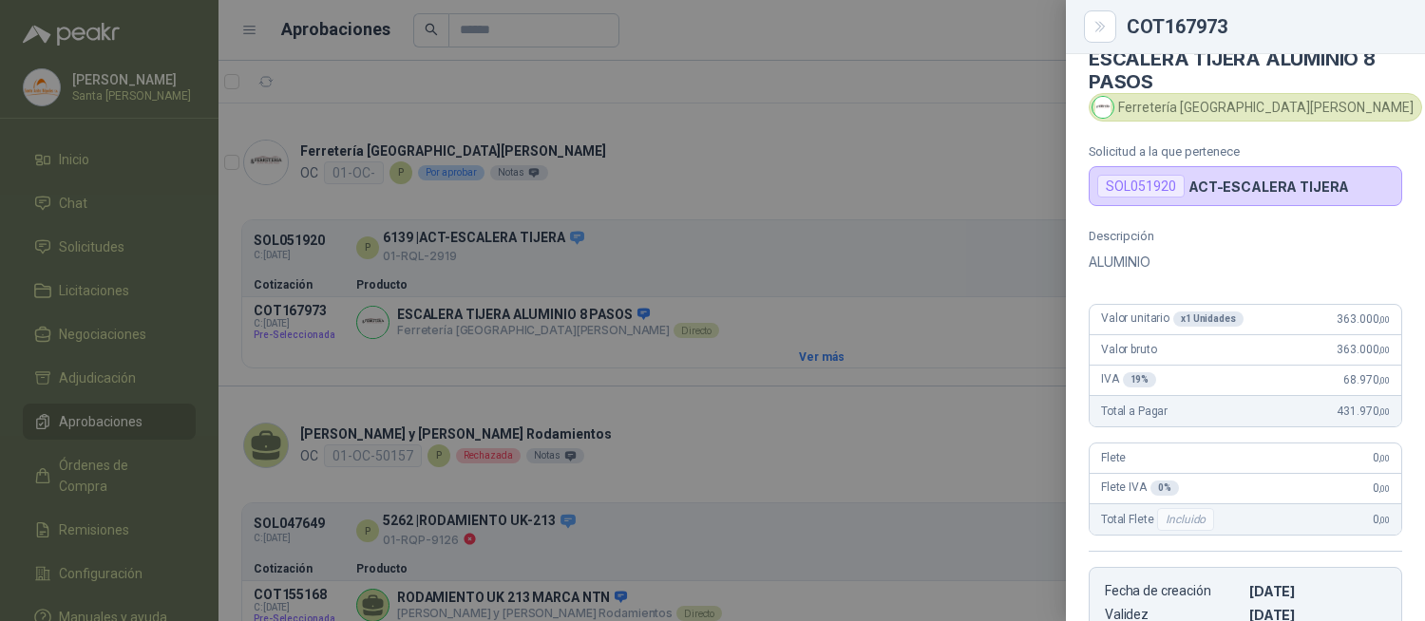
scroll to position [0, 0]
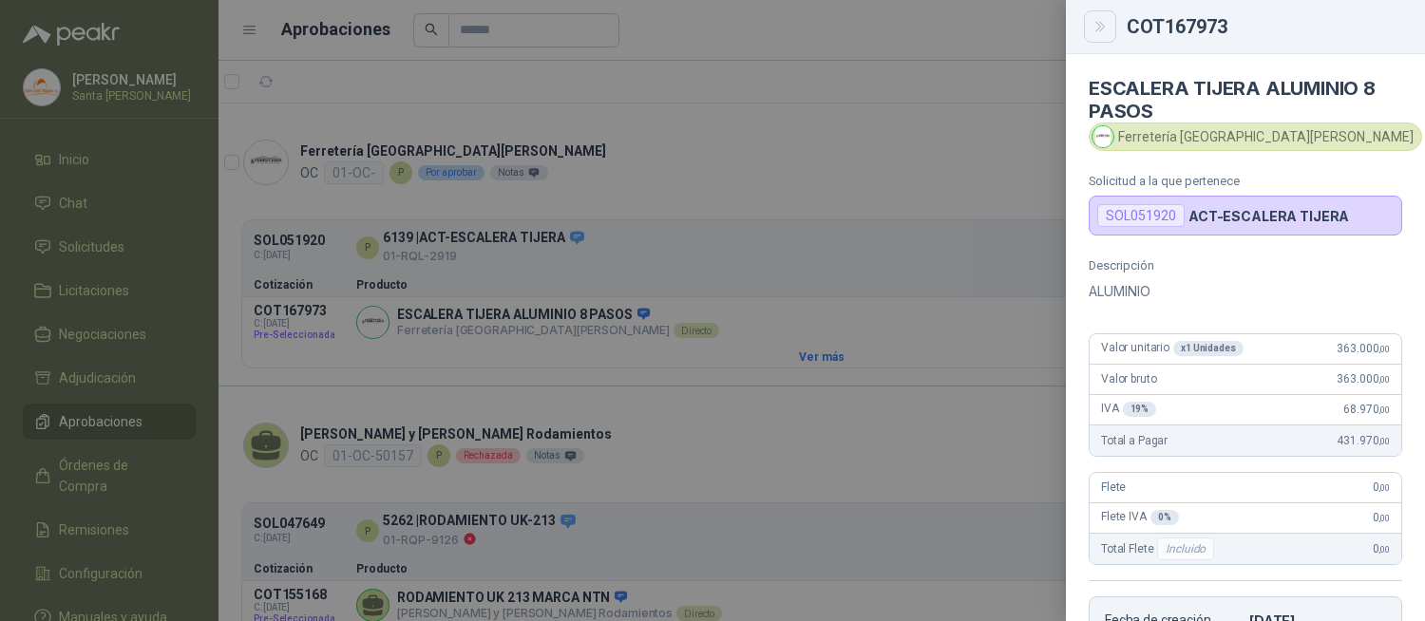
click at [1089, 21] on button "Close" at bounding box center [1100, 26] width 32 height 32
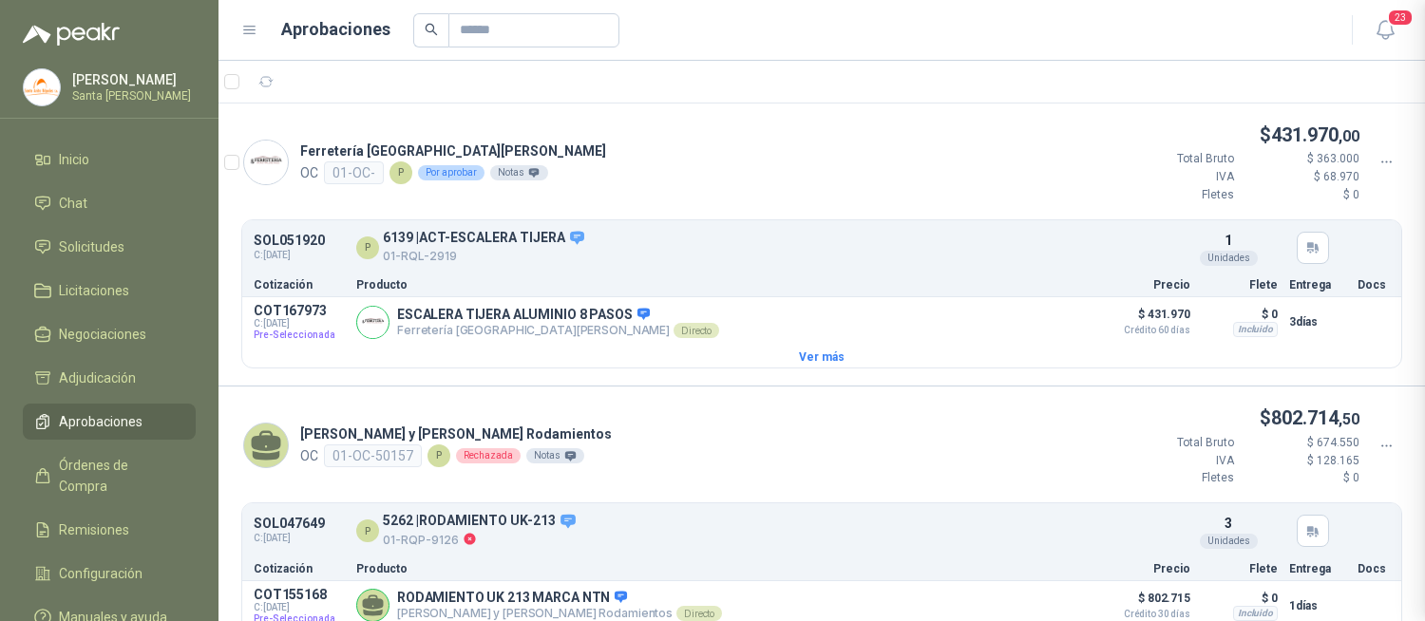
scroll to position [387, 0]
click at [1384, 162] on div at bounding box center [1387, 162] width 32 height 21
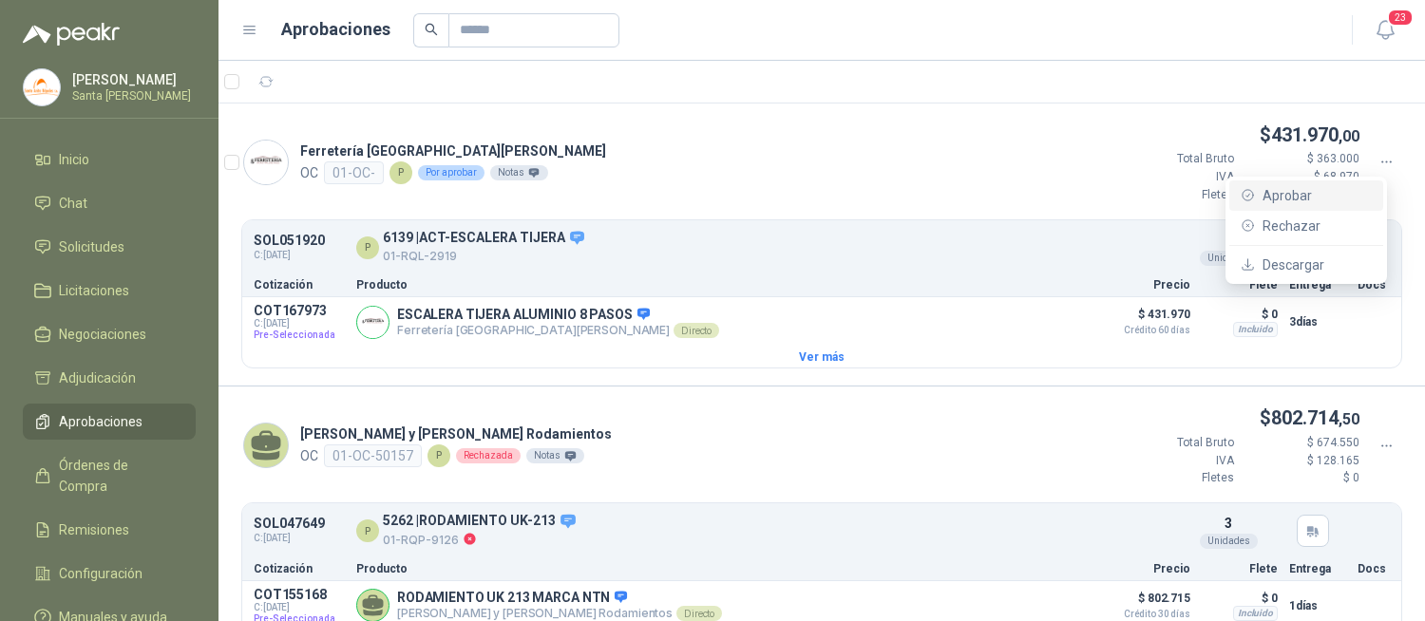
click at [1341, 190] on span "Aprobar" at bounding box center [1316, 195] width 109 height 21
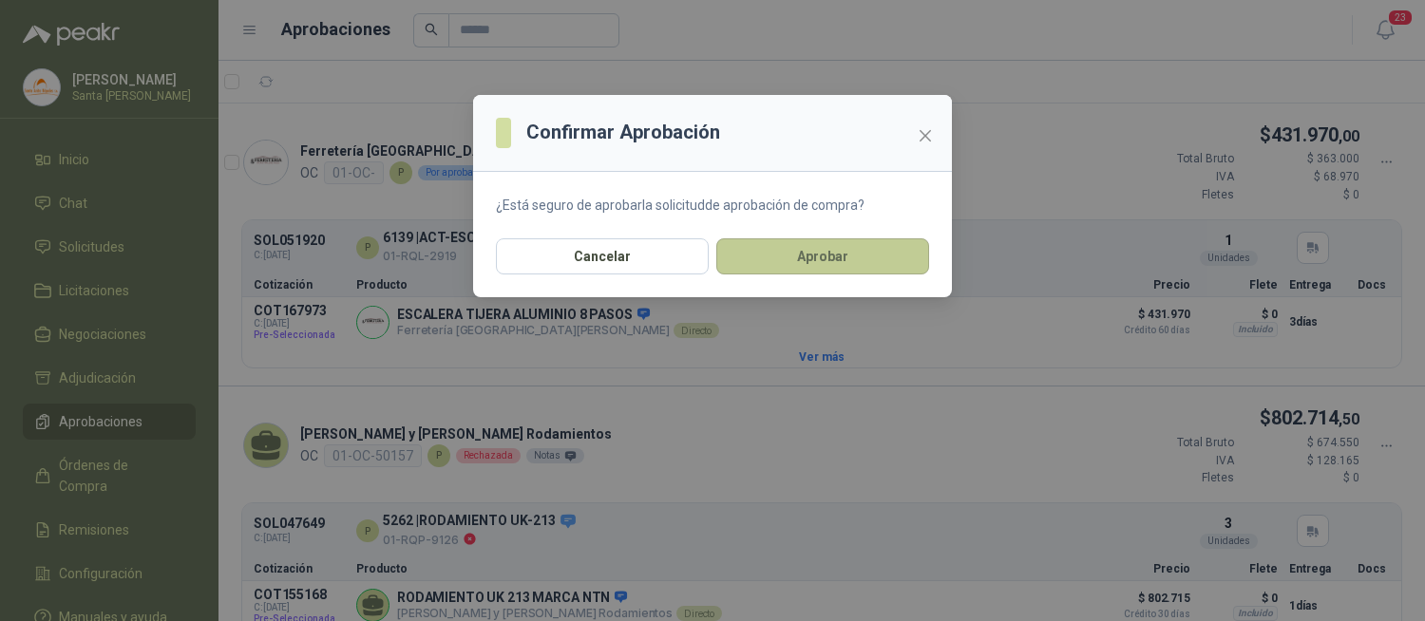
click at [830, 253] on button "Aprobar" at bounding box center [822, 256] width 213 height 36
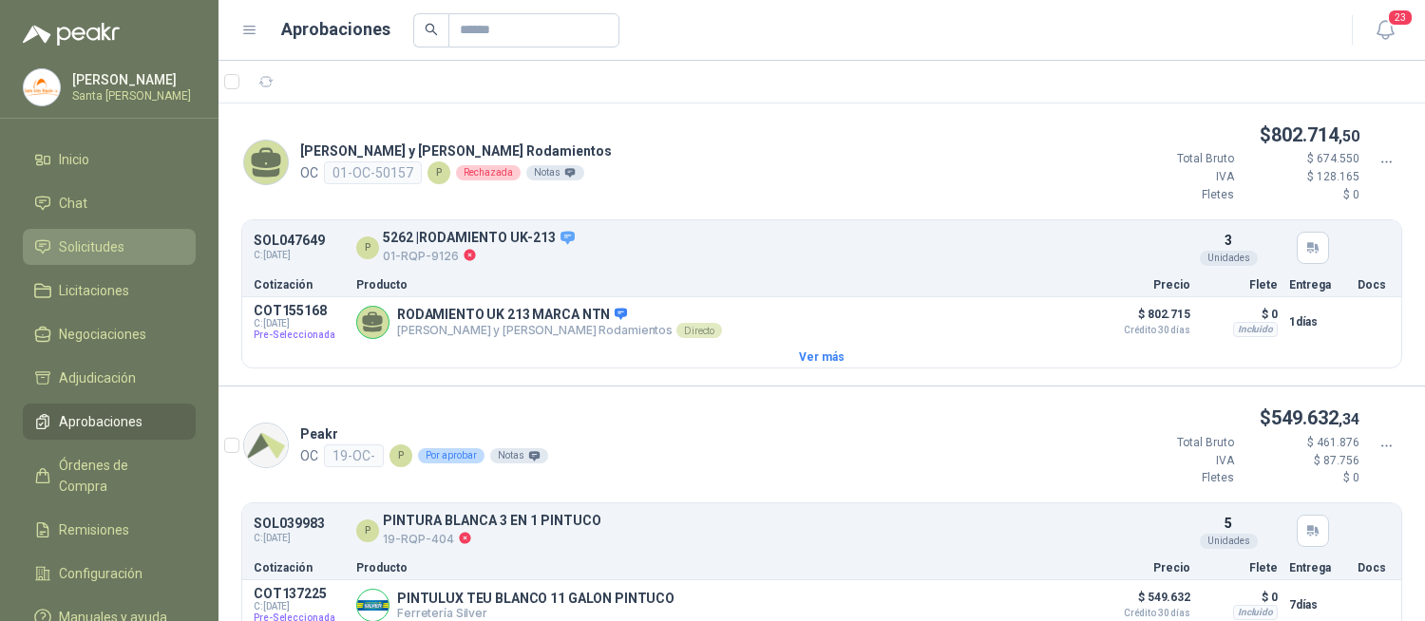
click at [107, 237] on span "Solicitudes" at bounding box center [92, 247] width 66 height 21
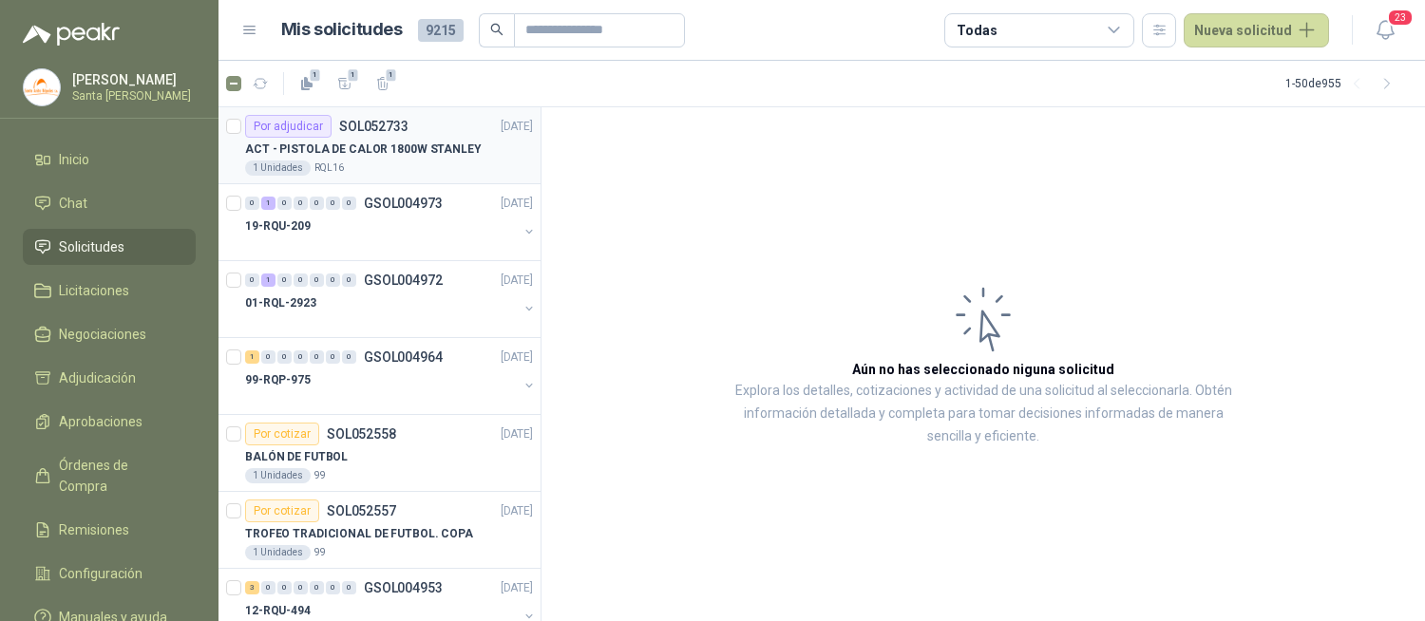
click at [387, 142] on p "ACT - PISTOLA DE CALOR 1800W STANLEY" at bounding box center [363, 150] width 237 height 18
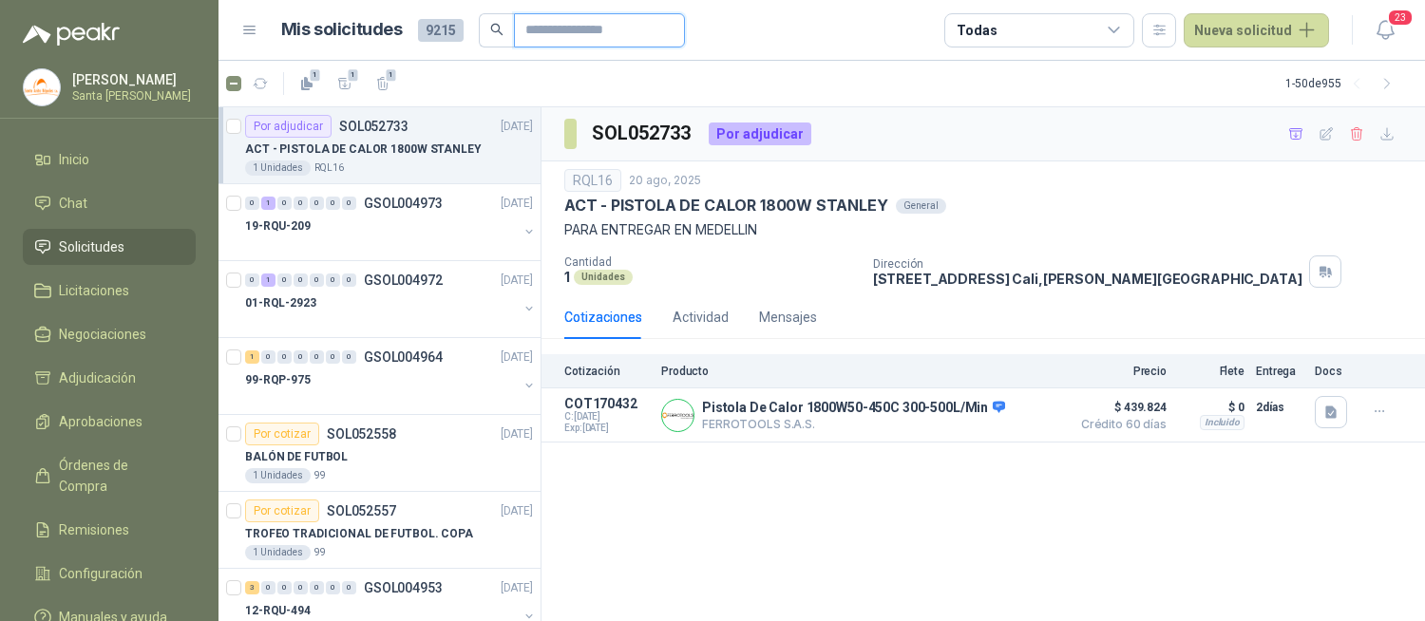
drag, startPoint x: 557, startPoint y: 15, endPoint x: 565, endPoint y: 26, distance: 13.5
click at [561, 21] on input "text" at bounding box center [591, 30] width 133 height 32
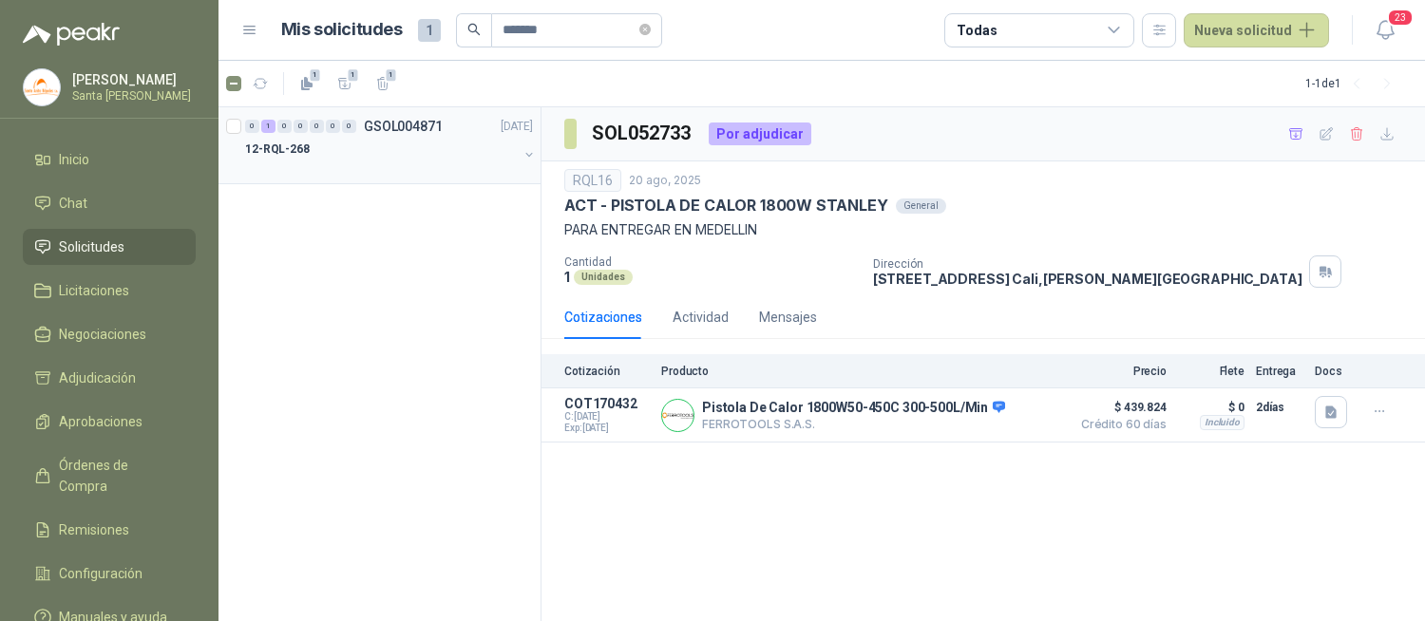
click at [364, 125] on p "GSOL004871" at bounding box center [403, 126] width 79 height 13
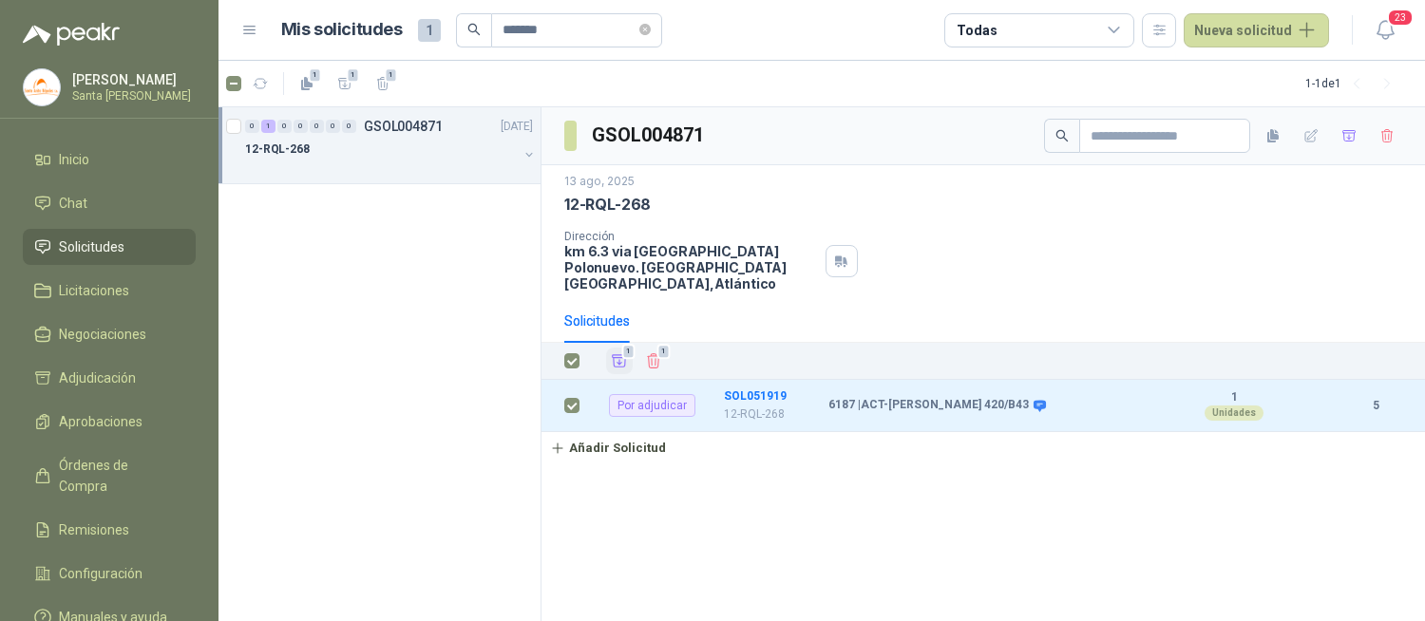
click at [615, 352] on icon "Añadir" at bounding box center [619, 360] width 17 height 17
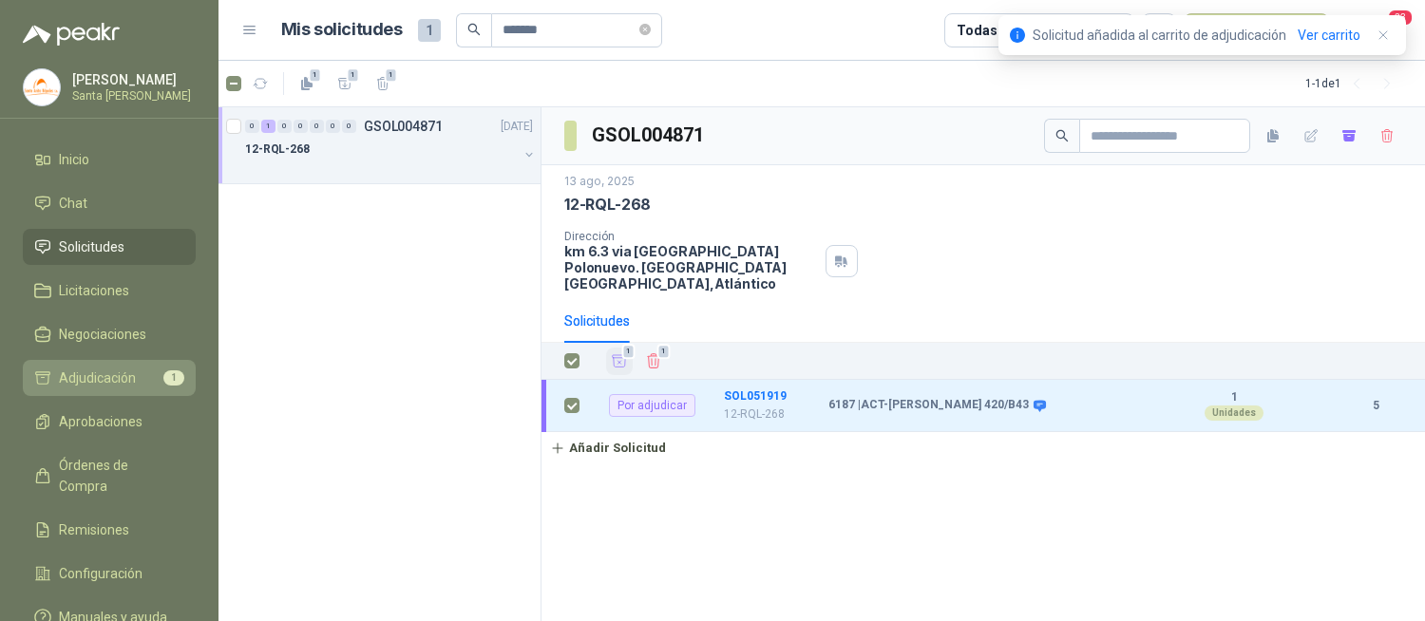
click at [90, 381] on span "Adjudicación" at bounding box center [97, 378] width 77 height 21
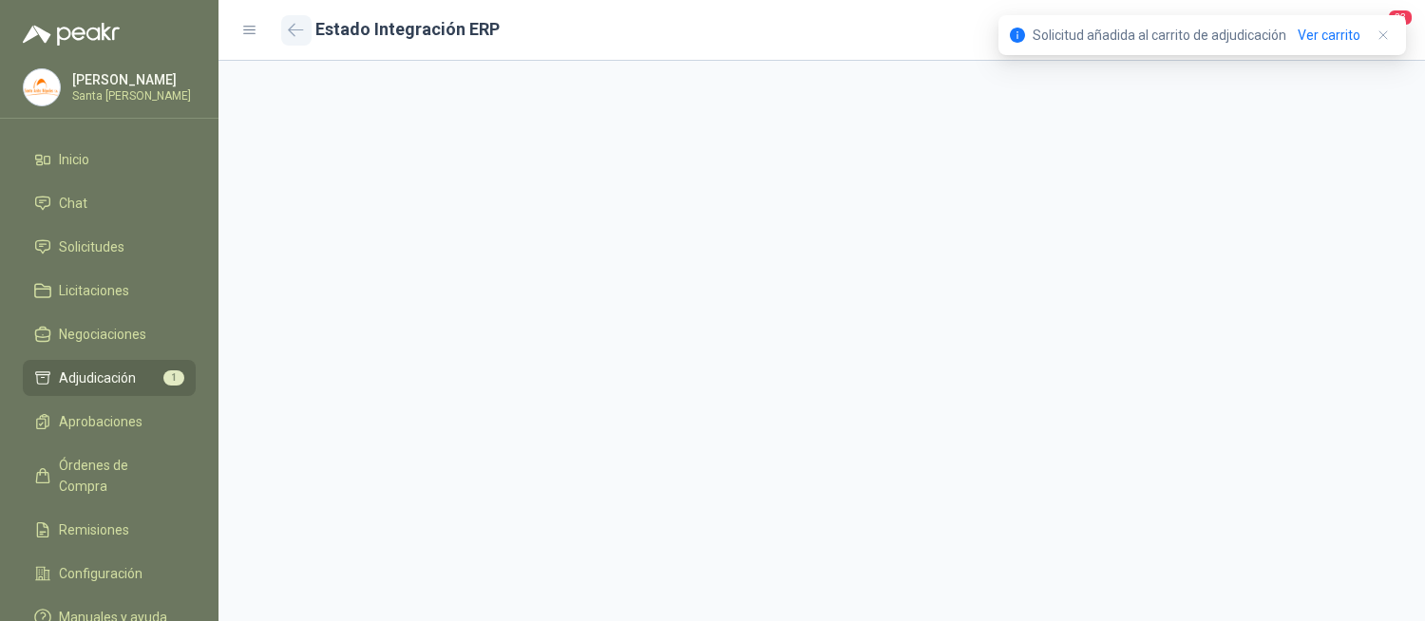
click at [298, 27] on icon "button" at bounding box center [296, 30] width 16 height 14
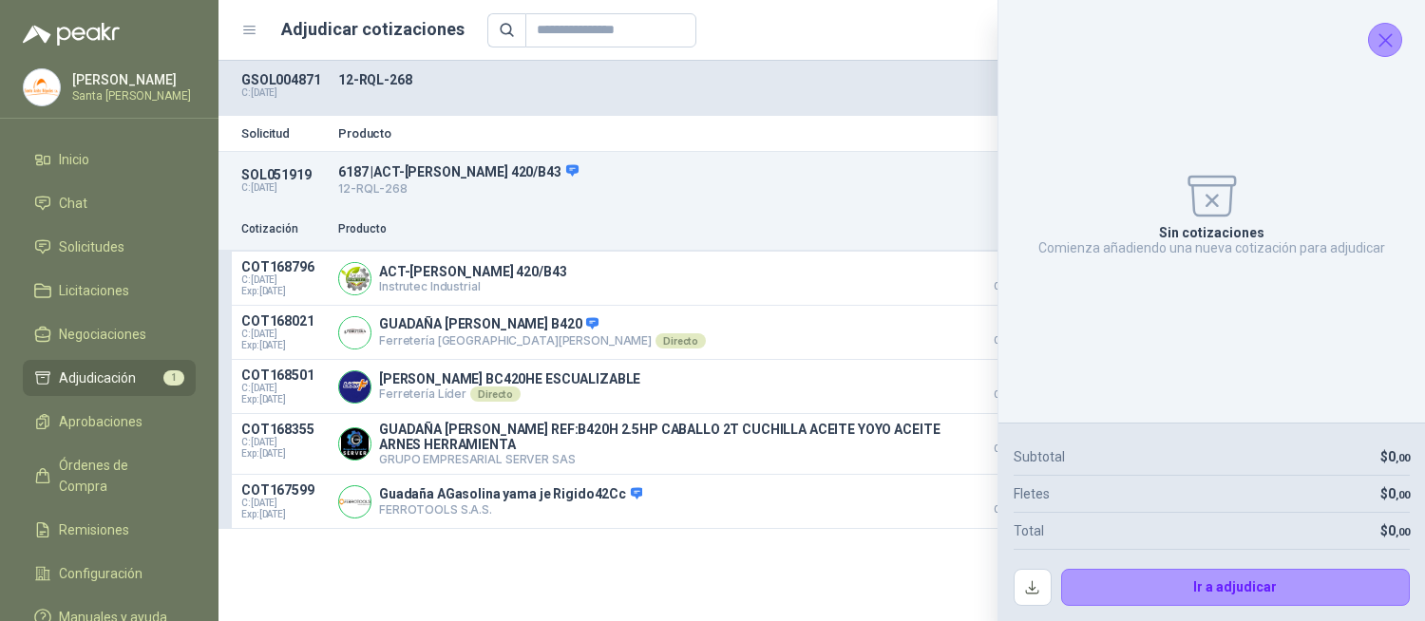
click at [1381, 33] on icon "Cerrar" at bounding box center [1385, 40] width 24 height 24
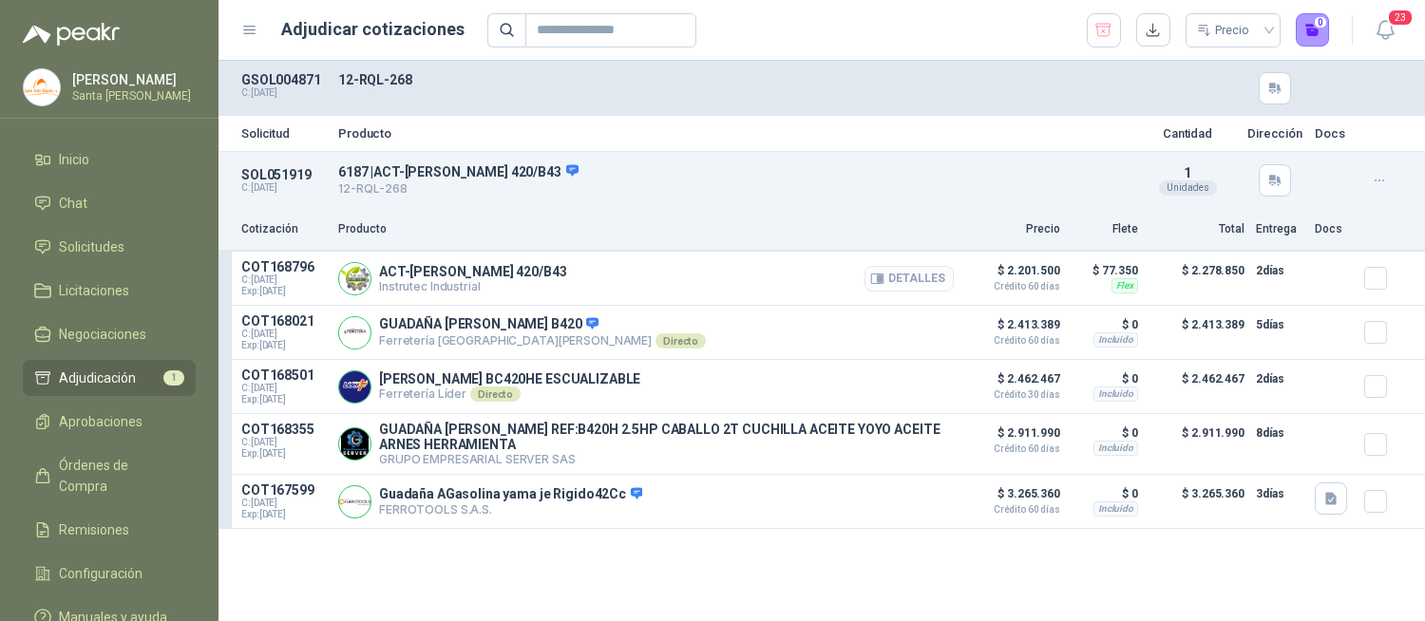
click at [909, 287] on button "Detalles" at bounding box center [908, 279] width 89 height 26
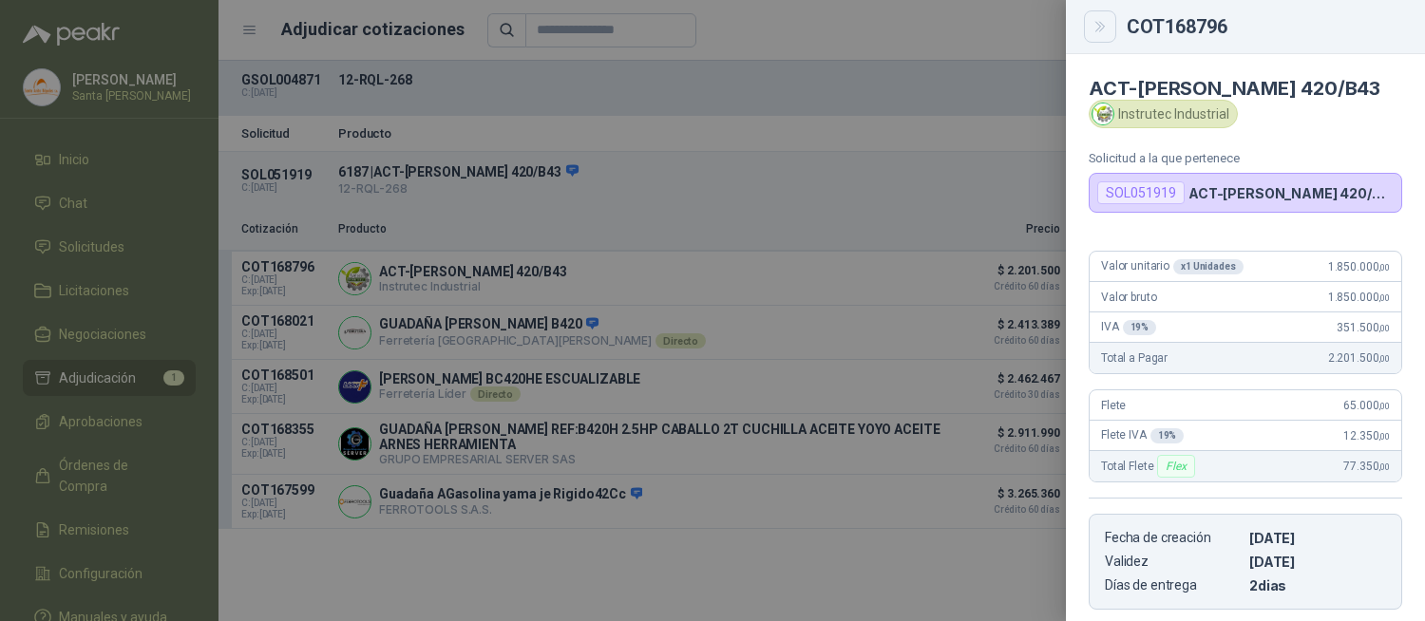
click at [1096, 32] on icon "Close" at bounding box center [1100, 27] width 16 height 16
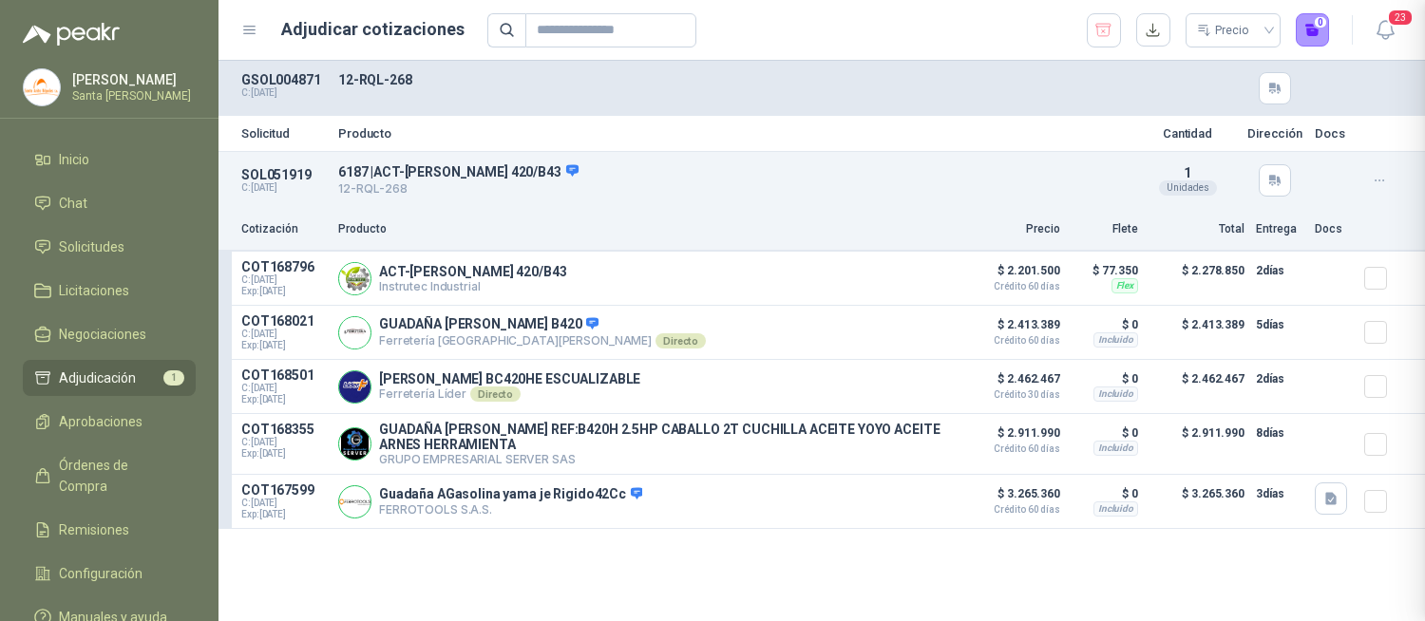
scroll to position [327, 0]
click at [917, 327] on button "Detalles" at bounding box center [908, 333] width 89 height 26
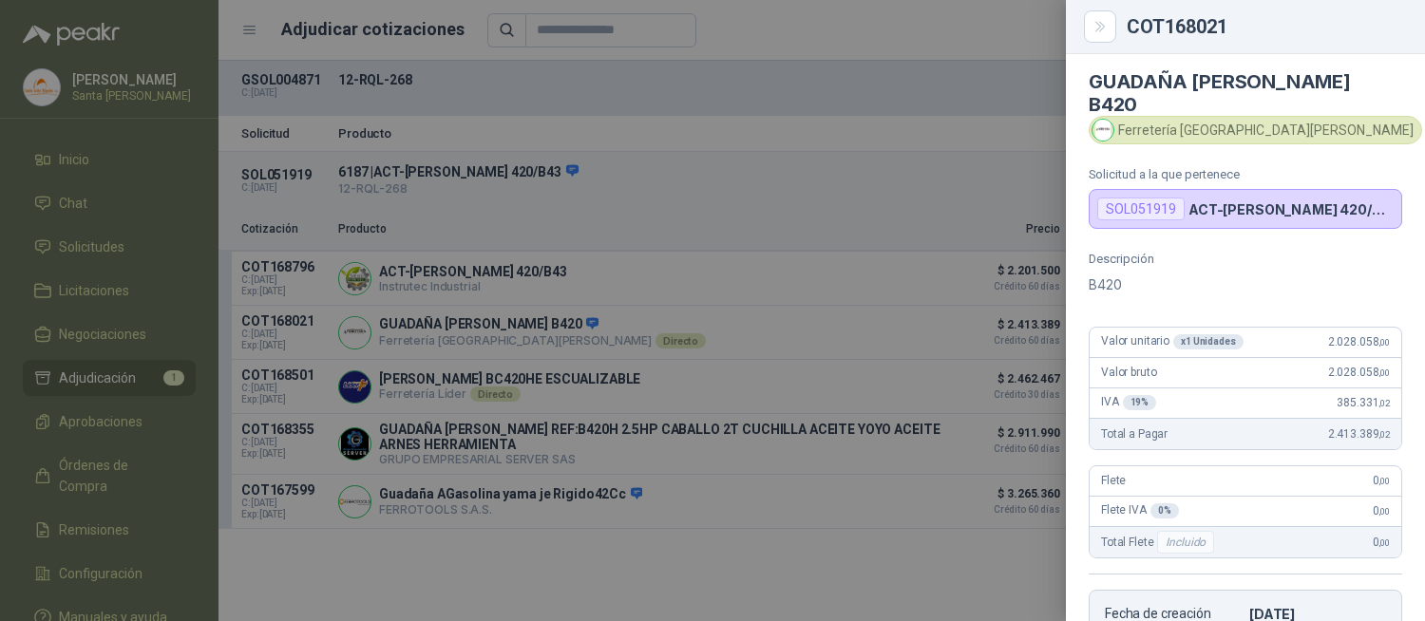
scroll to position [0, 0]
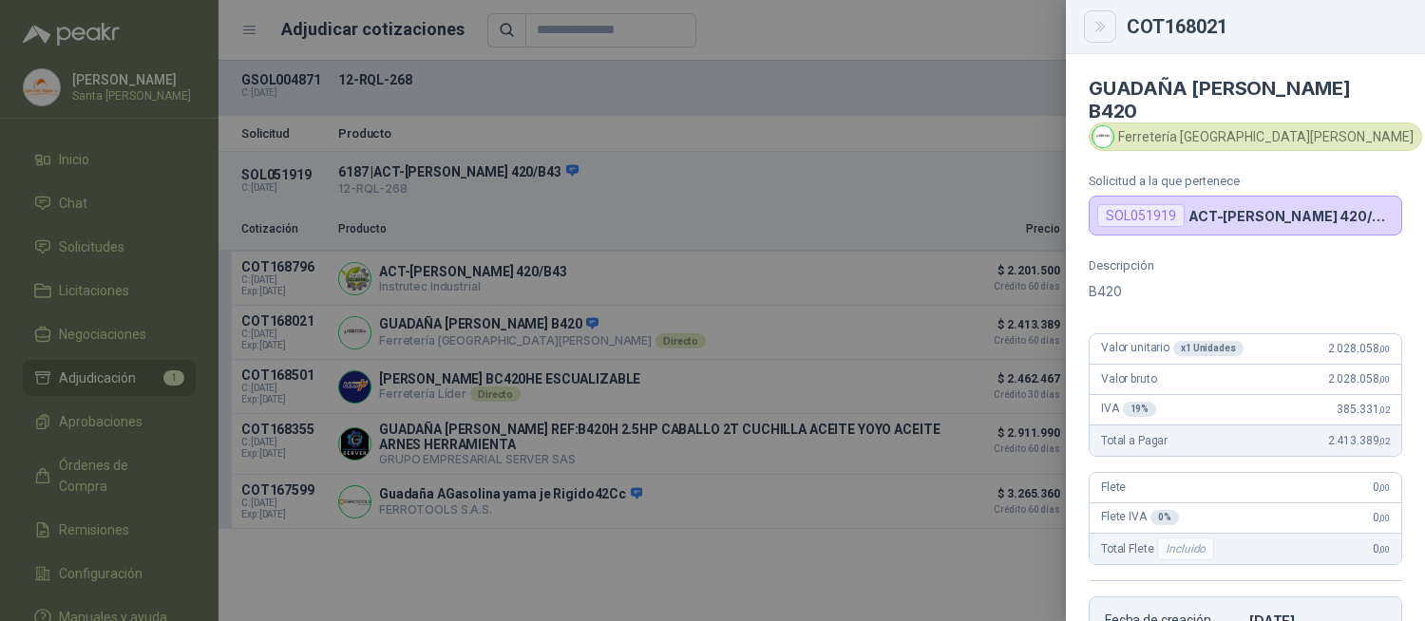
click at [1102, 25] on icon "Close" at bounding box center [1100, 27] width 16 height 16
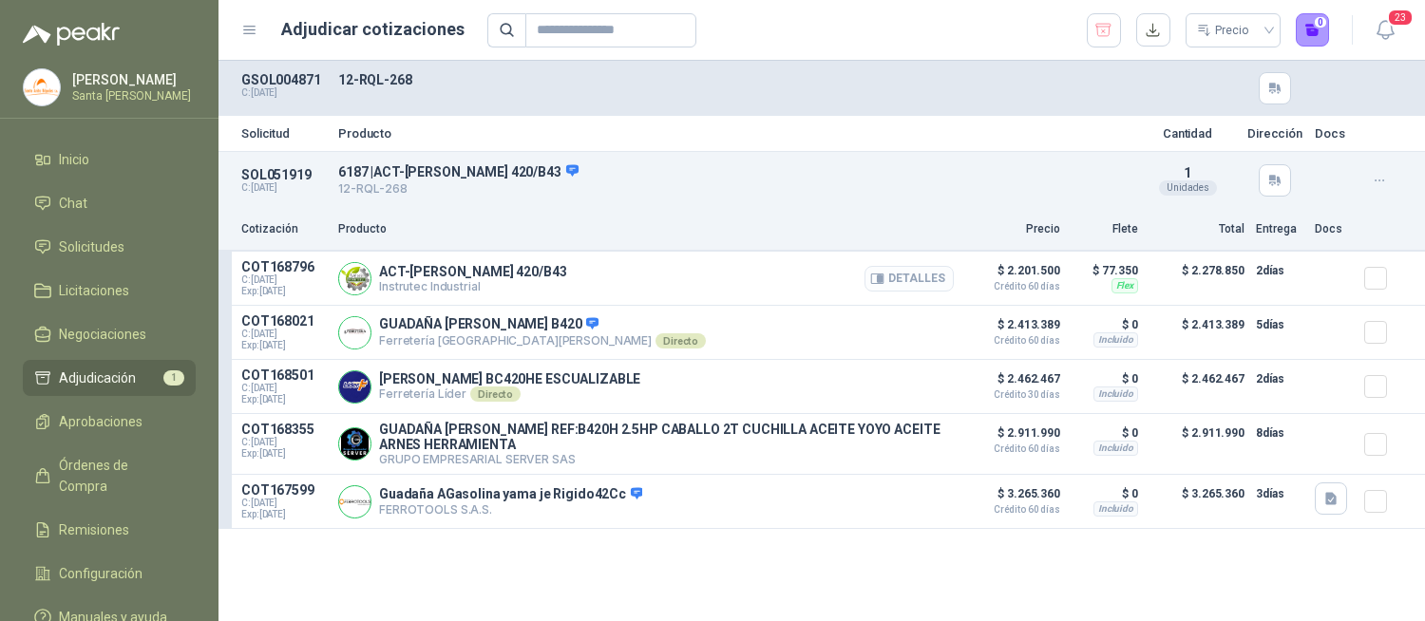
click at [896, 290] on button "Detalles" at bounding box center [908, 279] width 89 height 26
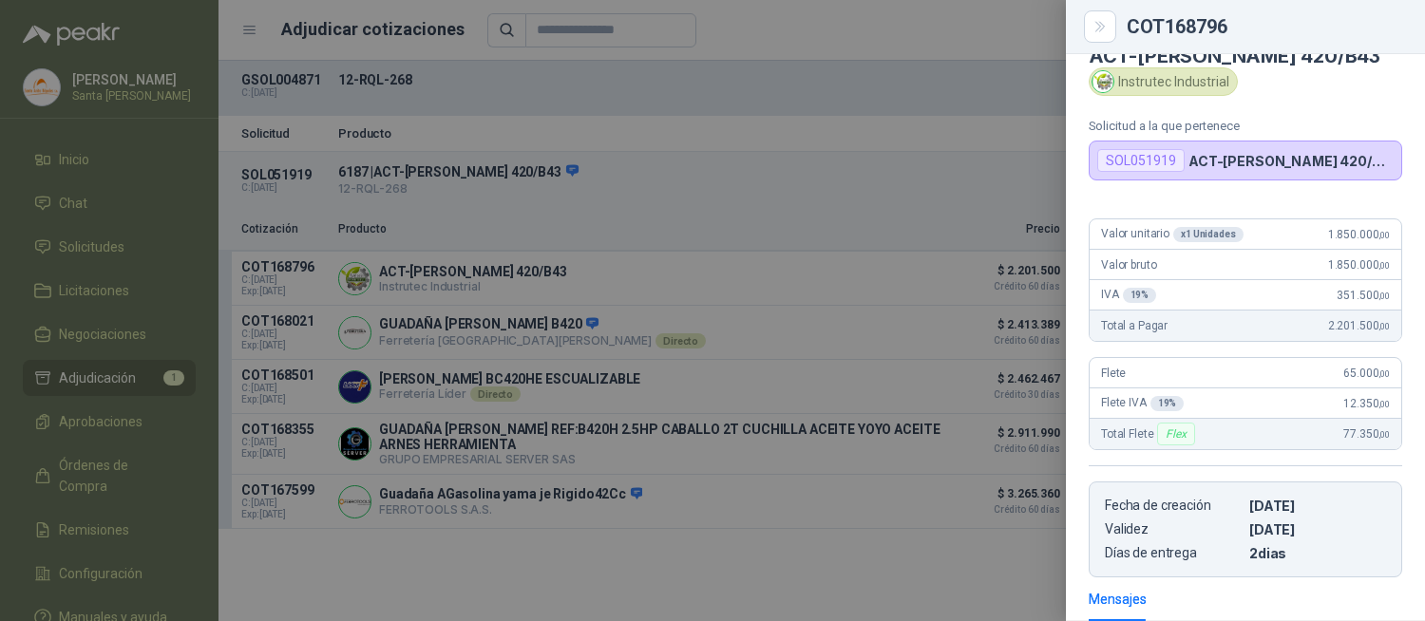
scroll to position [0, 0]
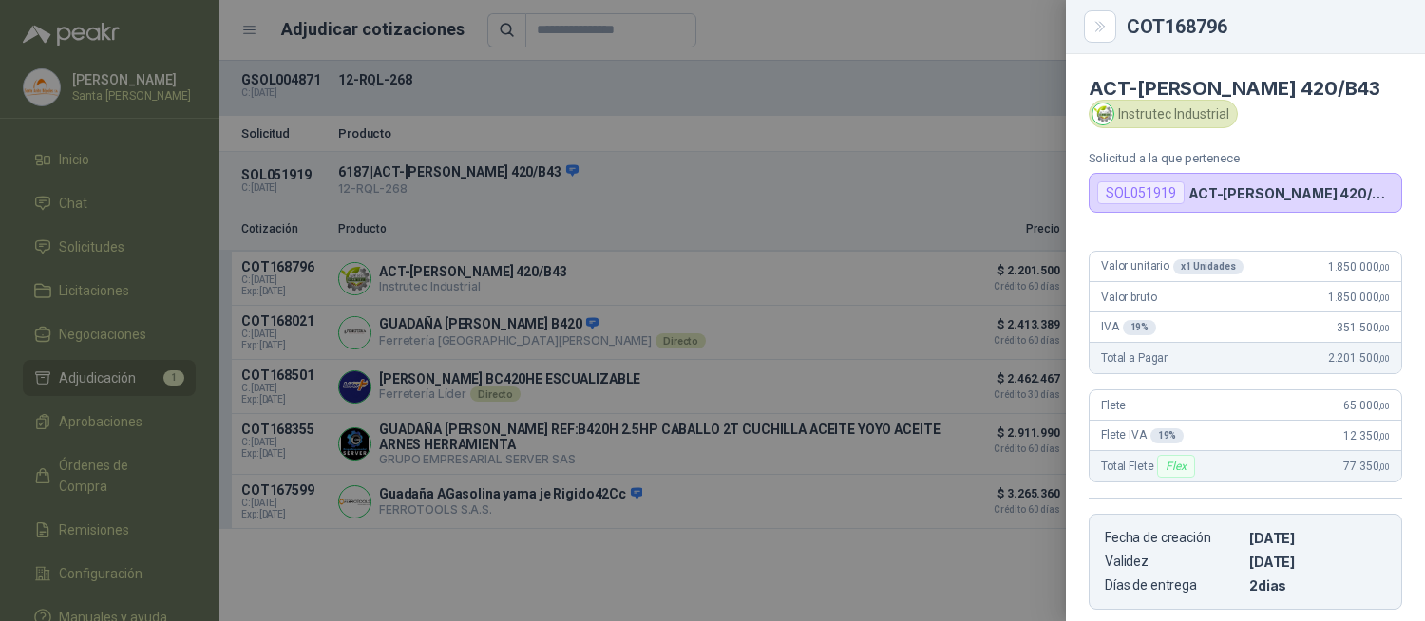
drag, startPoint x: 1176, startPoint y: 114, endPoint x: 1093, endPoint y: 87, distance: 86.8
click at [1093, 87] on h4 "ACT-[PERSON_NAME] 420/B43" at bounding box center [1245, 88] width 313 height 23
copy h4 "ACT-[PERSON_NAME] 420/B43"
click at [1184, 100] on h4 "ACT-[PERSON_NAME] 420/B43" at bounding box center [1245, 88] width 313 height 23
drag, startPoint x: 1174, startPoint y: 117, endPoint x: 1137, endPoint y: 92, distance: 44.5
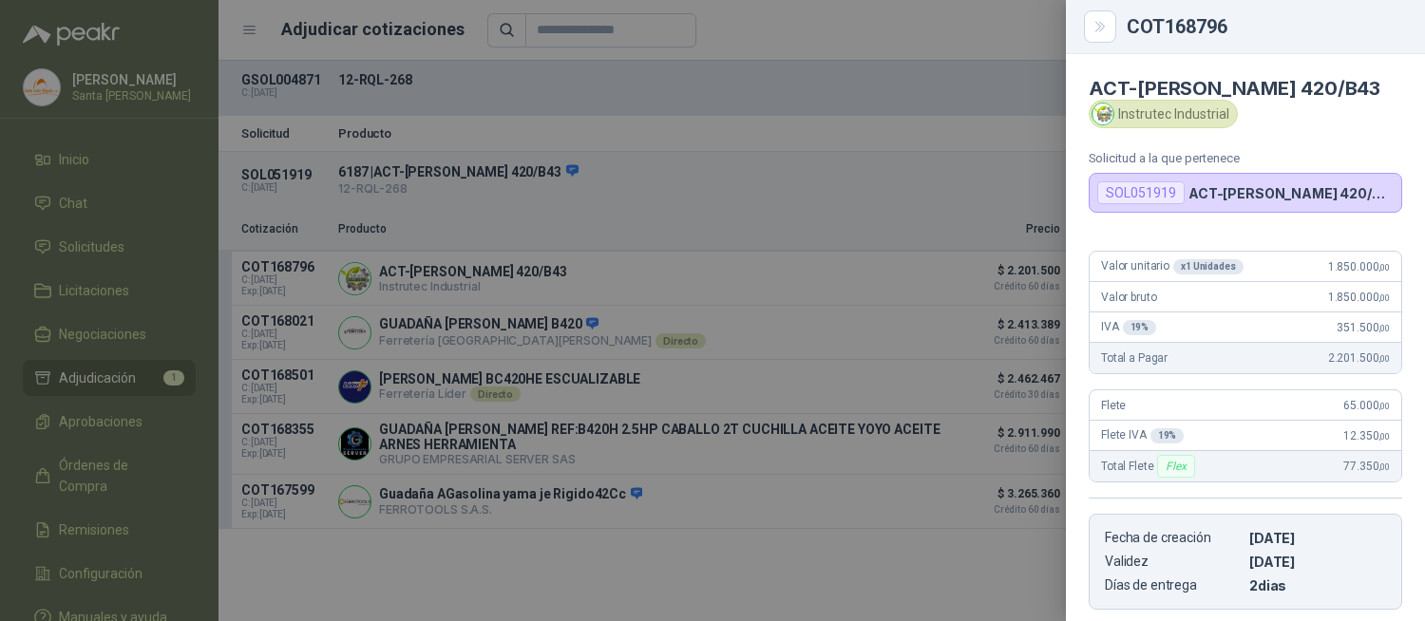
click at [1137, 92] on h4 "ACT-[PERSON_NAME] 420/B43" at bounding box center [1245, 88] width 313 height 23
copy h4 "[PERSON_NAME] 420/B43"
click at [1096, 22] on icon "Close" at bounding box center [1099, 26] width 9 height 9
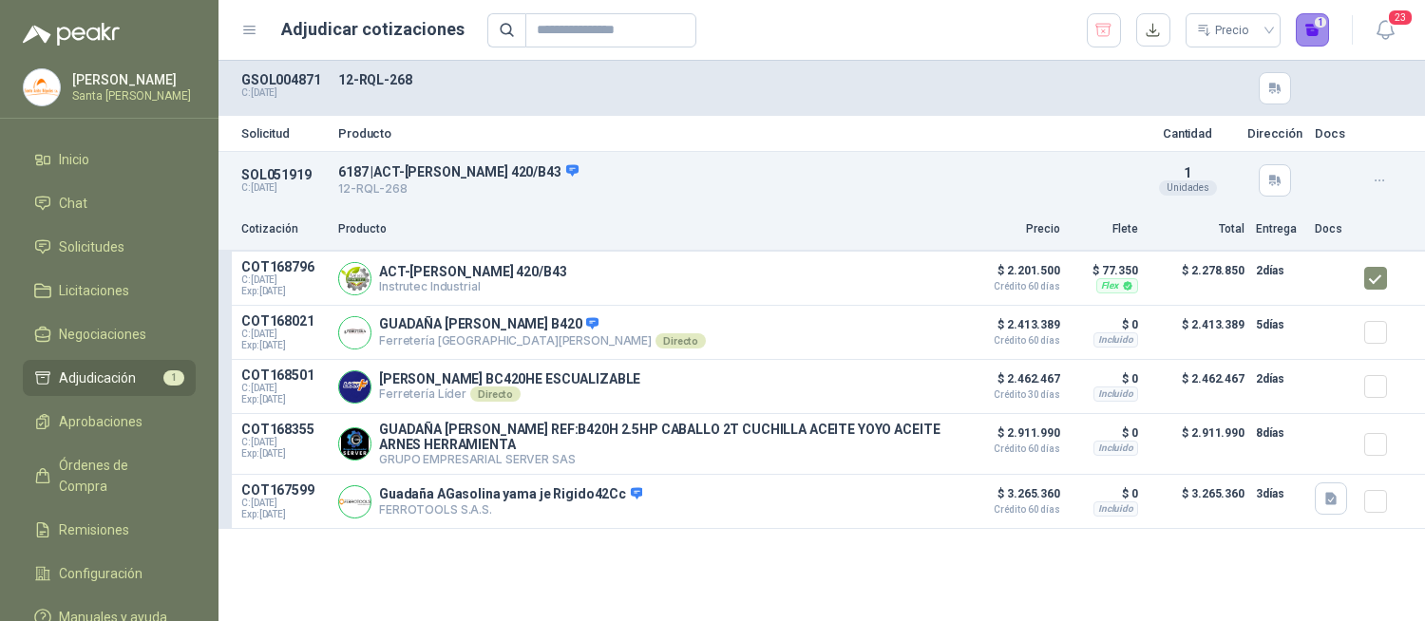
click at [1304, 35] on button "1" at bounding box center [1313, 30] width 34 height 34
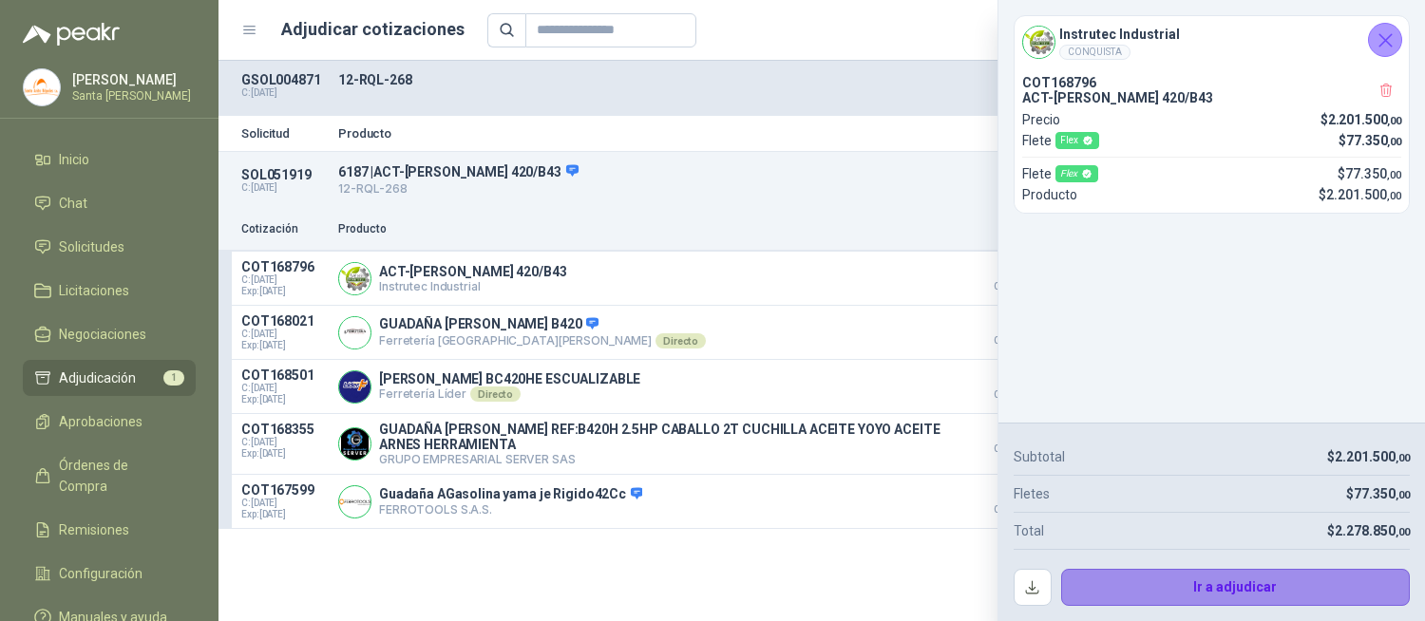
click at [1217, 589] on button "Ir a adjudicar" at bounding box center [1236, 588] width 350 height 38
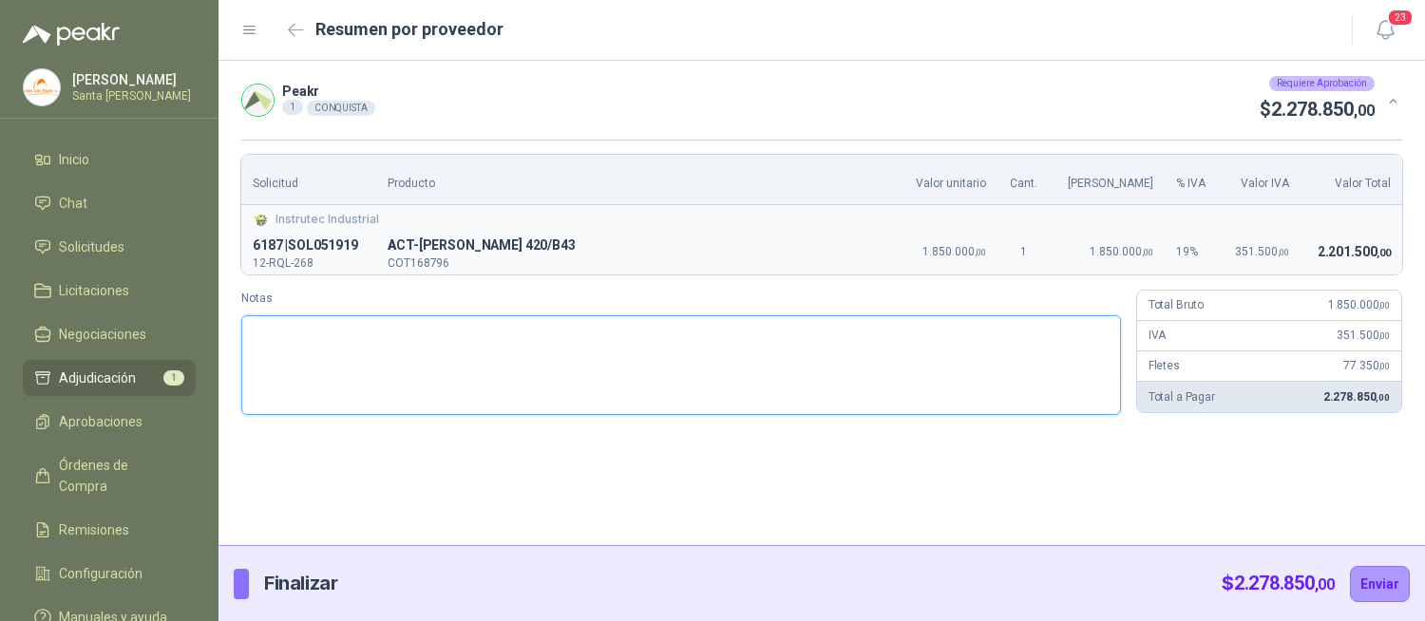
click at [276, 384] on textarea "Notas" at bounding box center [681, 365] width 880 height 100
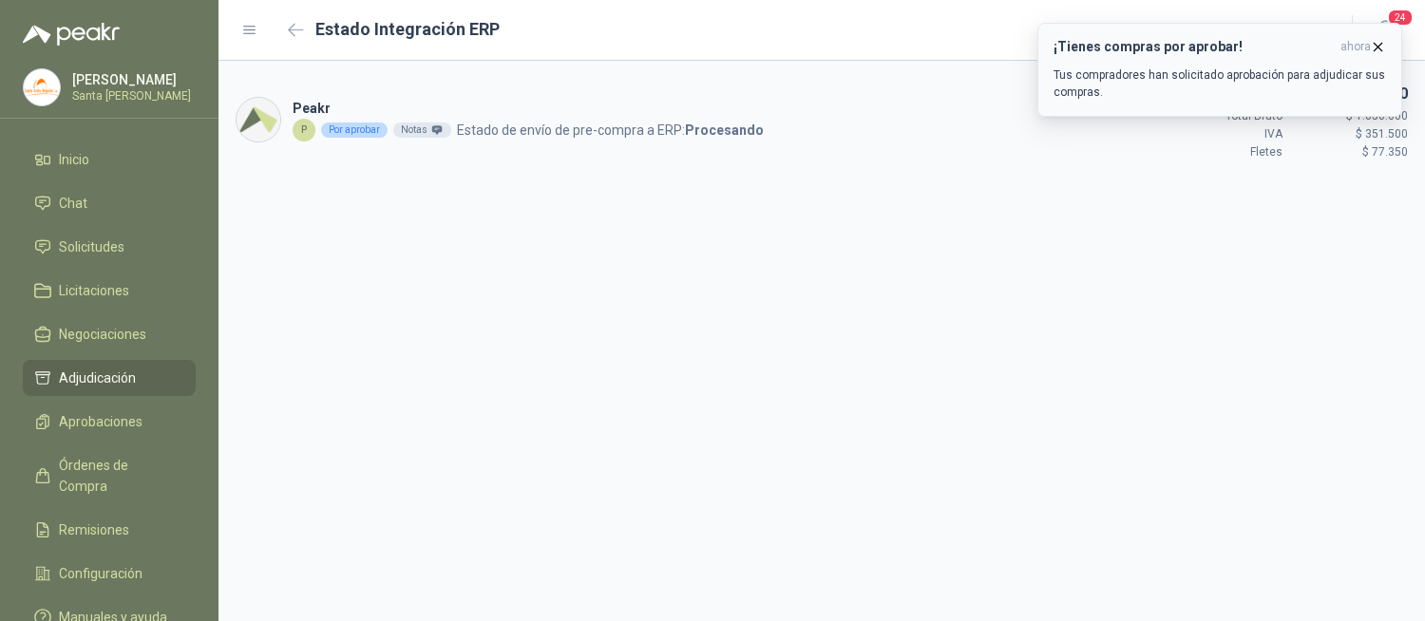
click at [1377, 48] on icon "button" at bounding box center [1378, 47] width 16 height 16
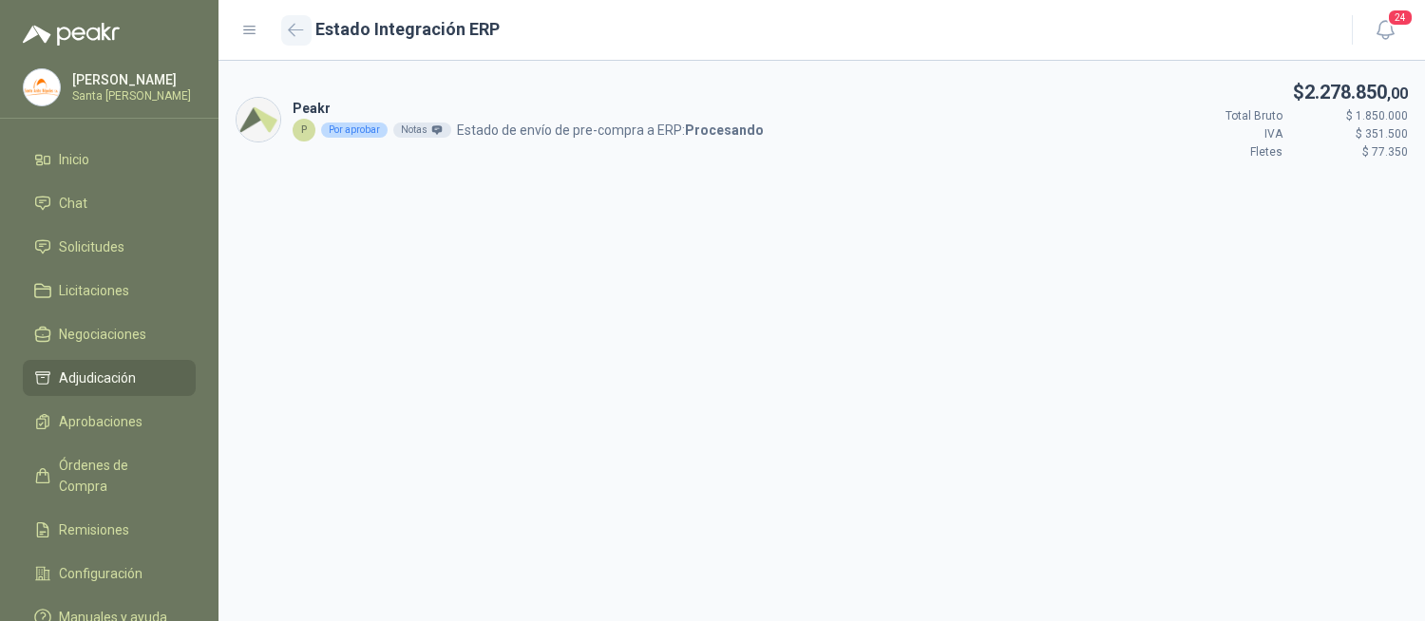
click at [299, 36] on icon "button" at bounding box center [296, 30] width 16 height 14
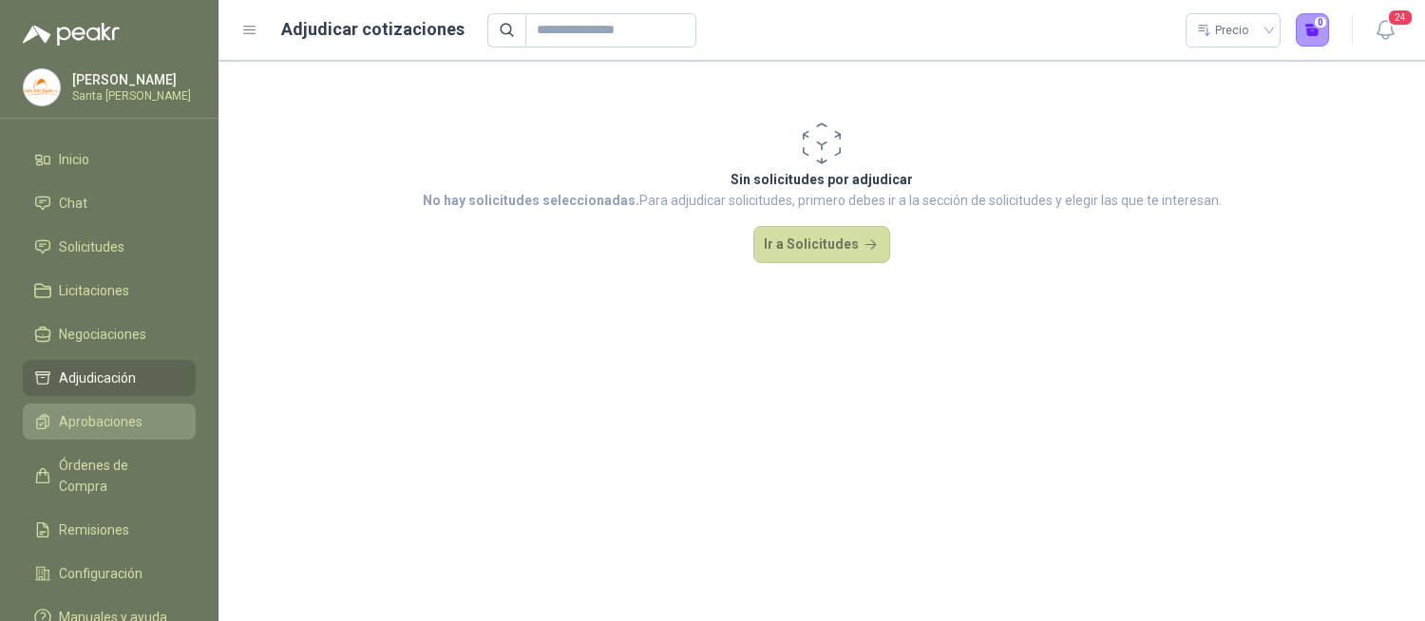
click at [69, 412] on span "Aprobaciones" at bounding box center [101, 421] width 84 height 21
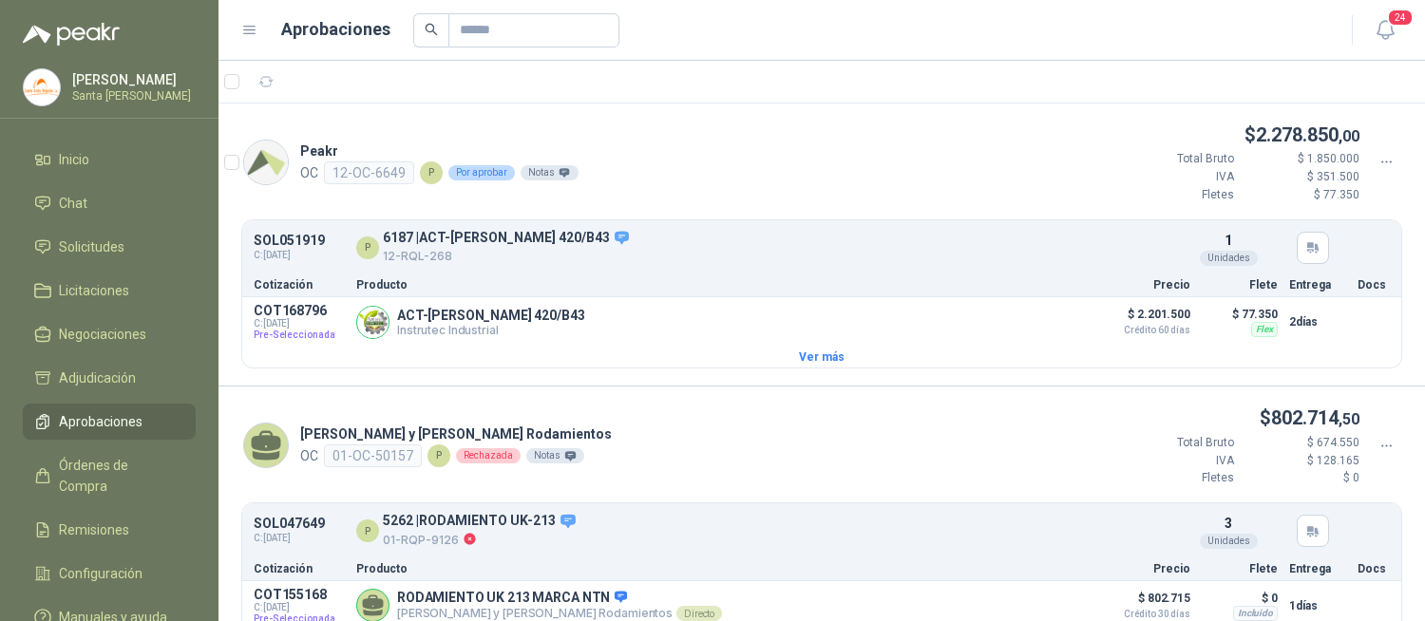
click at [1379, 169] on icon at bounding box center [1386, 162] width 17 height 17
click at [1318, 194] on span "Aprobar" at bounding box center [1316, 195] width 109 height 21
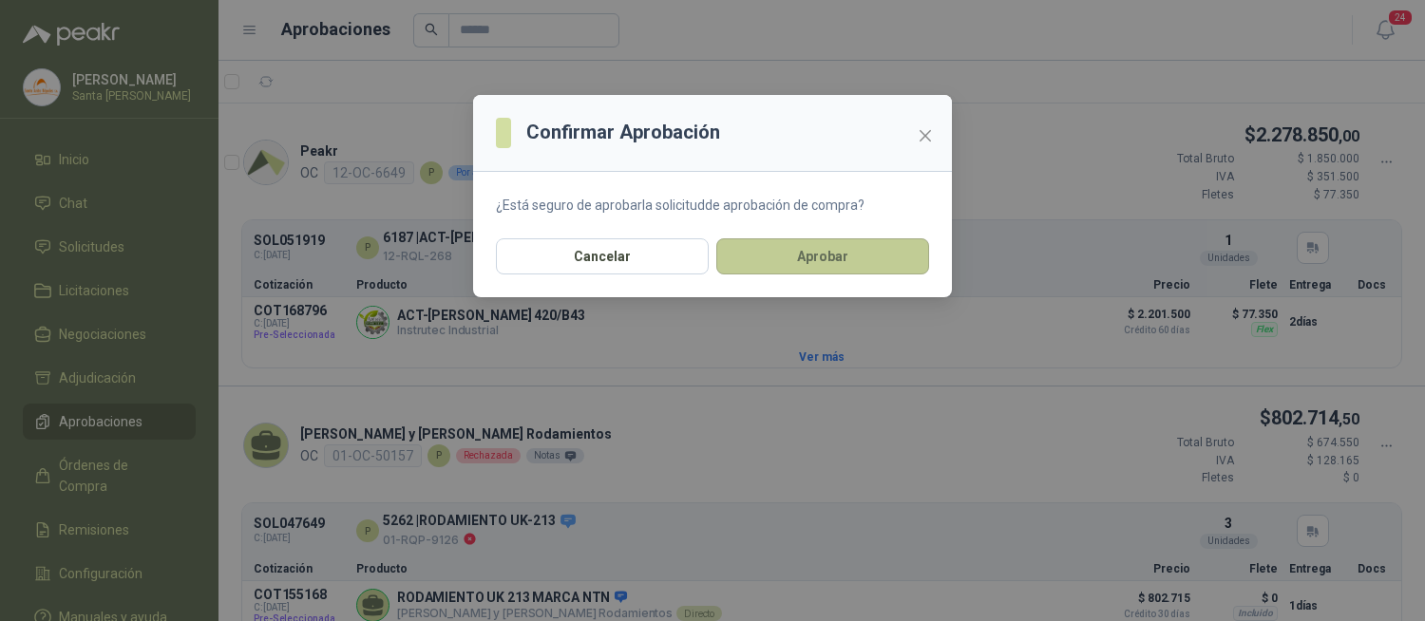
click at [833, 250] on button "Aprobar" at bounding box center [822, 256] width 213 height 36
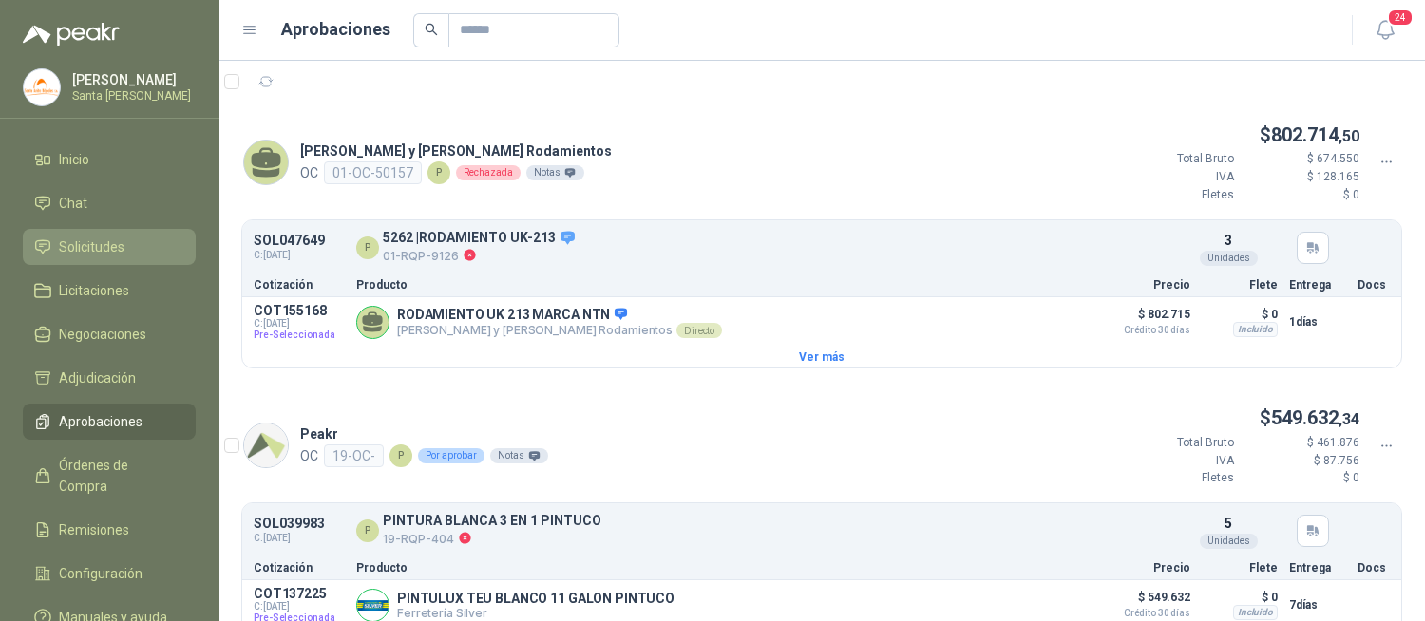
click at [118, 260] on link "Solicitudes" at bounding box center [109, 247] width 173 height 36
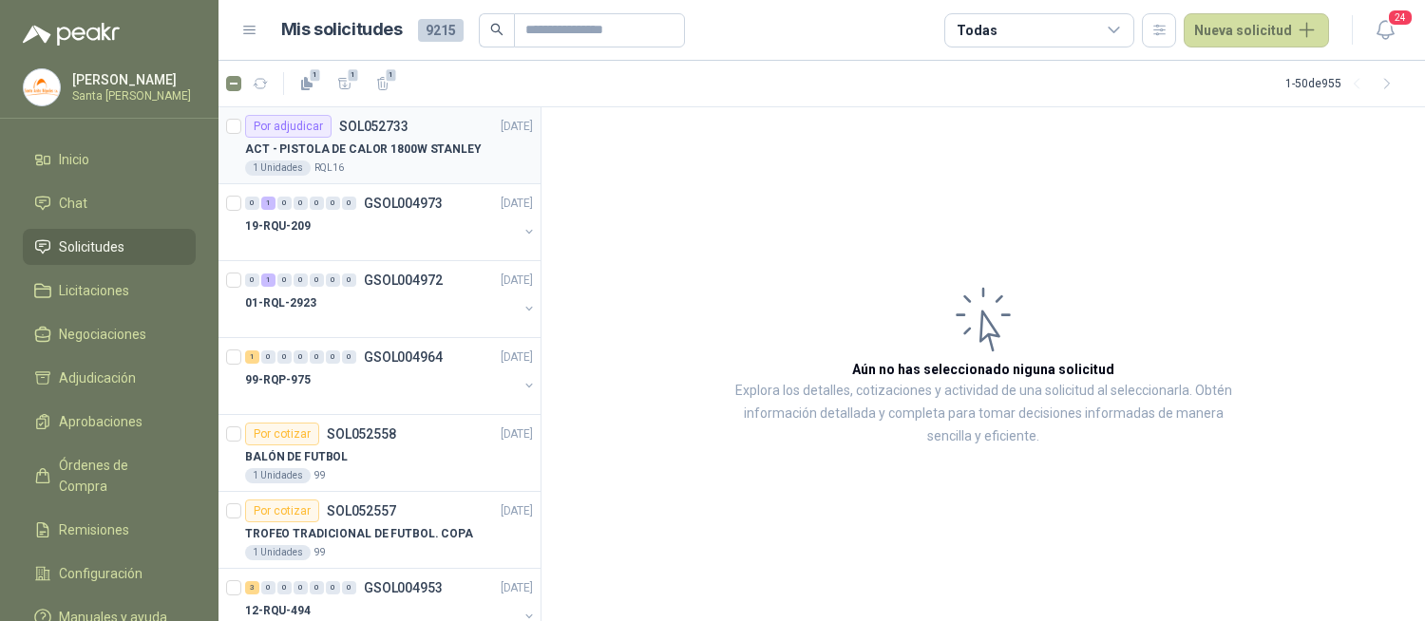
click at [361, 164] on div "1 Unidades RQL16" at bounding box center [389, 168] width 288 height 15
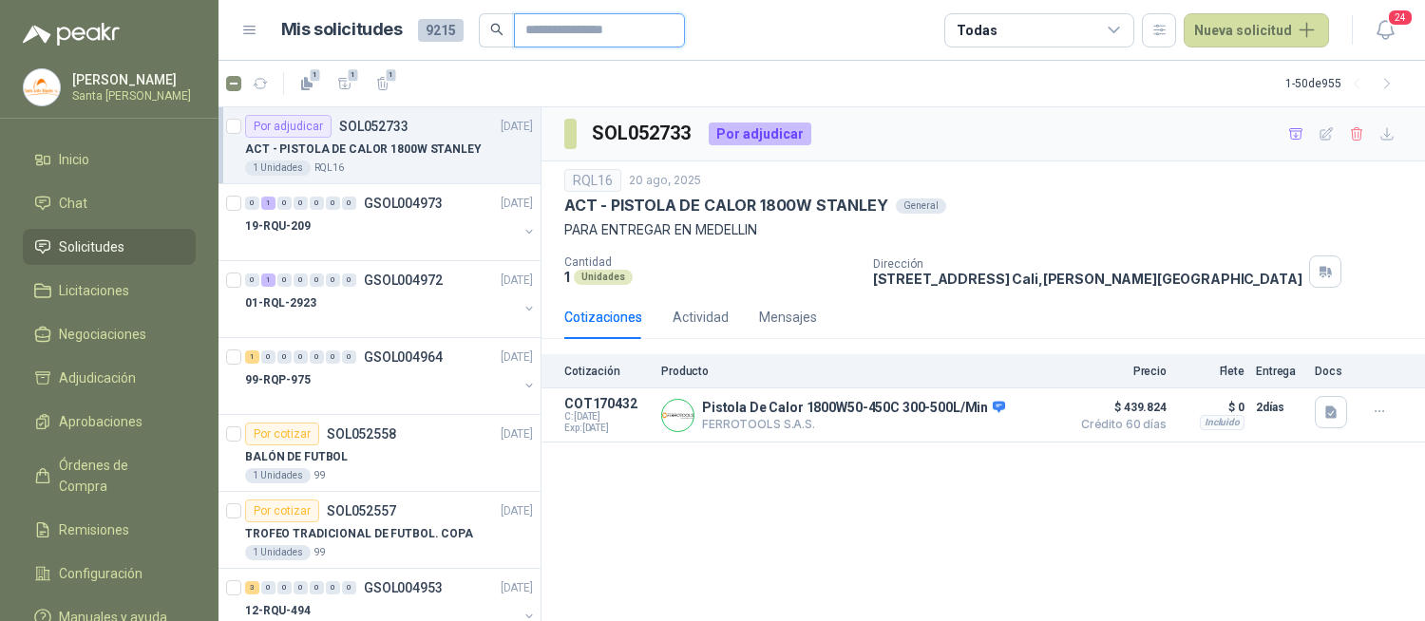
click at [546, 30] on input "text" at bounding box center [591, 30] width 133 height 32
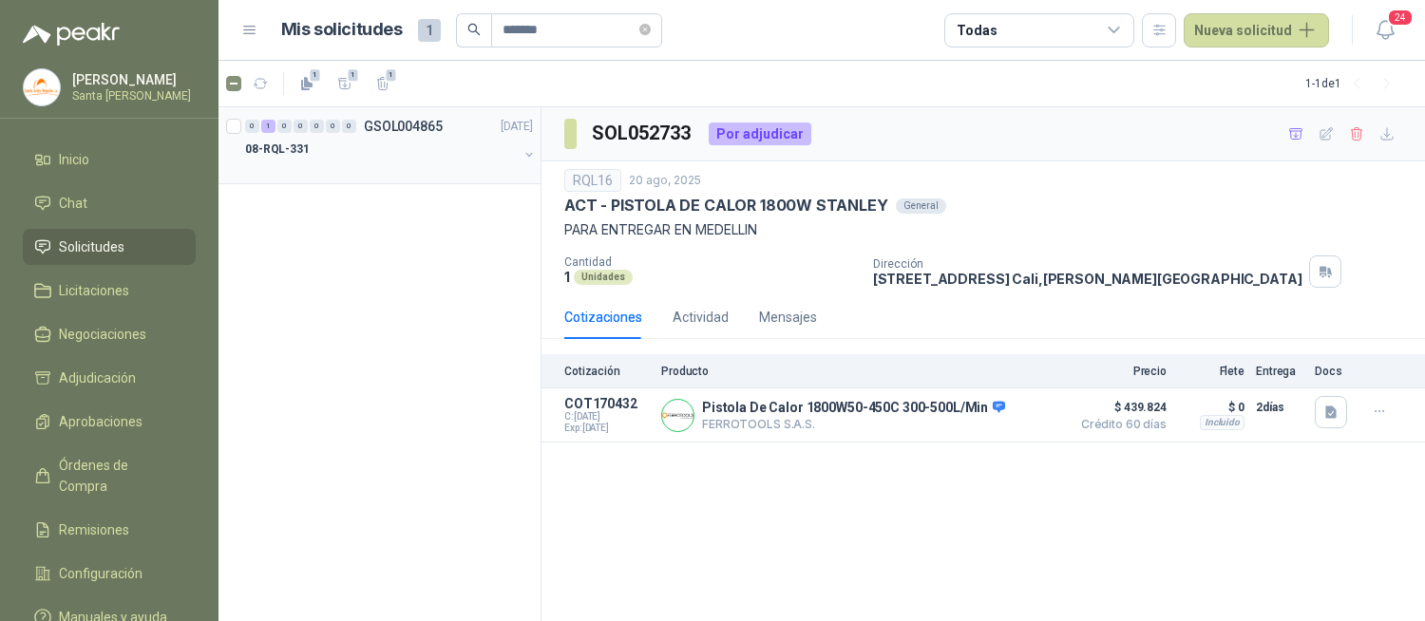
click at [340, 143] on div "08-RQL-331" at bounding box center [381, 149] width 273 height 23
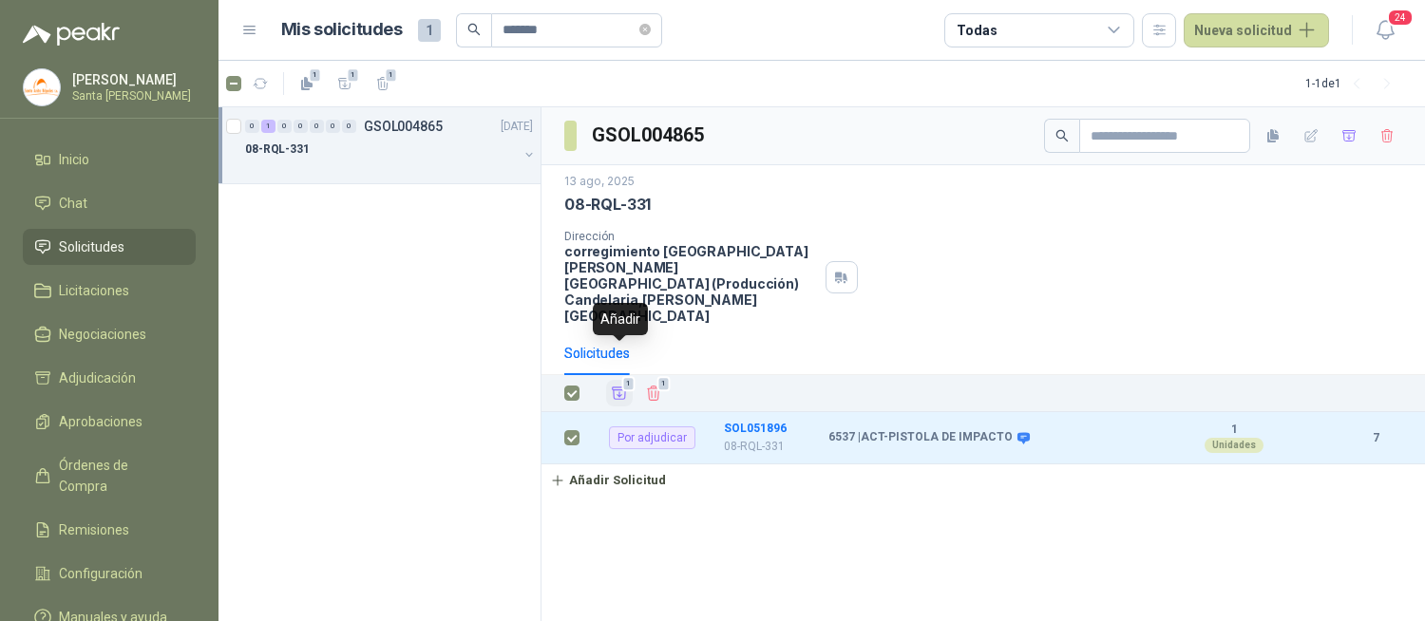
click at [615, 385] on icon "Añadir" at bounding box center [619, 393] width 17 height 17
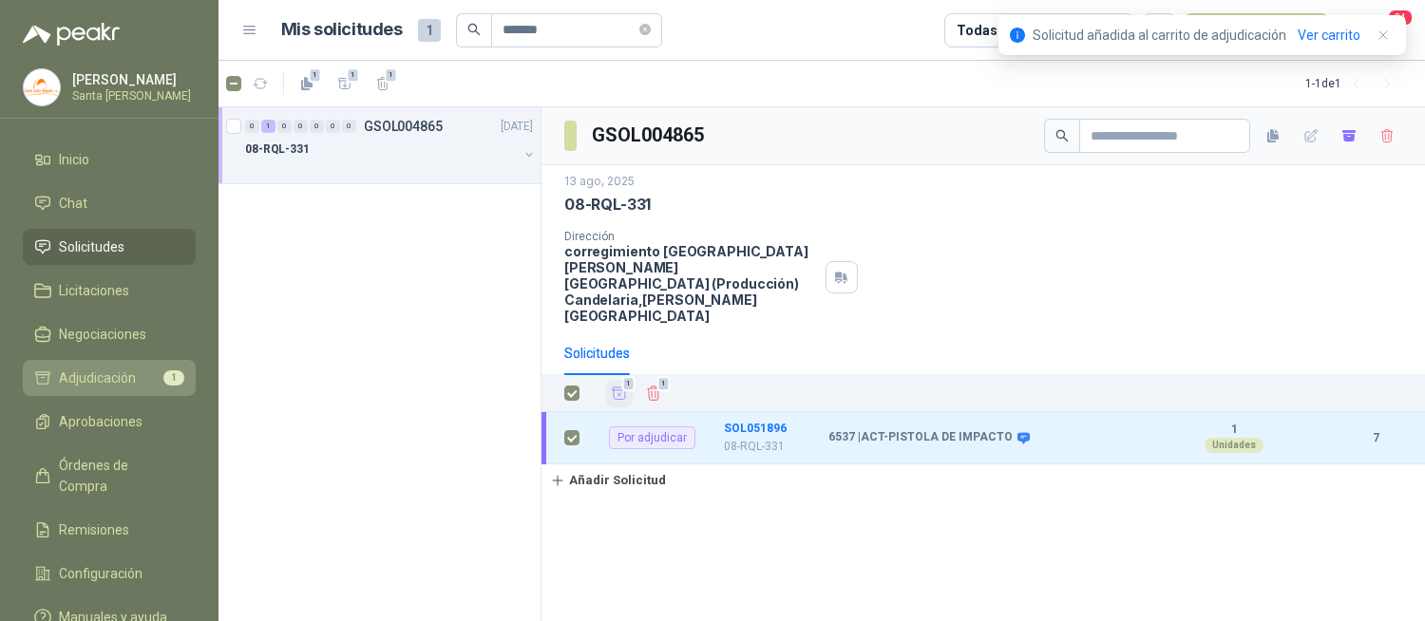
click at [149, 370] on li "Adjudicación 1" at bounding box center [109, 378] width 150 height 21
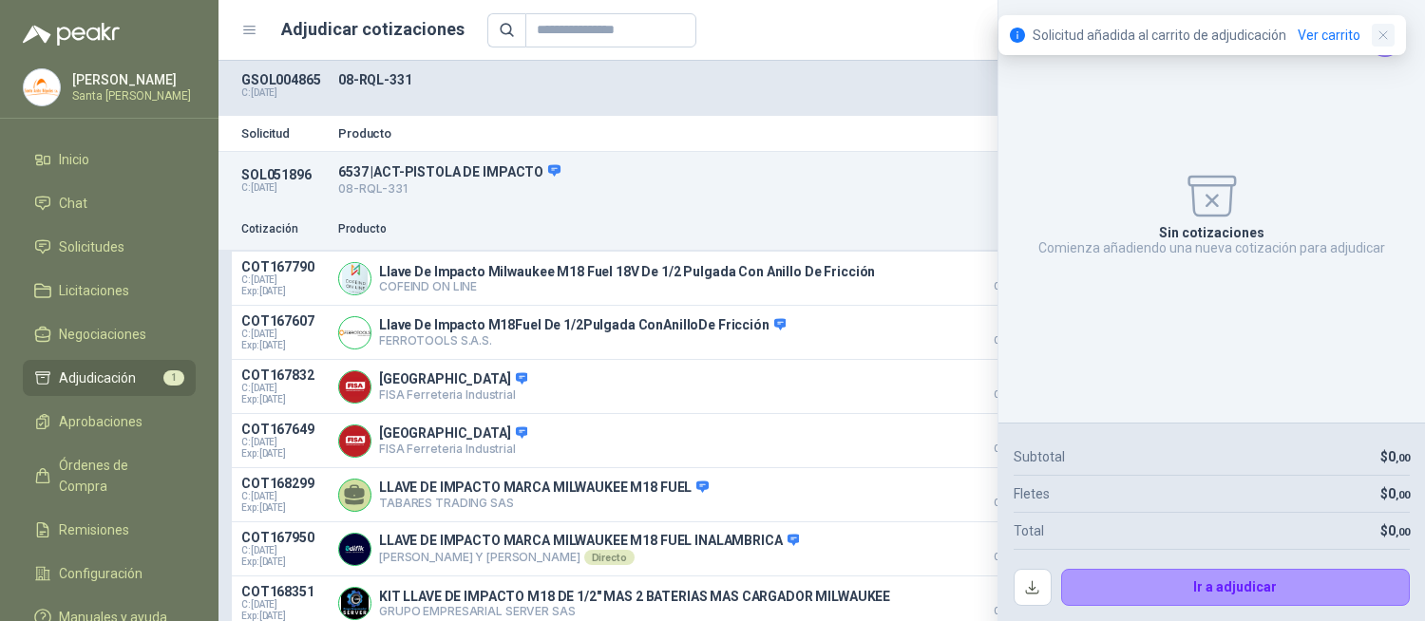
click at [1387, 42] on icon "button" at bounding box center [1383, 36] width 16 height 16
click at [1388, 34] on icon "Cerrar" at bounding box center [1385, 40] width 24 height 24
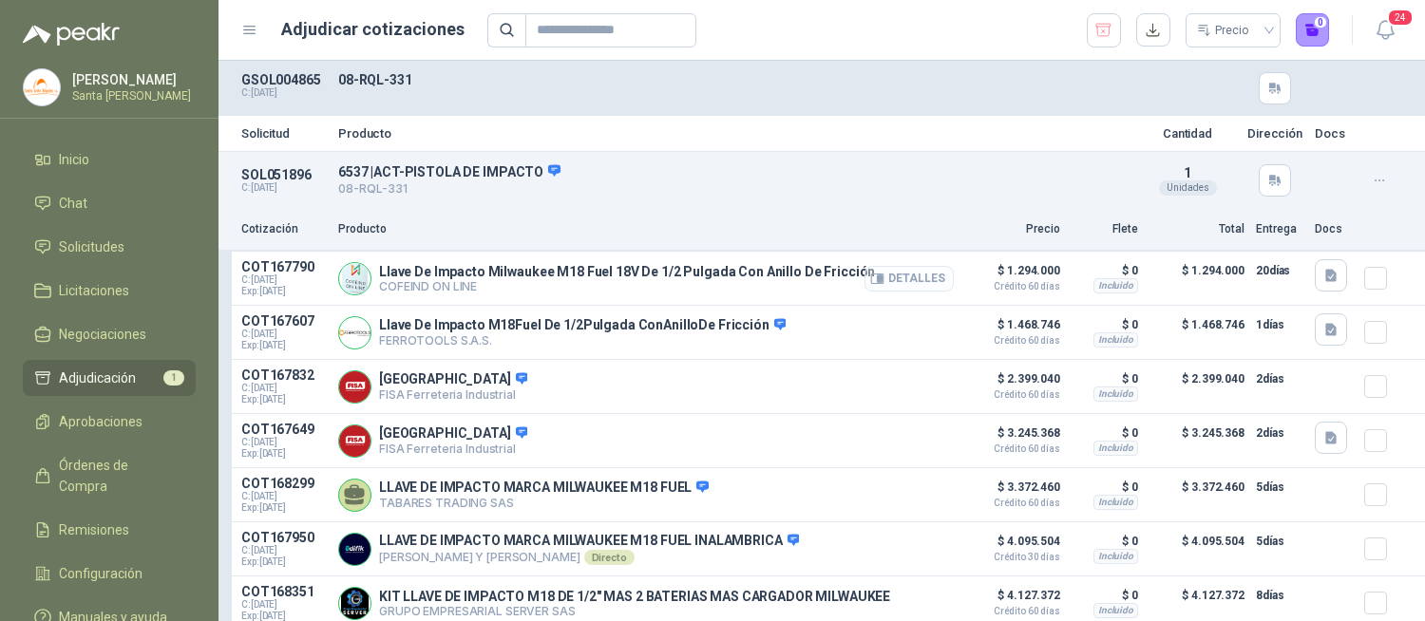
click at [900, 277] on button "Detalles" at bounding box center [908, 279] width 89 height 26
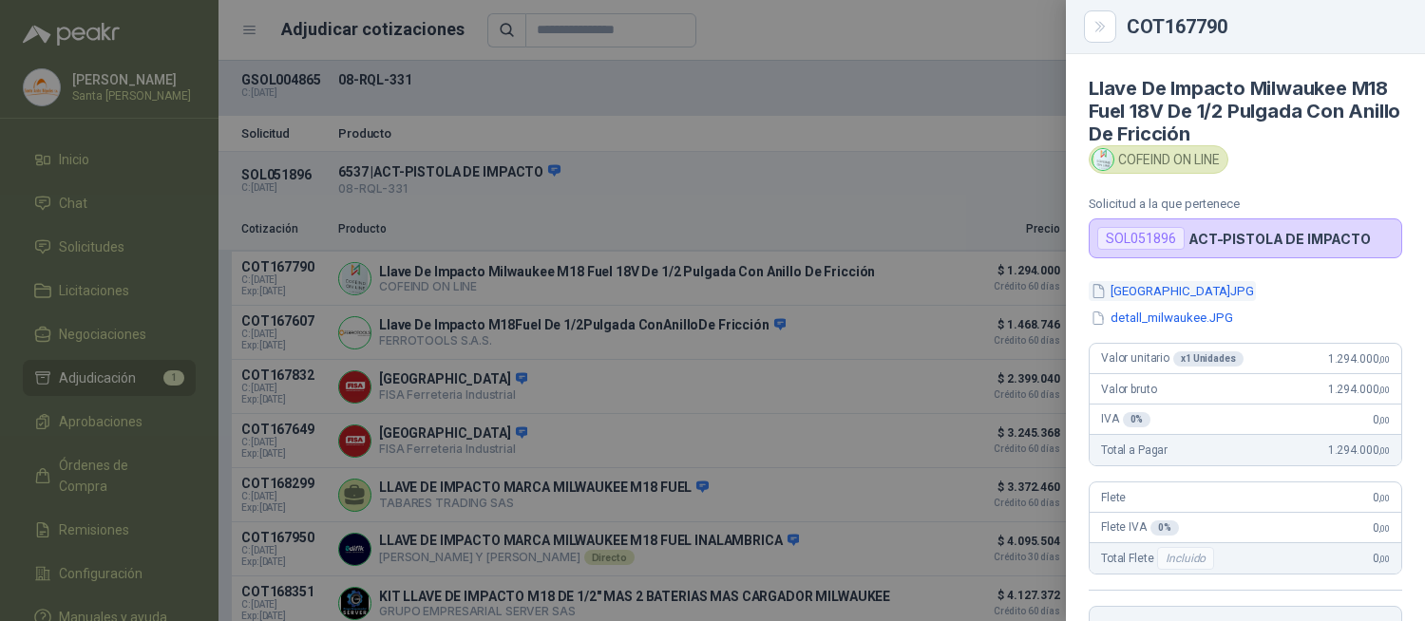
click at [1146, 292] on button "[GEOGRAPHIC_DATA]JPG" at bounding box center [1172, 291] width 167 height 20
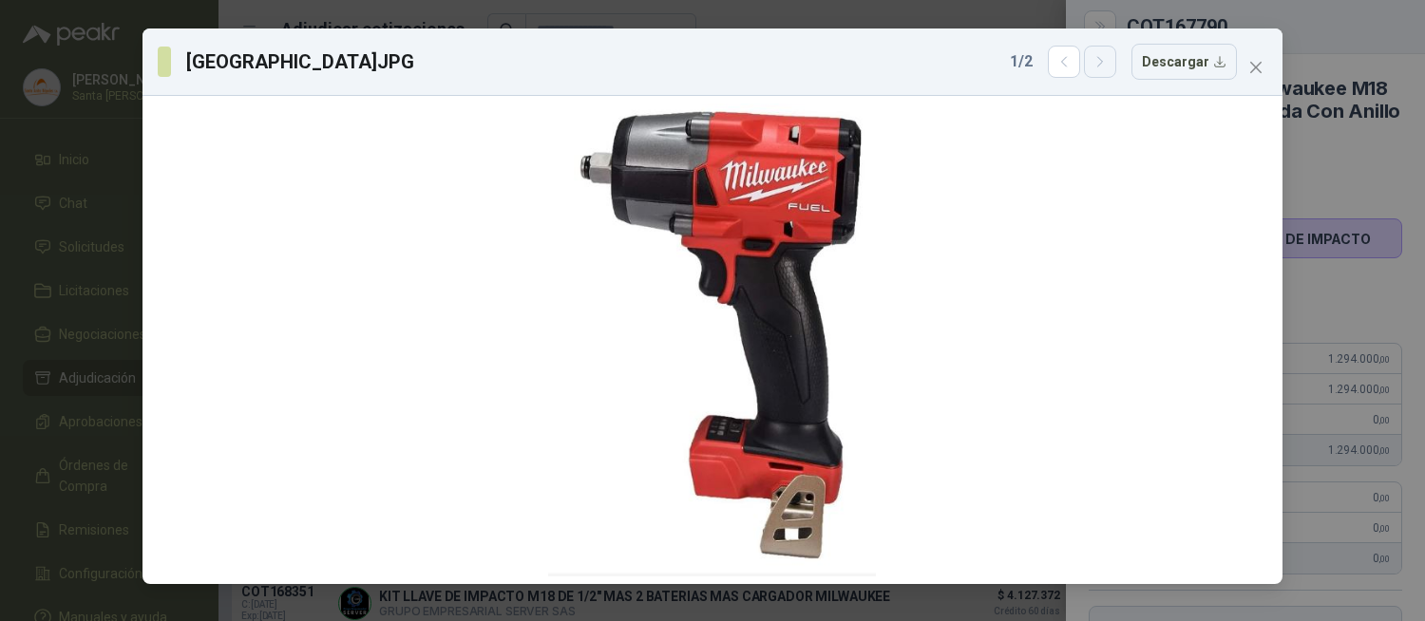
click at [1107, 66] on icon "button" at bounding box center [1100, 62] width 16 height 16
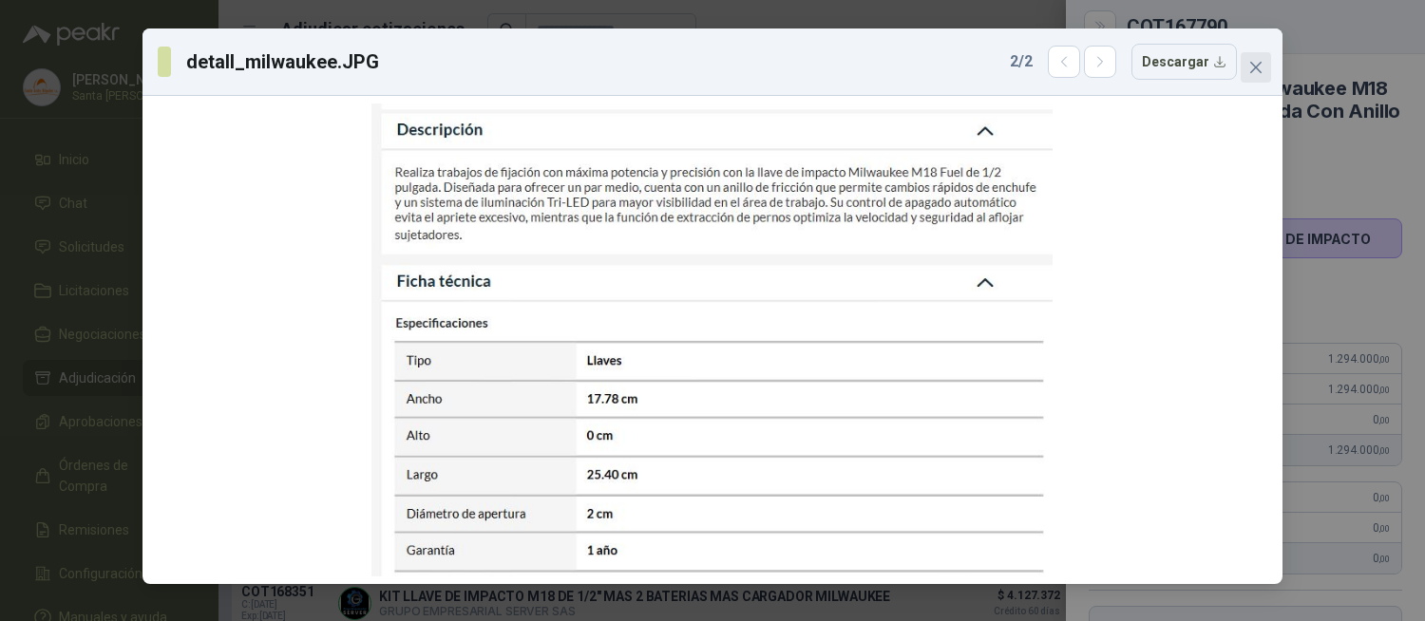
click at [1249, 69] on icon "close" at bounding box center [1255, 67] width 15 height 15
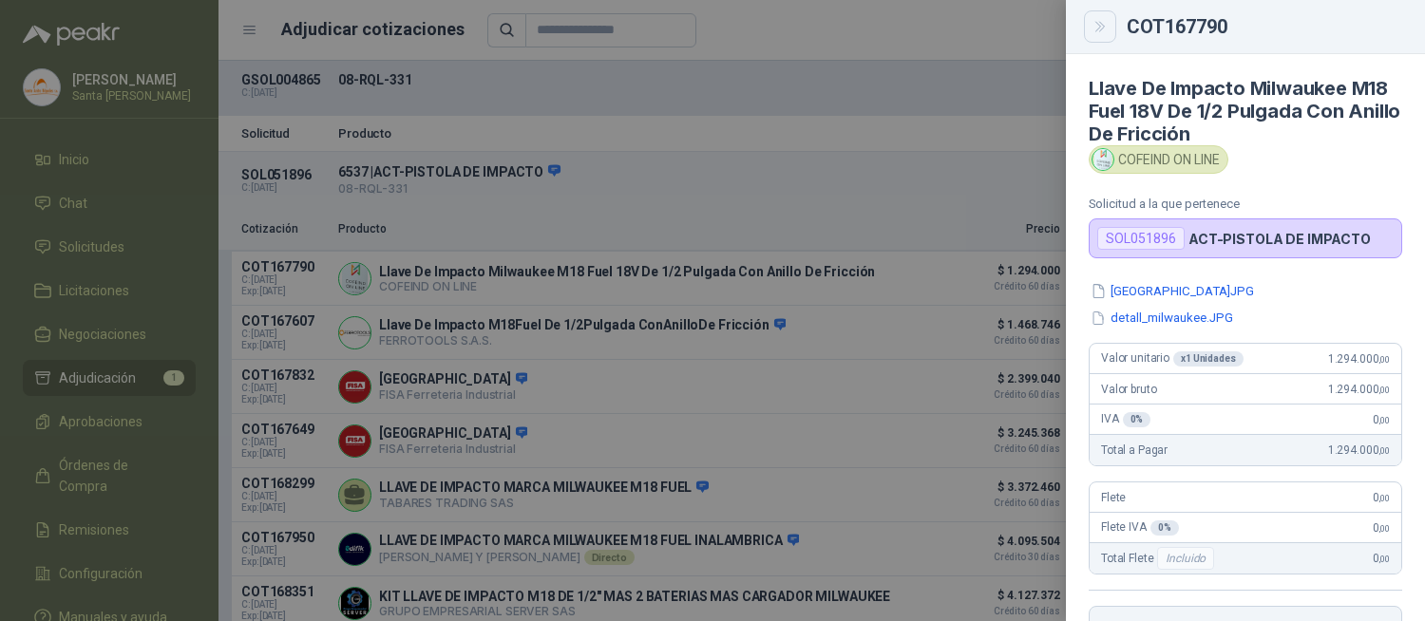
click at [1095, 21] on icon "Close" at bounding box center [1100, 27] width 16 height 16
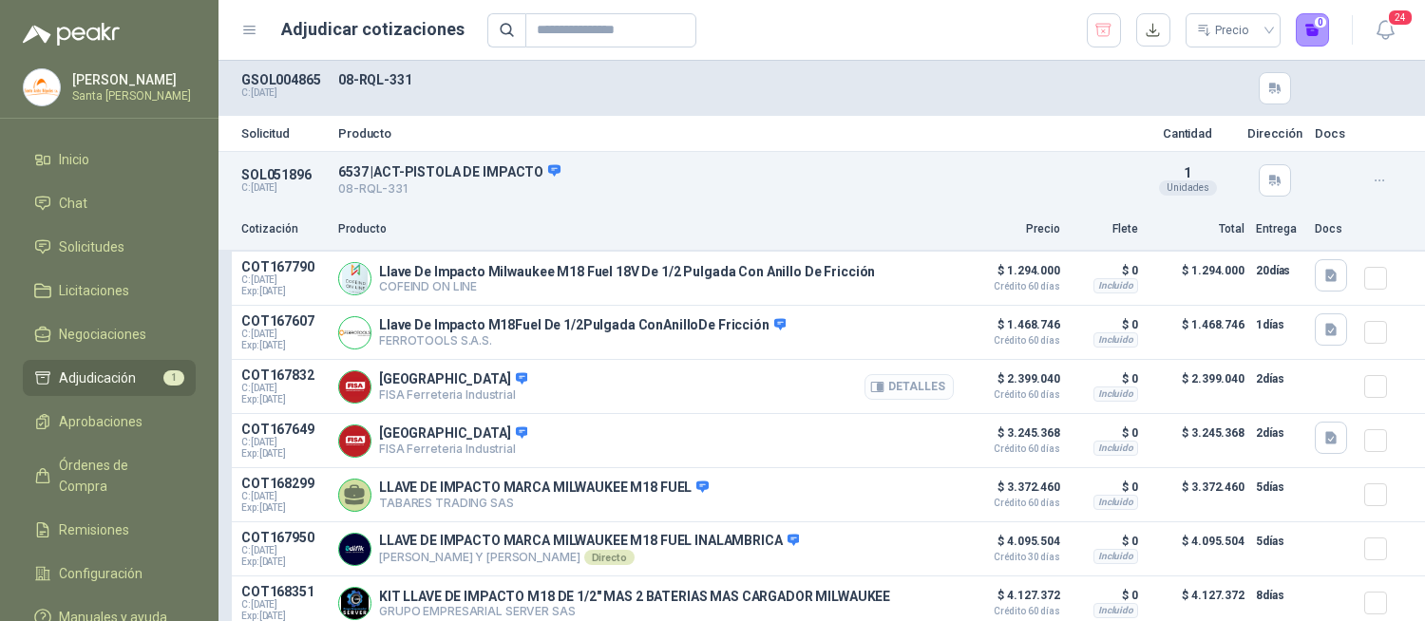
click at [927, 391] on button "Detalles" at bounding box center [908, 387] width 89 height 26
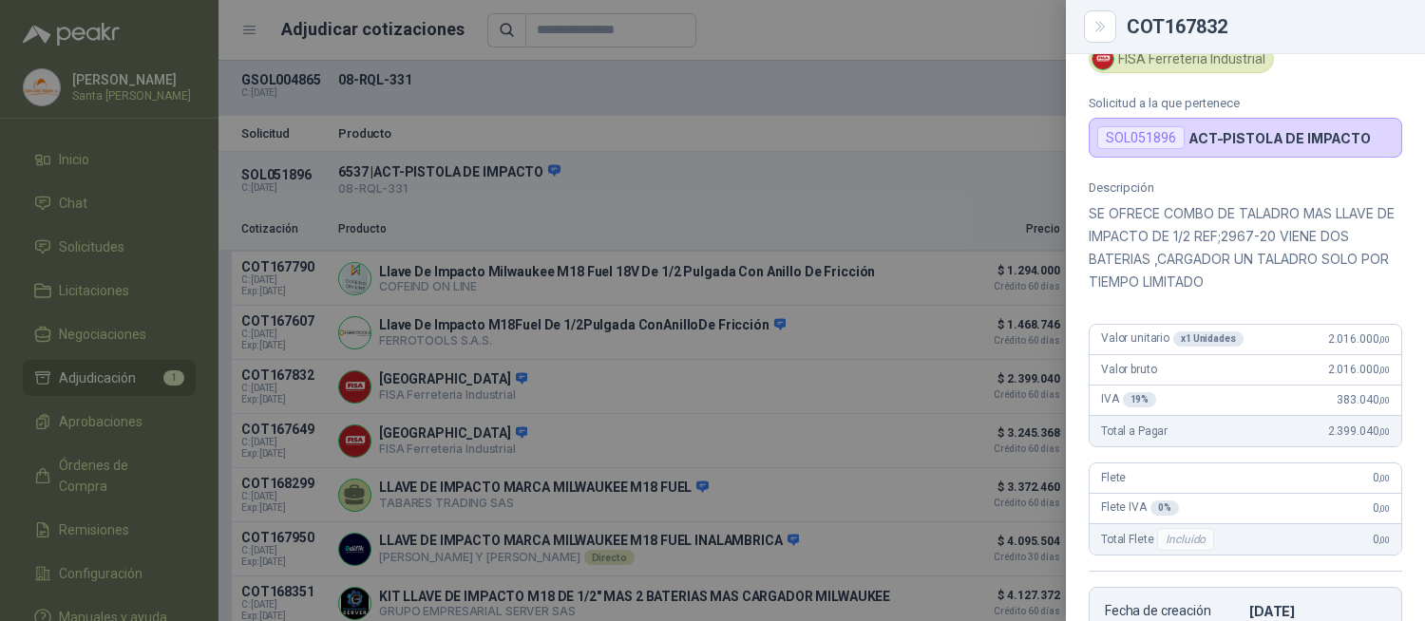
scroll to position [0, 0]
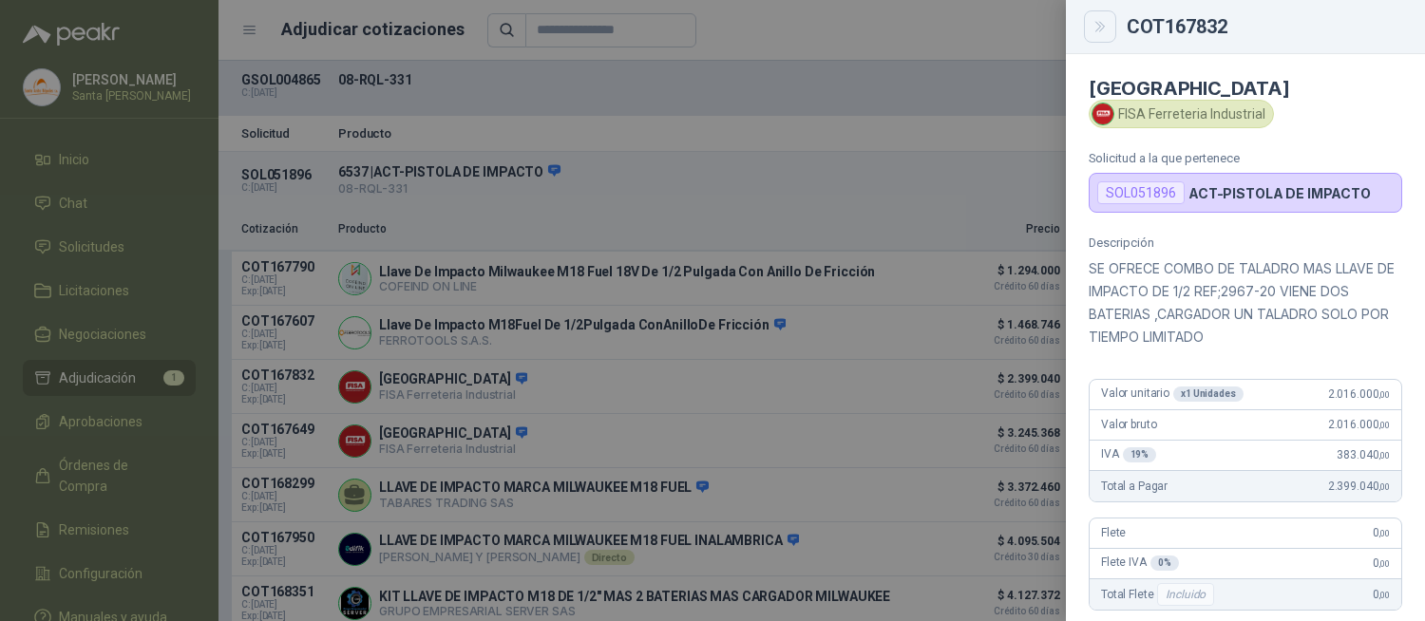
click at [1109, 39] on button "Close" at bounding box center [1100, 26] width 32 height 32
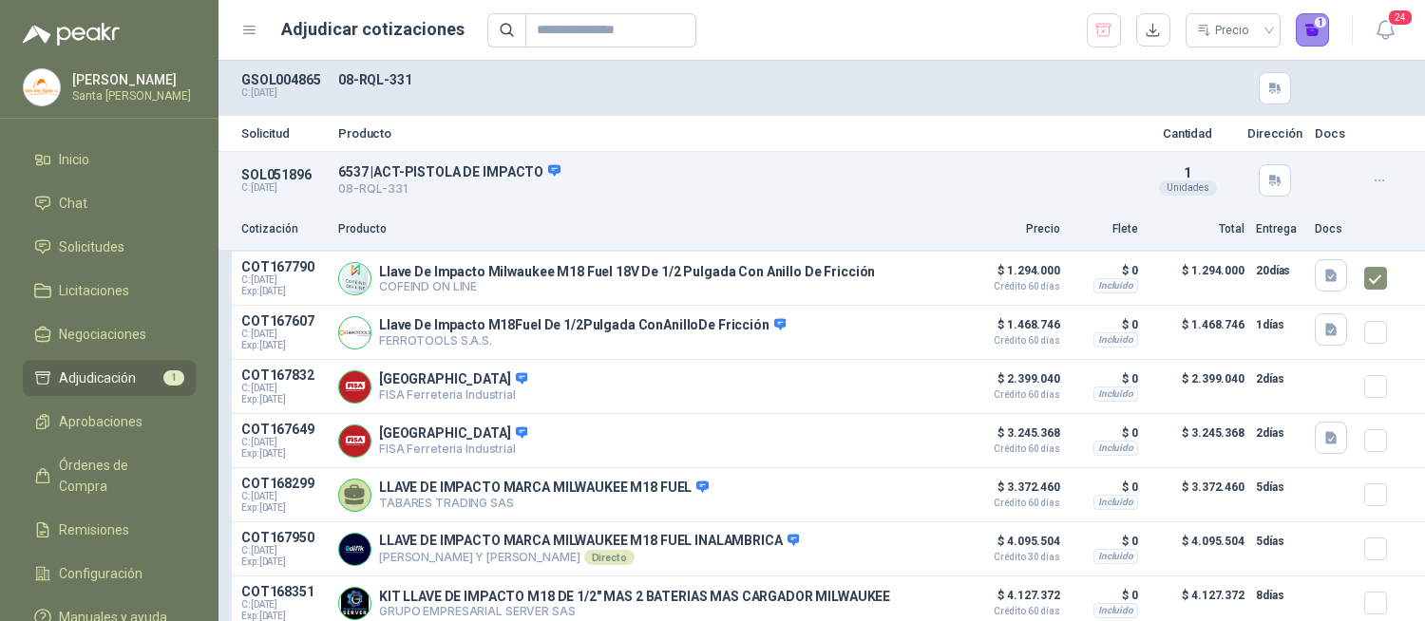
click at [1312, 28] on button "1" at bounding box center [1313, 30] width 34 height 34
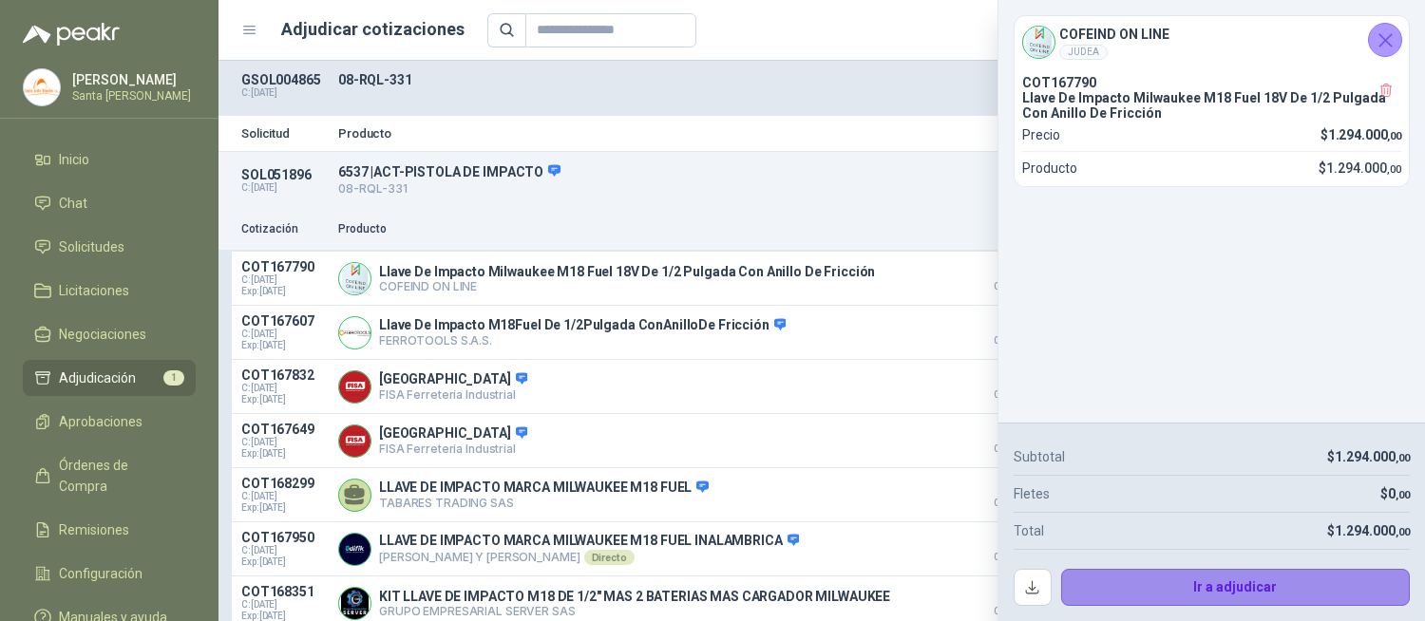
click at [1140, 590] on button "Ir a adjudicar" at bounding box center [1236, 588] width 350 height 38
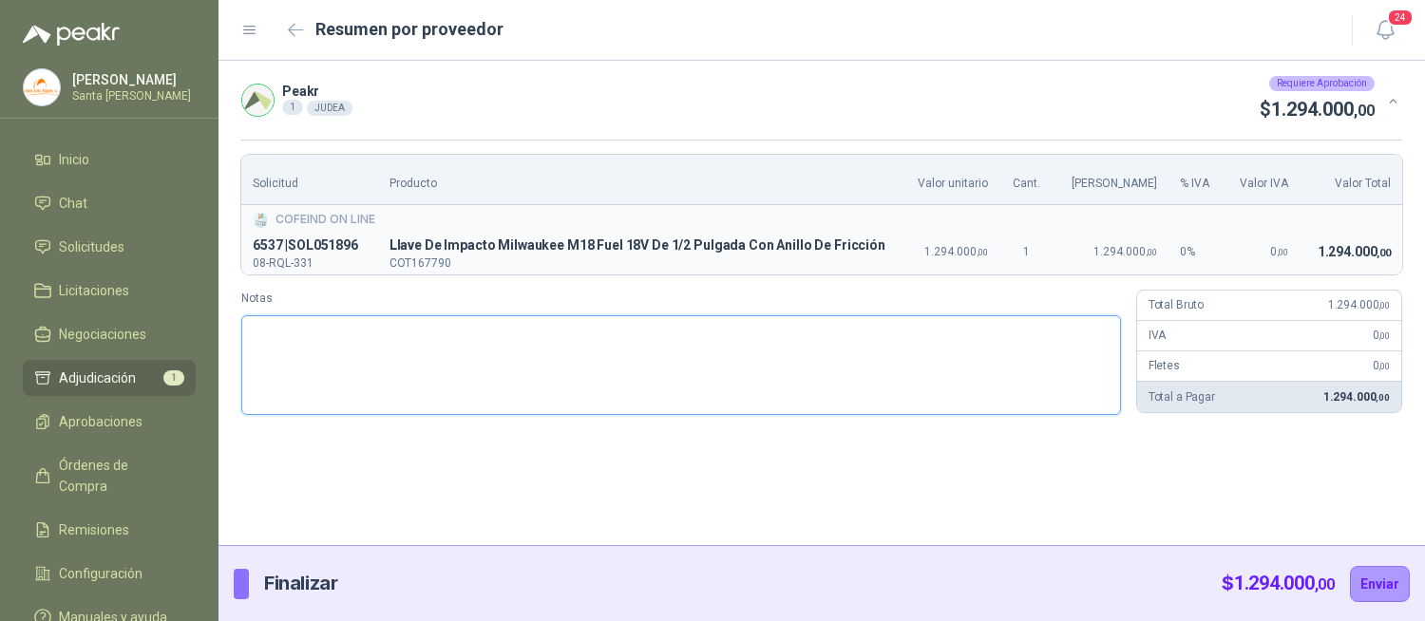
click at [440, 393] on textarea "Notas" at bounding box center [681, 365] width 880 height 100
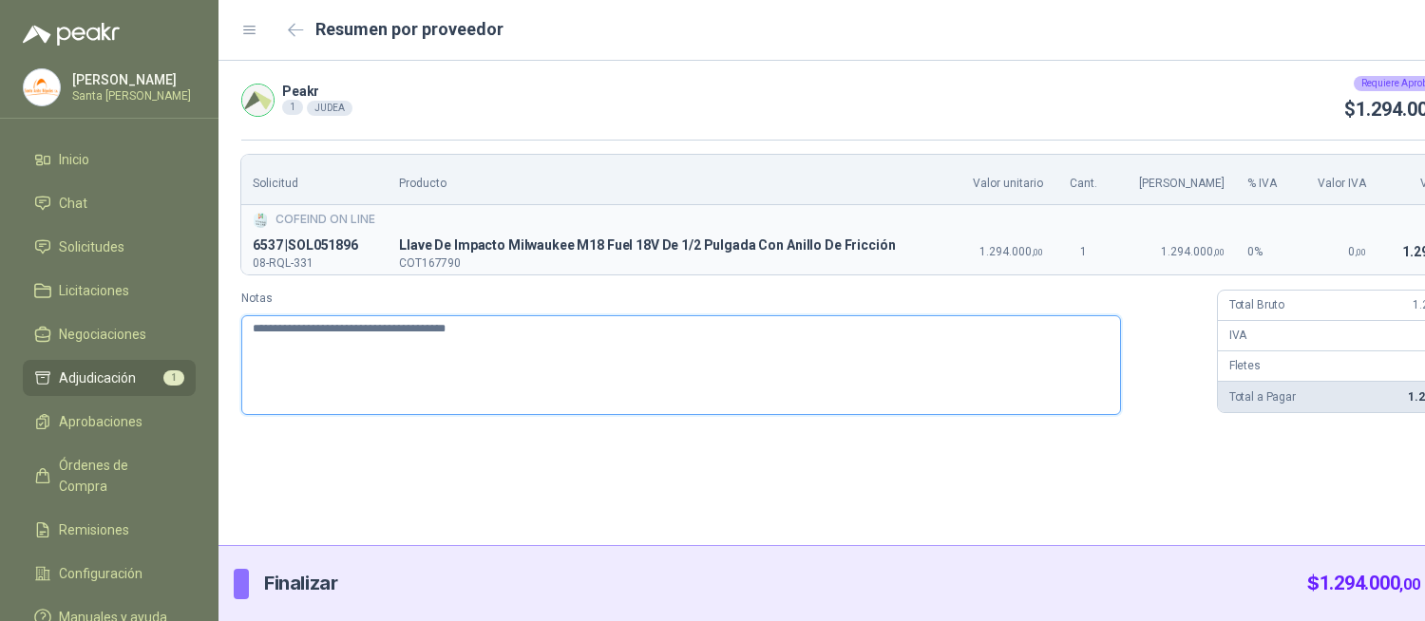
click at [691, 392] on textarea "**********" at bounding box center [681, 365] width 880 height 100
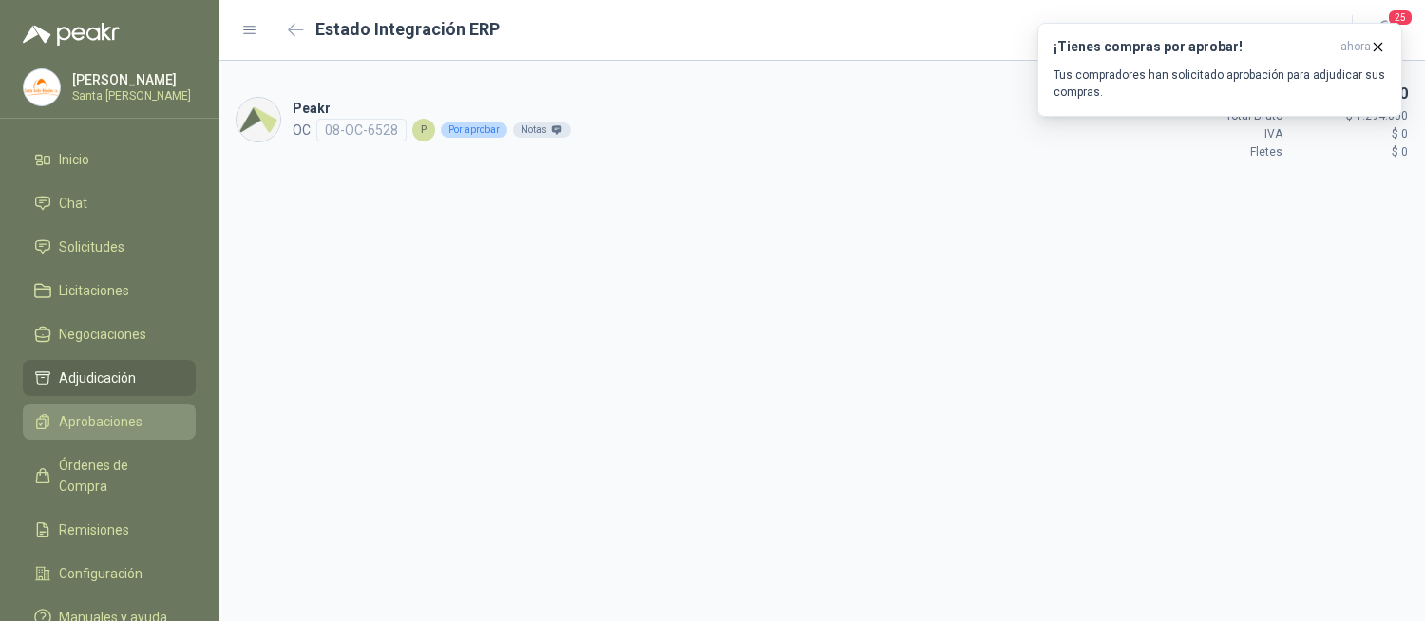
click at [121, 412] on span "Aprobaciones" at bounding box center [101, 421] width 84 height 21
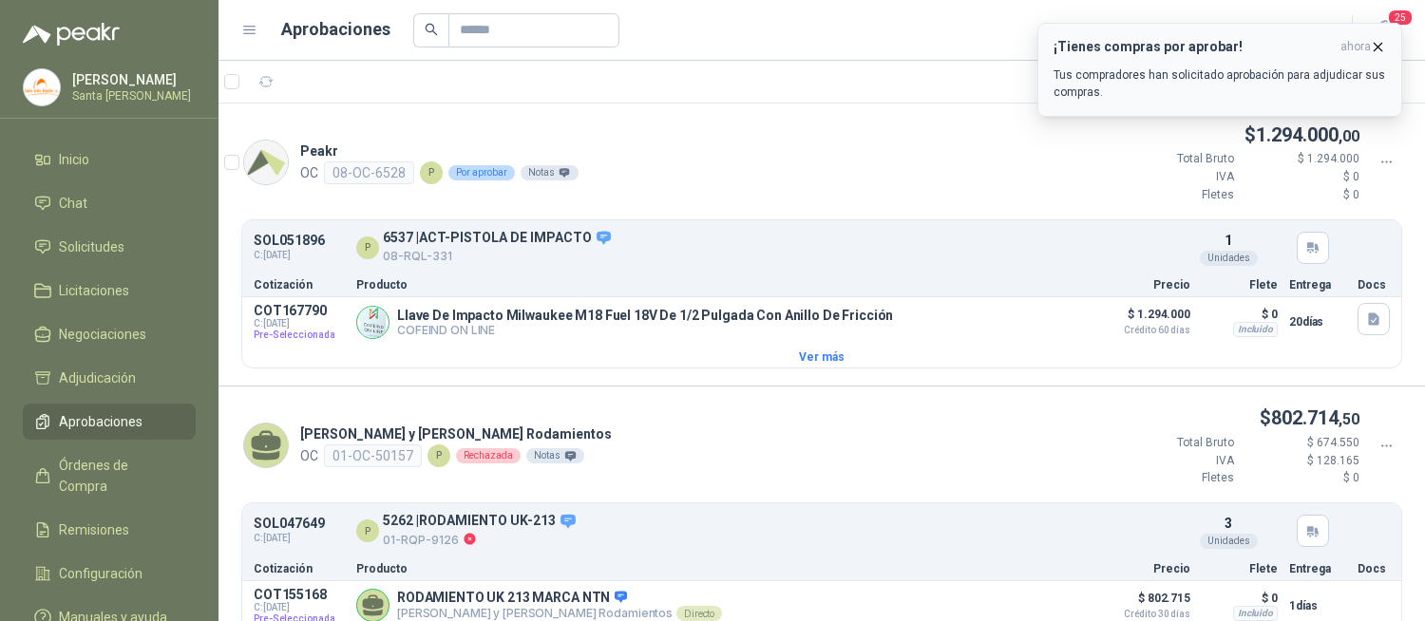
click at [1375, 47] on icon "button" at bounding box center [1378, 47] width 16 height 16
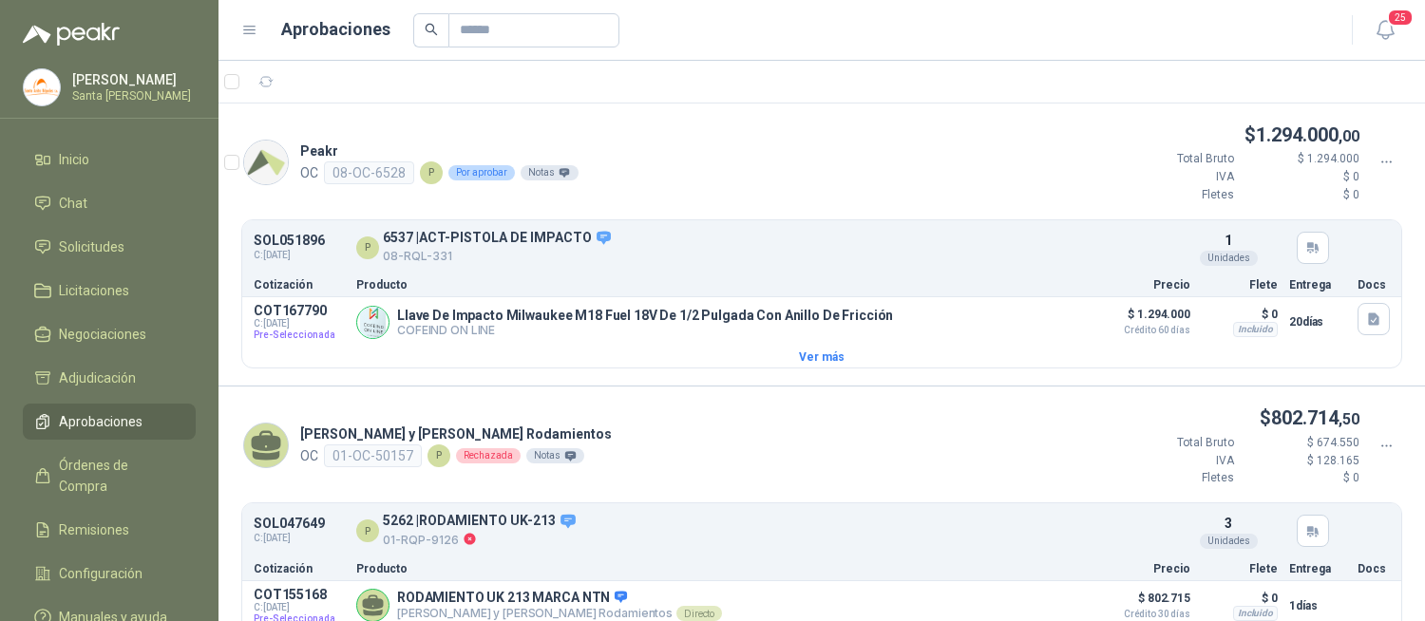
click at [1378, 160] on icon at bounding box center [1386, 162] width 17 height 17
click at [1312, 195] on span "Aprobar" at bounding box center [1316, 195] width 109 height 21
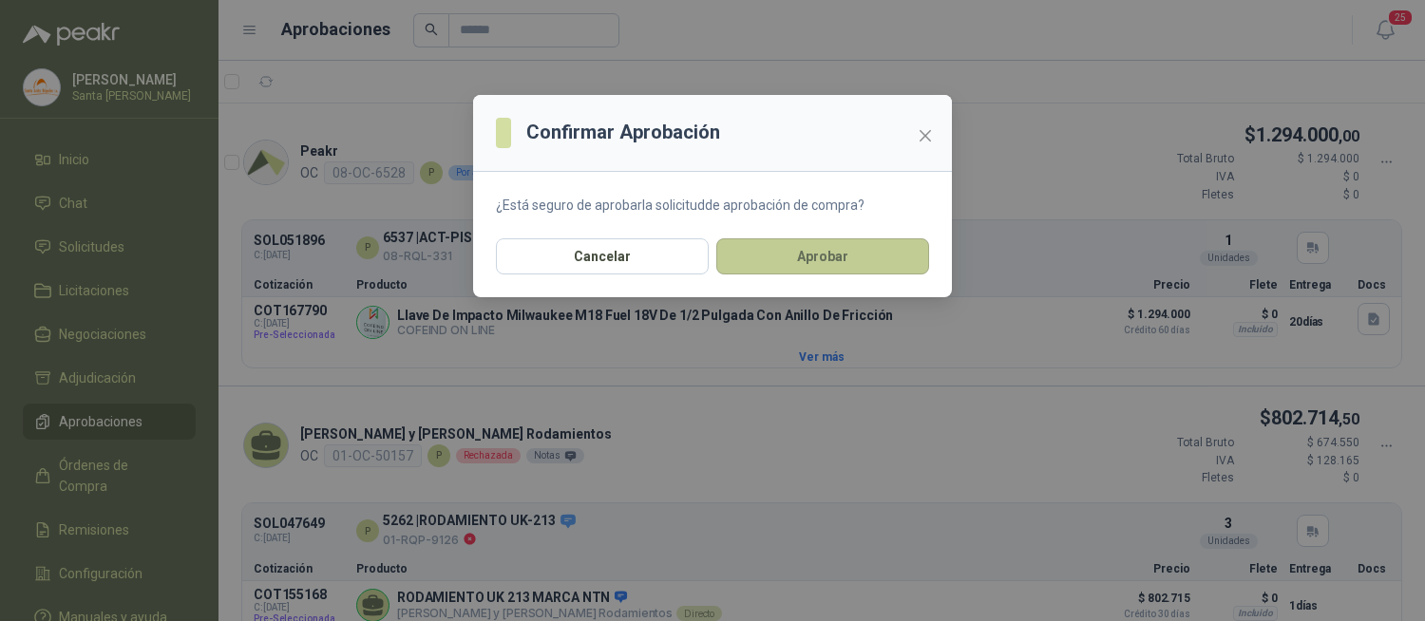
click at [791, 252] on button "Aprobar" at bounding box center [822, 256] width 213 height 36
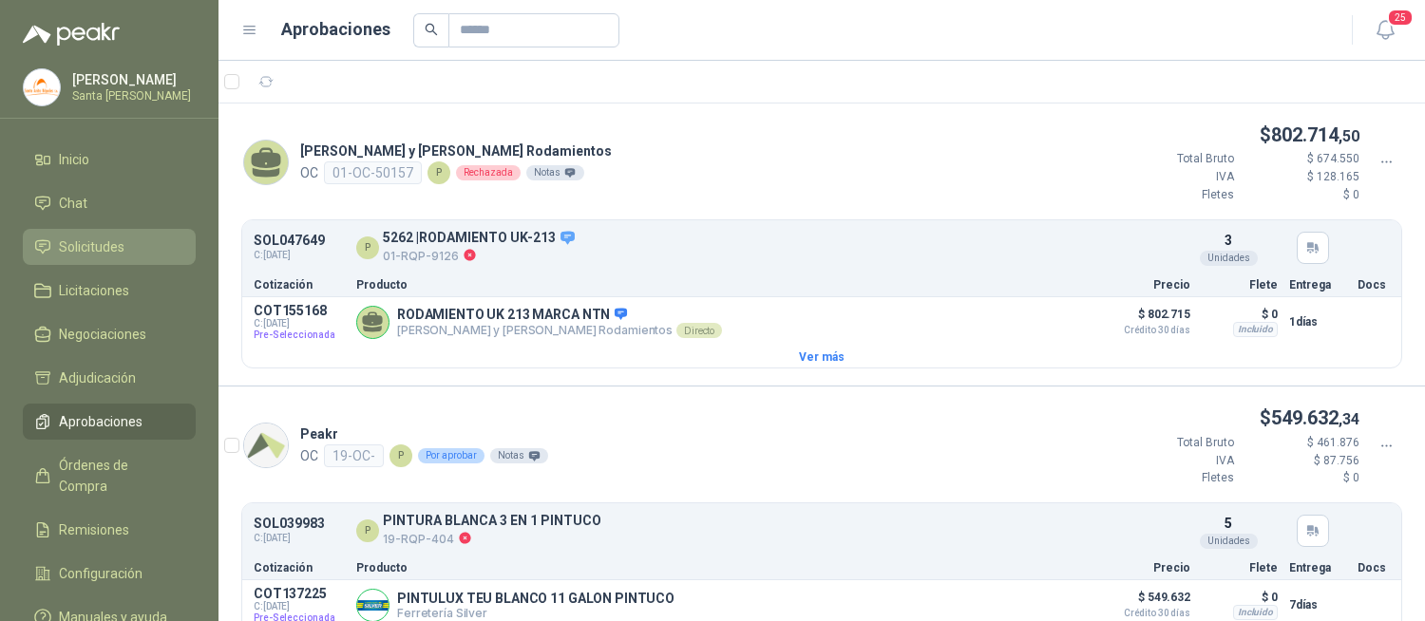
click at [121, 249] on span "Solicitudes" at bounding box center [92, 247] width 66 height 21
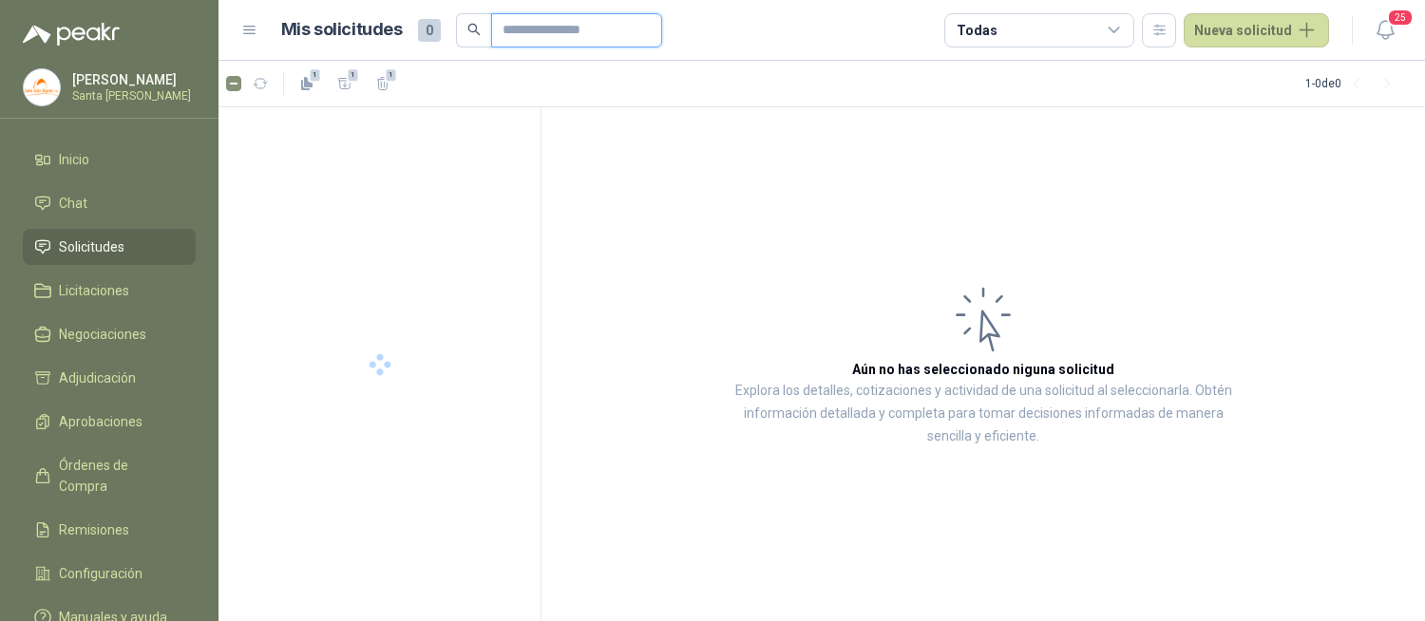
click at [549, 29] on input "text" at bounding box center [568, 30] width 133 height 32
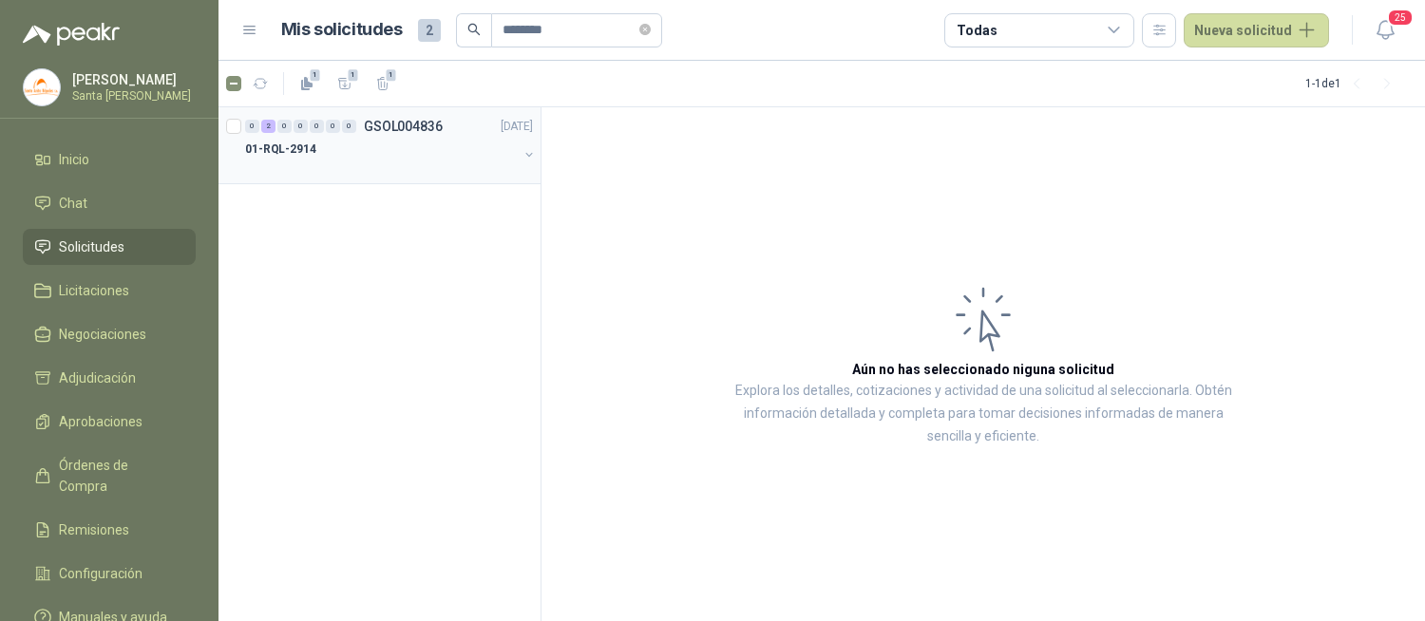
click at [328, 161] on div at bounding box center [381, 168] width 273 height 15
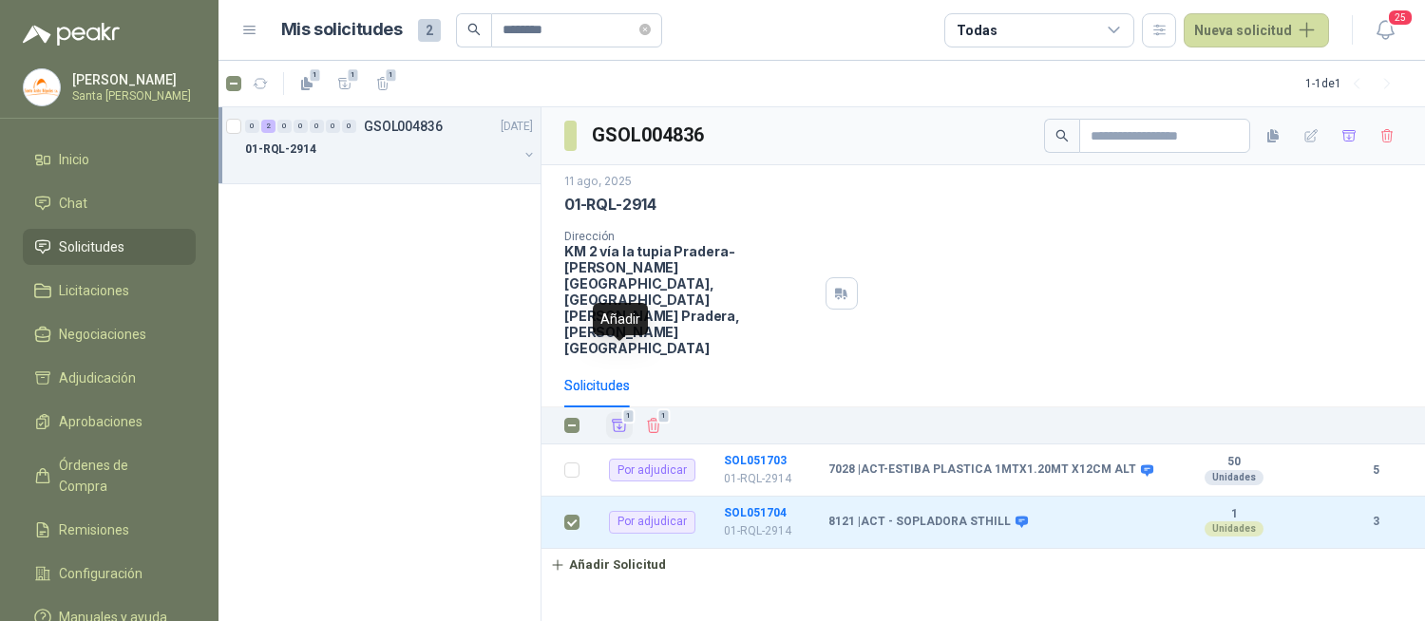
click at [617, 420] on icon "Añadir" at bounding box center [620, 426] width 14 height 12
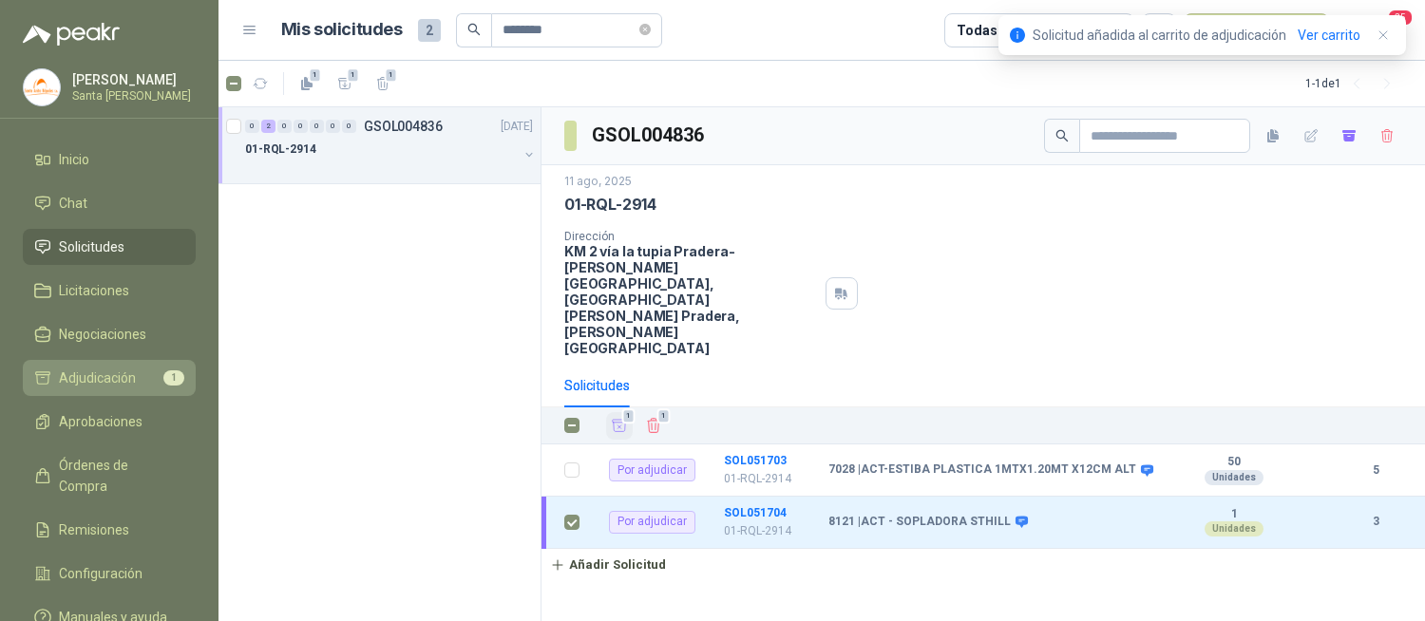
click at [143, 384] on li "Adjudicación 1" at bounding box center [109, 378] width 150 height 21
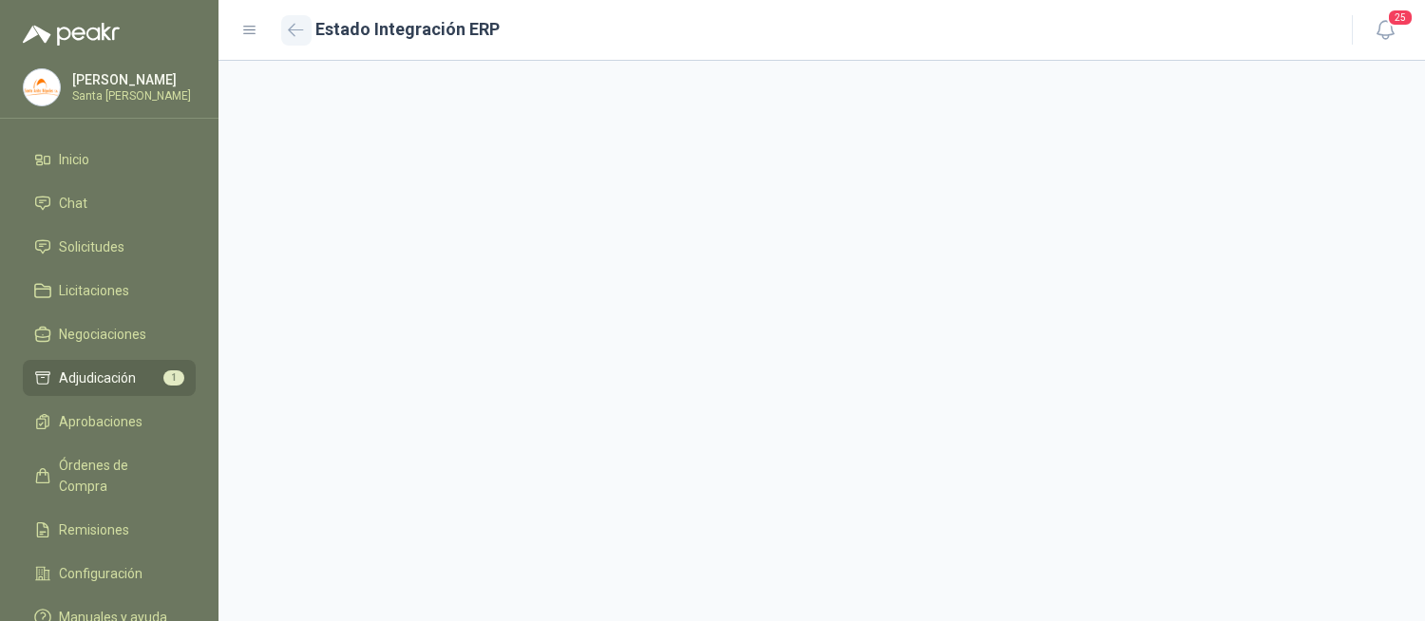
click at [298, 33] on icon "button" at bounding box center [296, 30] width 16 height 14
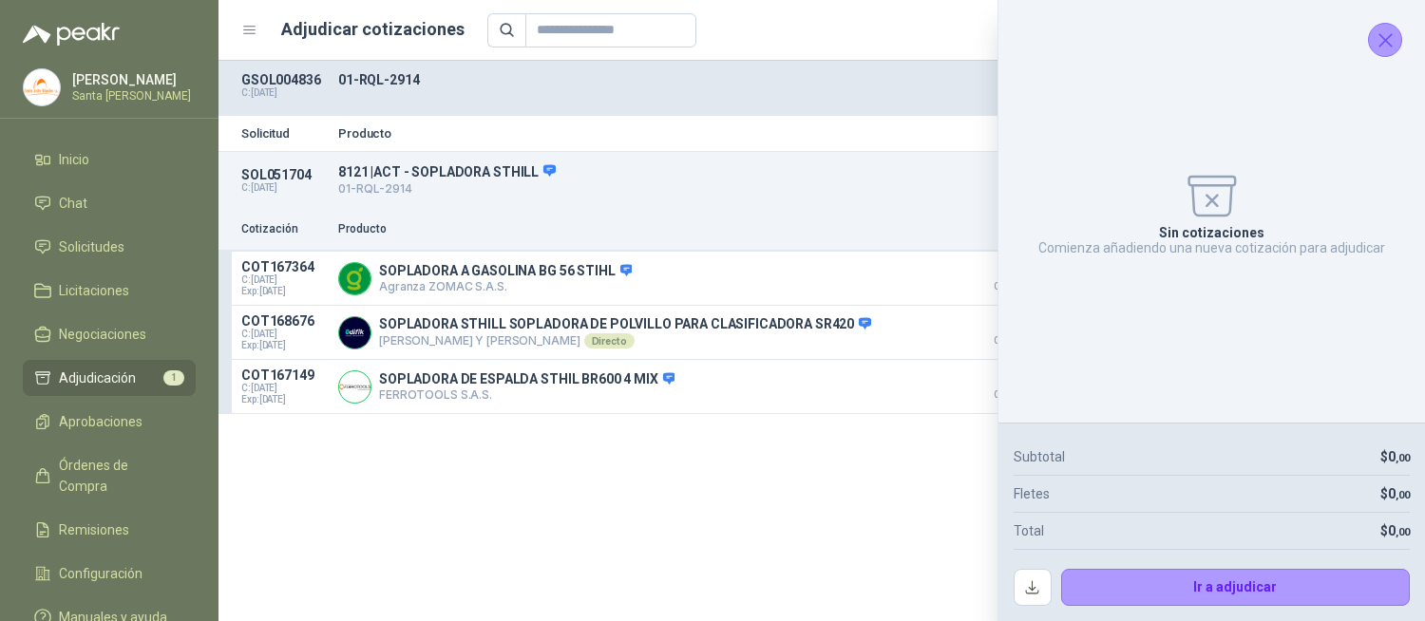
click at [1379, 32] on icon "Cerrar" at bounding box center [1385, 40] width 24 height 24
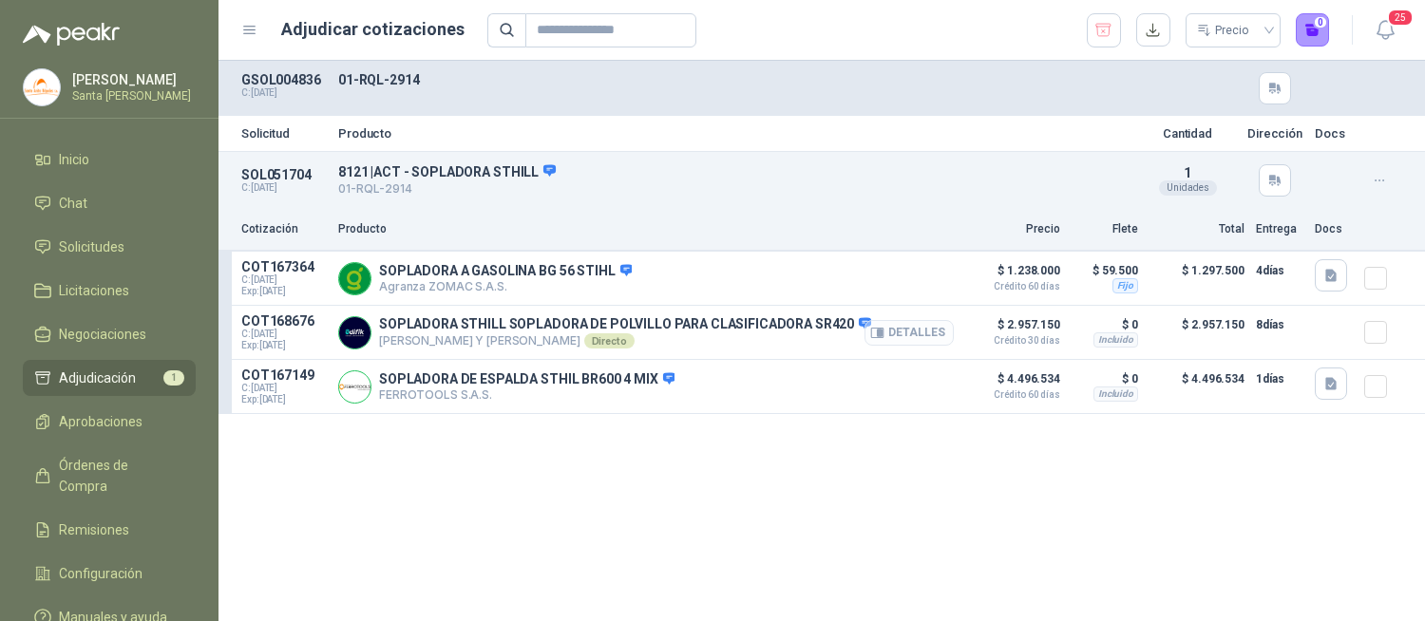
click at [908, 329] on button "Detalles" at bounding box center [908, 333] width 89 height 26
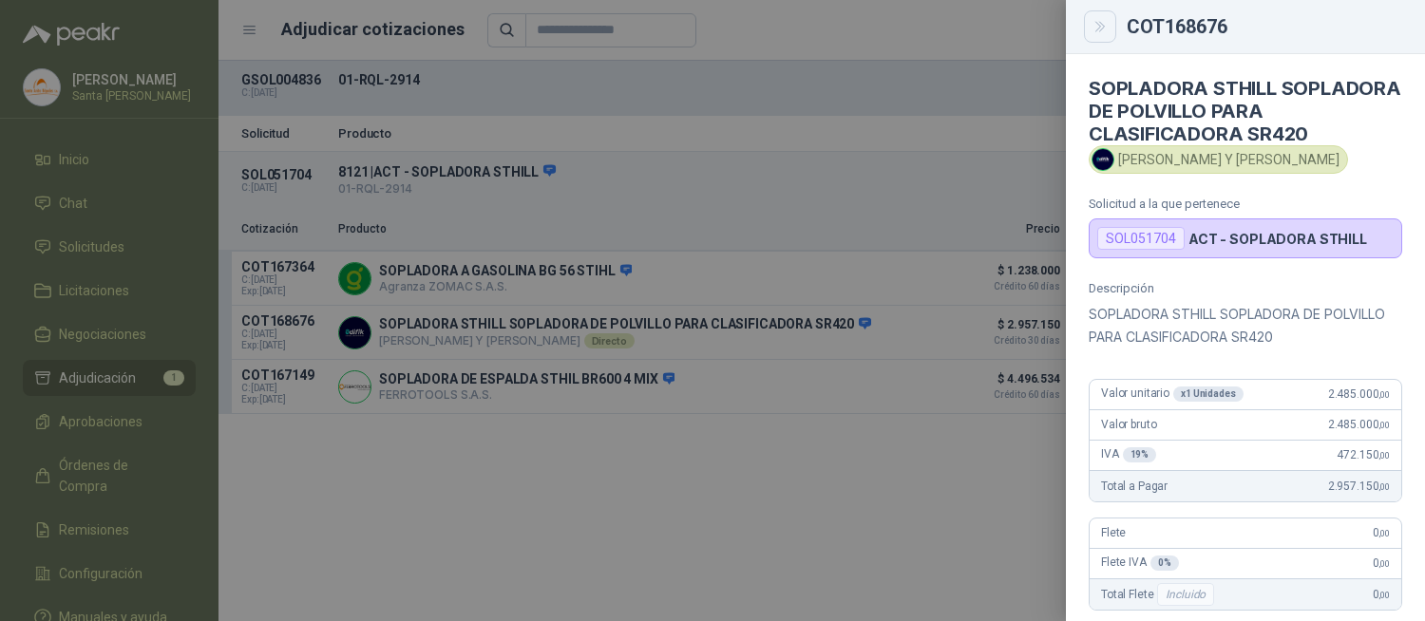
click at [1100, 29] on icon "Close" at bounding box center [1099, 26] width 9 height 9
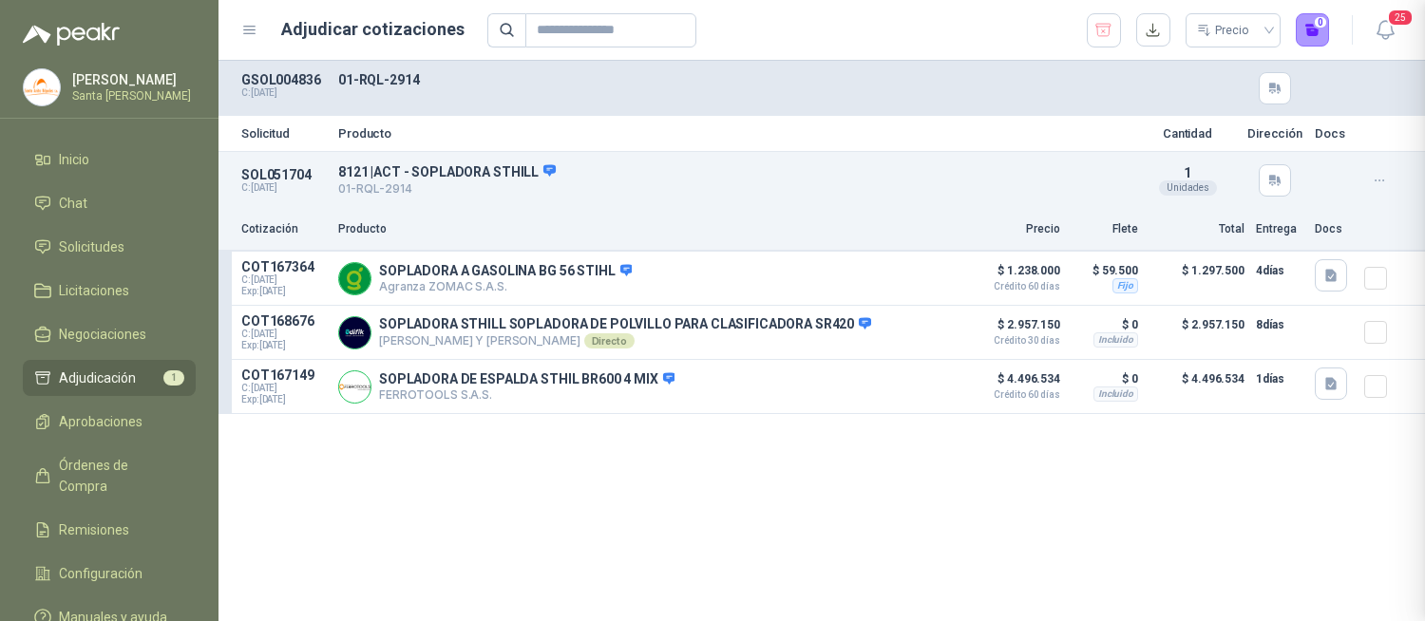
scroll to position [432, 0]
click at [914, 335] on button "Detalles" at bounding box center [908, 333] width 89 height 26
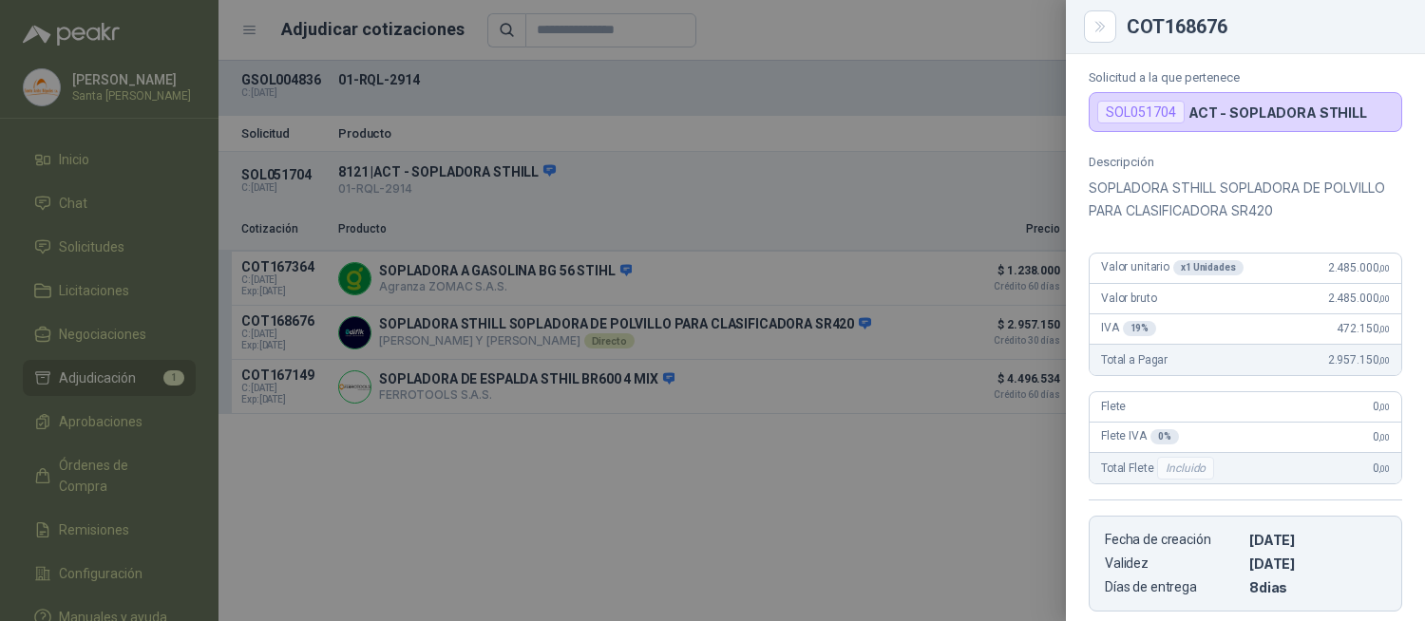
scroll to position [0, 0]
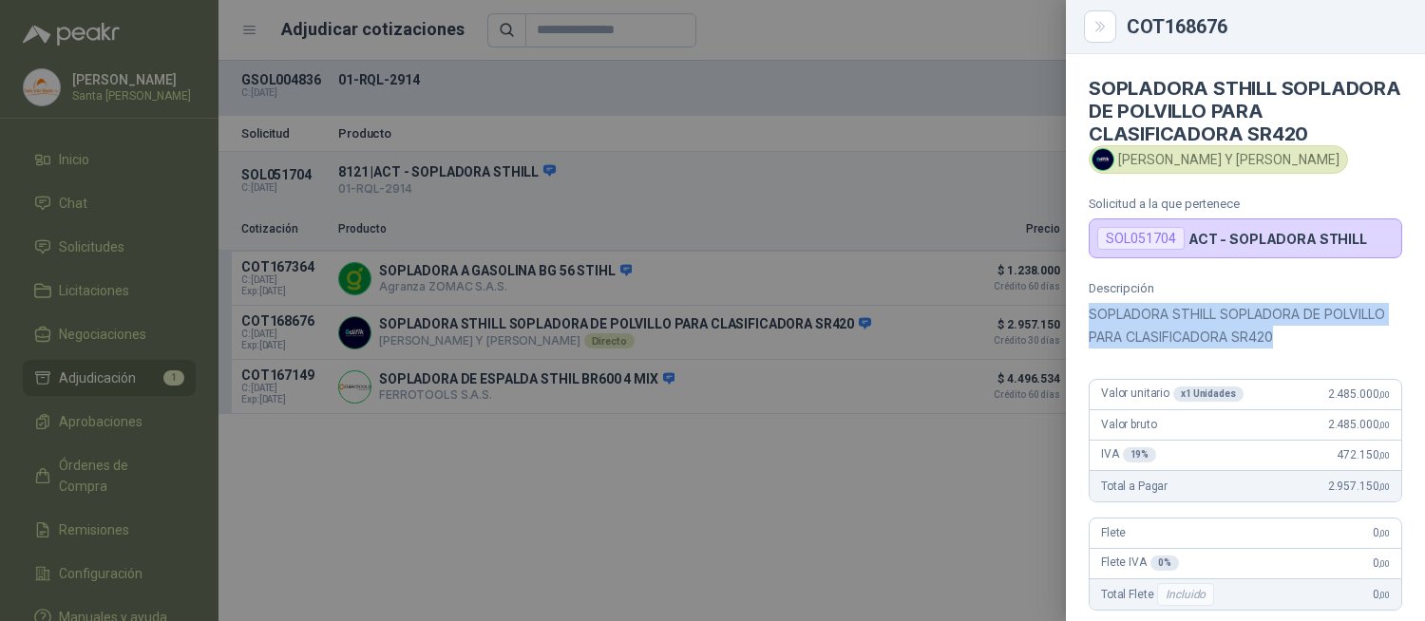
drag, startPoint x: 1350, startPoint y: 342, endPoint x: 1090, endPoint y: 317, distance: 260.5
click at [1090, 317] on p "SOPLADORA STHILL SOPLADORA DE POLVILLO PARA CLASIFICADORA SR420" at bounding box center [1245, 326] width 313 height 46
copy p "SOPLADORA STHILL SOPLADORA DE POLVILLO PARA CLASIFICADORA SR420"
click at [1096, 26] on icon "Close" at bounding box center [1100, 27] width 16 height 16
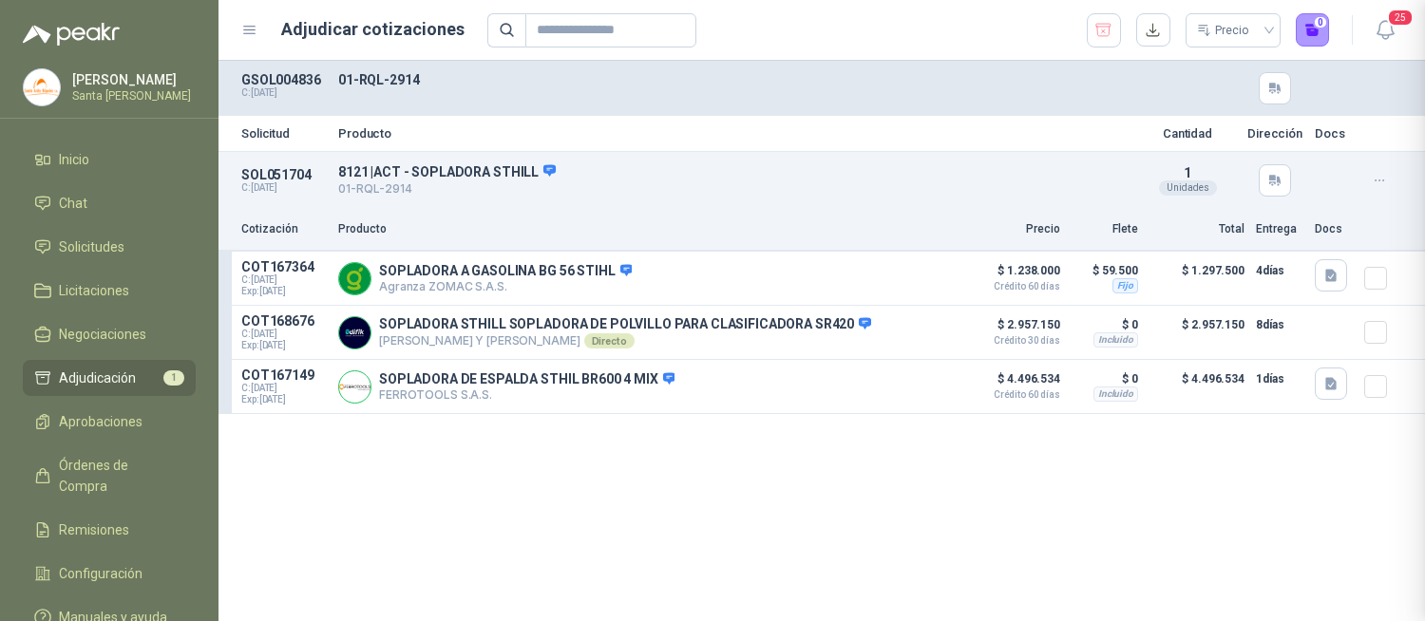
scroll to position [432, 0]
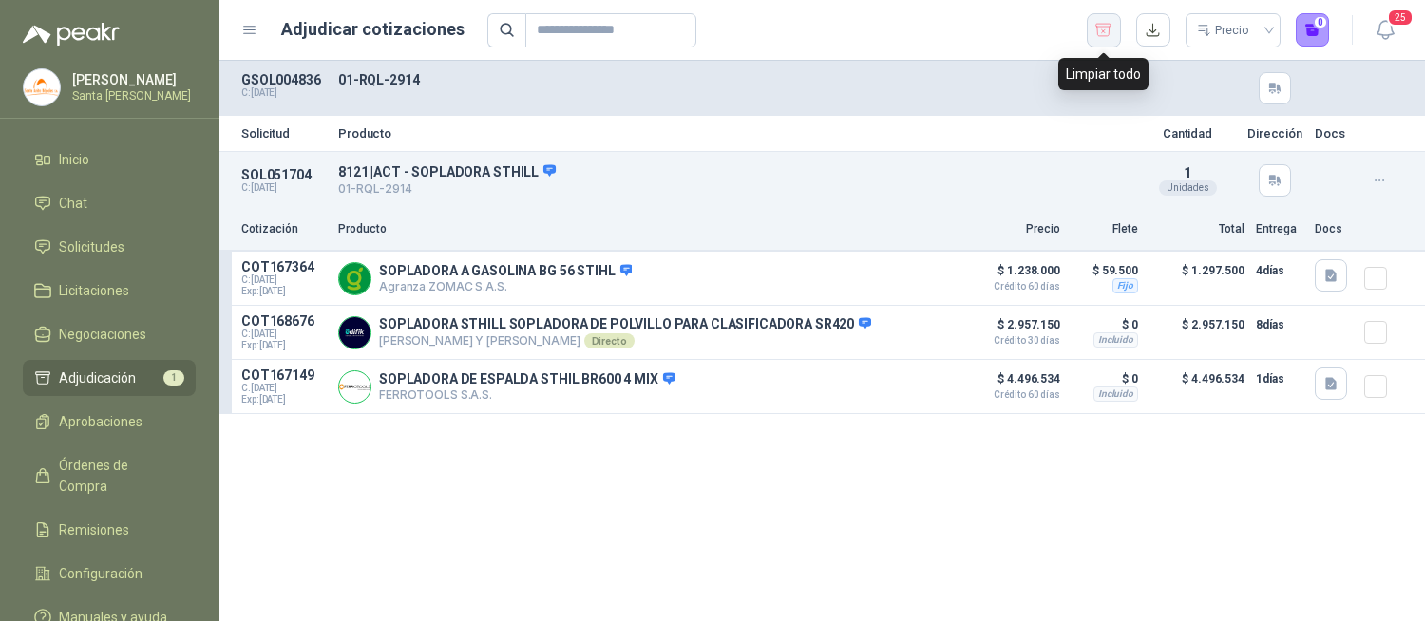
click at [1112, 34] on icon "button" at bounding box center [1103, 30] width 18 height 19
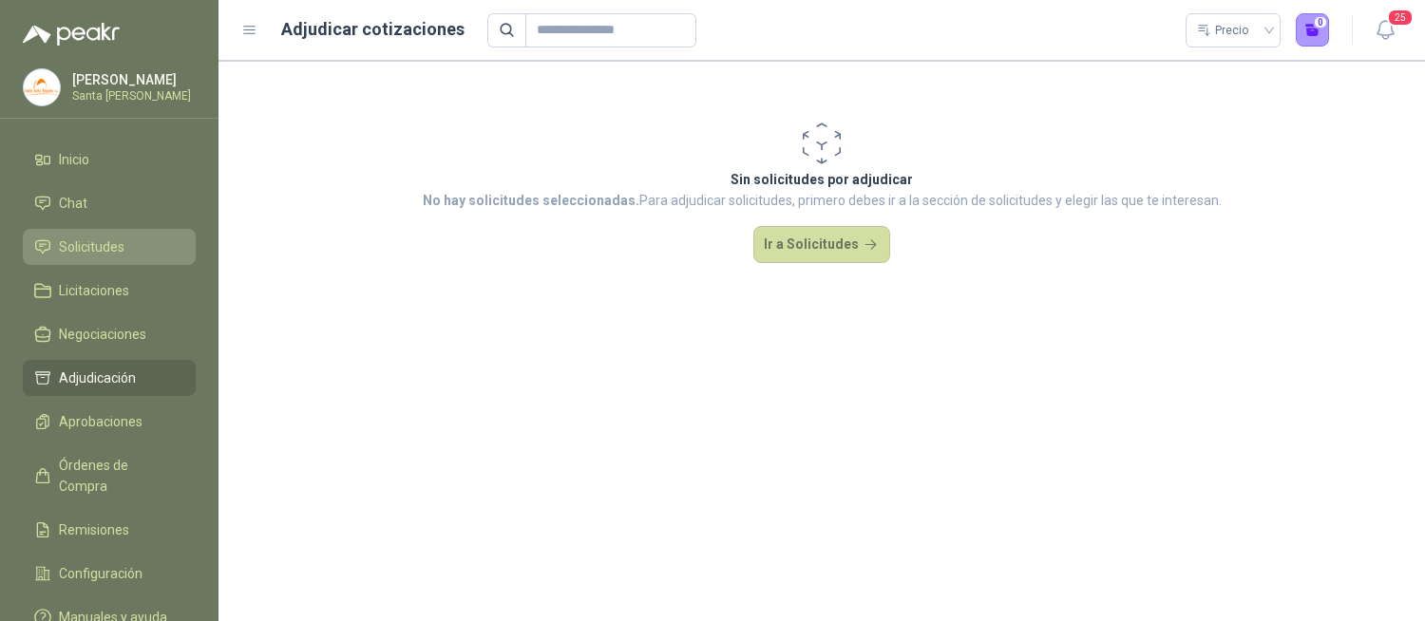
click at [103, 240] on span "Solicitudes" at bounding box center [92, 247] width 66 height 21
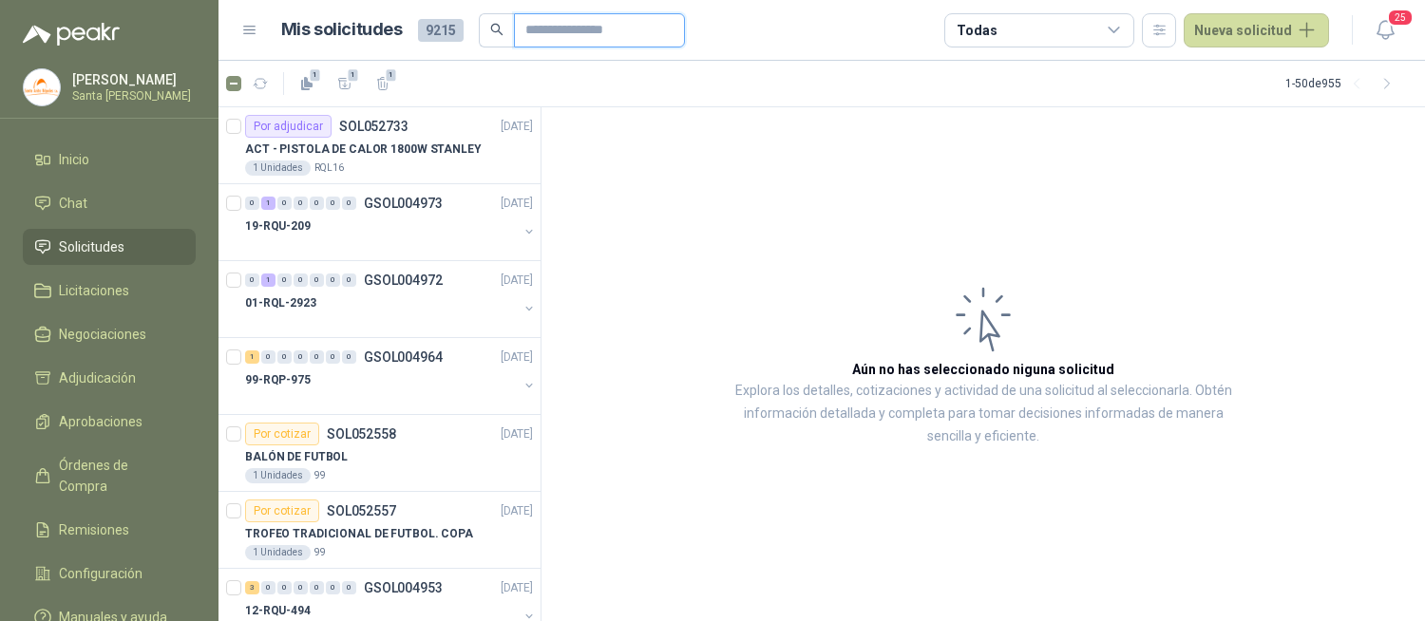
click at [525, 38] on input "text" at bounding box center [591, 30] width 133 height 32
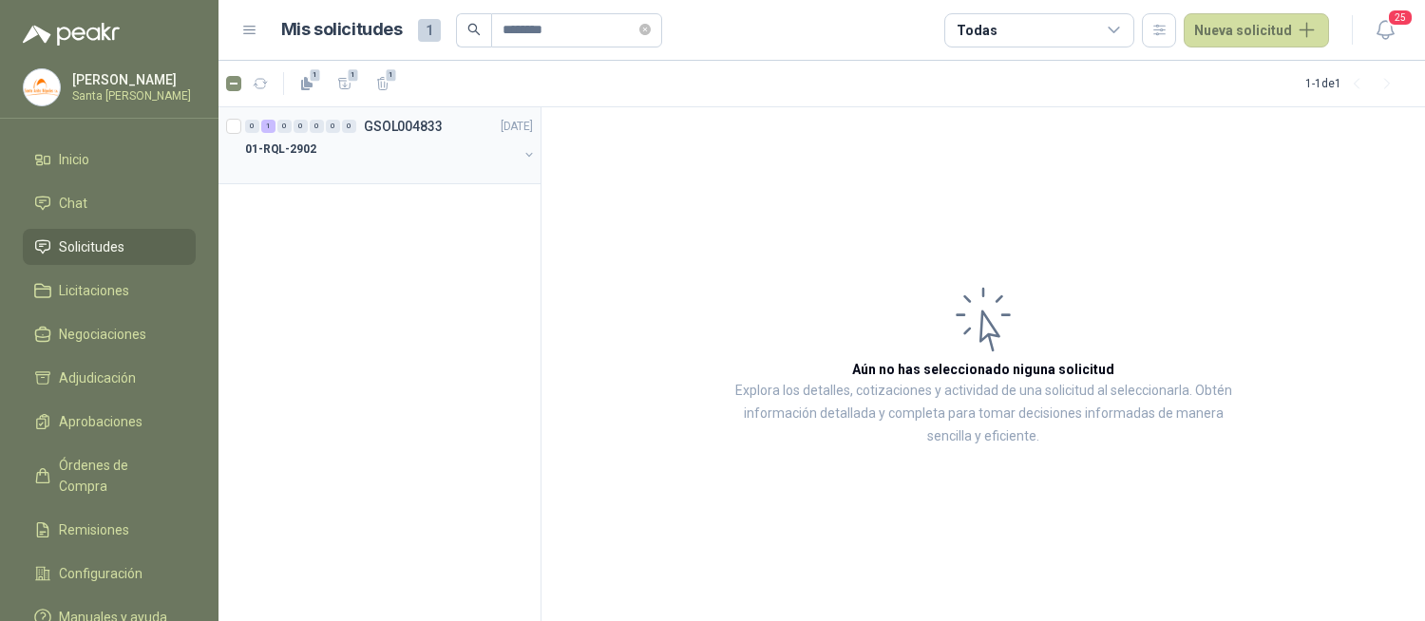
click at [323, 138] on div "01-RQL-2902" at bounding box center [381, 149] width 273 height 23
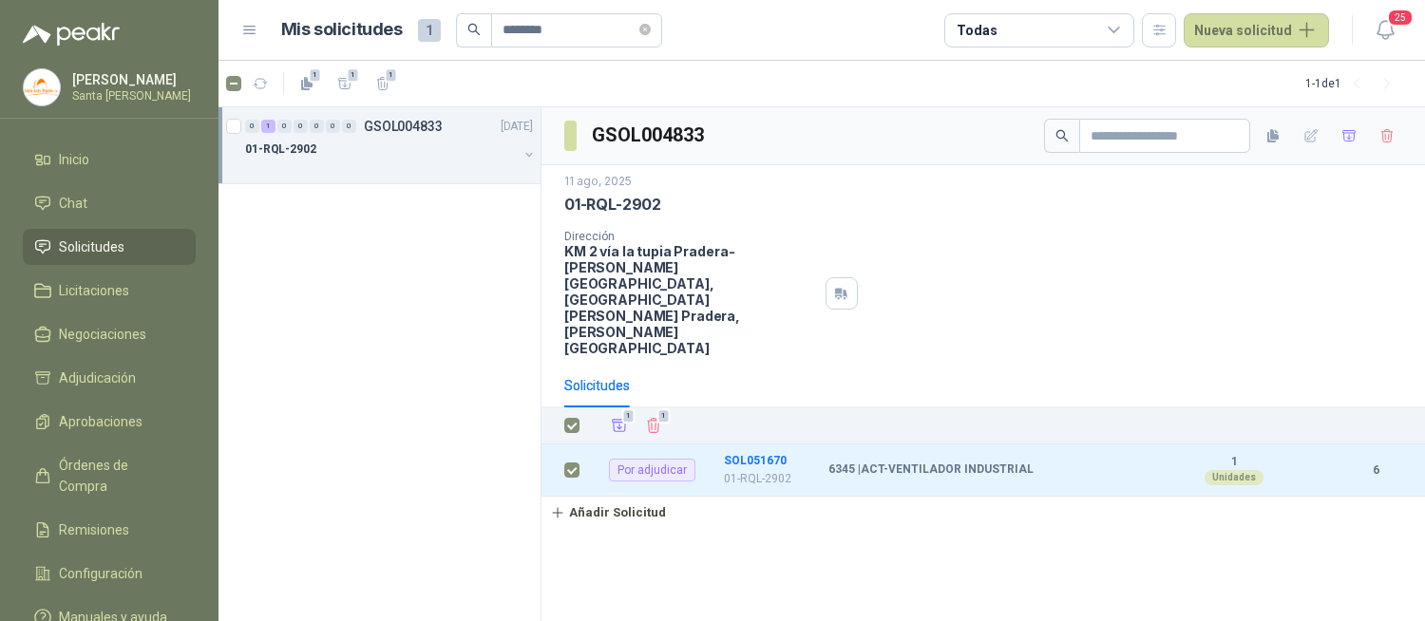
click at [636, 412] on div "1 1" at bounding box center [1004, 425] width 796 height 27
click at [647, 417] on icon "Eliminar" at bounding box center [653, 425] width 17 height 17
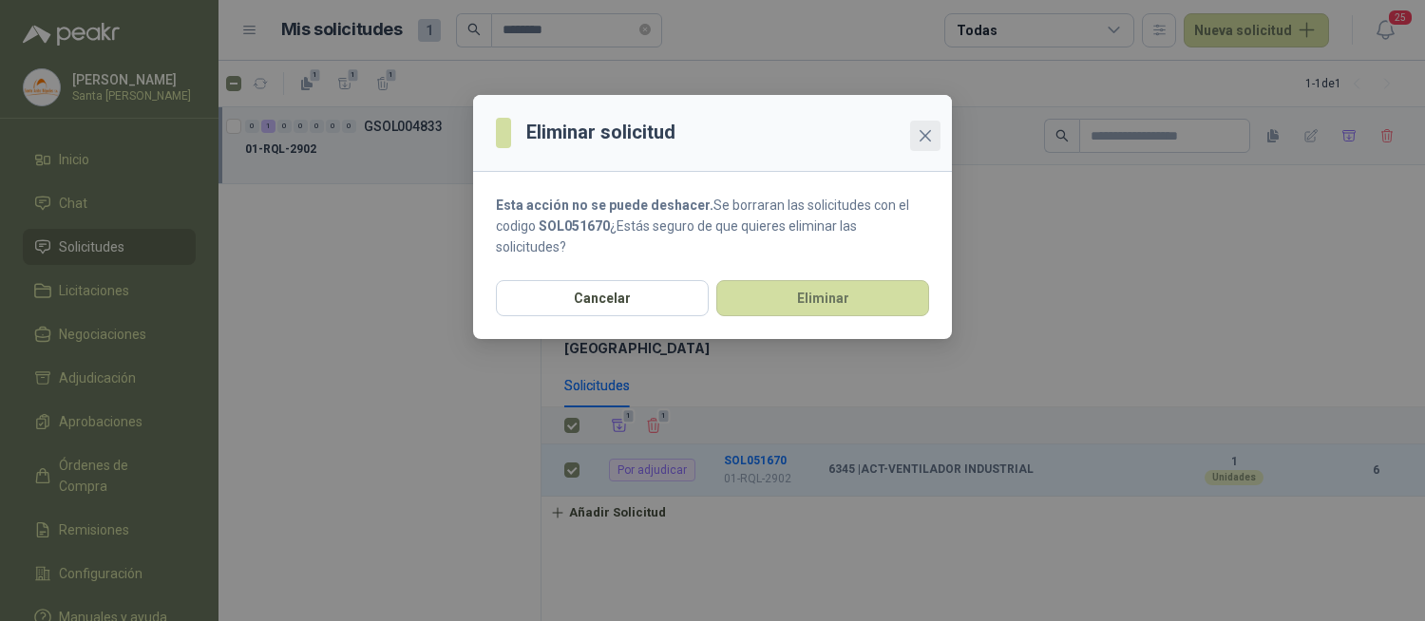
click at [926, 148] on button "Close" at bounding box center [925, 136] width 30 height 30
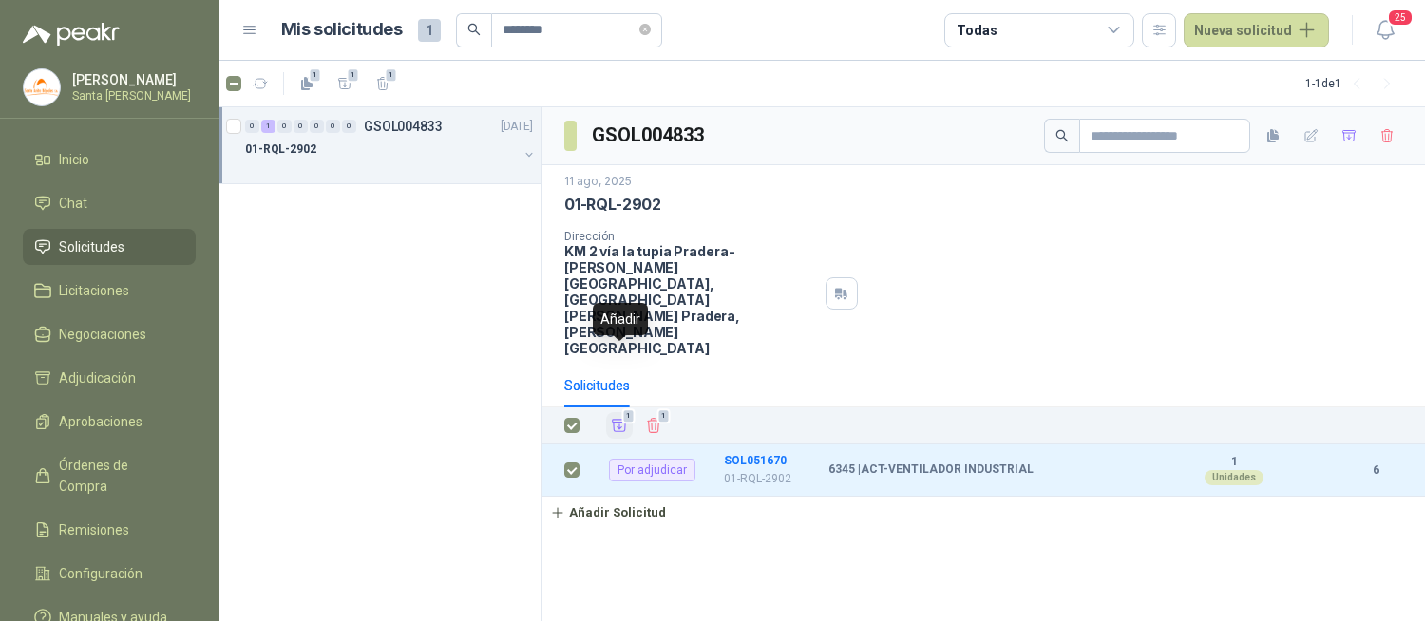
click at [615, 417] on icon "Añadir" at bounding box center [619, 425] width 17 height 17
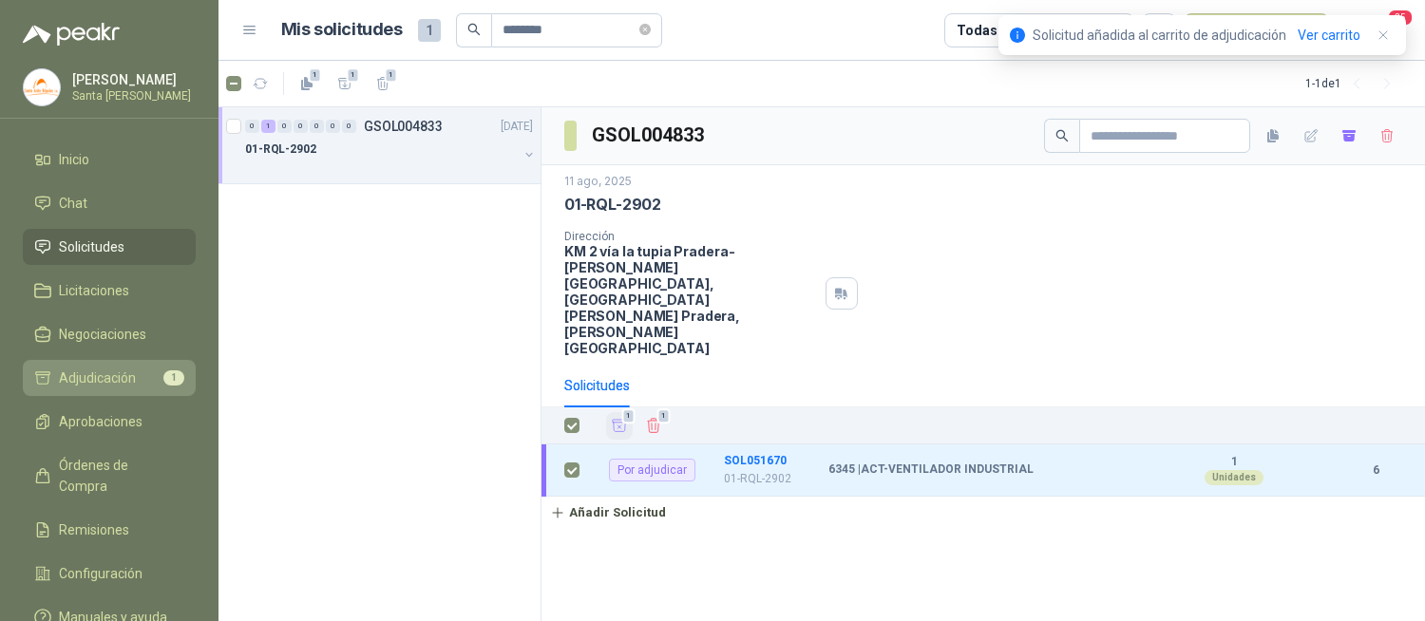
click at [115, 375] on span "Adjudicación" at bounding box center [97, 378] width 77 height 21
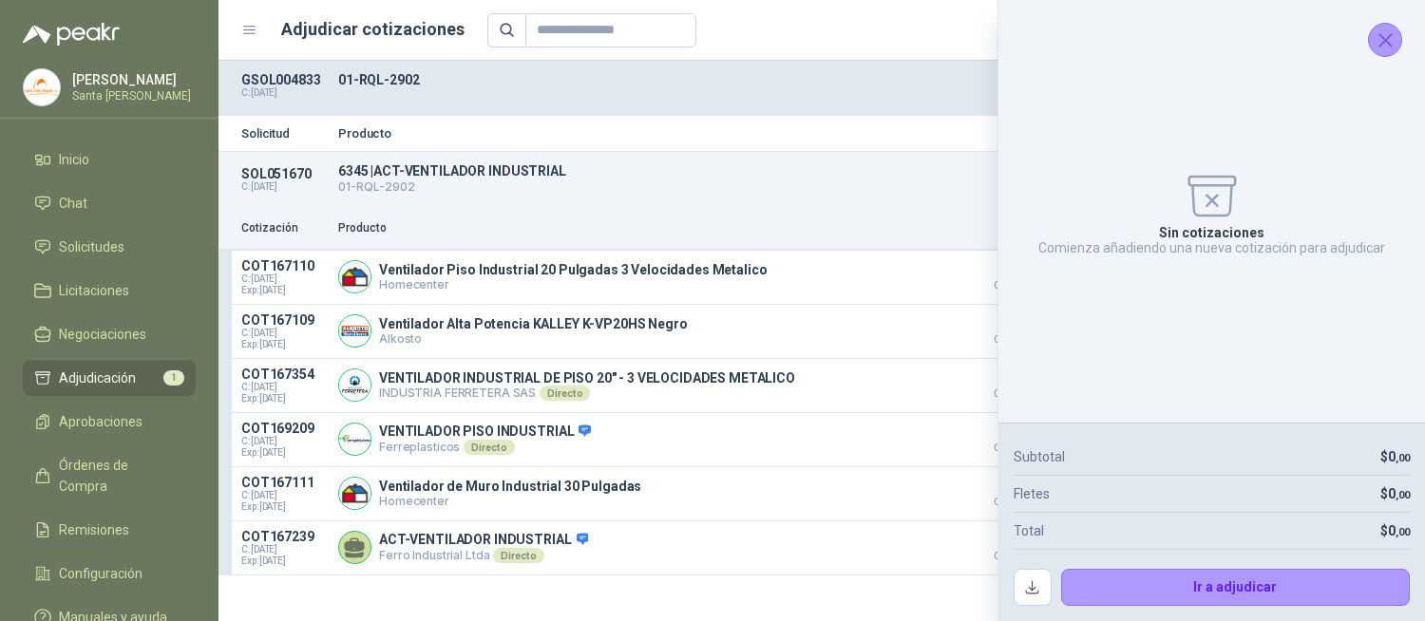
click at [1382, 35] on icon "Cerrar" at bounding box center [1385, 40] width 24 height 24
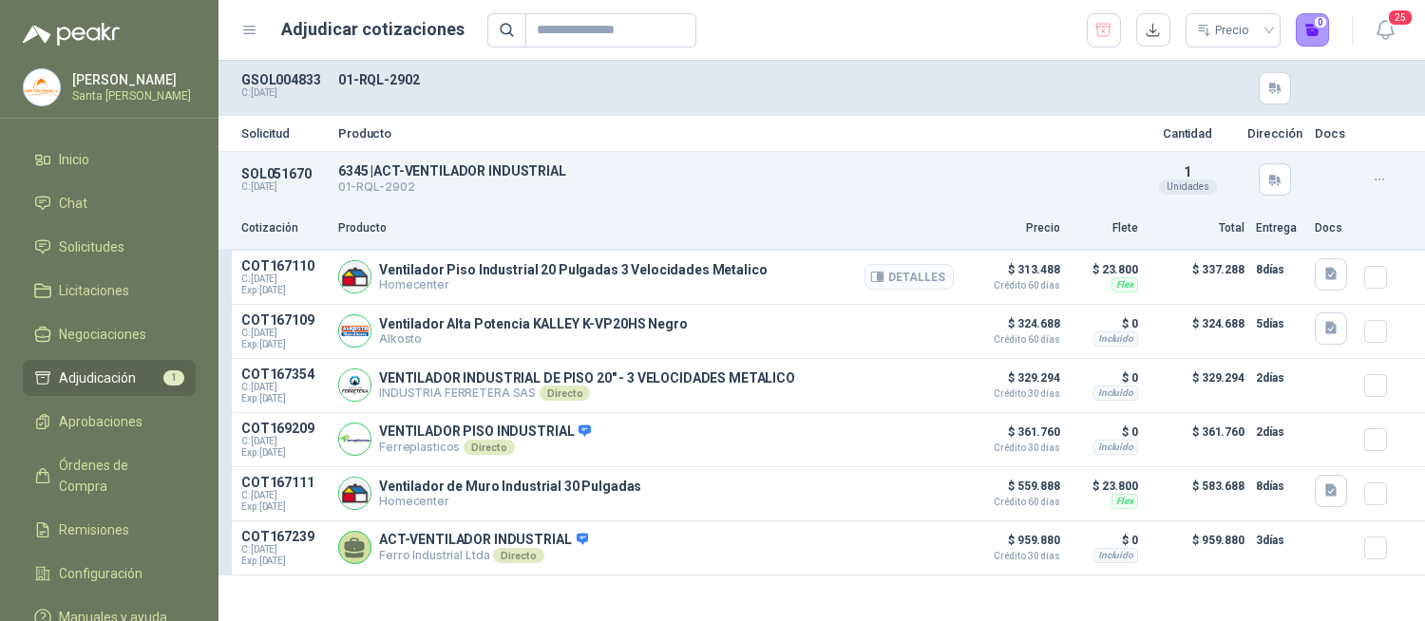
click at [883, 281] on icon "button" at bounding box center [877, 277] width 12 height 9
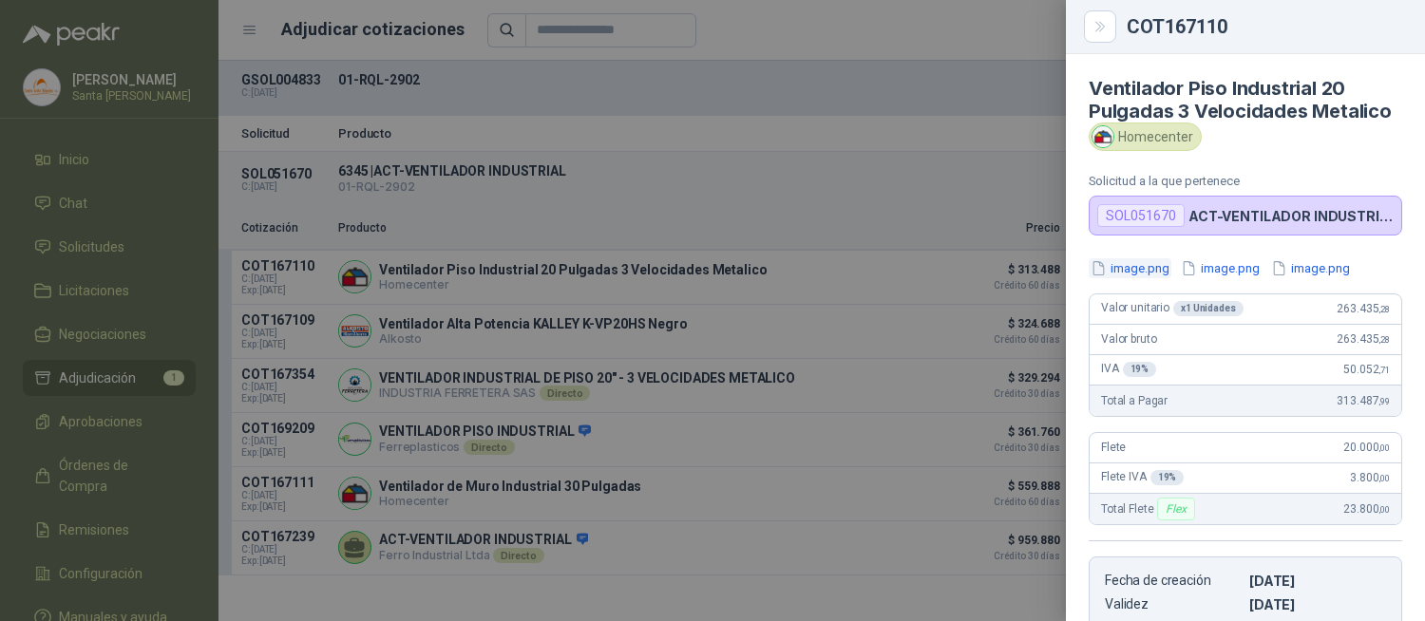
click at [1140, 278] on button "image.png" at bounding box center [1130, 268] width 83 height 20
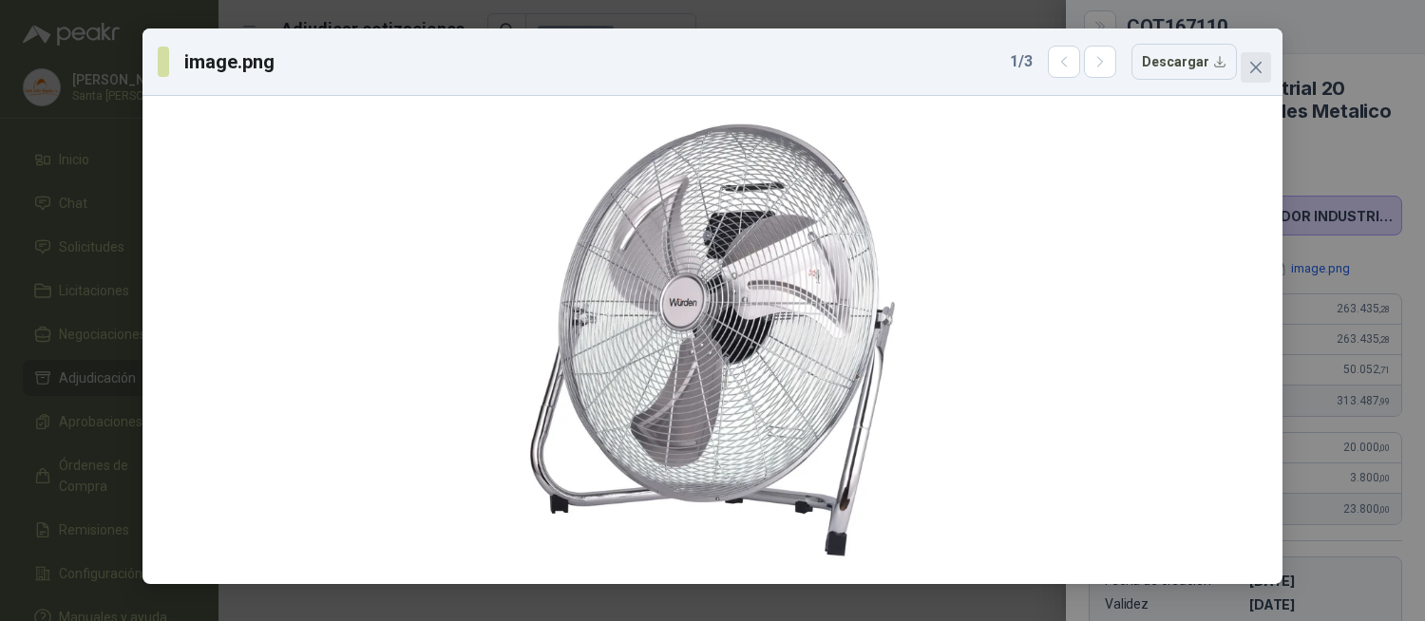
click at [1258, 61] on icon "close" at bounding box center [1255, 67] width 15 height 15
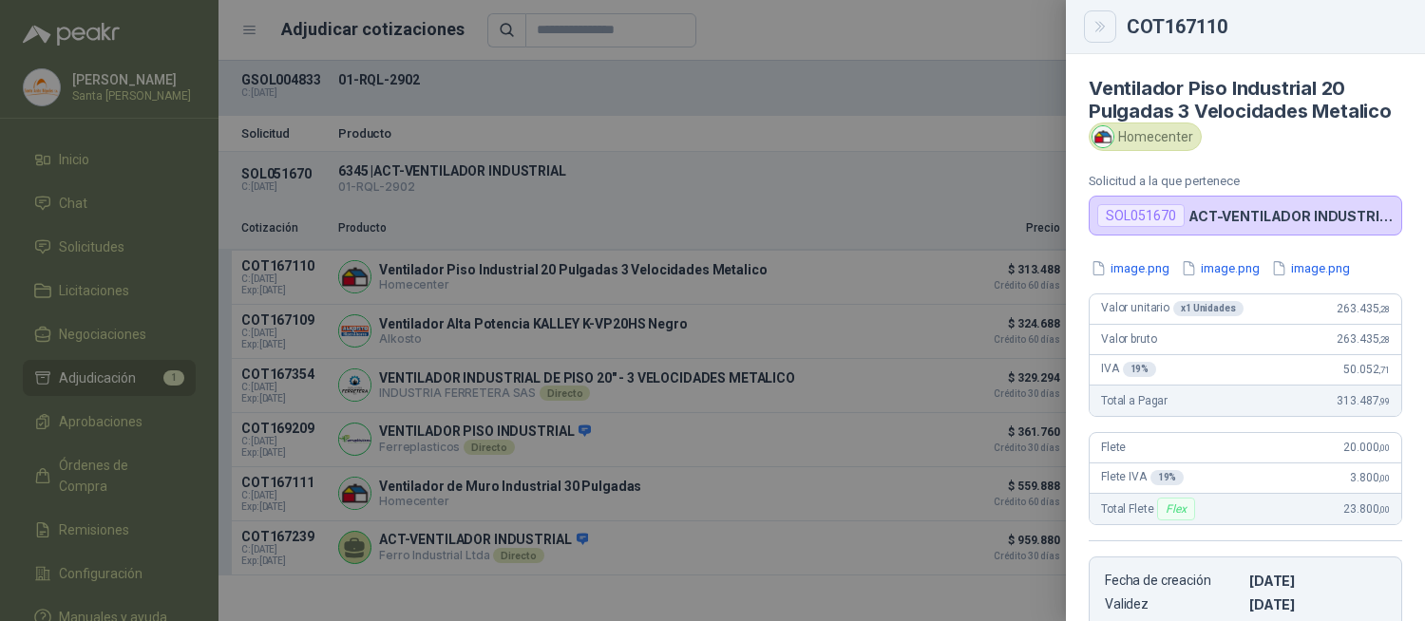
click at [1100, 23] on icon "Close" at bounding box center [1099, 26] width 9 height 9
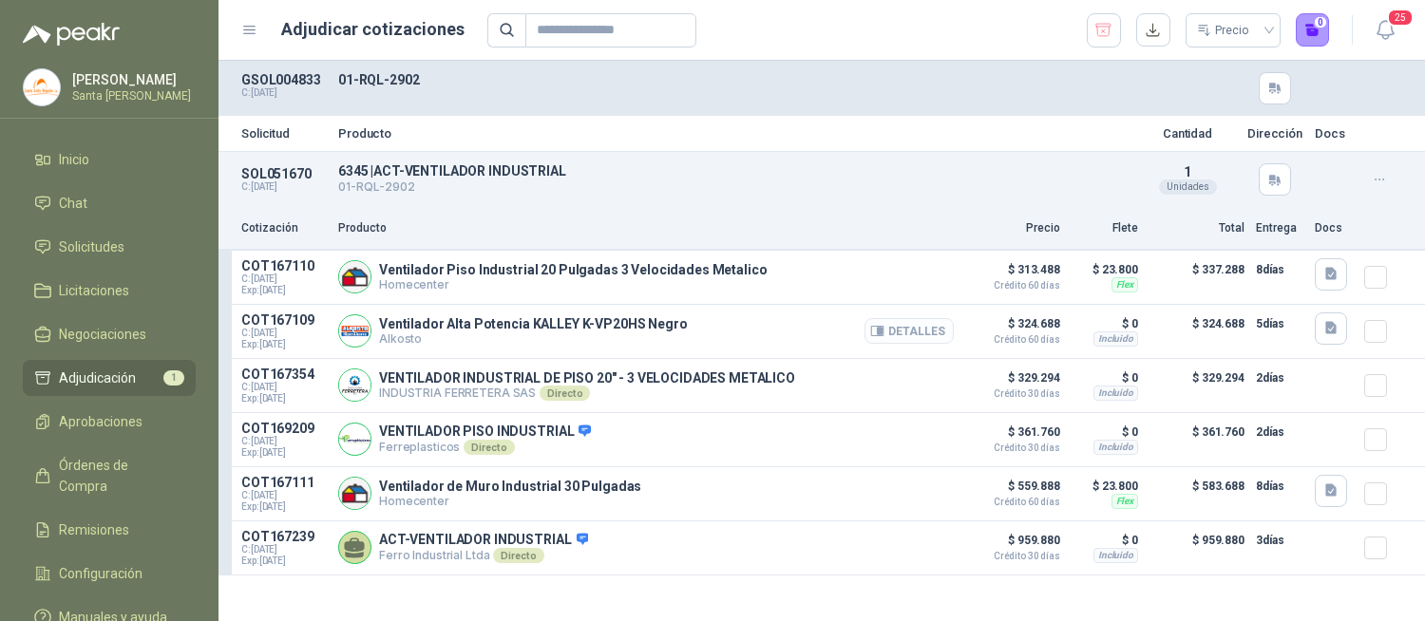
click at [878, 340] on button "Detalles" at bounding box center [908, 331] width 89 height 26
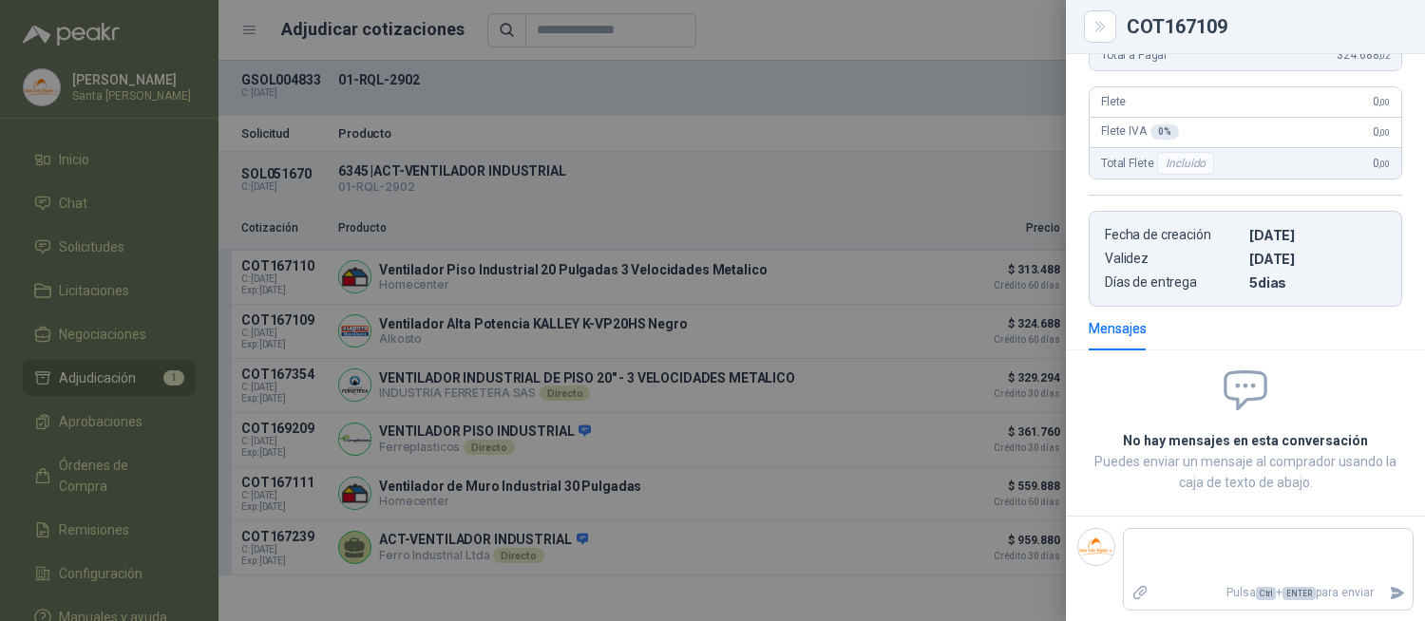
scroll to position [0, 0]
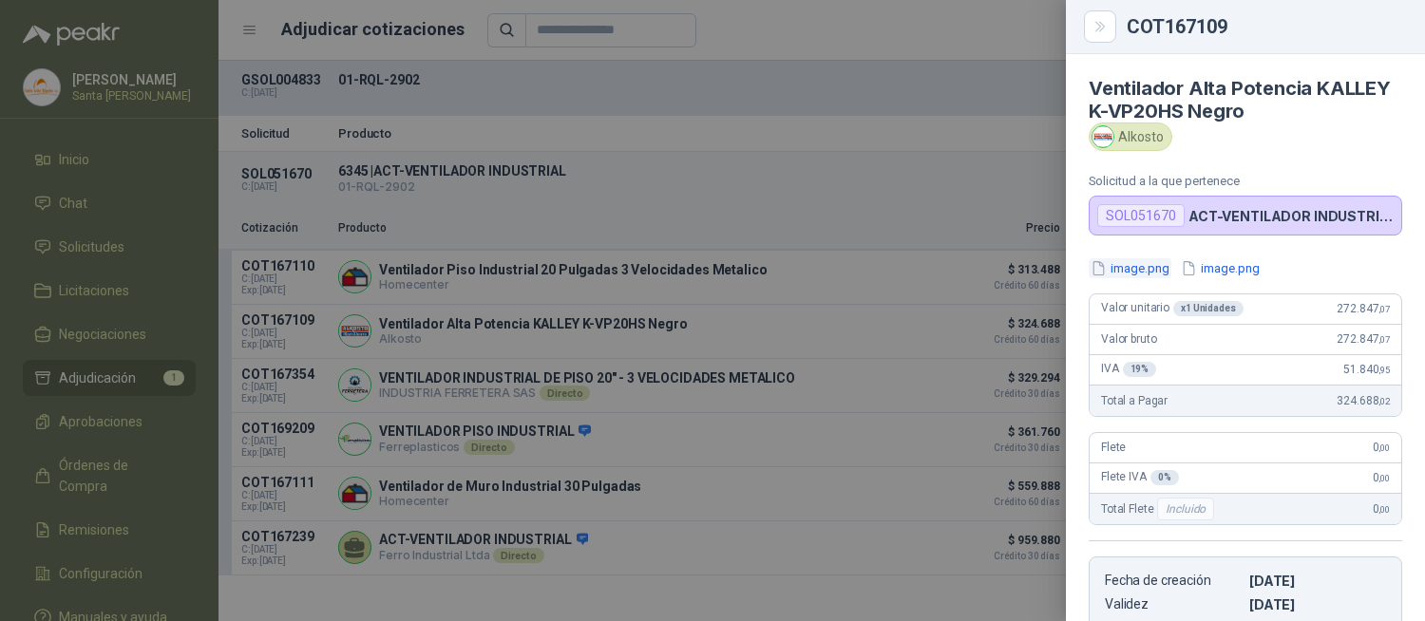
click at [1127, 266] on button "image.png" at bounding box center [1130, 268] width 83 height 20
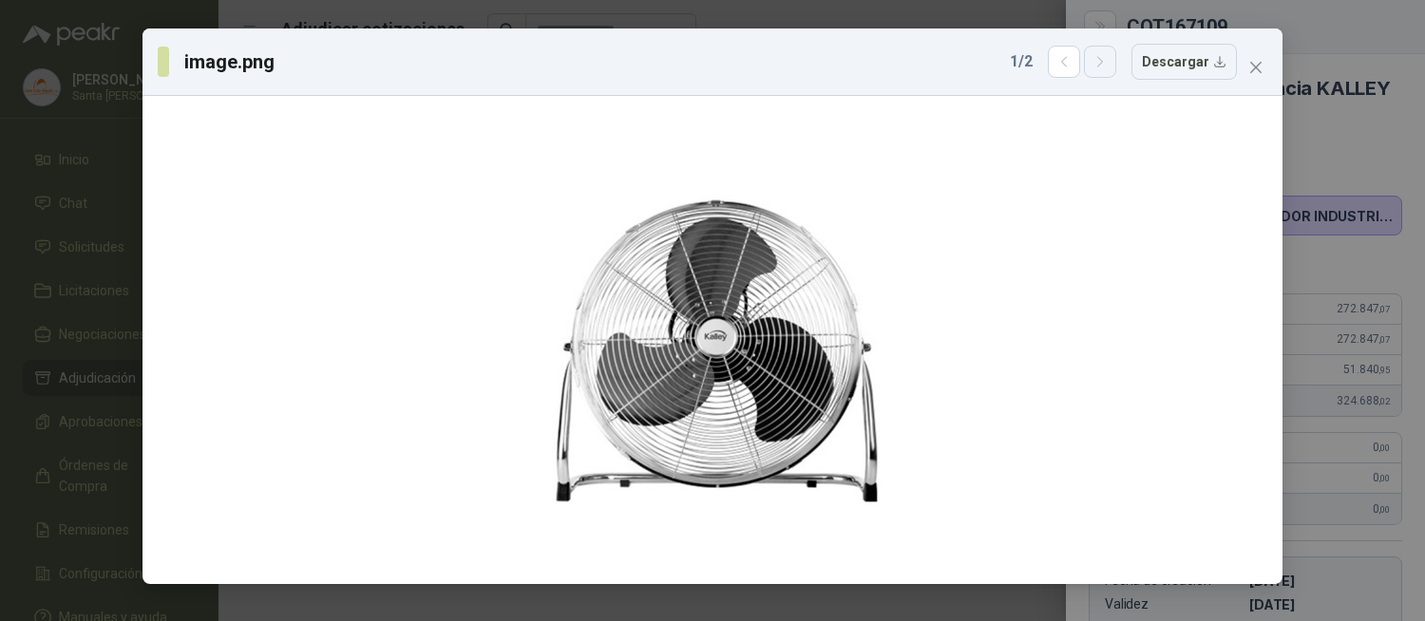
click at [1106, 66] on icon "button" at bounding box center [1100, 62] width 16 height 16
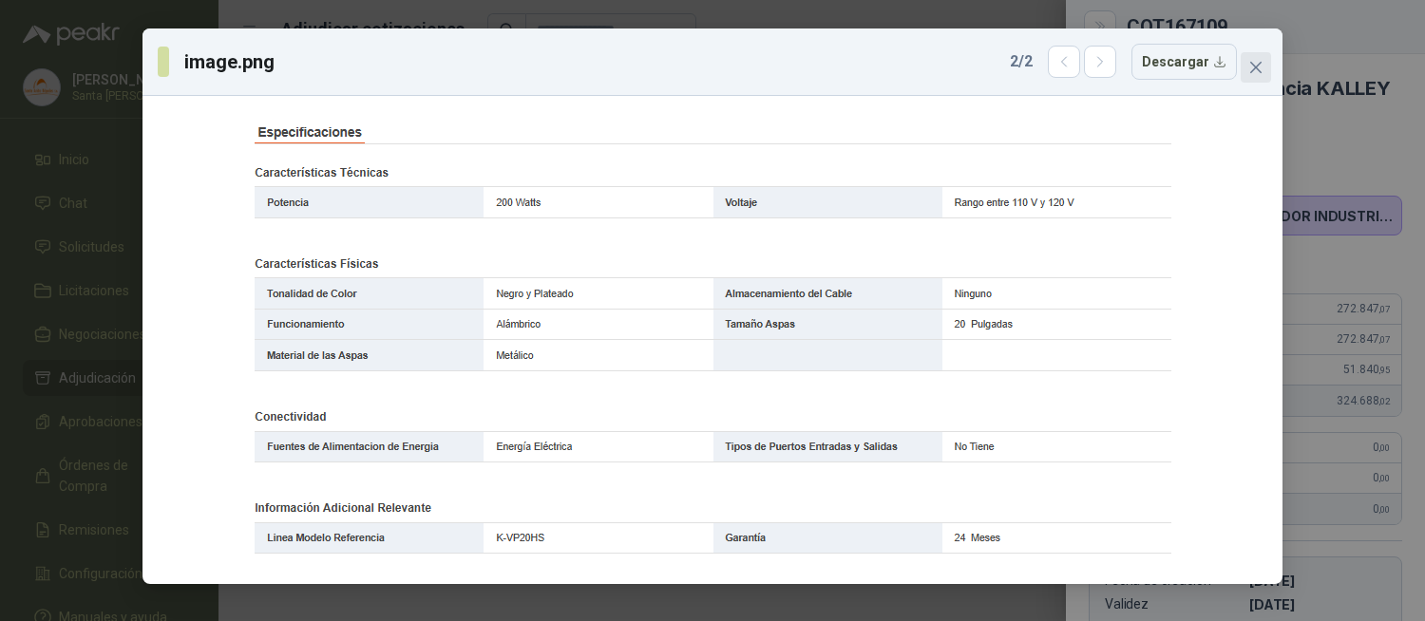
click at [1248, 64] on icon "close" at bounding box center [1255, 67] width 15 height 15
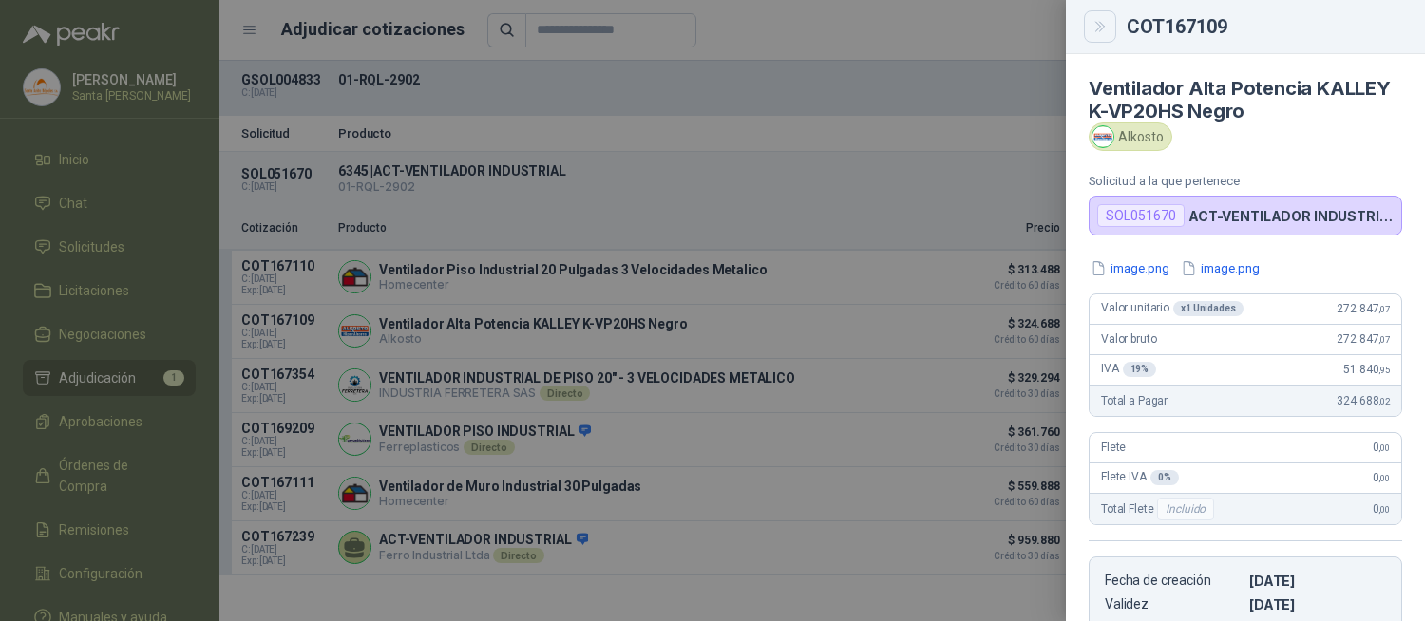
click at [1104, 28] on icon "Close" at bounding box center [1100, 27] width 16 height 16
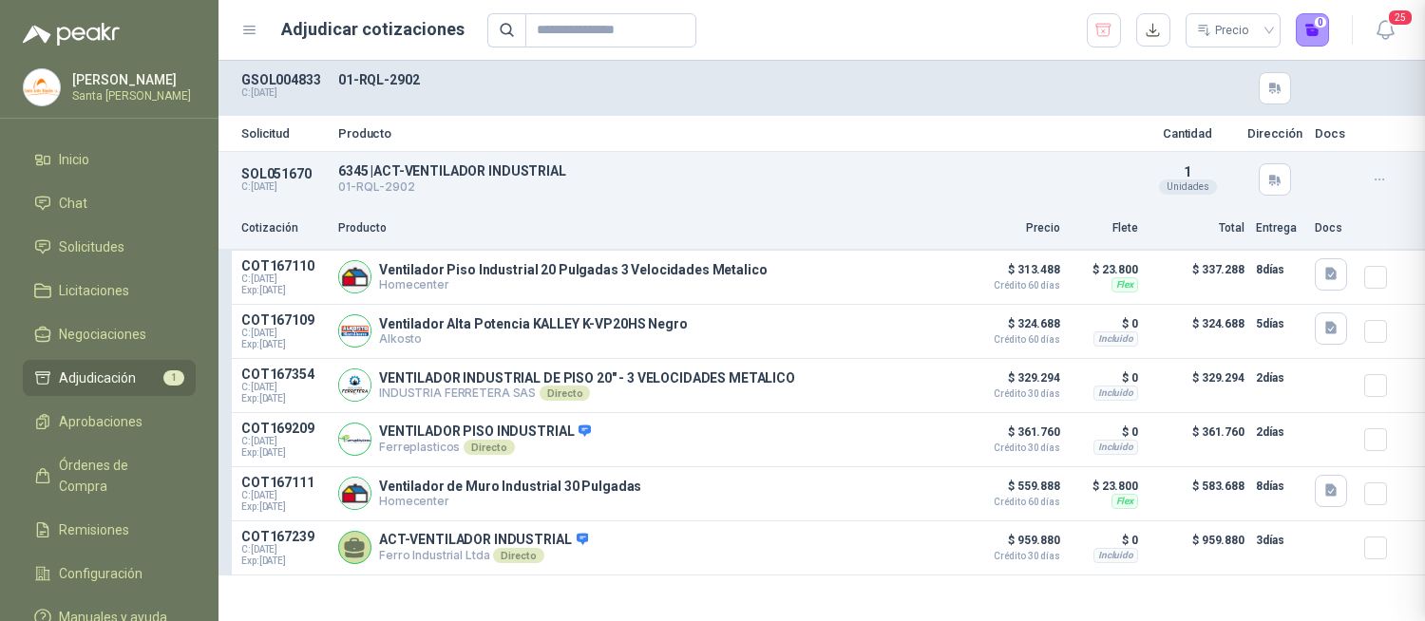
scroll to position [346, 0]
click at [914, 498] on button "Detalles" at bounding box center [908, 494] width 89 height 26
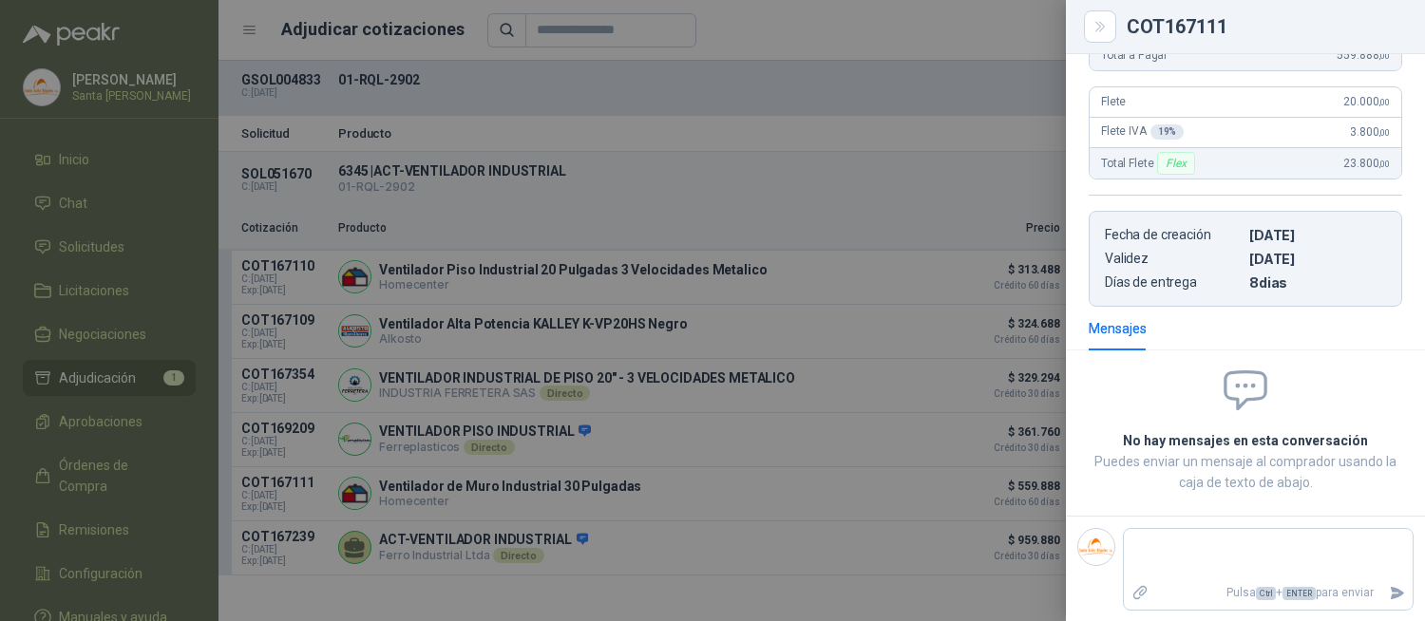
scroll to position [0, 0]
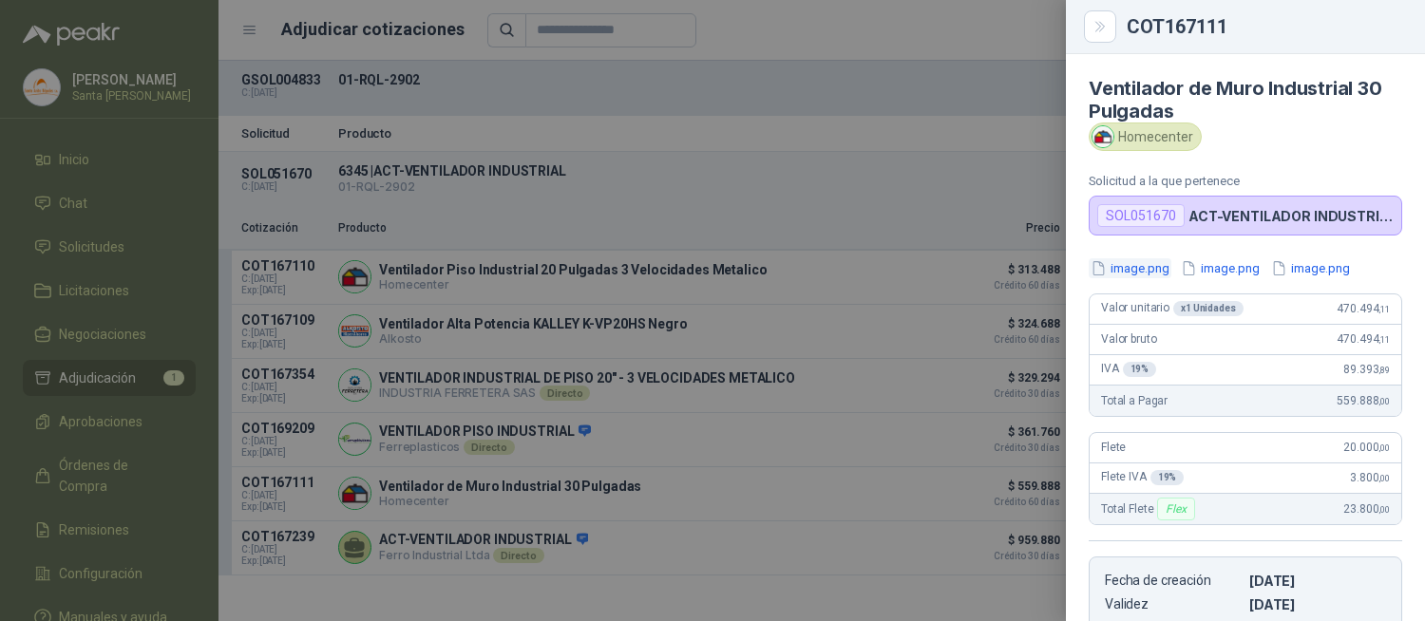
click at [1152, 267] on button "image.png" at bounding box center [1130, 268] width 83 height 20
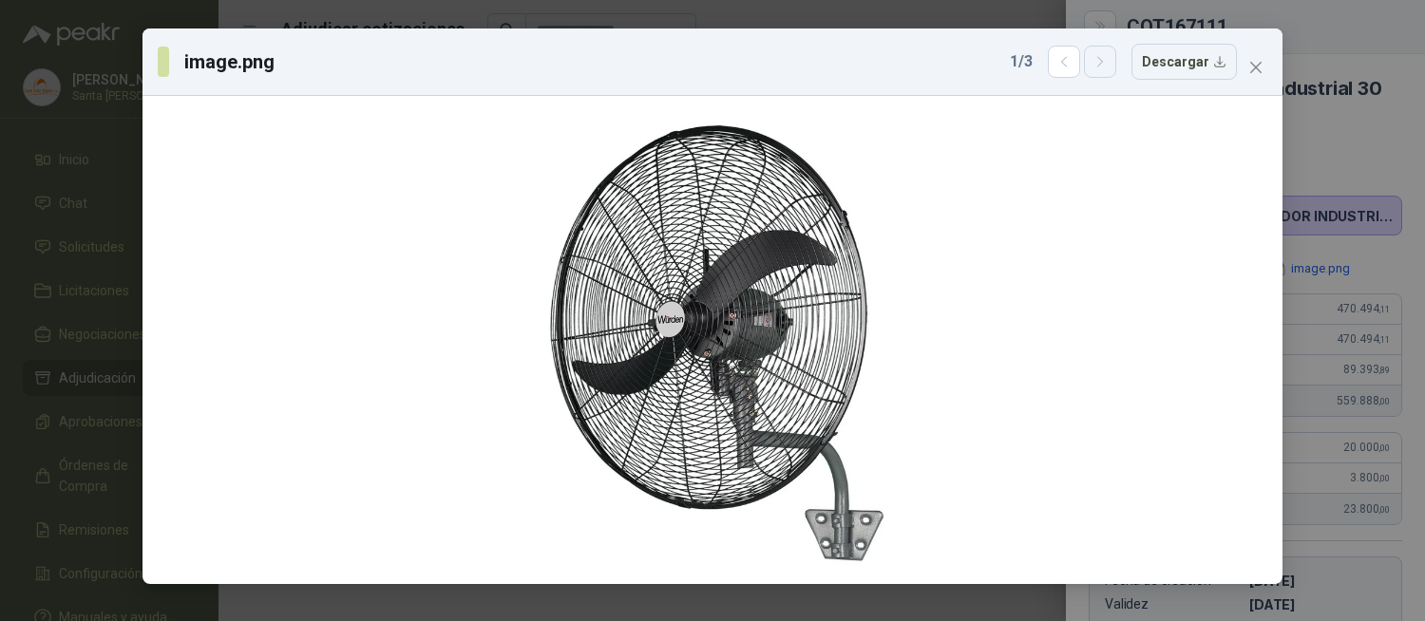
click at [1096, 61] on button "button" at bounding box center [1100, 62] width 32 height 32
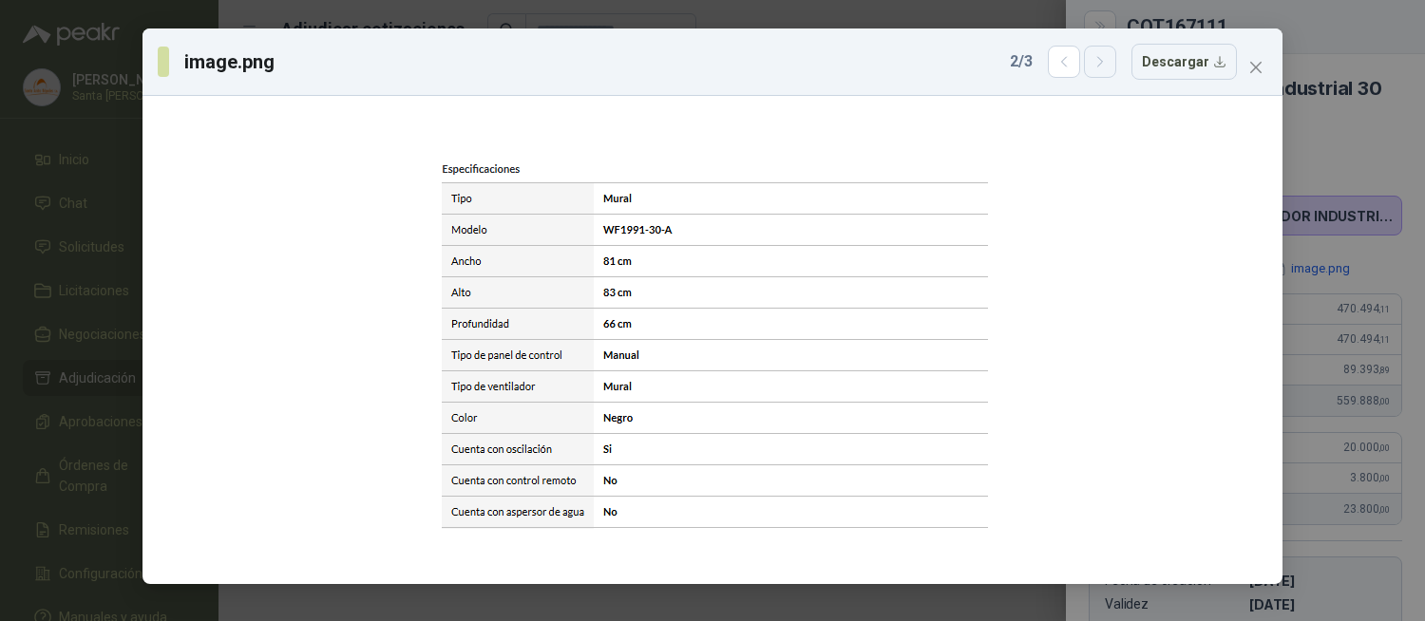
click at [1096, 61] on button "button" at bounding box center [1100, 62] width 32 height 32
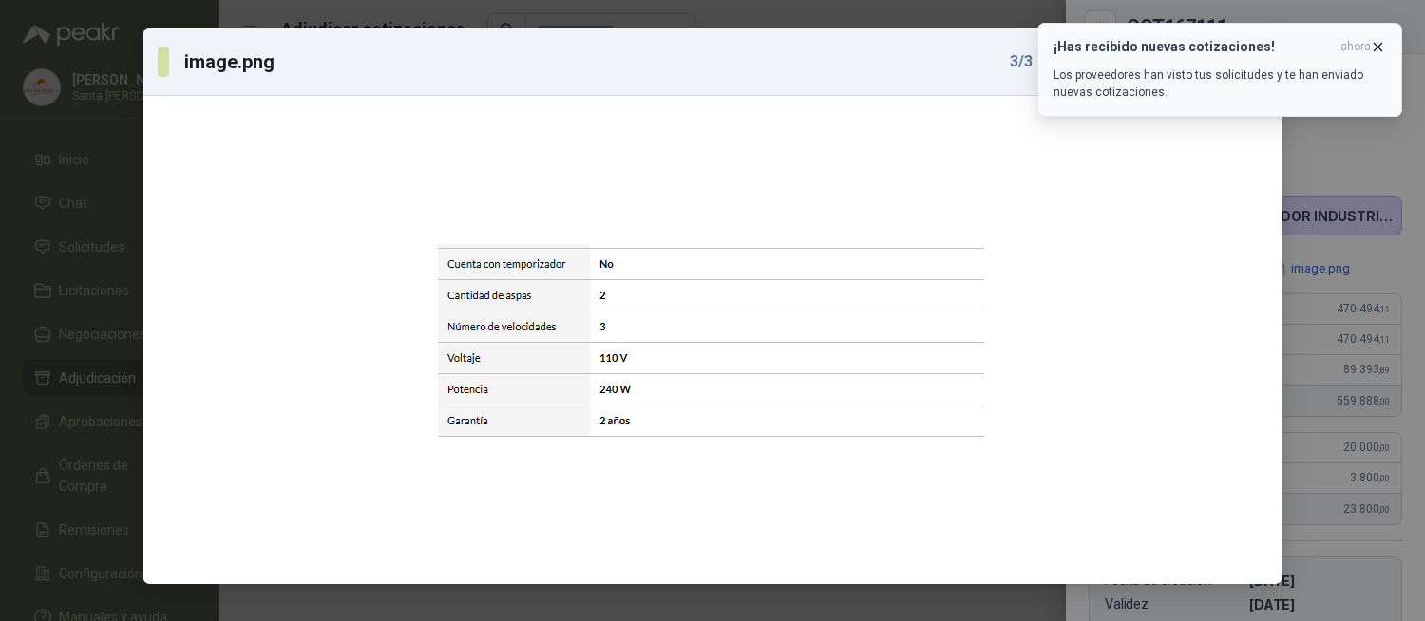
click at [1379, 45] on icon "button" at bounding box center [1378, 47] width 8 height 8
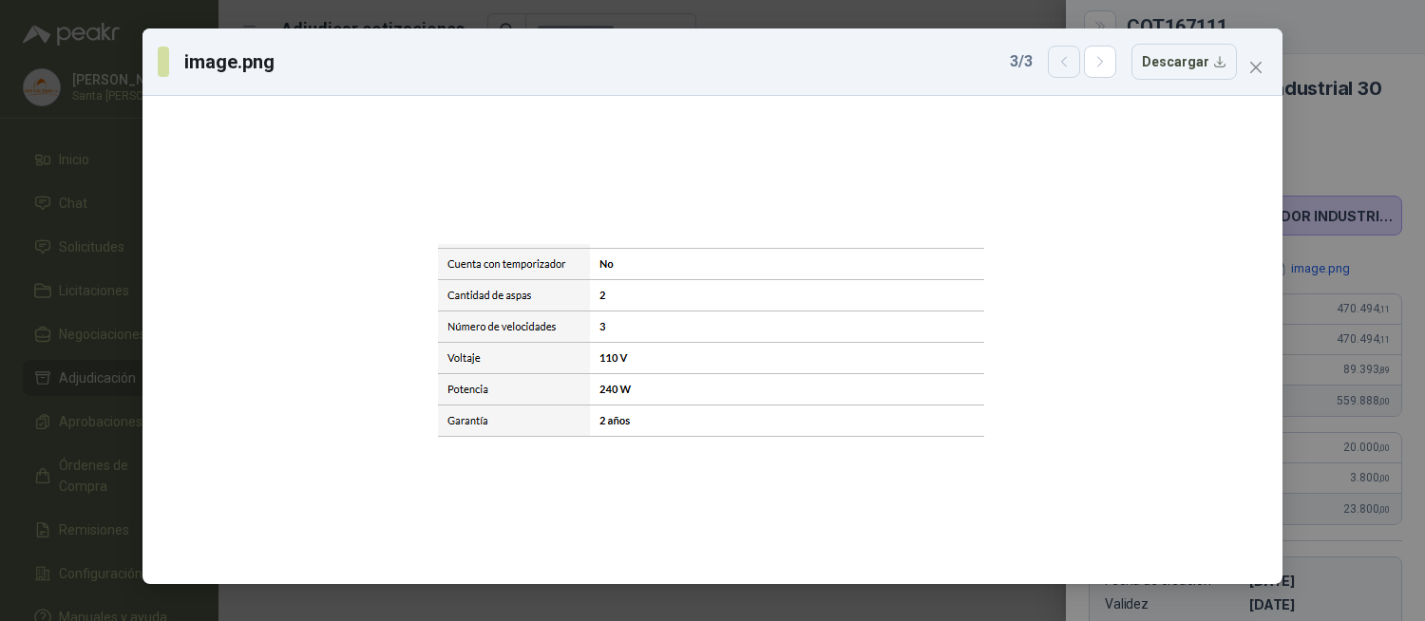
click at [1062, 70] on button "button" at bounding box center [1064, 62] width 32 height 32
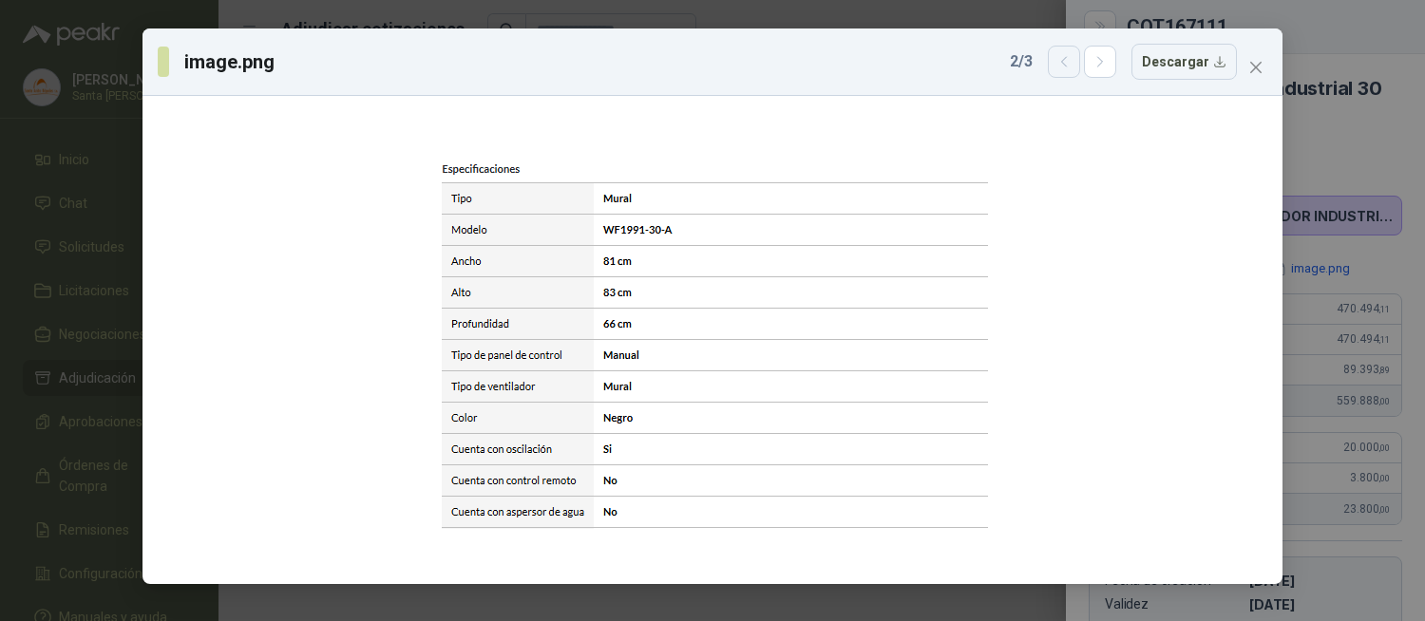
click at [1062, 70] on button "button" at bounding box center [1064, 62] width 32 height 32
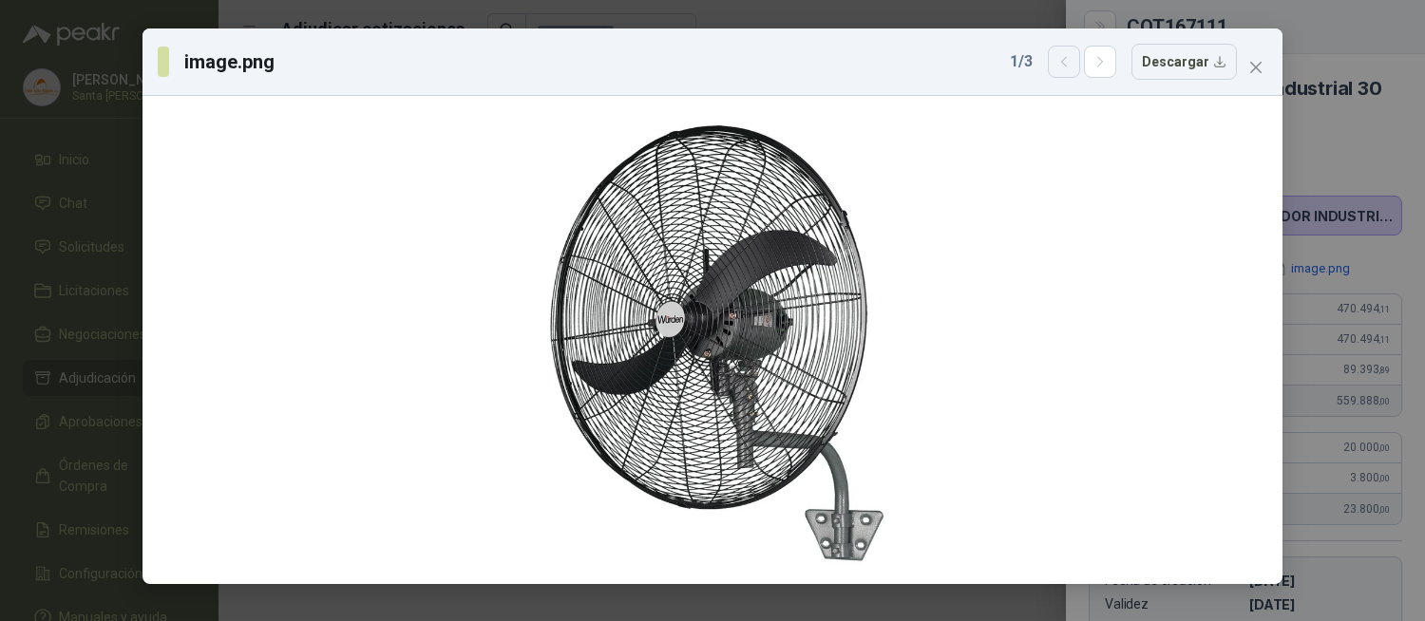
click at [1062, 70] on button "button" at bounding box center [1064, 62] width 32 height 32
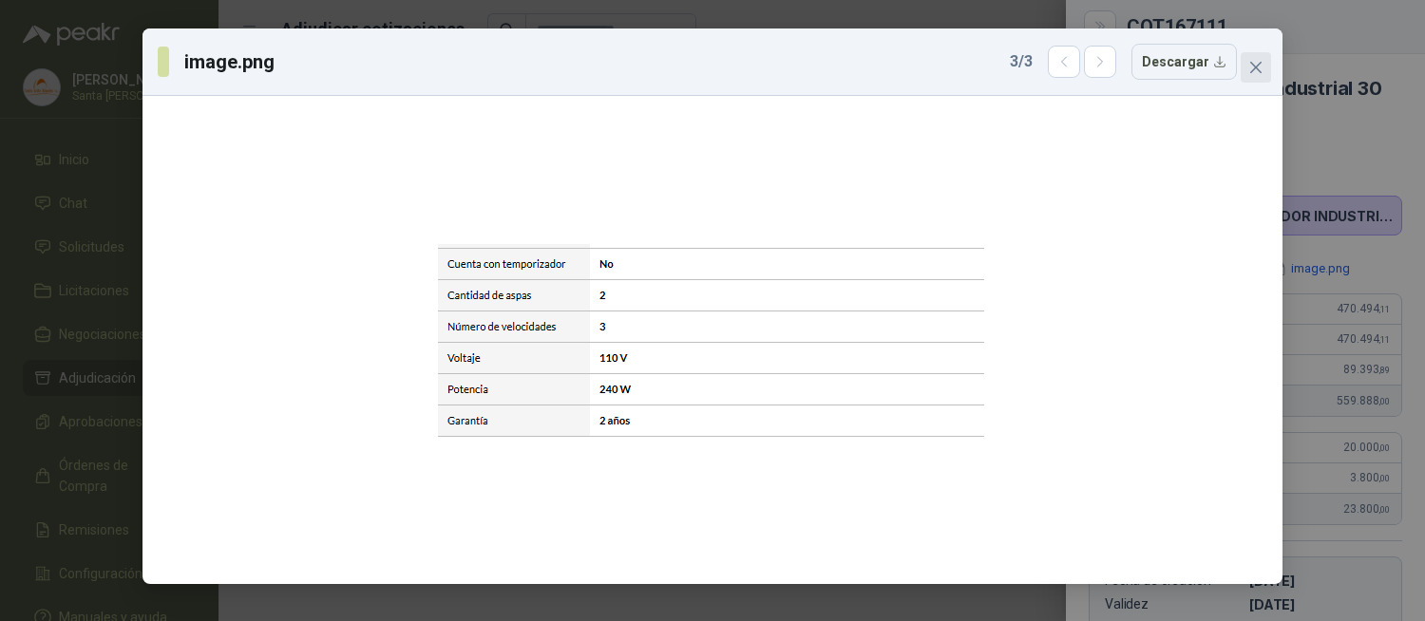
click at [1249, 68] on icon "close" at bounding box center [1255, 67] width 15 height 15
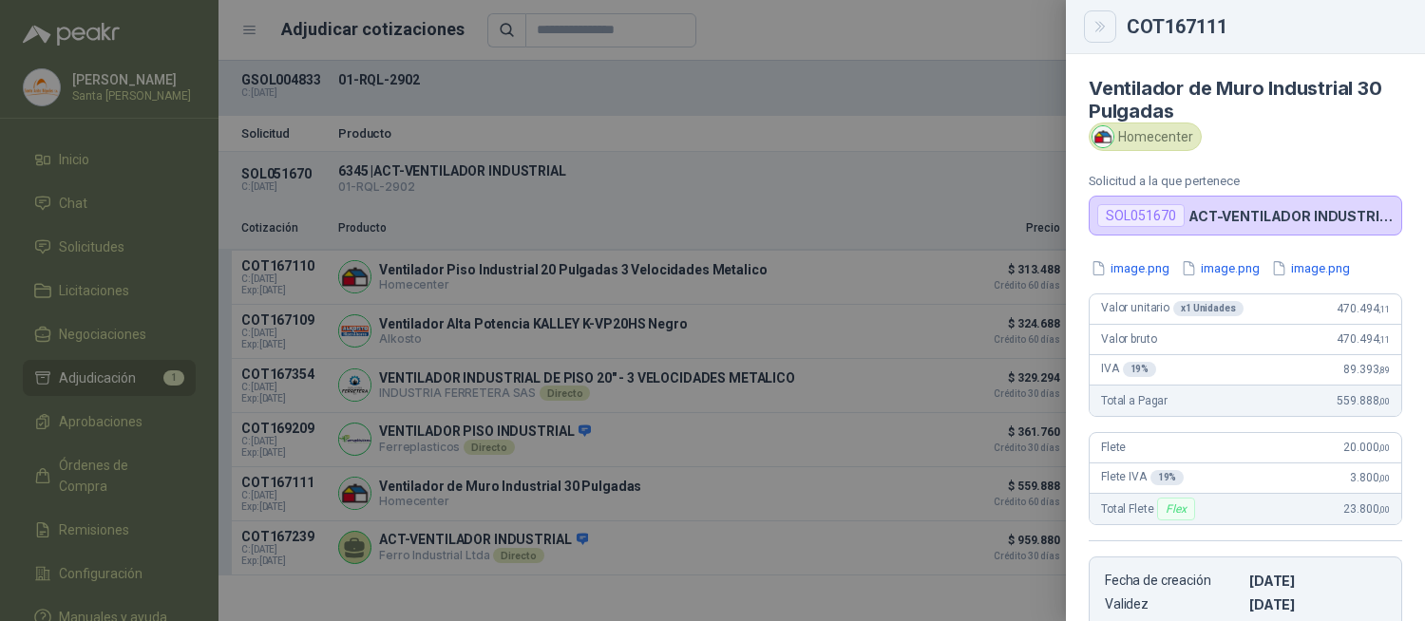
click at [1098, 29] on icon "Close" at bounding box center [1100, 27] width 16 height 16
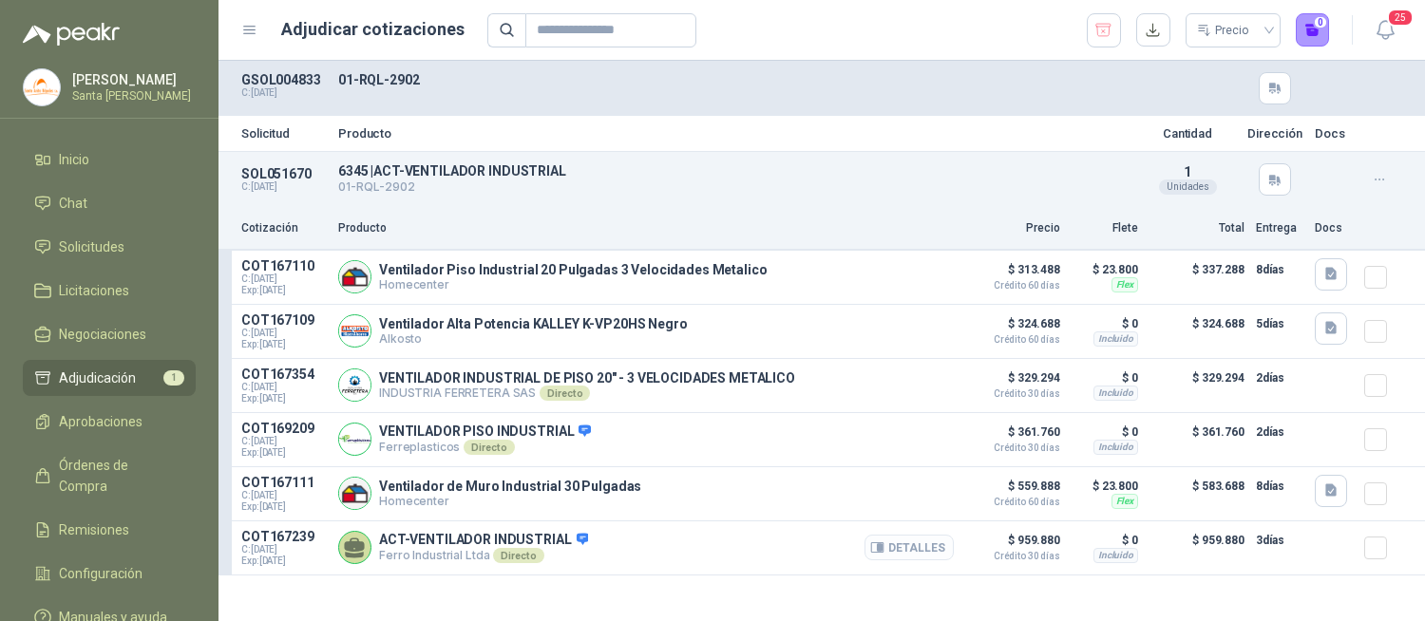
click at [915, 555] on button "Detalles" at bounding box center [908, 548] width 89 height 26
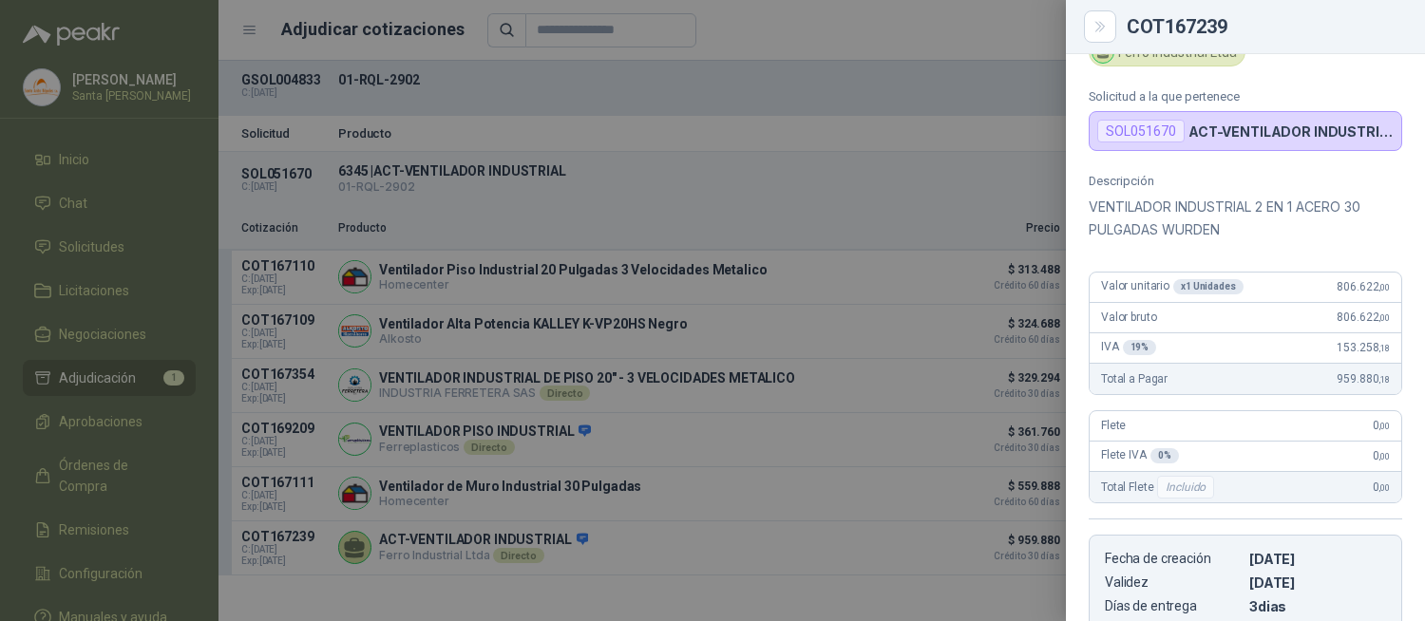
scroll to position [0, 0]
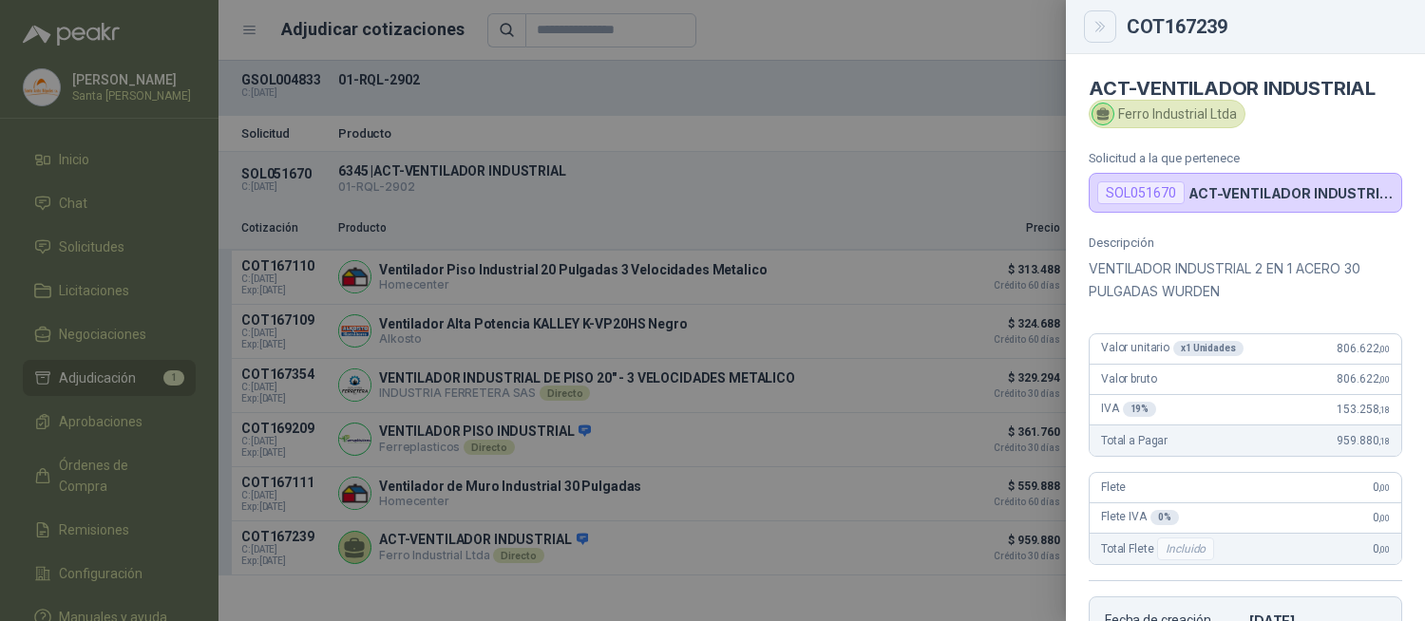
click at [1095, 21] on icon "Close" at bounding box center [1100, 27] width 16 height 16
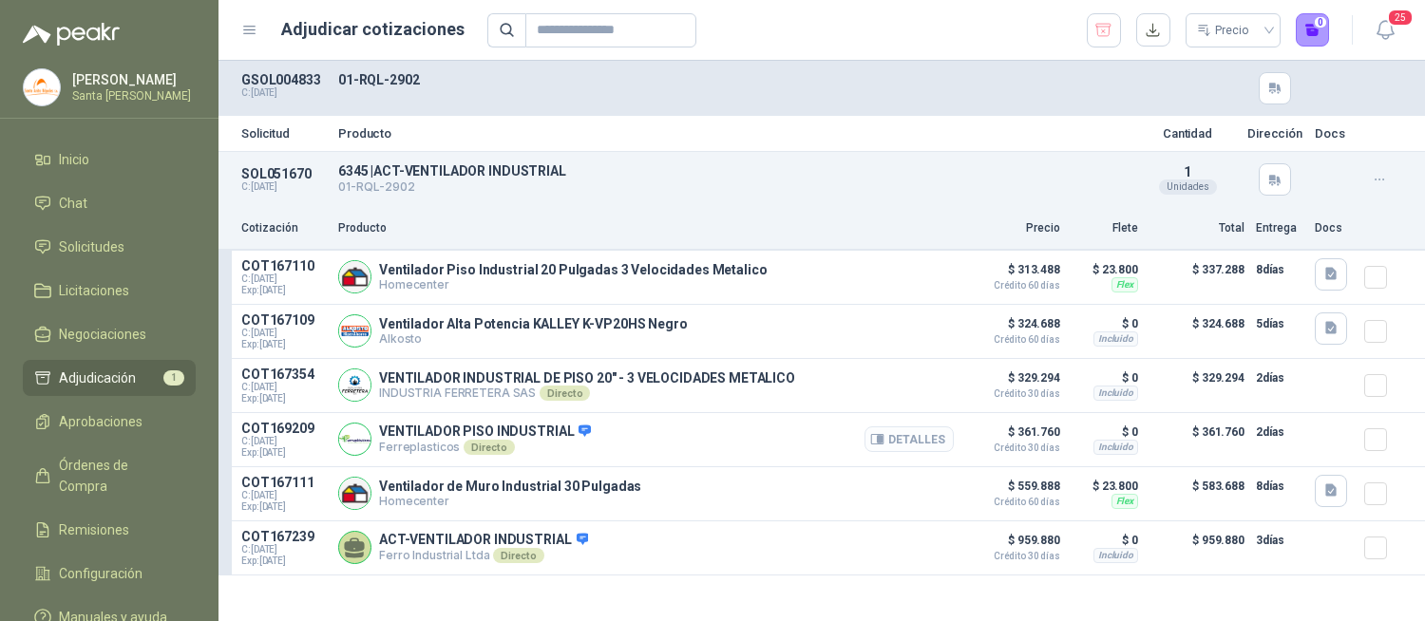
click at [883, 440] on icon "button" at bounding box center [877, 439] width 12 height 9
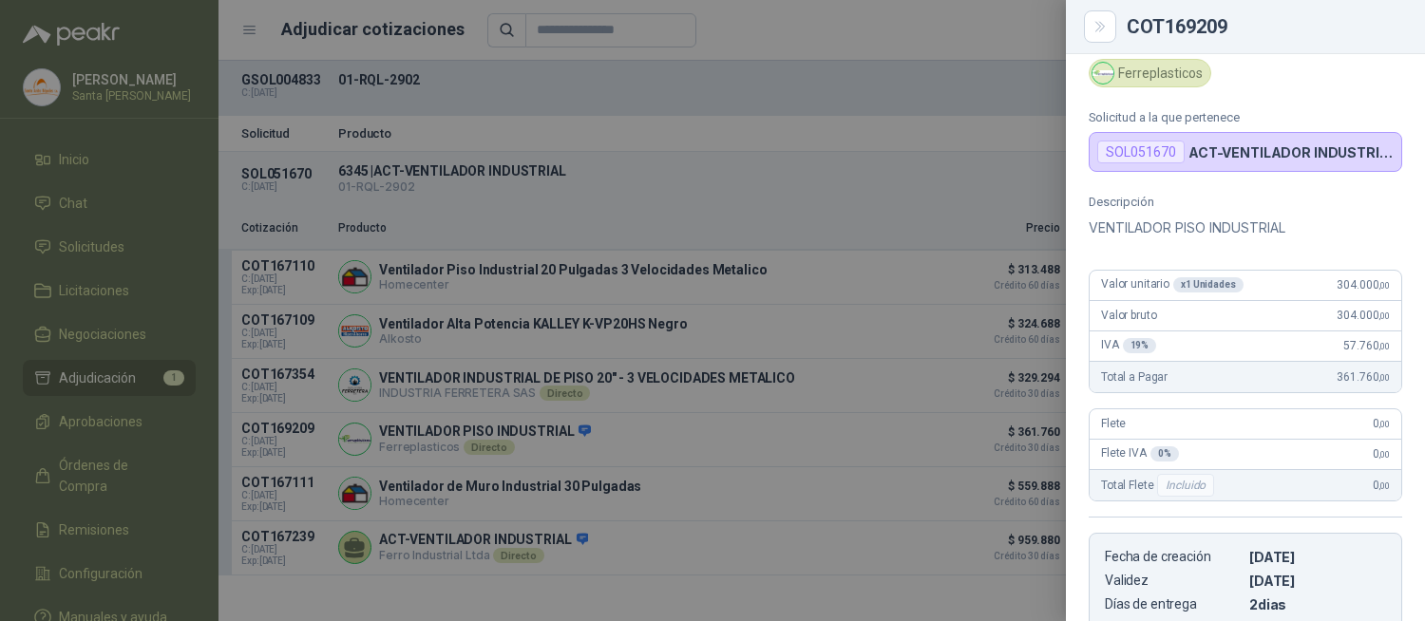
scroll to position [38, 0]
click at [1094, 31] on icon "Close" at bounding box center [1100, 27] width 16 height 16
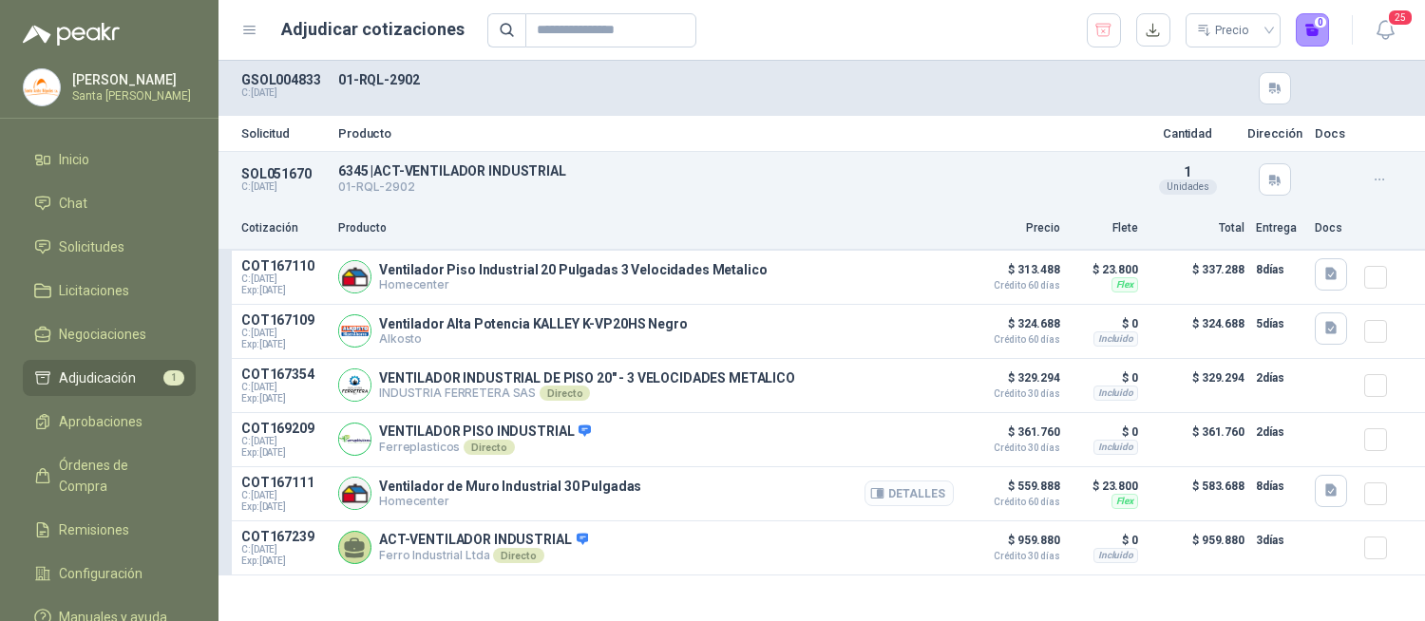
click at [919, 495] on button "Detalles" at bounding box center [908, 494] width 89 height 26
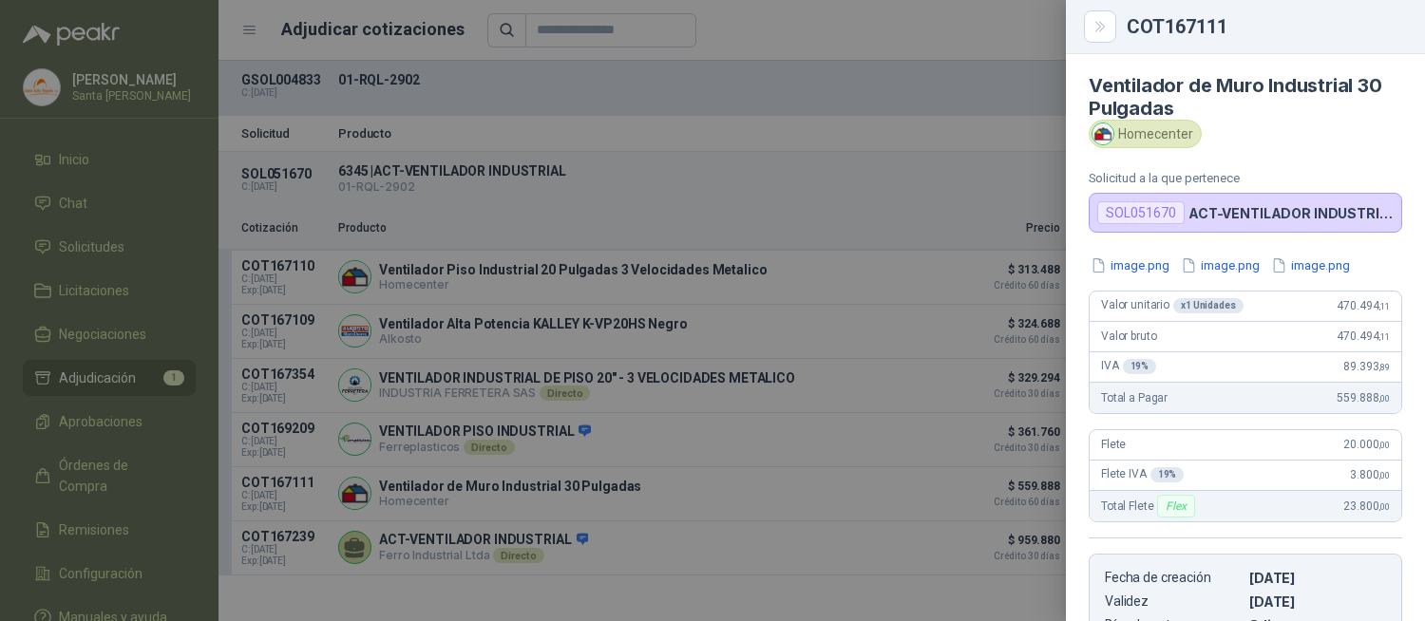
scroll to position [0, 0]
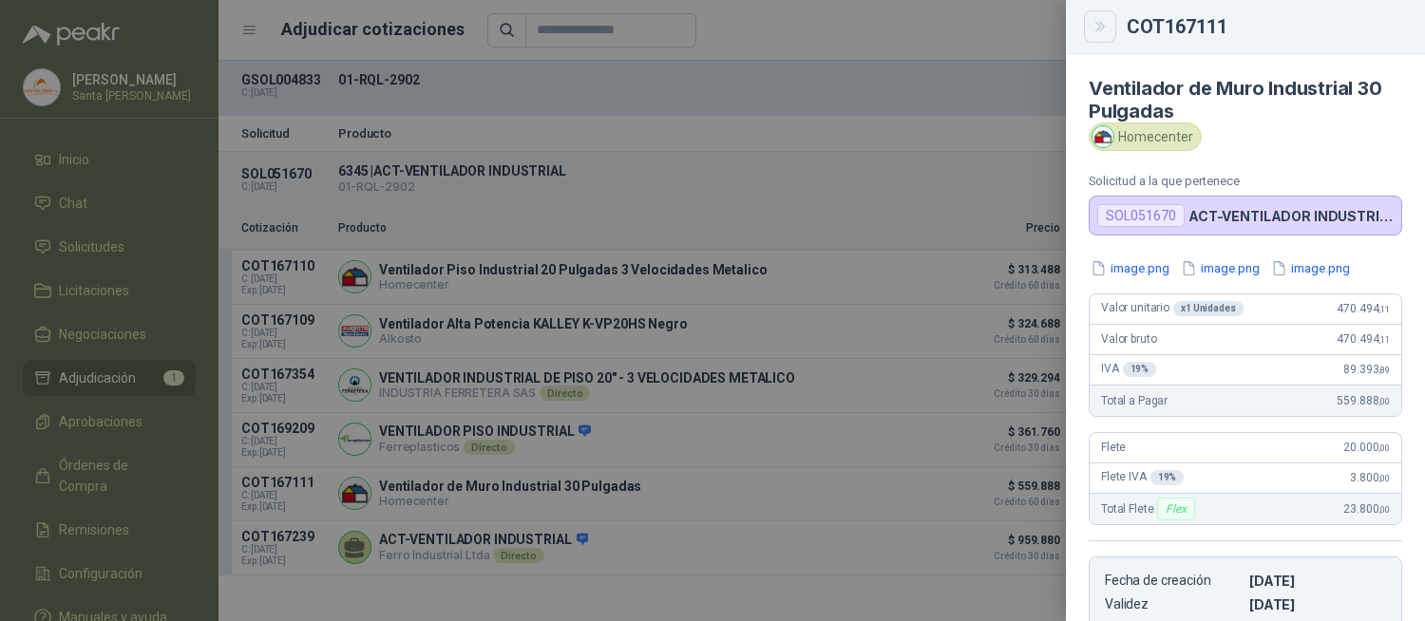
click at [1100, 32] on icon "Close" at bounding box center [1100, 27] width 16 height 16
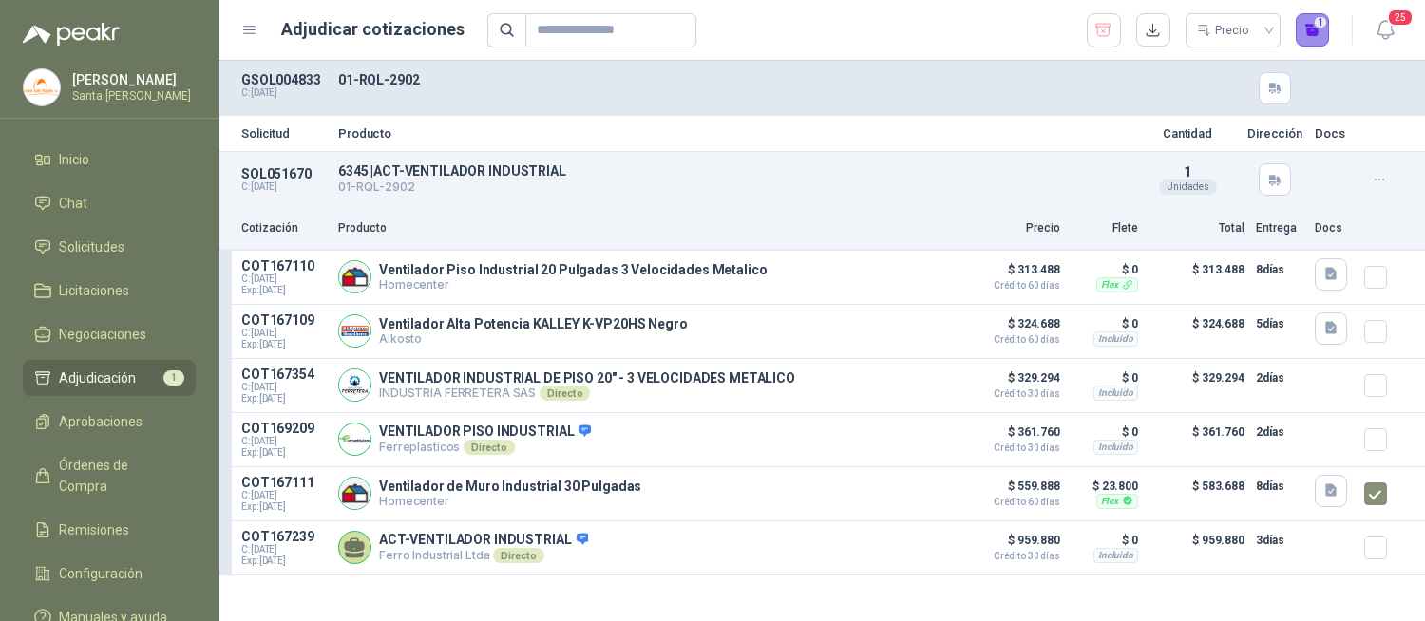
click at [1317, 28] on button "1" at bounding box center [1313, 30] width 34 height 34
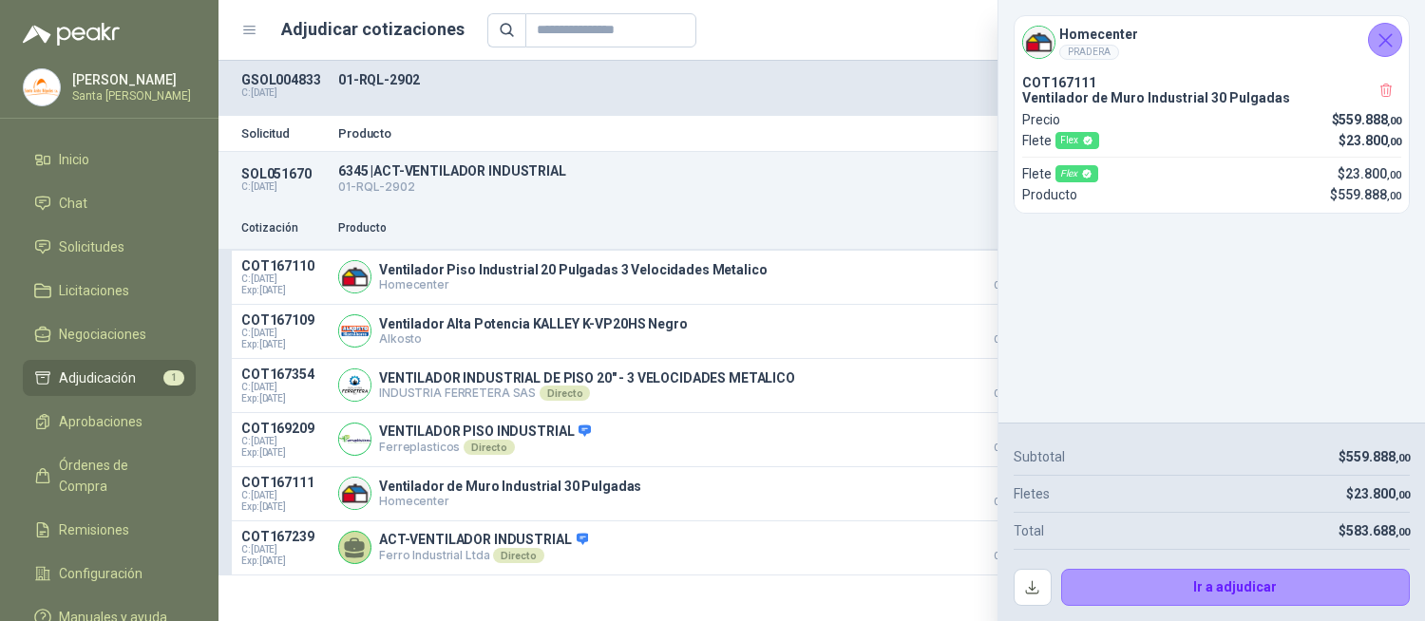
click at [1381, 39] on icon "Cerrar" at bounding box center [1385, 40] width 24 height 24
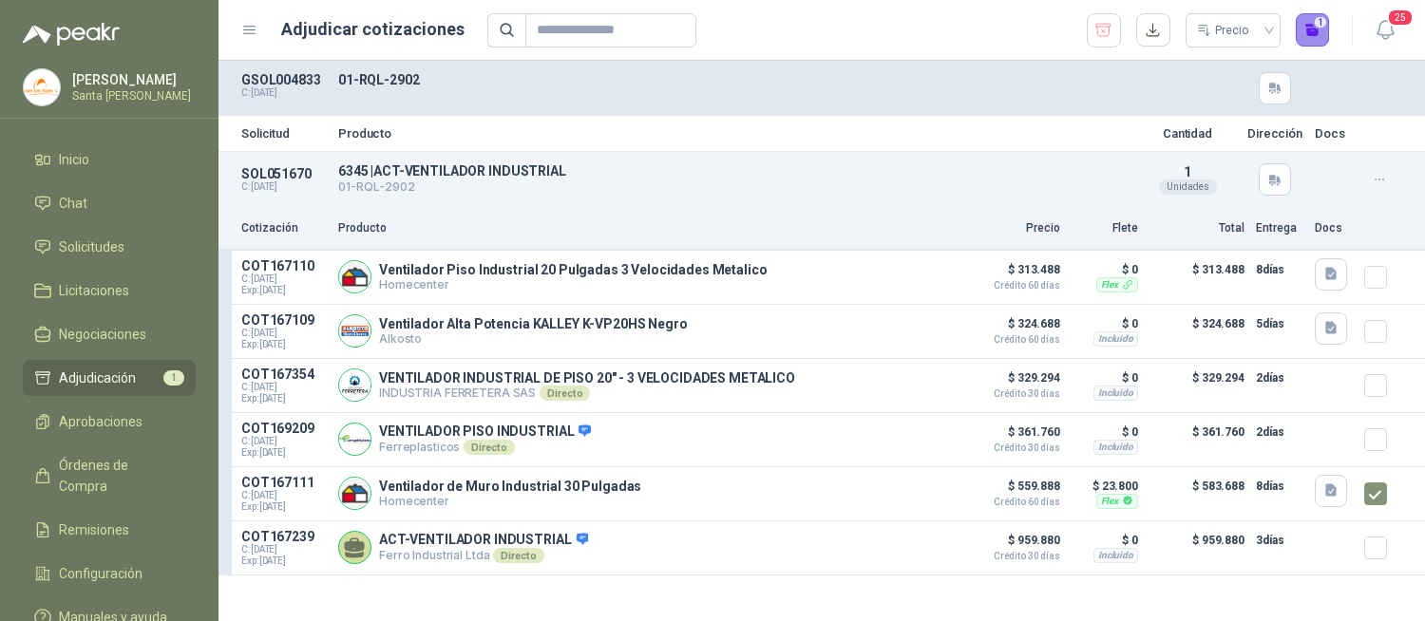
click at [1317, 29] on button "1" at bounding box center [1313, 30] width 34 height 34
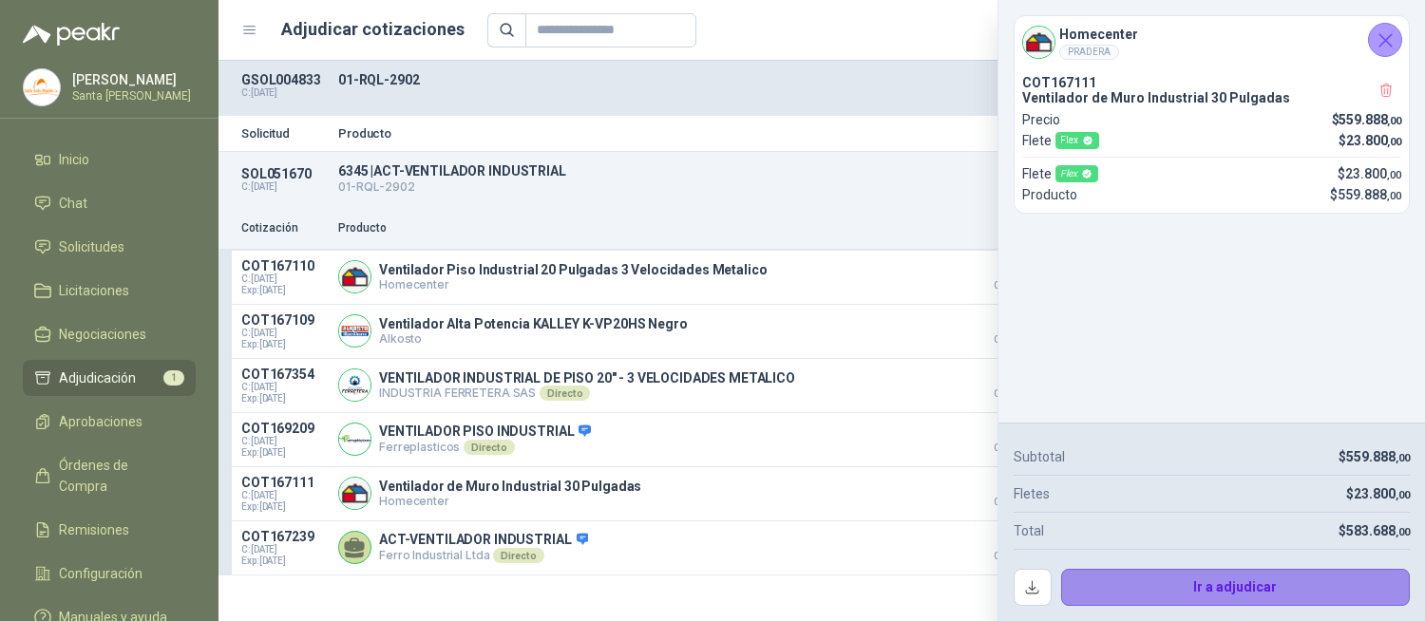
click at [1171, 597] on button "Ir a adjudicar" at bounding box center [1236, 588] width 350 height 38
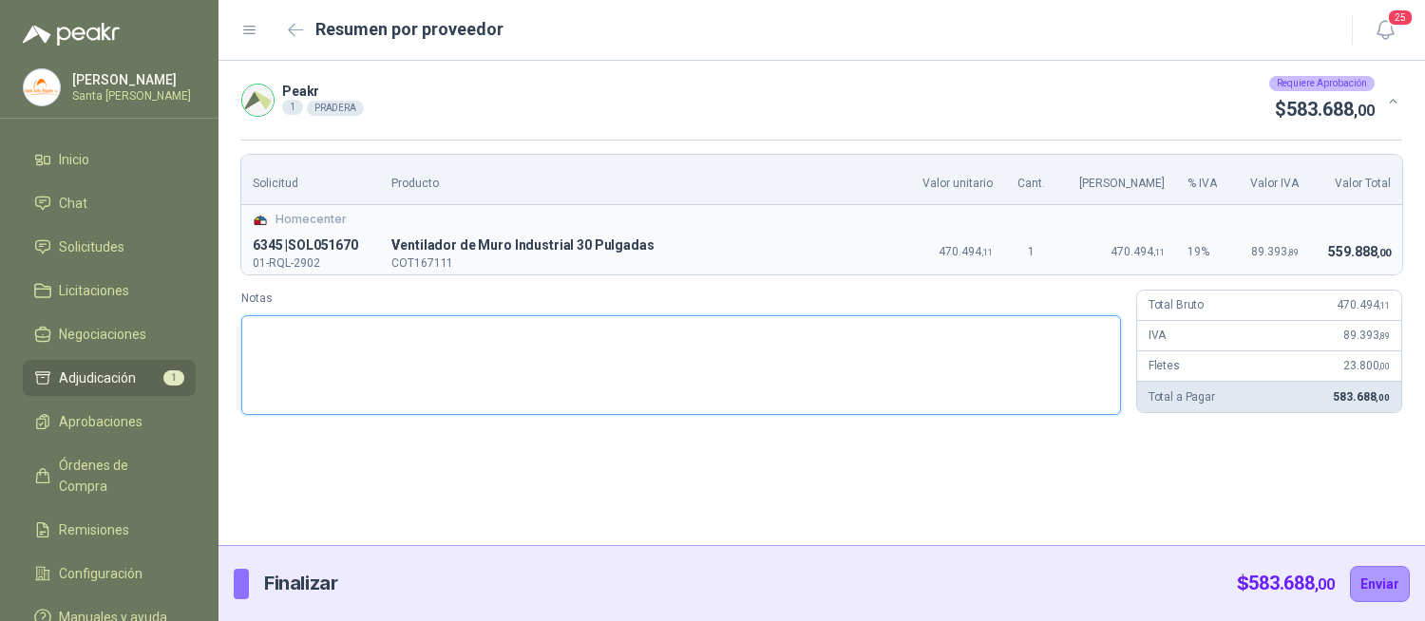
click at [336, 362] on textarea "Notas" at bounding box center [681, 365] width 880 height 100
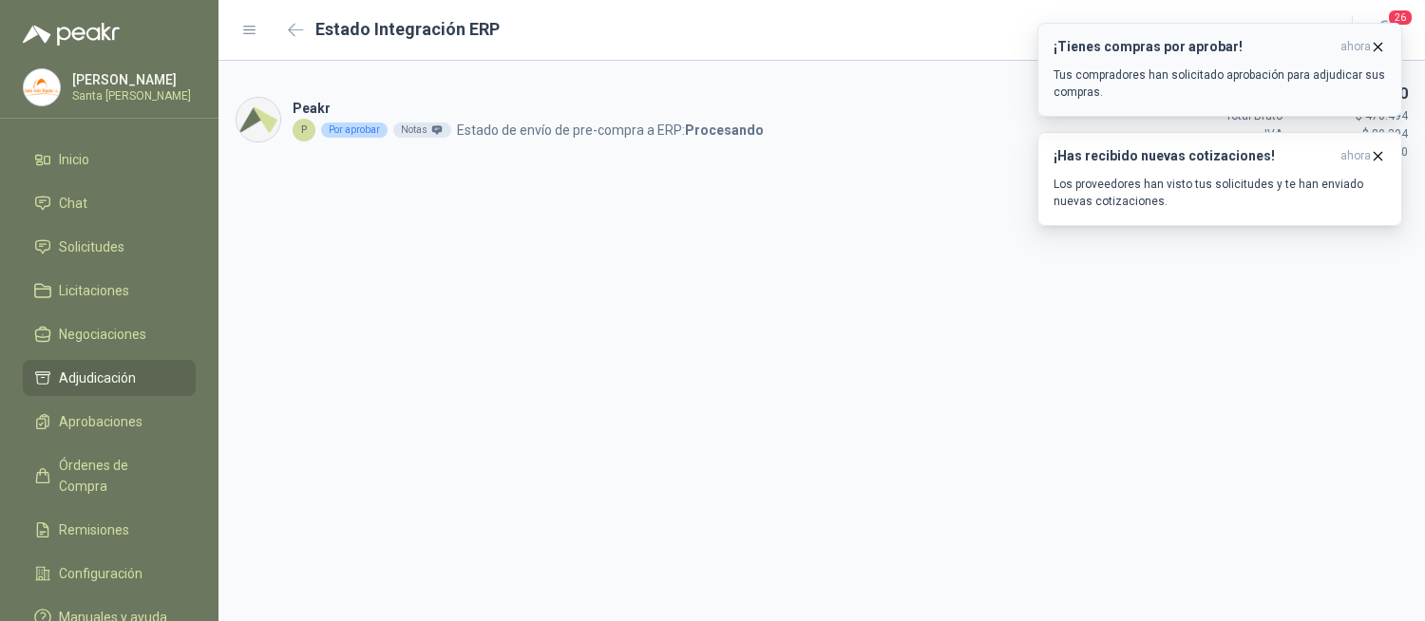
click at [1378, 48] on icon "button" at bounding box center [1378, 47] width 16 height 16
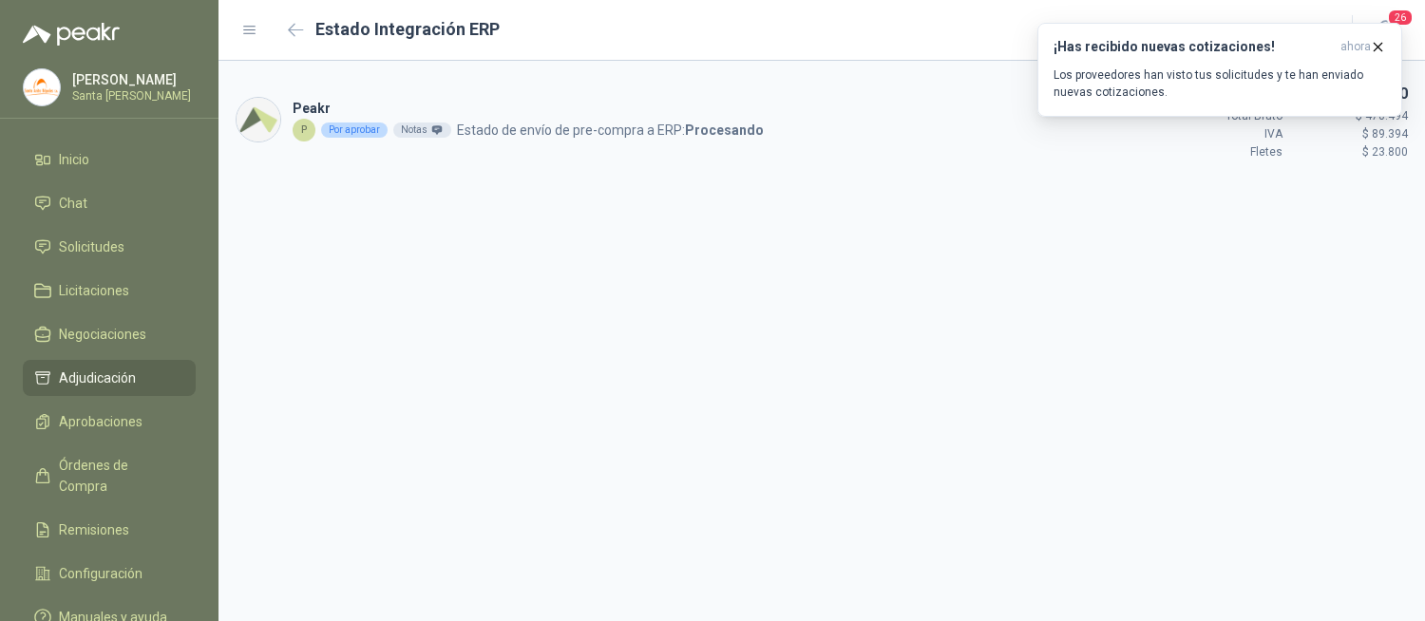
click at [1378, 48] on icon "button" at bounding box center [1378, 47] width 16 height 16
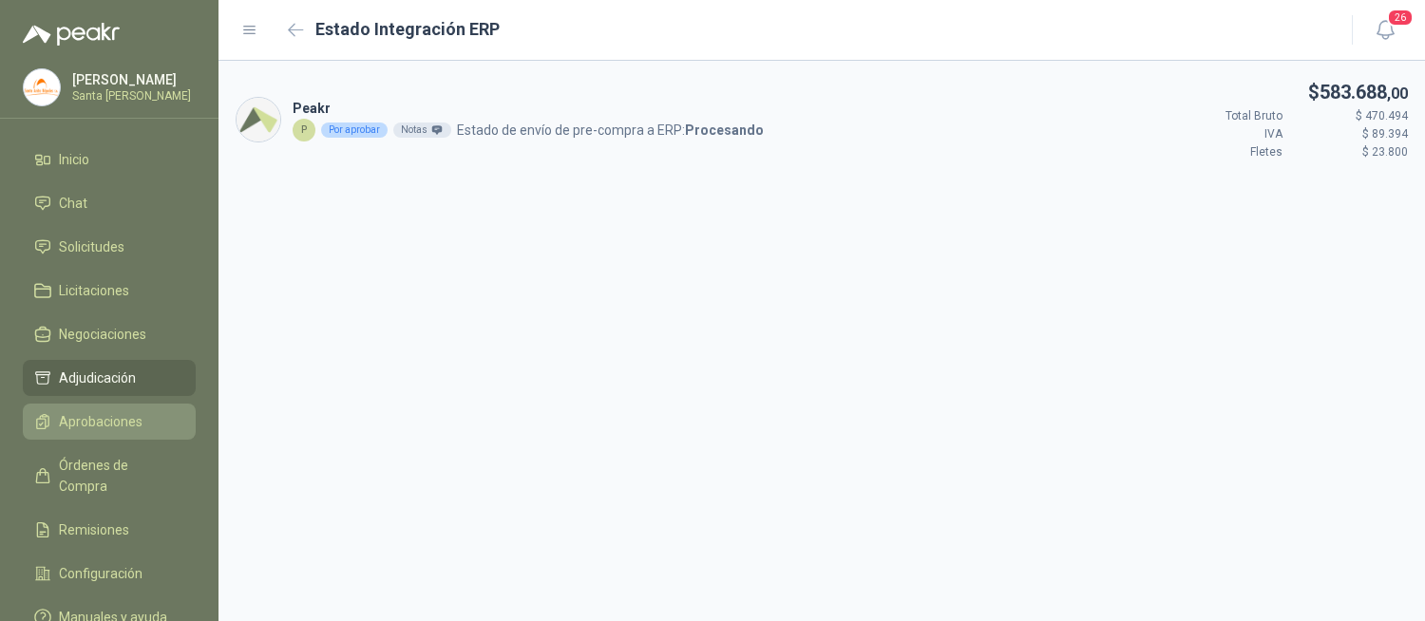
click at [100, 426] on span "Aprobaciones" at bounding box center [101, 421] width 84 height 21
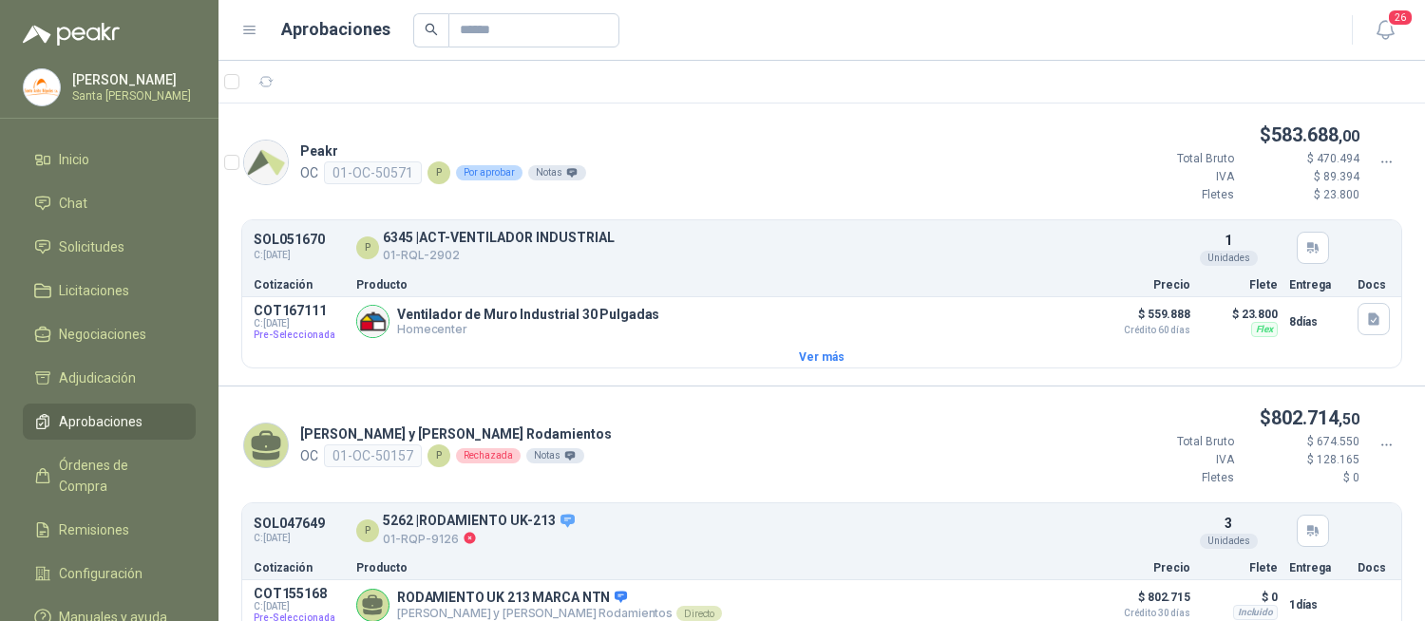
click at [1378, 162] on icon at bounding box center [1386, 162] width 17 height 17
click at [1306, 187] on span "Aprobar" at bounding box center [1316, 195] width 109 height 21
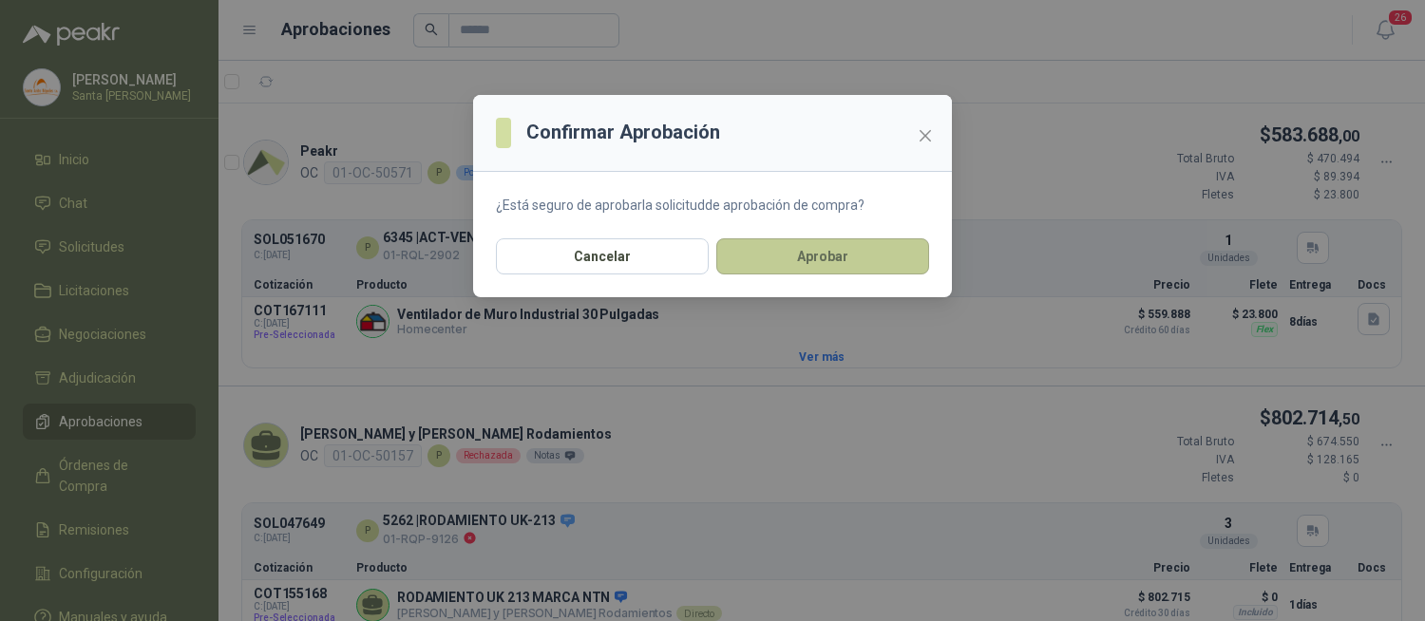
click at [831, 239] on button "Aprobar" at bounding box center [822, 256] width 213 height 36
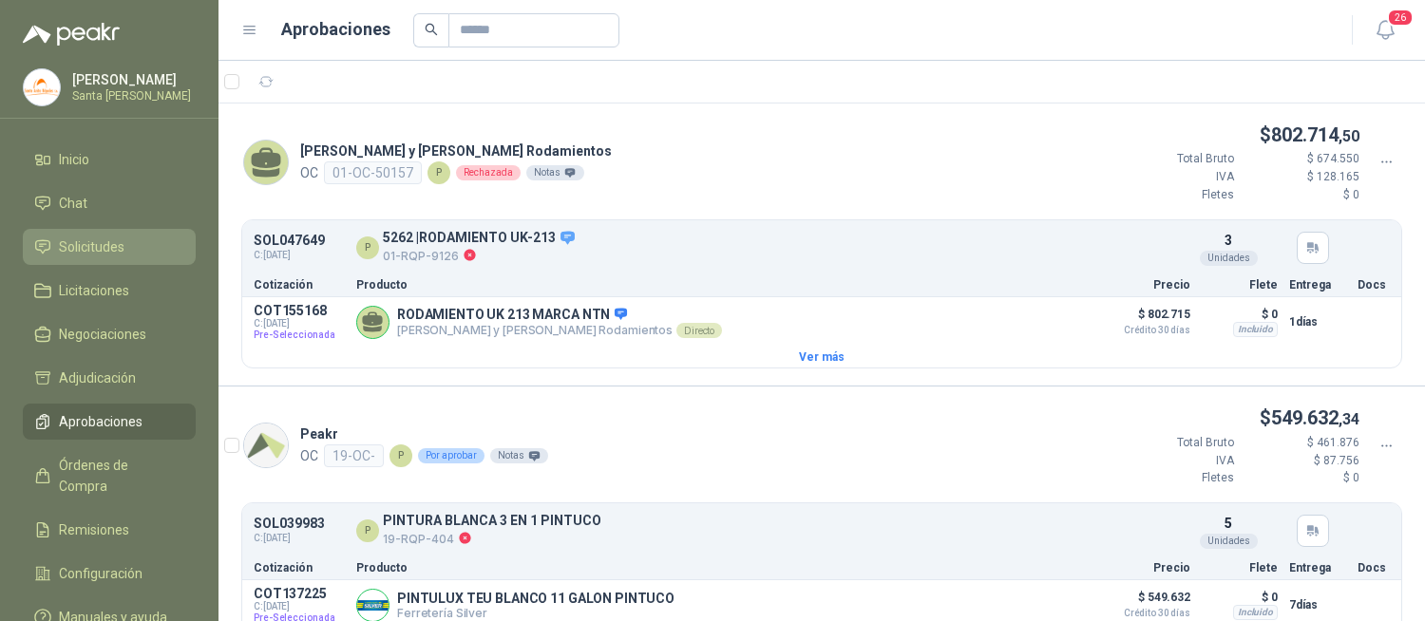
click at [122, 239] on span "Solicitudes" at bounding box center [92, 247] width 66 height 21
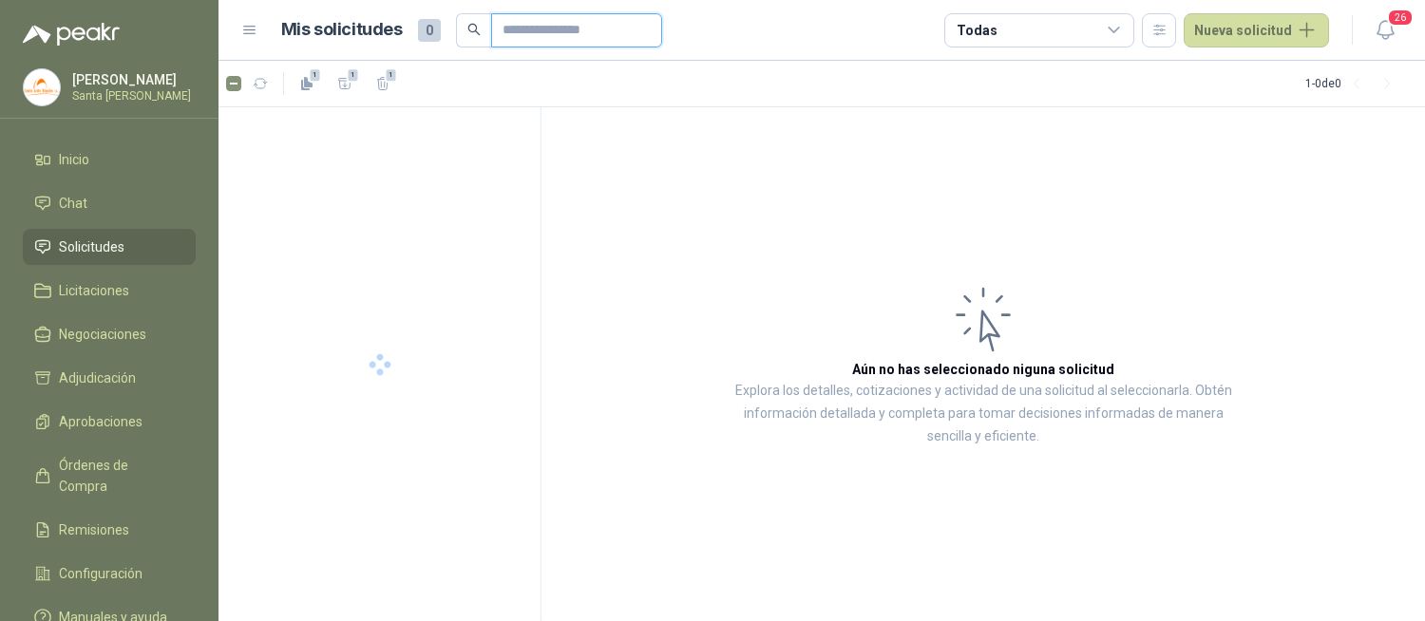
click at [544, 35] on input "text" at bounding box center [568, 30] width 133 height 32
click at [374, 144] on div "01-RQL-2911" at bounding box center [381, 149] width 273 height 23
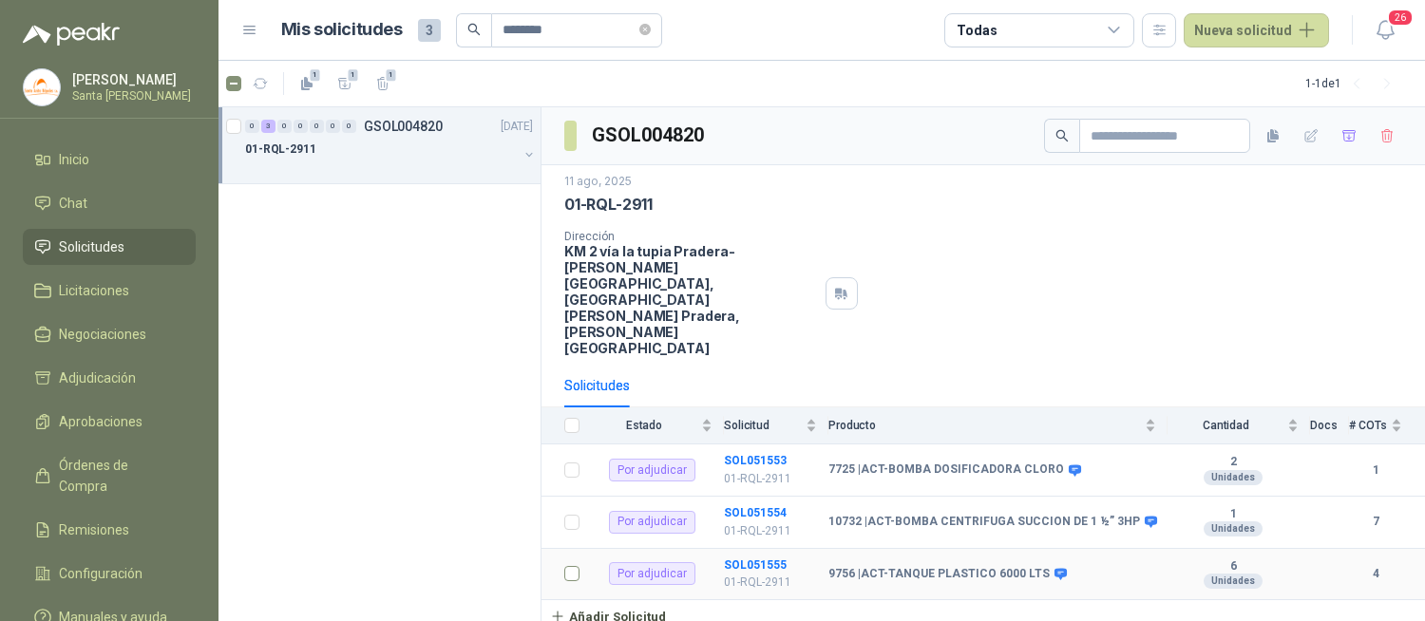
click at [571, 563] on label at bounding box center [571, 573] width 15 height 21
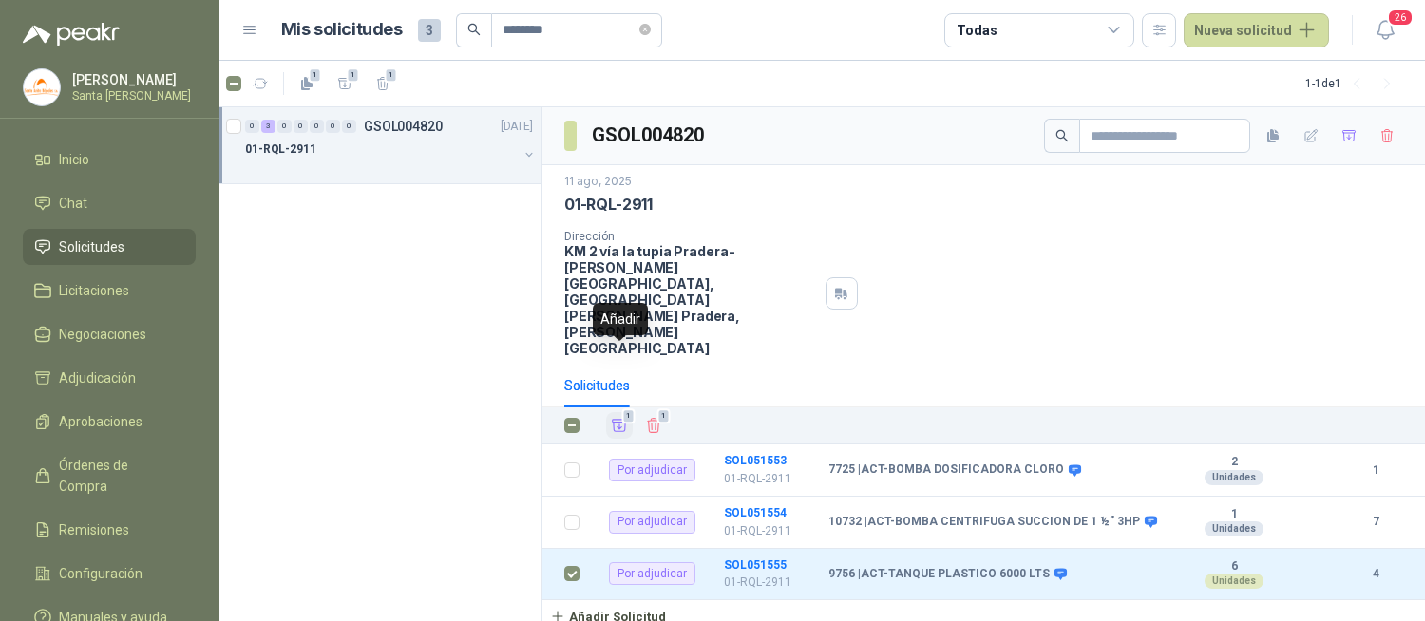
click at [621, 420] on icon "Añadir" at bounding box center [620, 426] width 14 height 12
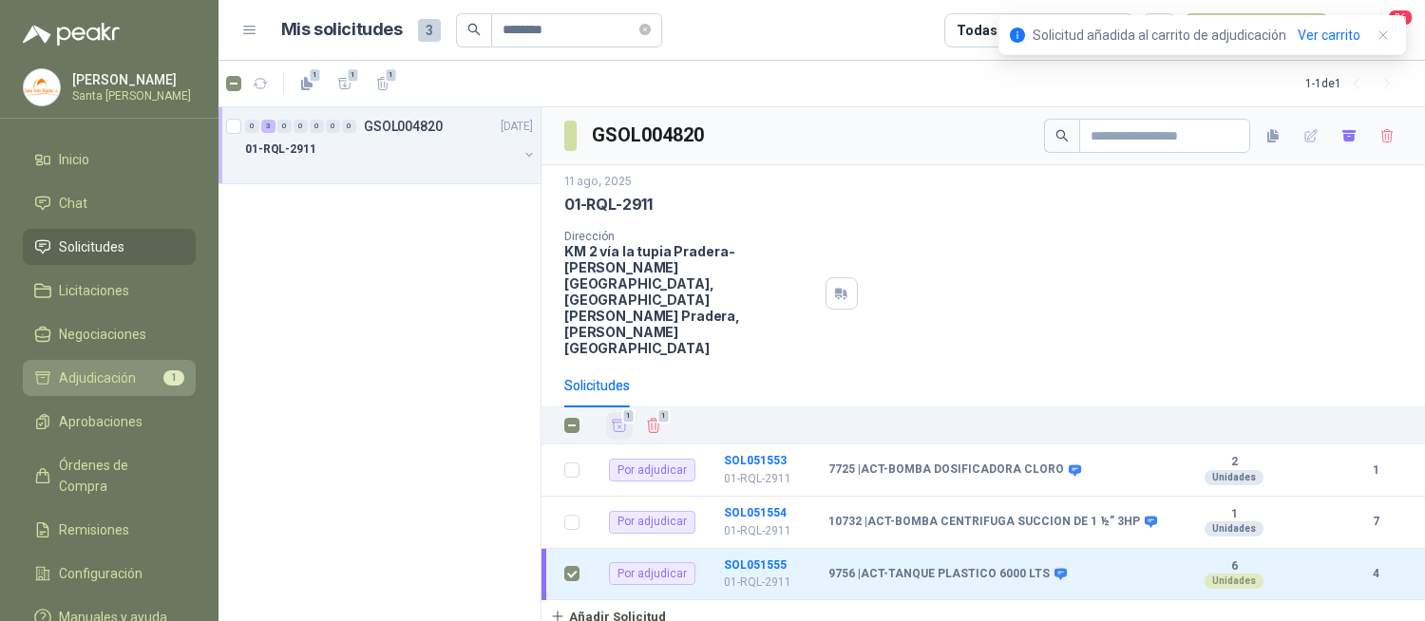
click at [139, 374] on li "Adjudicación 1" at bounding box center [109, 378] width 150 height 21
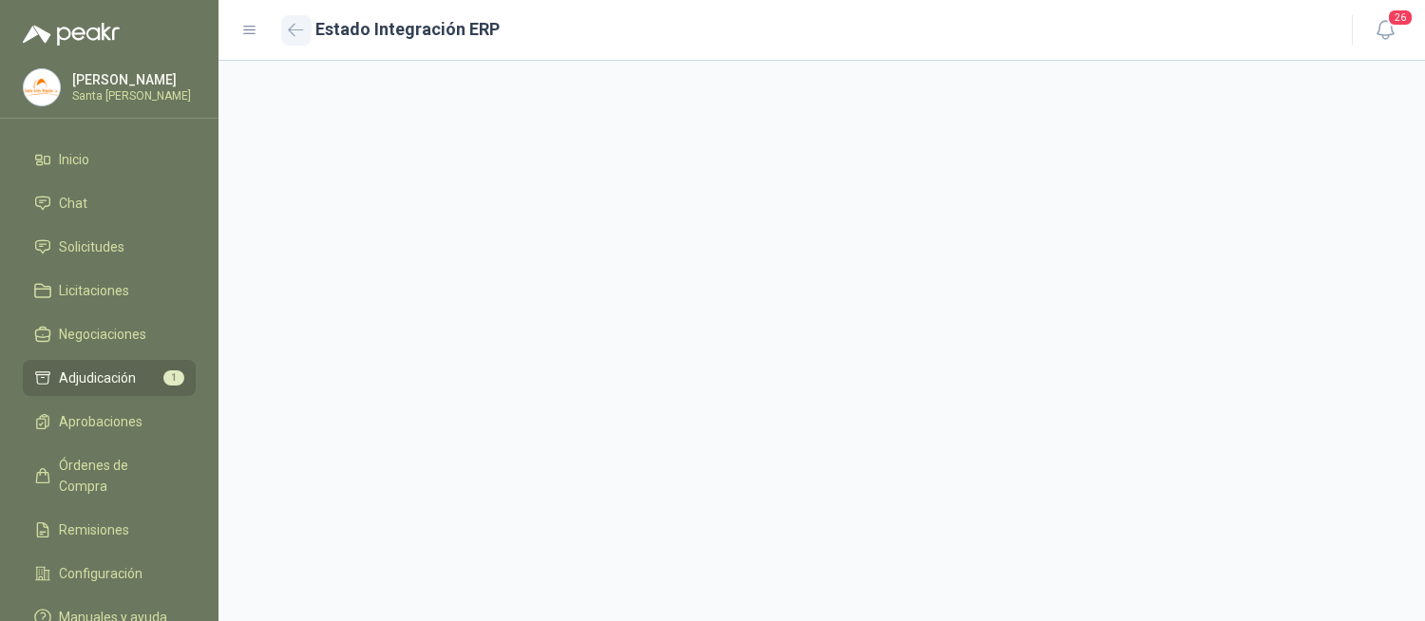
click at [295, 36] on icon "button" at bounding box center [296, 30] width 16 height 14
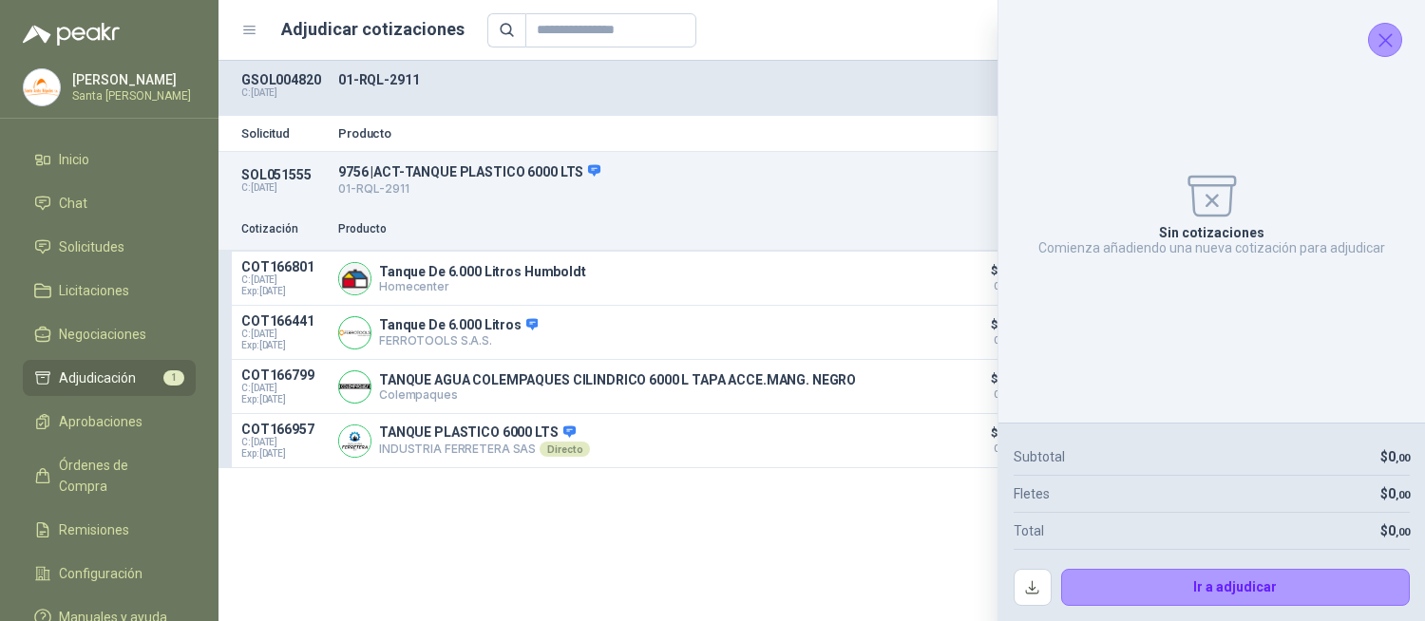
click at [1388, 33] on icon "Cerrar" at bounding box center [1385, 40] width 24 height 24
